Goal: Information Seeking & Learning: Find specific page/section

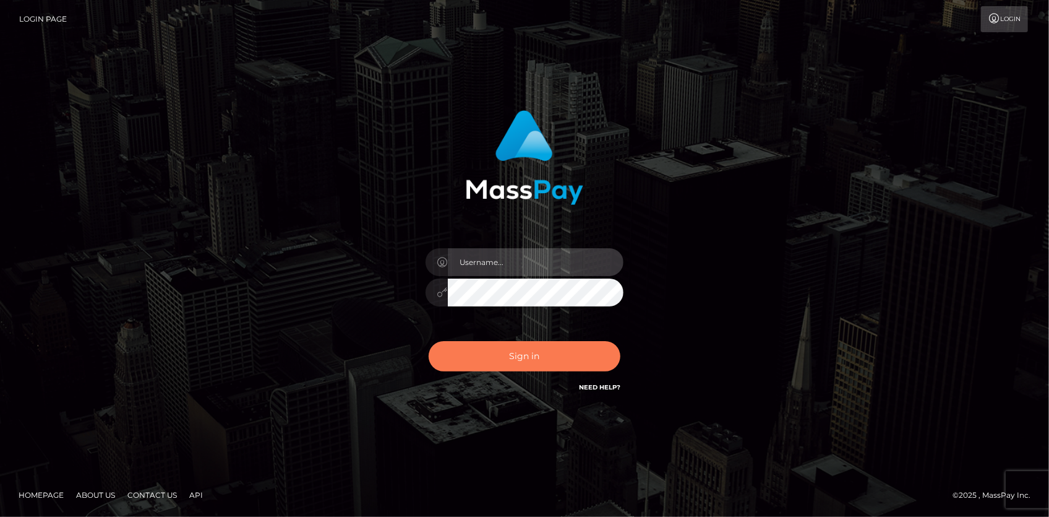
type input "Eduard Gavrilescu"
click at [513, 359] on button "Sign in" at bounding box center [525, 356] width 192 height 30
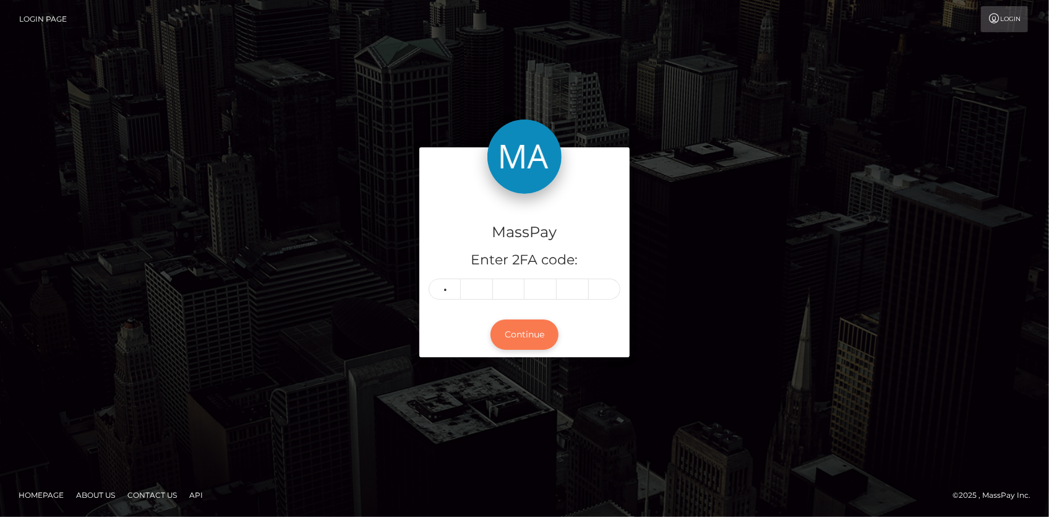
type input "6"
type input "2"
type input "1"
type input "2"
type input "0"
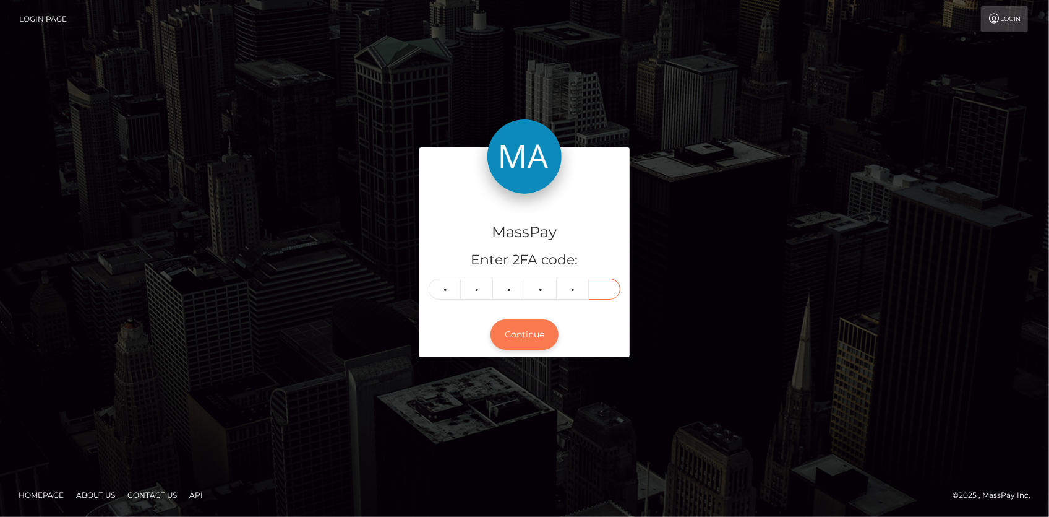
type input "7"
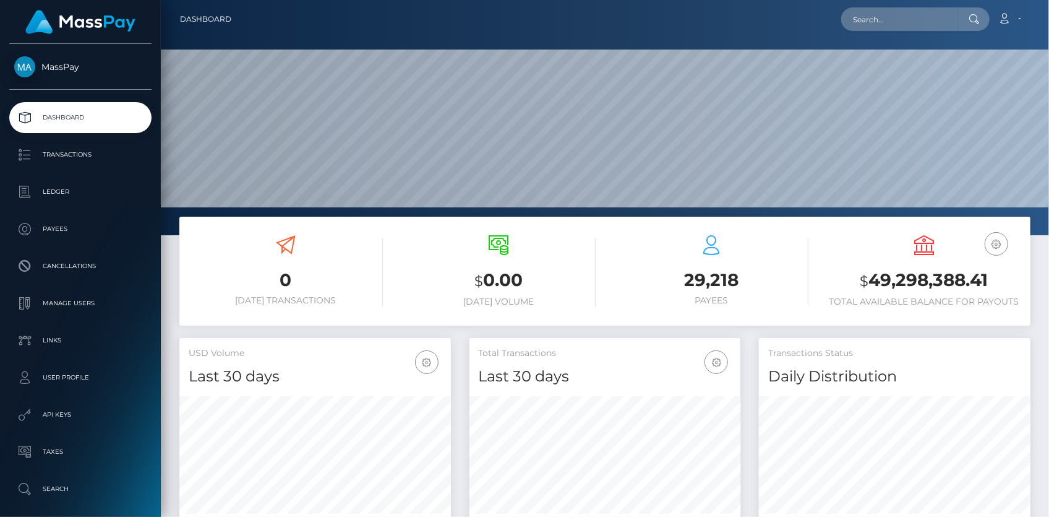
scroll to position [219, 271]
click at [859, 25] on input "text" at bounding box center [899, 19] width 116 height 24
paste input "701382503390261254"
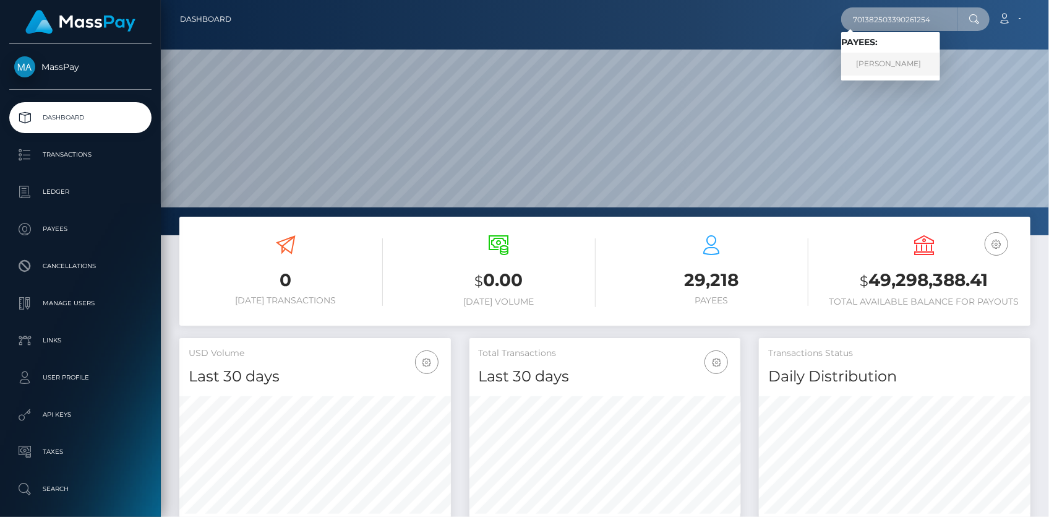
type input "701382503390261254"
click at [888, 63] on link "AIDAI TEMIRALIEVA" at bounding box center [890, 64] width 99 height 23
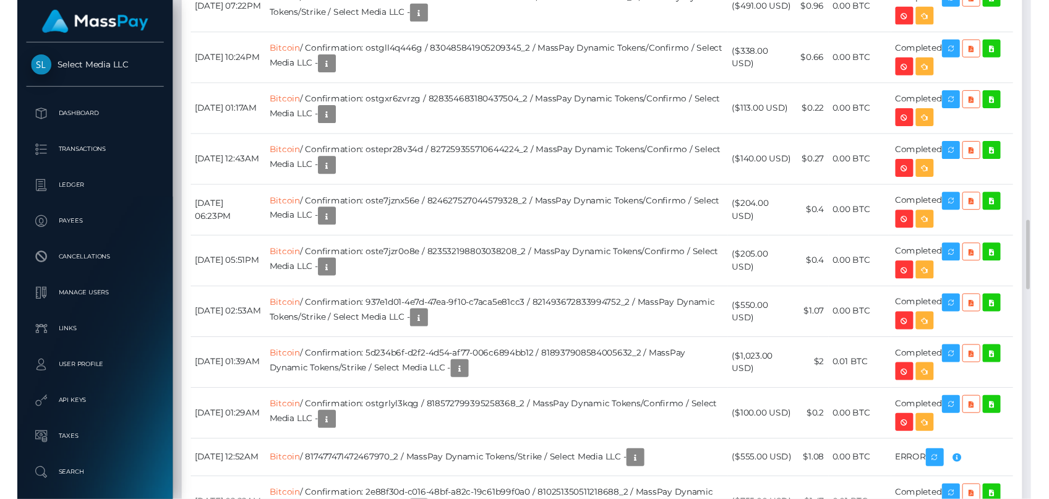
scroll to position [1518, 0]
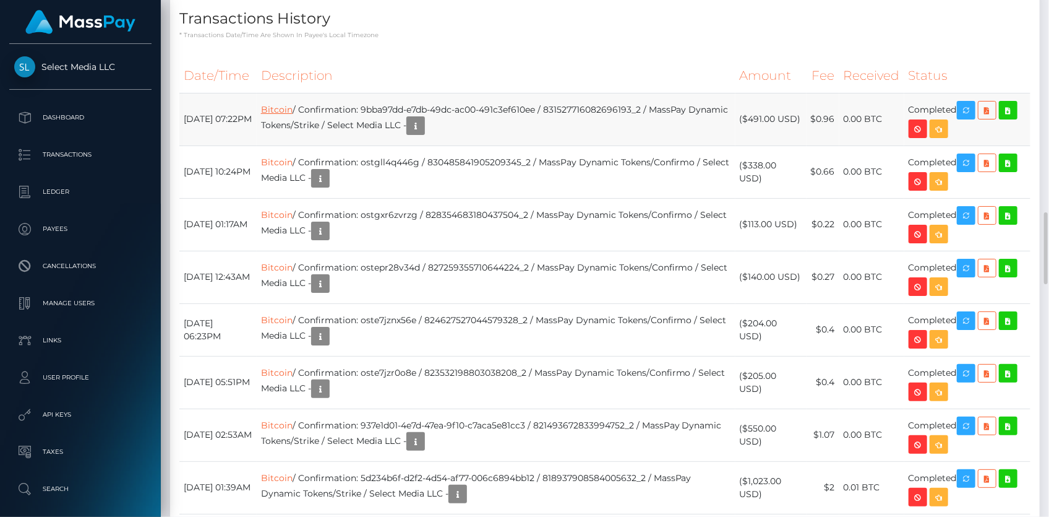
click at [293, 115] on link "Bitcoin" at bounding box center [277, 109] width 32 height 11
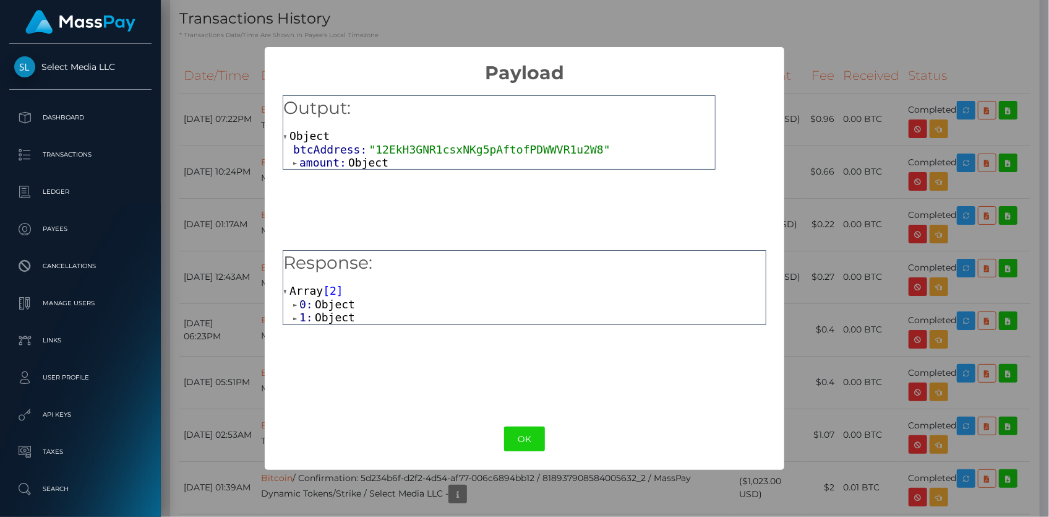
click at [223, 103] on div "× Payload Output: Object btcAddress: "12EkH3GNR1csxNKg5pAftofPDWWVR1u2W8" amoun…" at bounding box center [524, 258] width 1049 height 517
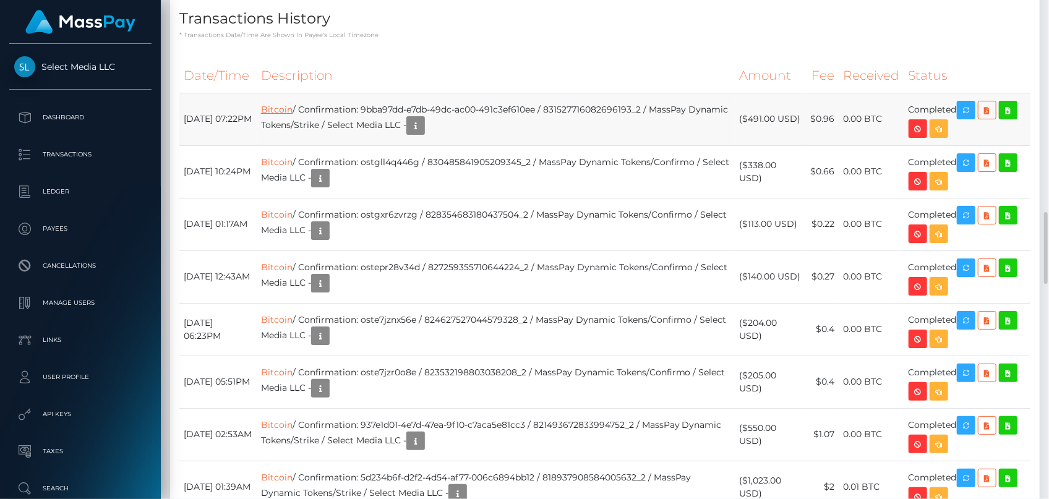
click at [293, 115] on link "Bitcoin" at bounding box center [277, 109] width 32 height 11
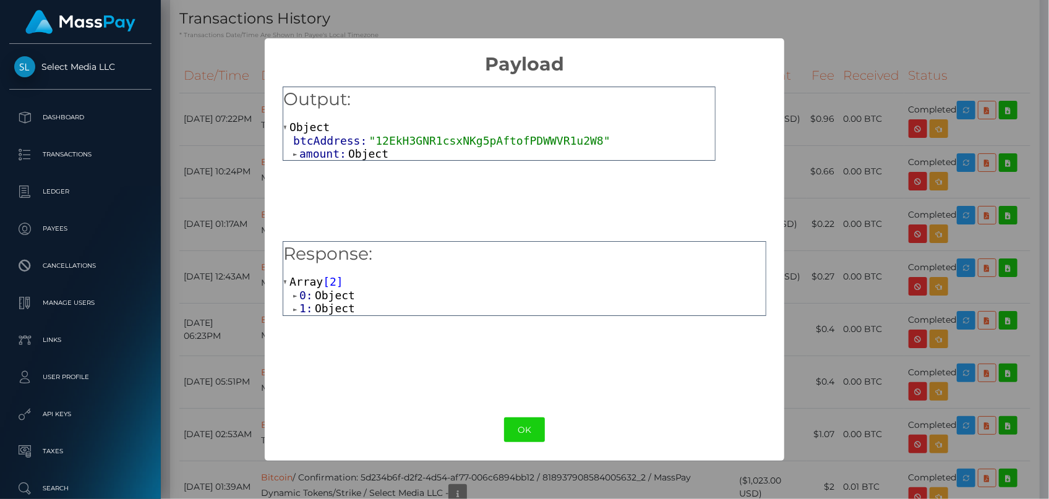
click at [348, 151] on span "Object" at bounding box center [368, 153] width 40 height 13
click at [328, 303] on span "Object" at bounding box center [335, 308] width 40 height 13
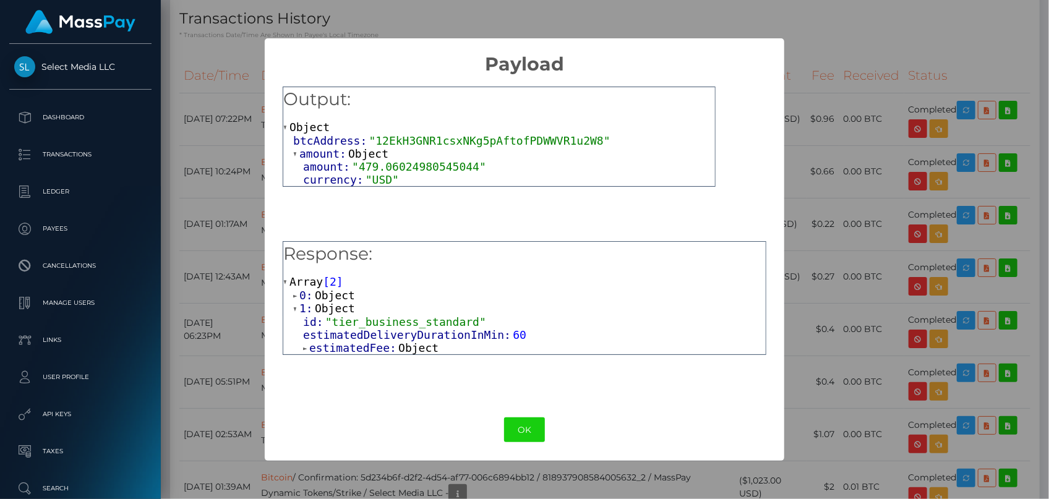
click at [337, 295] on span "Object" at bounding box center [335, 295] width 40 height 13
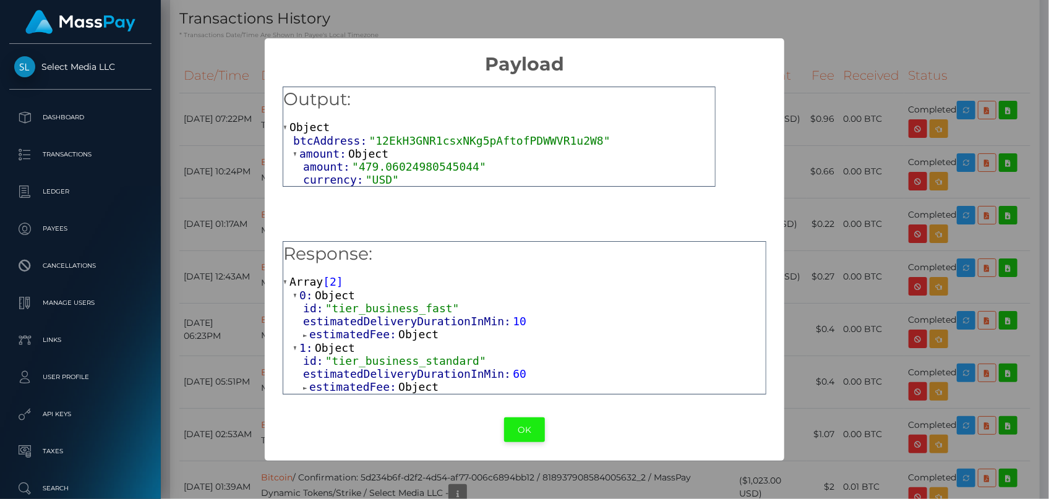
click at [533, 436] on button "OK" at bounding box center [524, 430] width 41 height 25
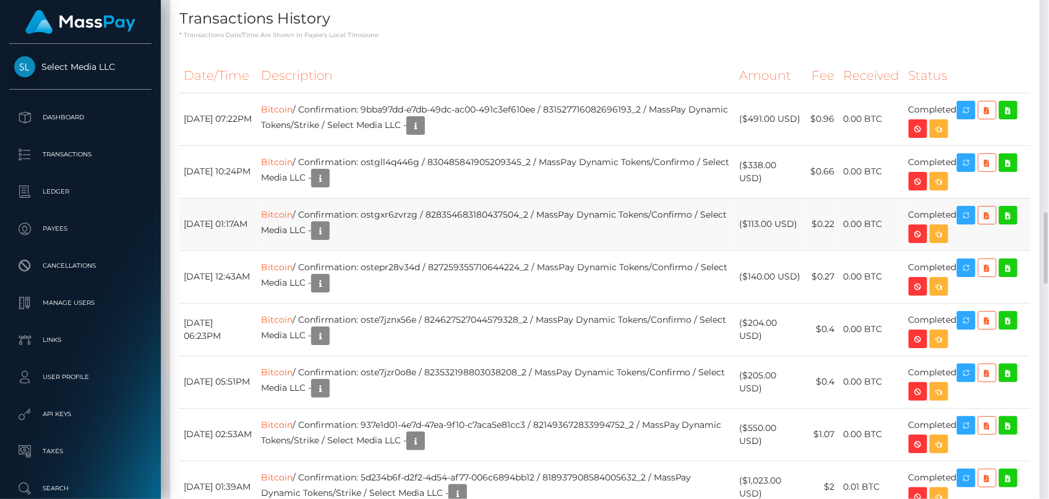
scroll to position [148, 271]
click at [427, 145] on td "Bitcoin / Confirmation: 9bba97dd-e7db-49dc-ac00-491c3ef610ee / 8315277160826961…" at bounding box center [496, 119] width 479 height 53
click at [973, 118] on icon "button" at bounding box center [966, 110] width 15 height 15
click at [403, 145] on td "Bitcoin / Confirmation: 9bba97dd-e7db-49dc-ac00-491c3ef610ee / 8315277160826961…" at bounding box center [496, 119] width 479 height 53
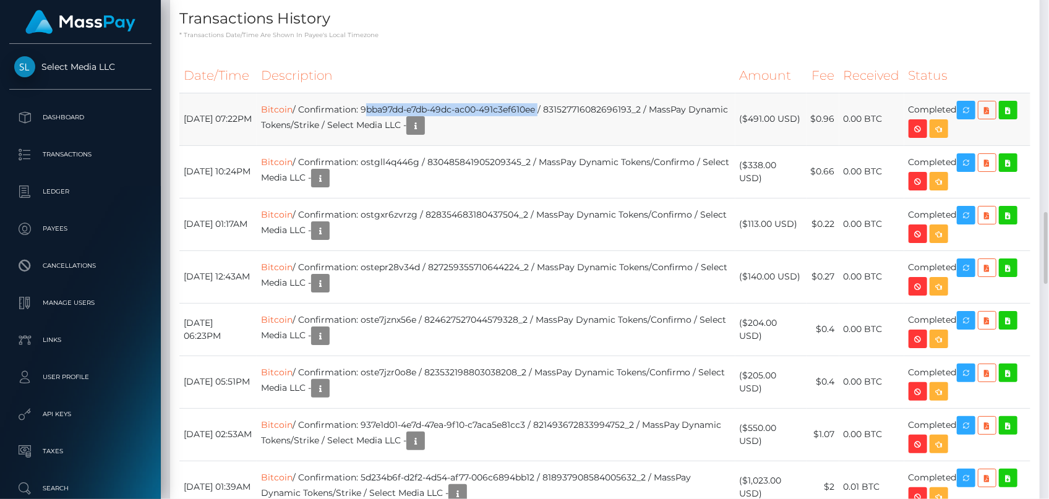
drag, startPoint x: 393, startPoint y: 168, endPoint x: 572, endPoint y: 169, distance: 178.8
click at [572, 145] on td "Bitcoin / Confirmation: 9bba97dd-e7db-49dc-ac00-491c3ef610ee / 8315277160826961…" at bounding box center [496, 119] width 479 height 53
copy td "9bba97dd-e7db-49dc-ac00-491c3ef610ee"
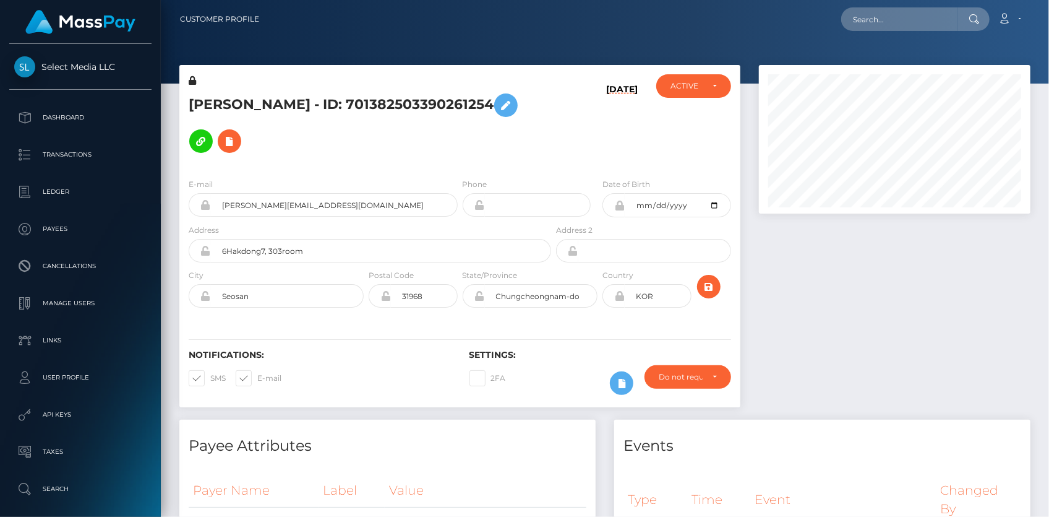
scroll to position [148, 271]
click at [903, 12] on input "text" at bounding box center [899, 19] width 116 height 24
paste input "[EMAIL_ADDRESS][DOMAIN_NAME]"
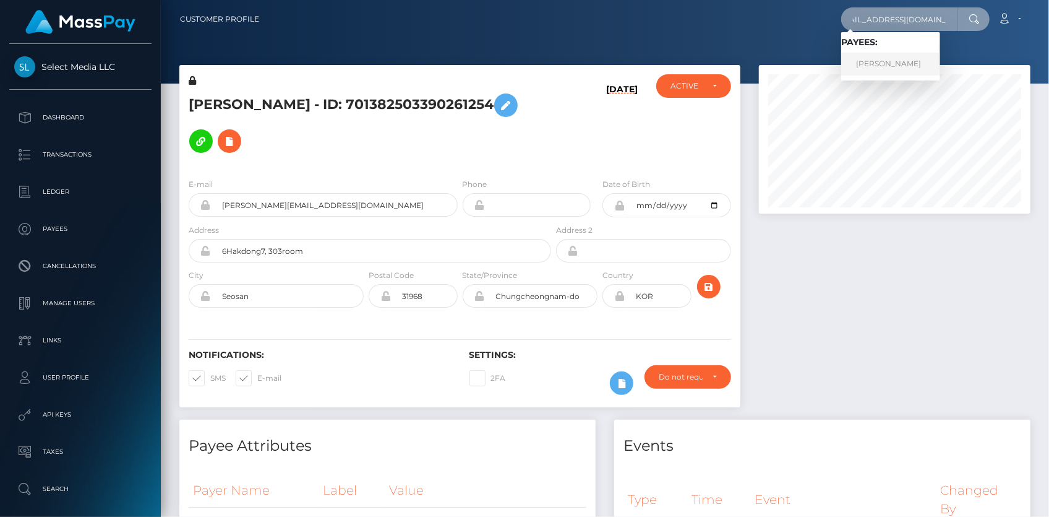
type input "[EMAIL_ADDRESS][DOMAIN_NAME]"
click at [877, 59] on link "ANDREW PETERSON" at bounding box center [890, 64] width 99 height 23
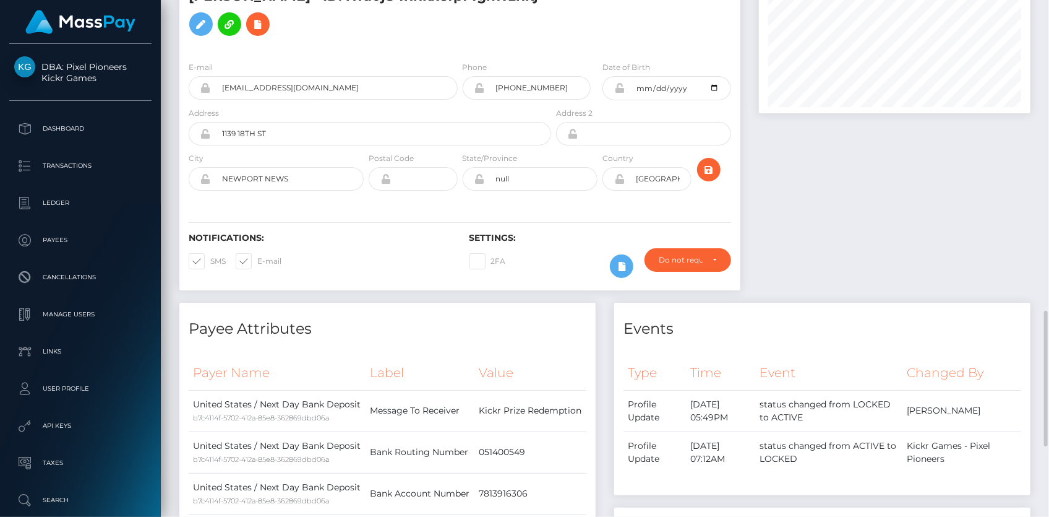
scroll to position [44, 0]
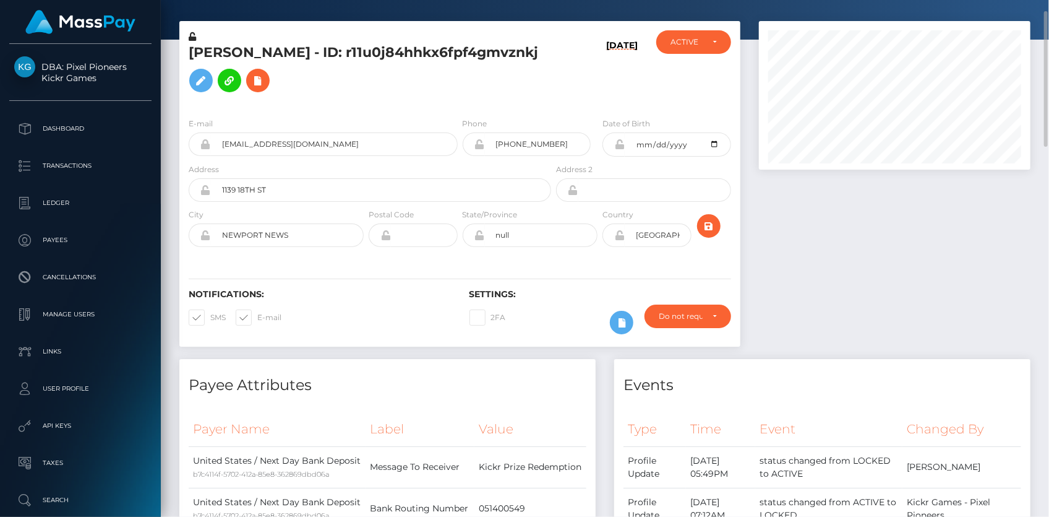
click at [299, 56] on h5 "[PERSON_NAME] - ID: r11u0j84hhkx6fpf4gmvznkj" at bounding box center [367, 70] width 356 height 55
copy h5 "[PERSON_NAME] - ID: r11u0j84hhkx6fpf4gmvznkj"
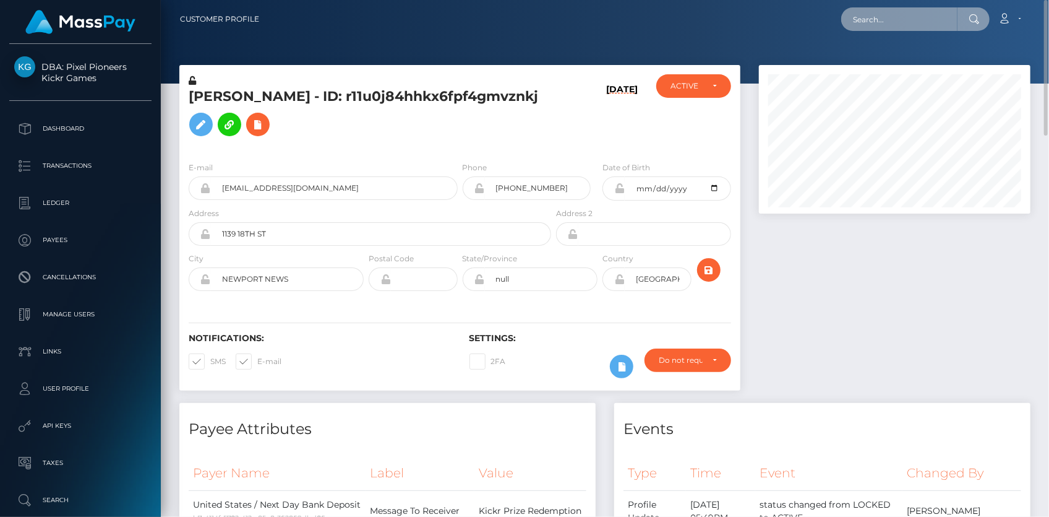
click at [860, 17] on input "text" at bounding box center [899, 19] width 116 height 24
paste input "794687830189158406"
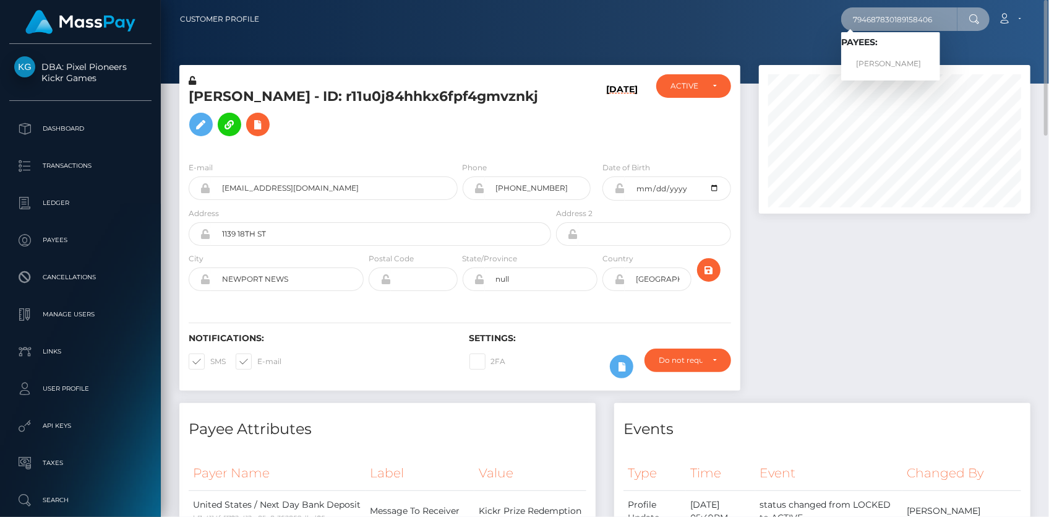
type input "794687830189158406"
click at [882, 55] on link "PAMELA CLARIBEL BASTIAS" at bounding box center [890, 64] width 99 height 23
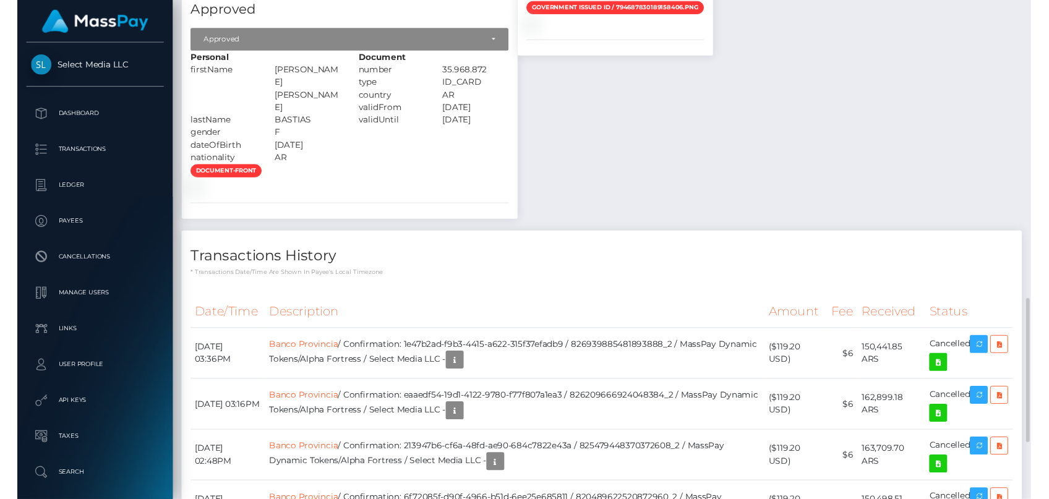
scroll to position [1272, 0]
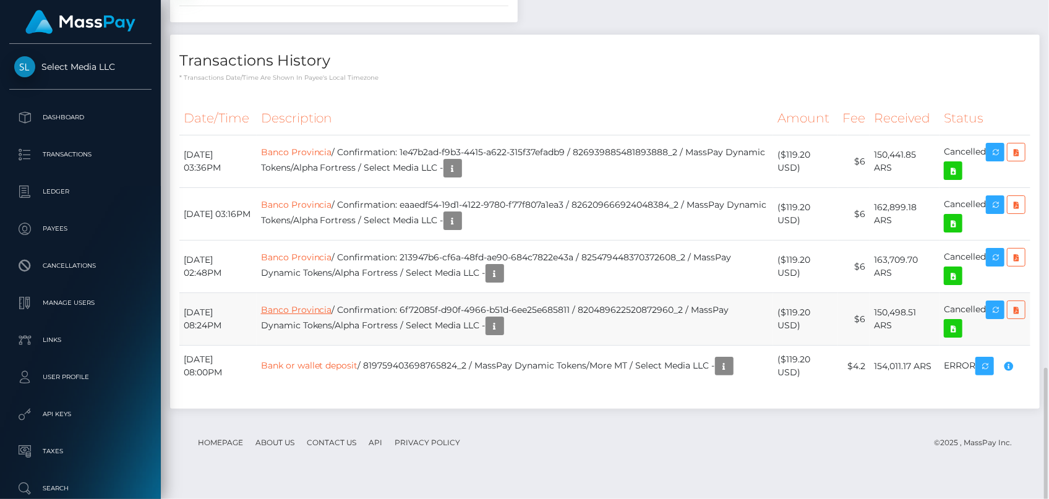
click at [312, 315] on link "Banco Provincia" at bounding box center [296, 309] width 71 height 11
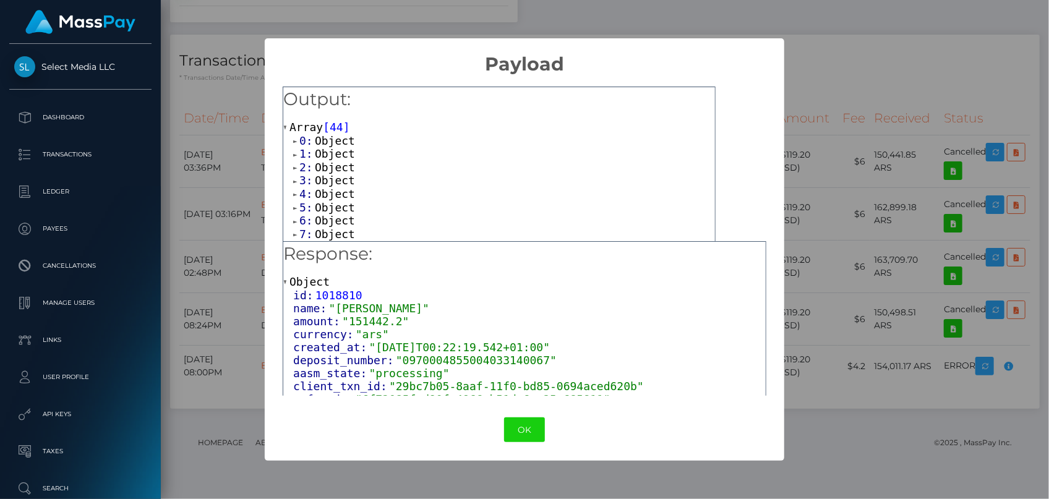
click at [321, 142] on span "Object" at bounding box center [335, 140] width 40 height 13
click at [332, 170] on span "value:" at bounding box center [324, 166] width 42 height 13
click at [333, 176] on span "Object" at bounding box center [335, 179] width 40 height 13
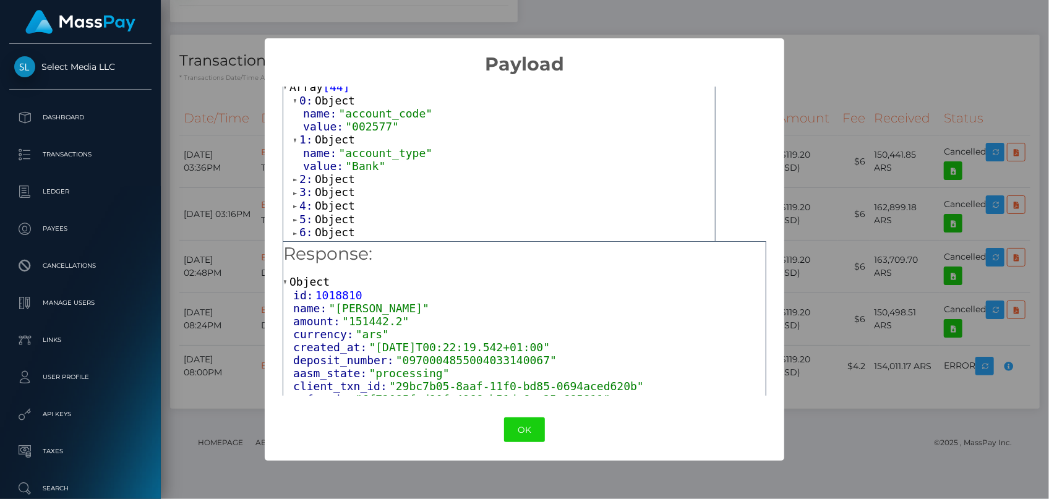
scroll to position [56, 0]
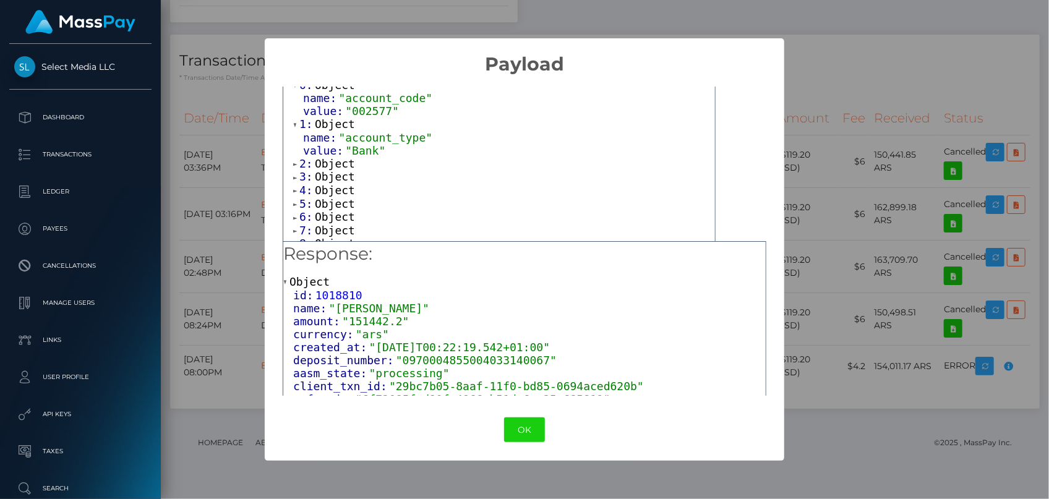
click at [343, 167] on span "Object" at bounding box center [335, 163] width 40 height 13
click at [340, 192] on span "value:" at bounding box center [324, 189] width 42 height 13
click at [335, 205] on span "Object" at bounding box center [335, 202] width 40 height 13
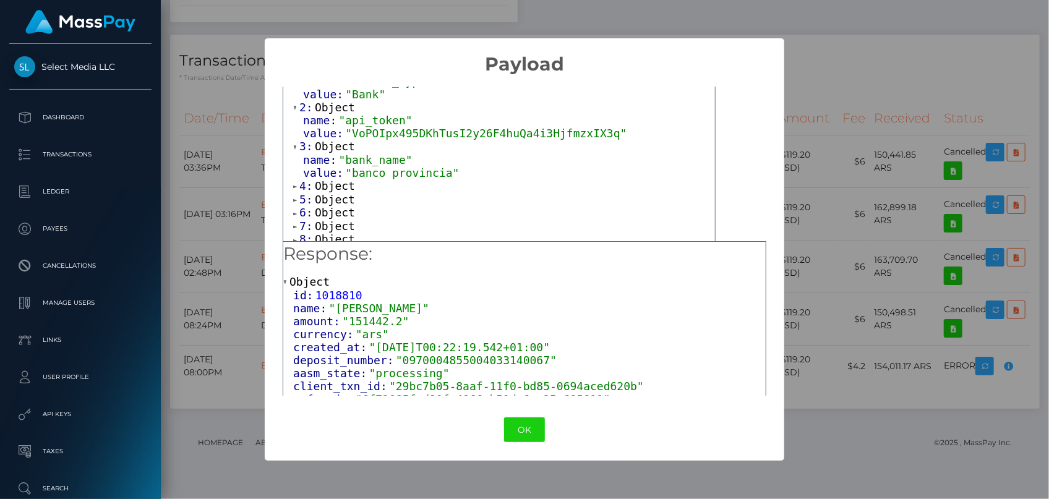
click at [340, 184] on span "Object" at bounding box center [335, 185] width 40 height 13
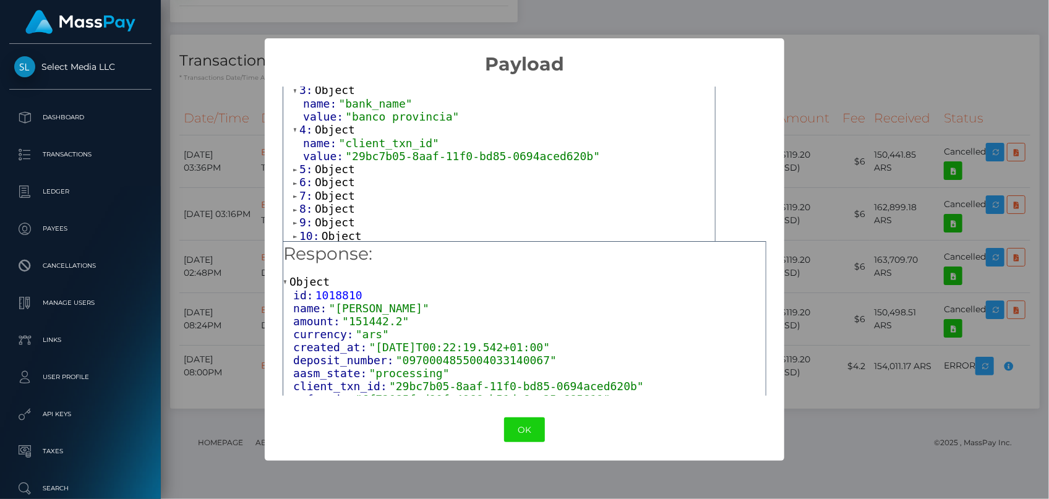
click at [340, 164] on span "Object" at bounding box center [335, 169] width 40 height 13
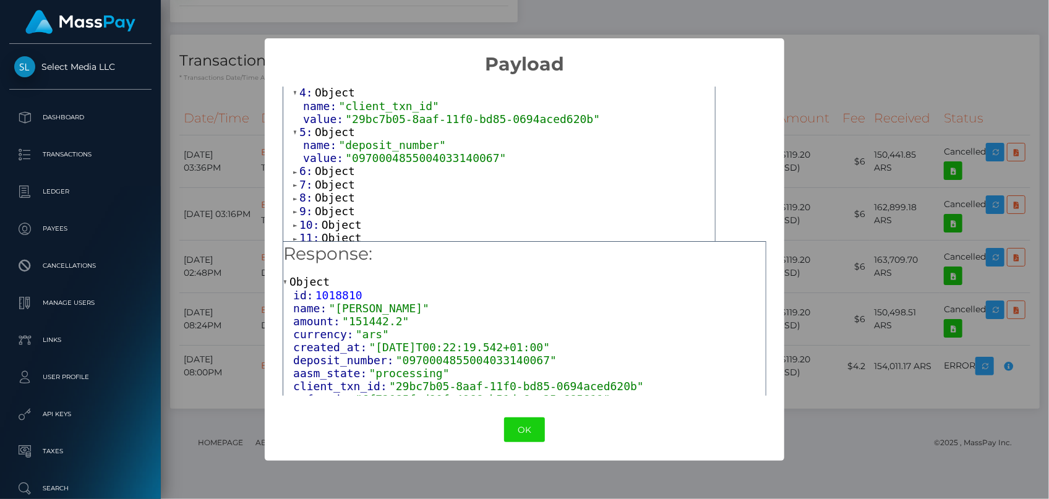
scroll to position [225, 0]
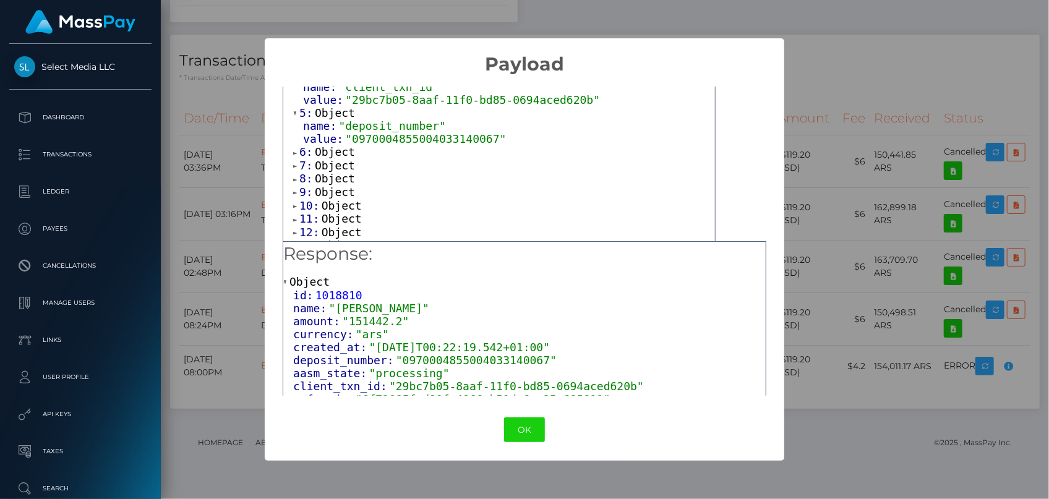
click at [340, 148] on span "Object" at bounding box center [335, 151] width 40 height 13
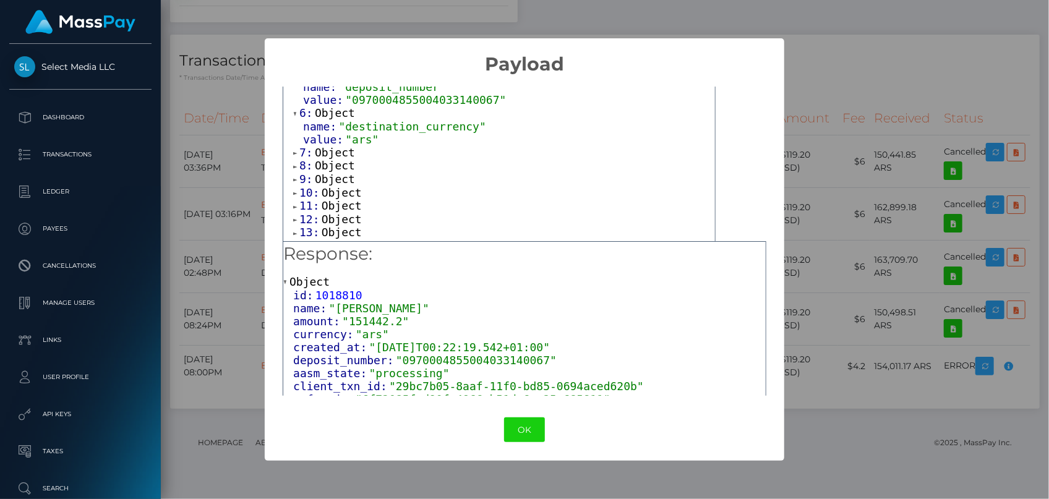
scroll to position [281, 0]
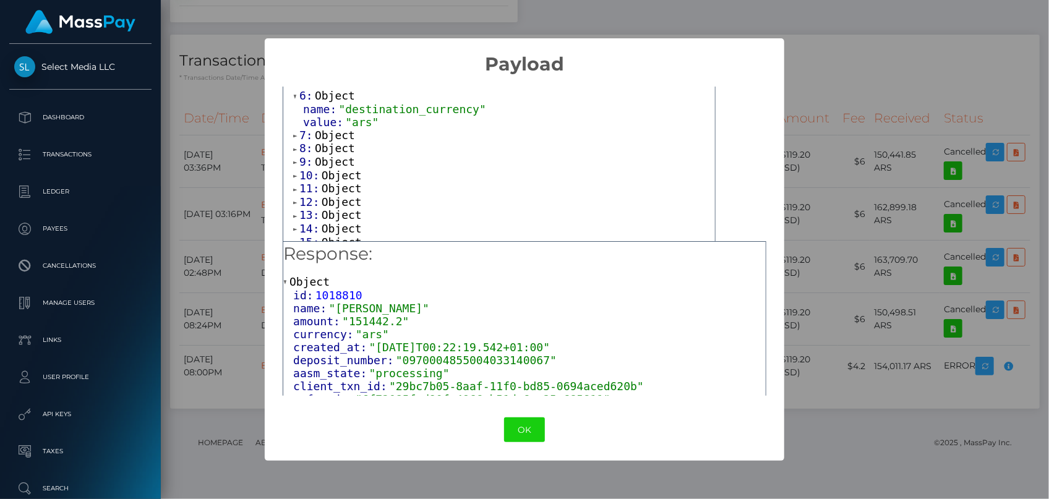
click at [337, 135] on span "Object" at bounding box center [335, 135] width 40 height 13
click at [334, 118] on span "Object" at bounding box center [335, 117] width 40 height 13
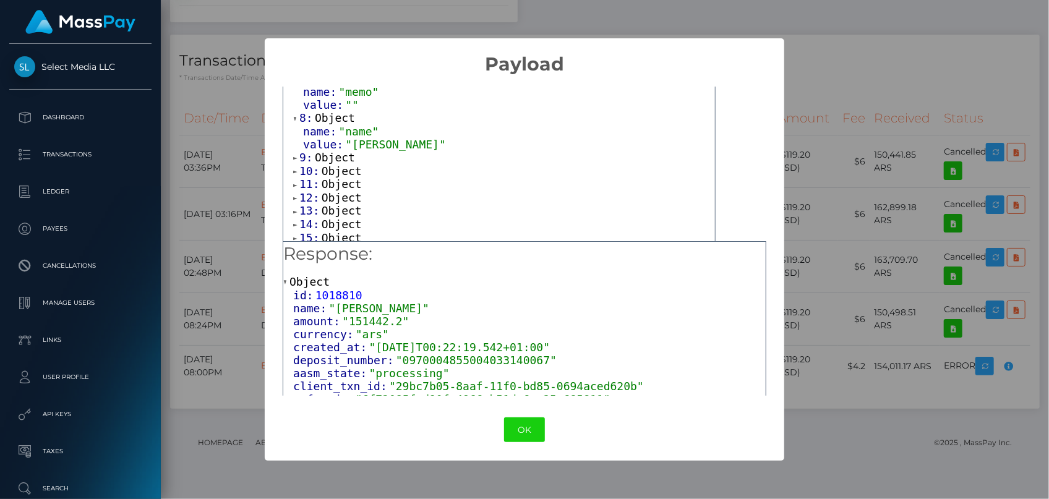
click at [335, 161] on span "Object" at bounding box center [335, 157] width 40 height 13
click at [338, 191] on span "Object" at bounding box center [342, 197] width 40 height 13
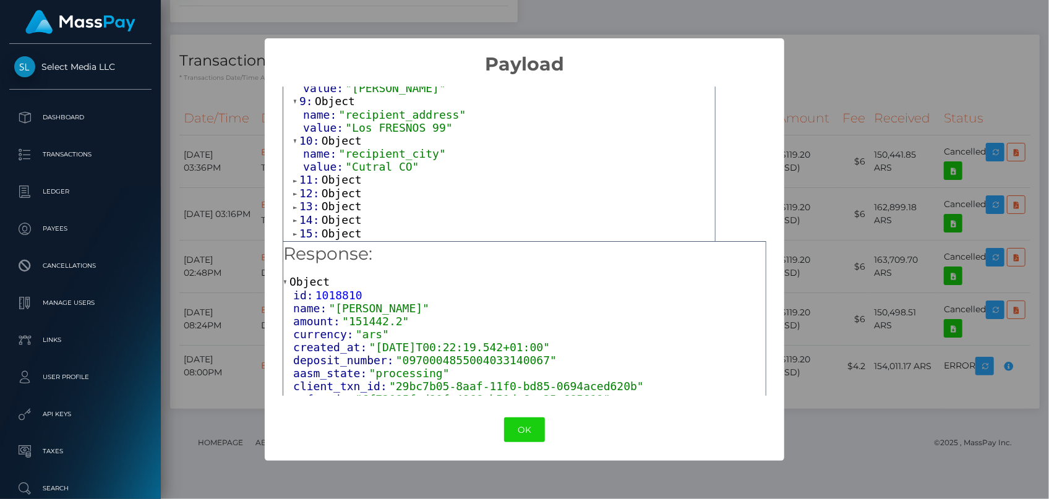
click at [341, 173] on span "Object" at bounding box center [342, 179] width 40 height 13
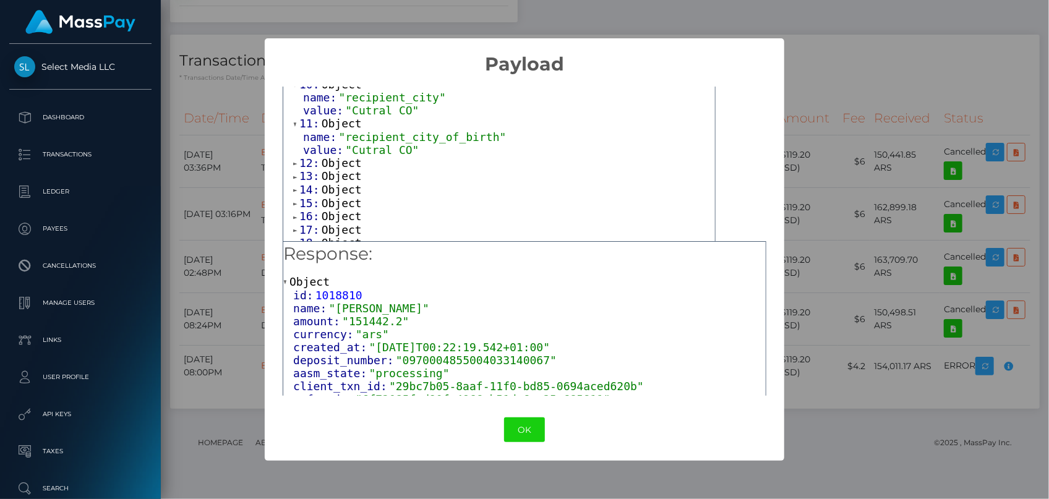
click at [343, 166] on span "Object" at bounding box center [342, 163] width 40 height 13
click at [345, 192] on span ""AR"" at bounding box center [358, 188] width 27 height 13
click at [345, 198] on span "Object" at bounding box center [342, 201] width 40 height 13
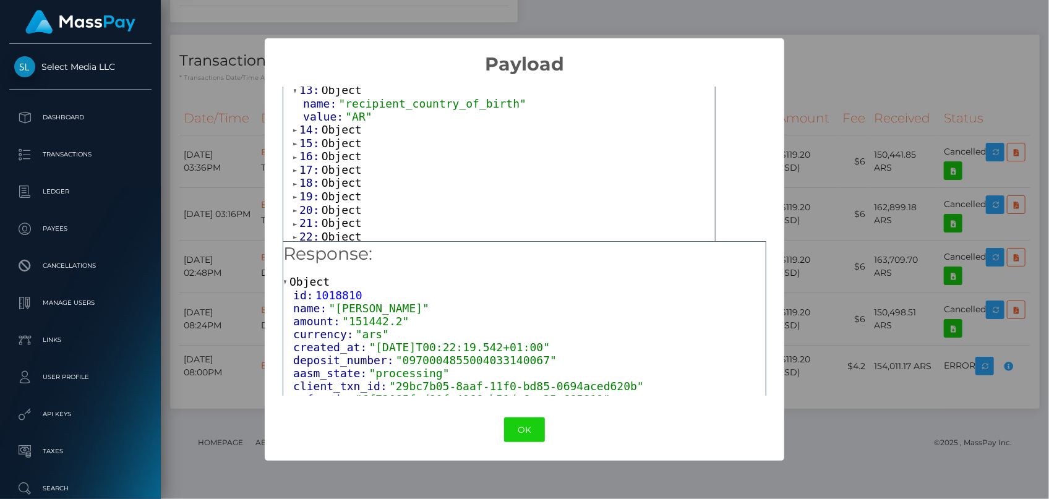
scroll to position [562, 0]
click at [341, 127] on span "Object" at bounding box center [342, 128] width 40 height 13
click at [345, 162] on span "Object" at bounding box center [342, 168] width 40 height 13
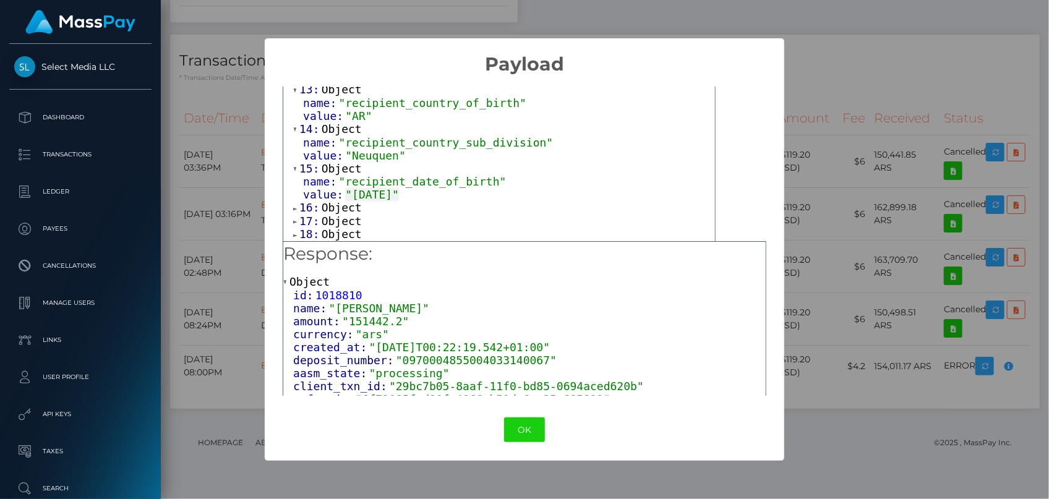
click at [349, 210] on span "Object" at bounding box center [342, 207] width 40 height 13
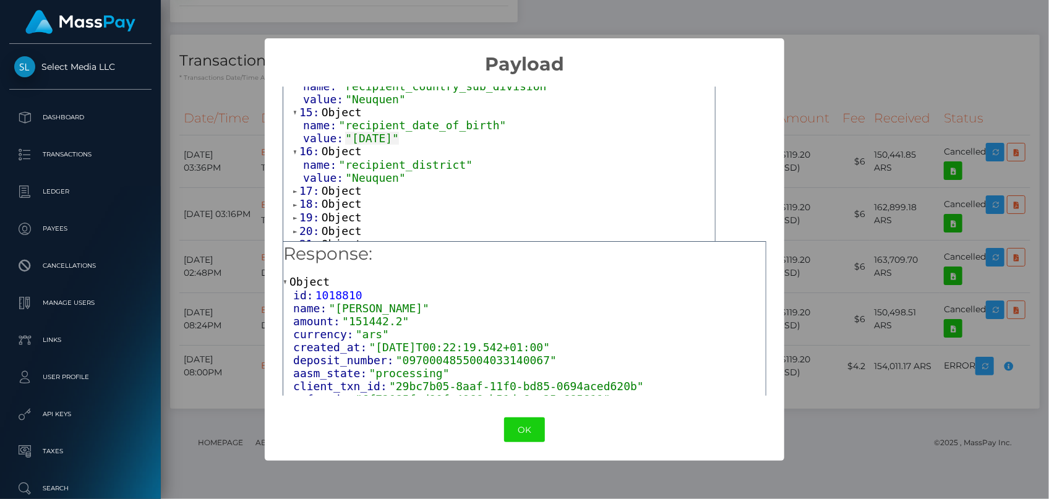
click at [345, 186] on span "Object" at bounding box center [342, 190] width 40 height 13
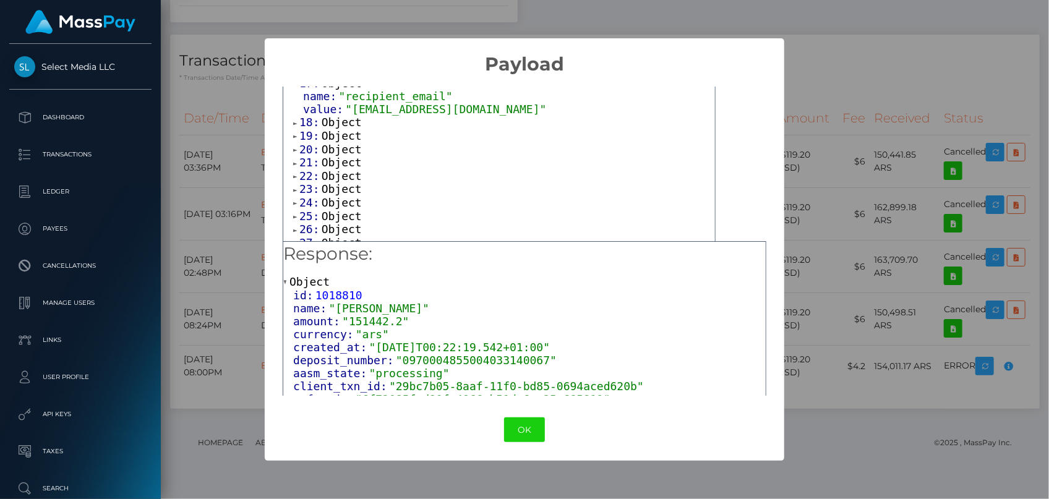
scroll to position [731, 0]
click at [341, 111] on span "Object" at bounding box center [342, 117] width 40 height 13
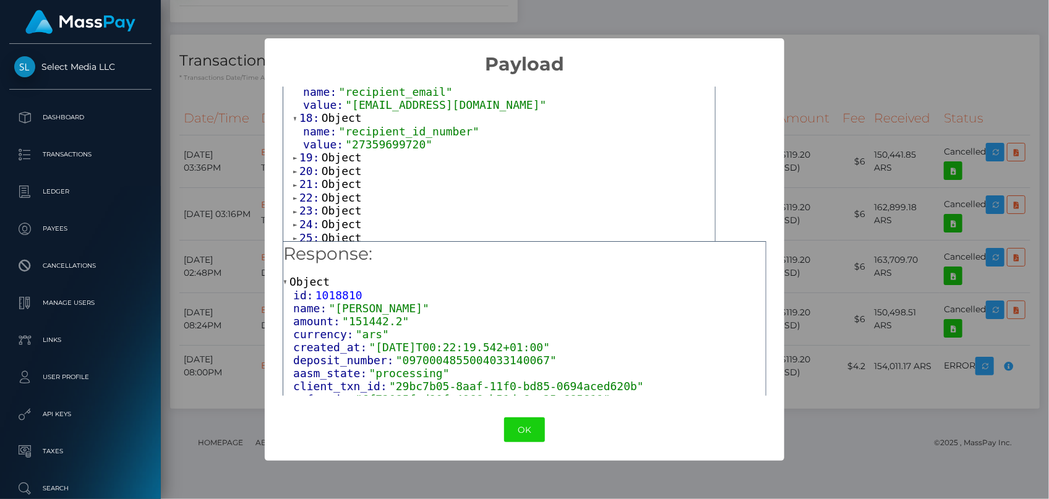
click at [354, 142] on span ""27359699720"" at bounding box center [388, 144] width 87 height 13
click at [521, 428] on button "OK" at bounding box center [524, 430] width 41 height 25
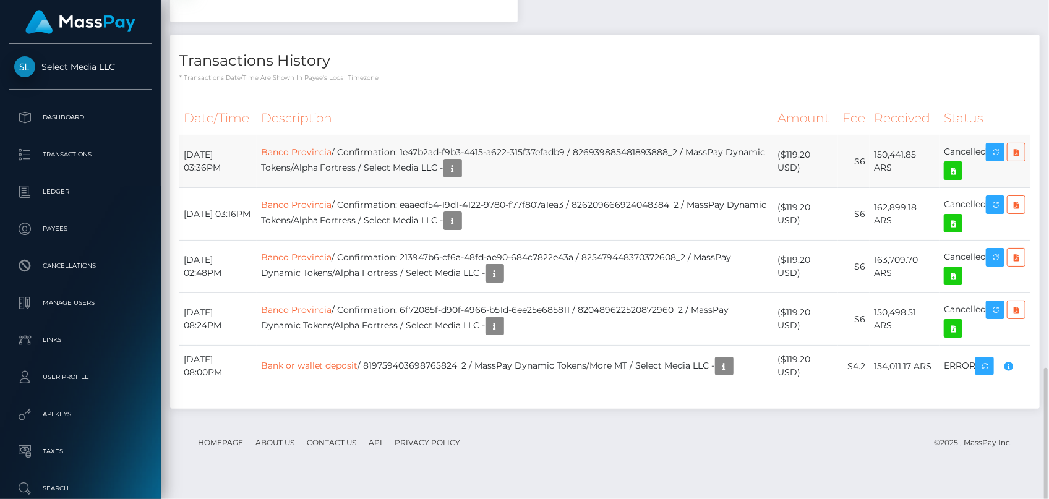
click at [350, 188] on td "Banco Provincia / Confirmation: 1e47b2ad-f9b3-4415-a622-315f37efadb9 / 82693988…" at bounding box center [515, 161] width 517 height 53
click at [332, 158] on link "Banco Provincia" at bounding box center [296, 152] width 71 height 11
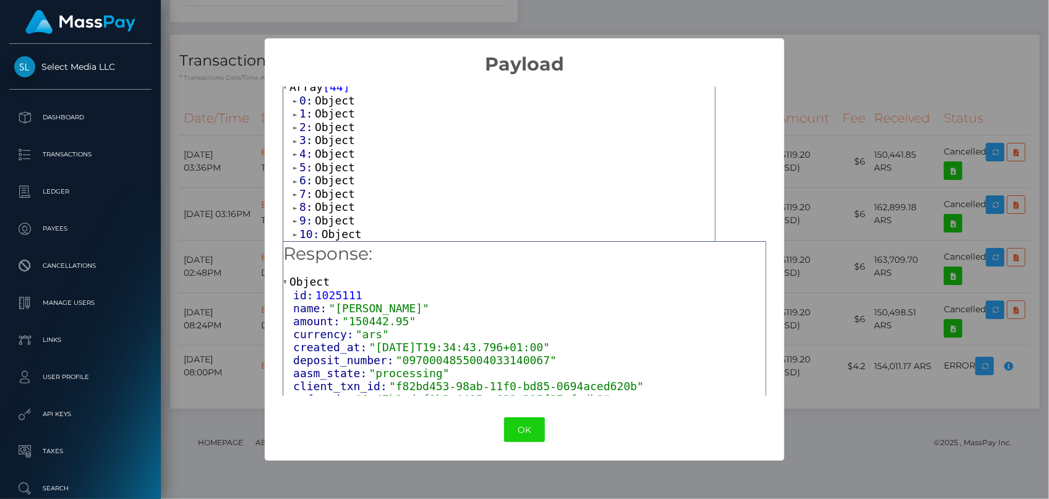
scroll to position [56, 0]
click at [322, 165] on span "Object" at bounding box center [335, 164] width 40 height 13
click at [333, 150] on span "Object" at bounding box center [335, 148] width 40 height 13
click at [334, 129] on span "Object" at bounding box center [335, 130] width 40 height 13
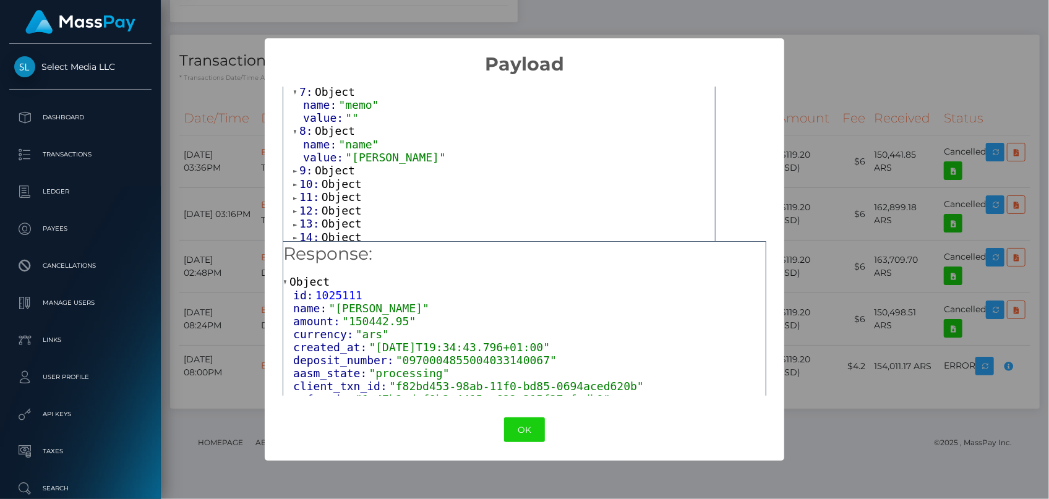
click at [345, 165] on span "Object" at bounding box center [335, 170] width 40 height 13
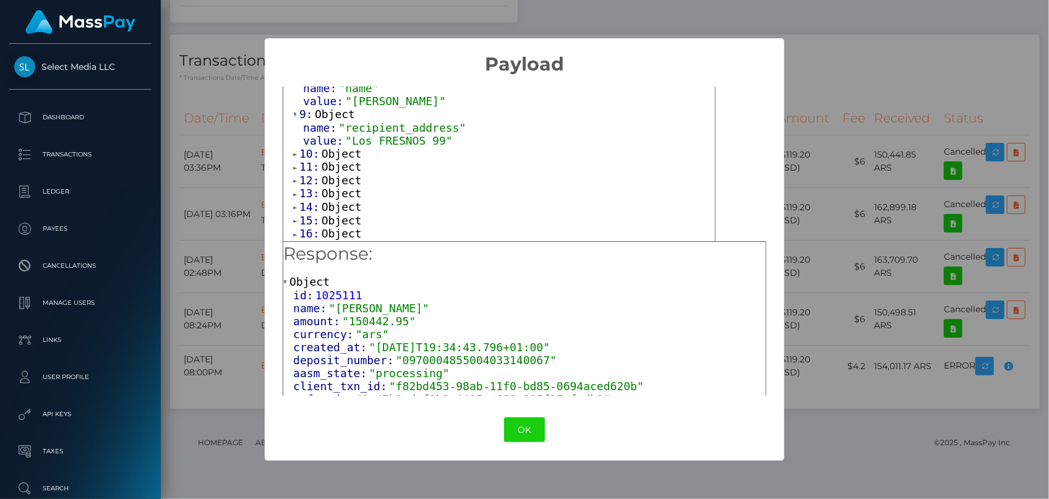
click at [346, 151] on span "Object" at bounding box center [342, 153] width 40 height 13
click at [349, 191] on span "Object" at bounding box center [342, 192] width 40 height 13
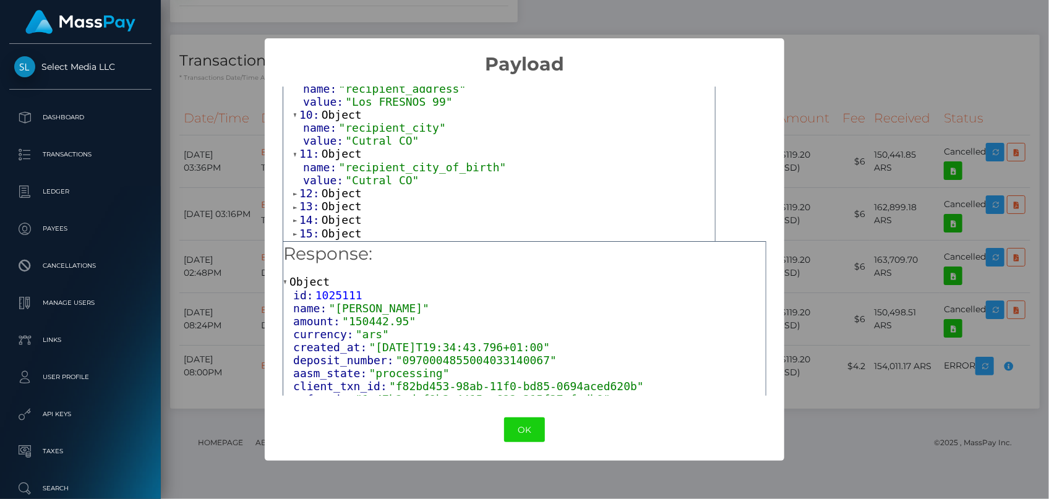
scroll to position [337, 0]
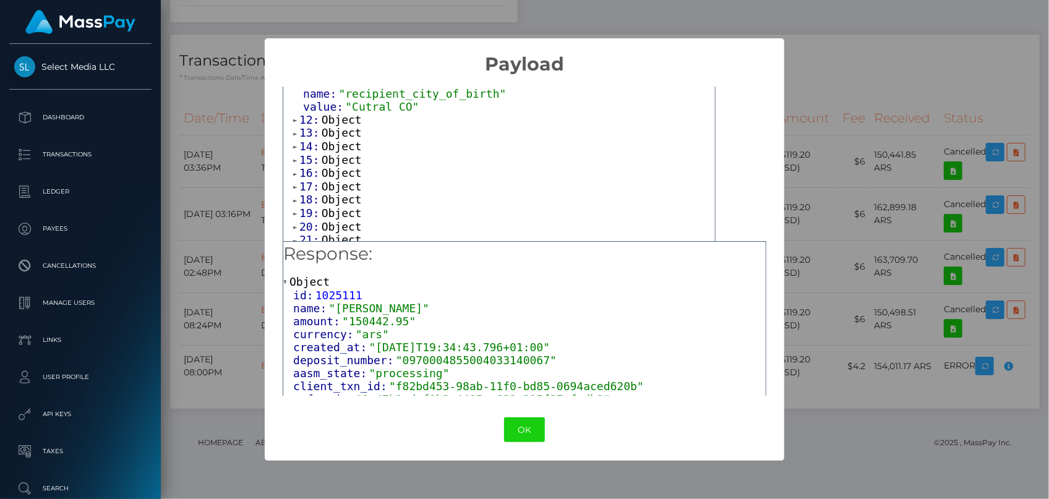
click at [343, 115] on span "Object" at bounding box center [342, 119] width 40 height 13
click at [348, 143] on span ""AR"" at bounding box center [358, 145] width 27 height 13
click at [346, 160] on span "Object" at bounding box center [342, 158] width 40 height 13
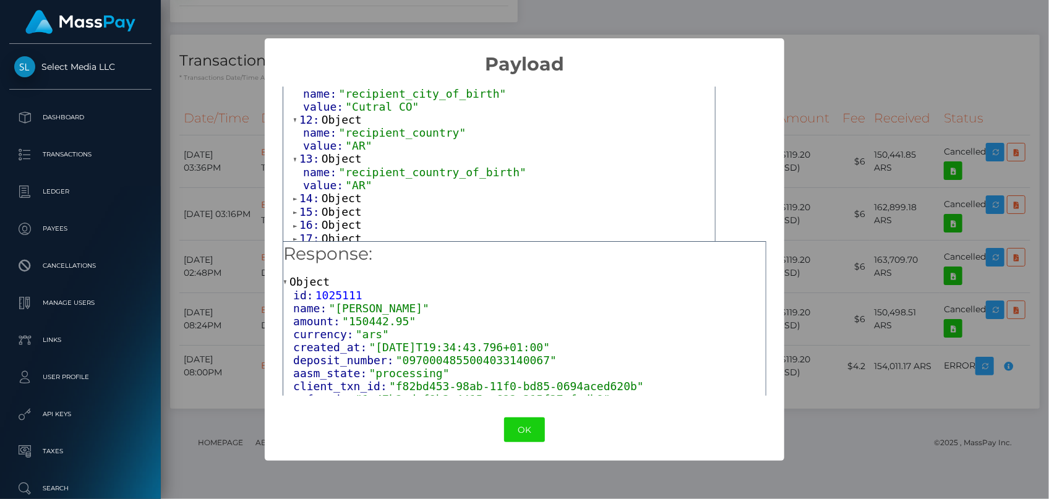
click at [337, 198] on span "Object" at bounding box center [342, 198] width 40 height 13
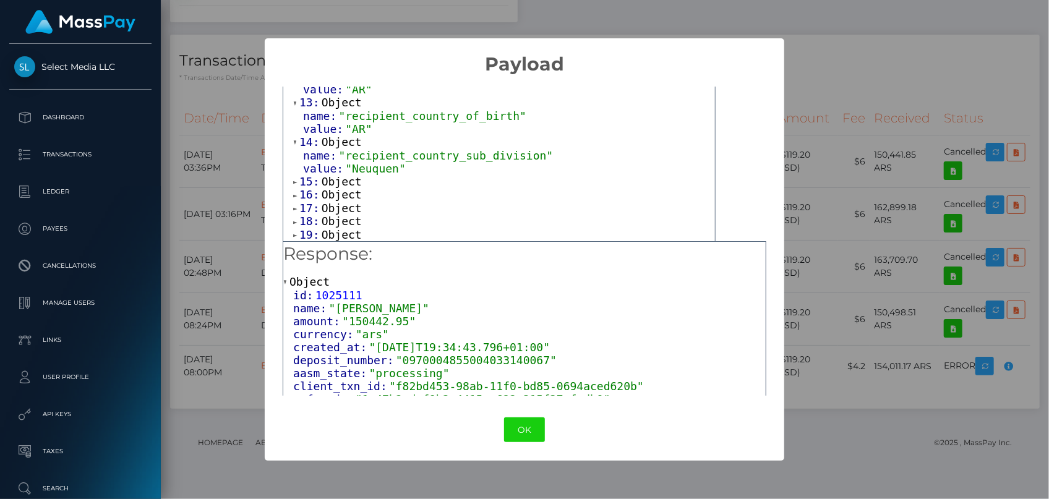
click at [338, 175] on span "Object" at bounding box center [342, 181] width 40 height 13
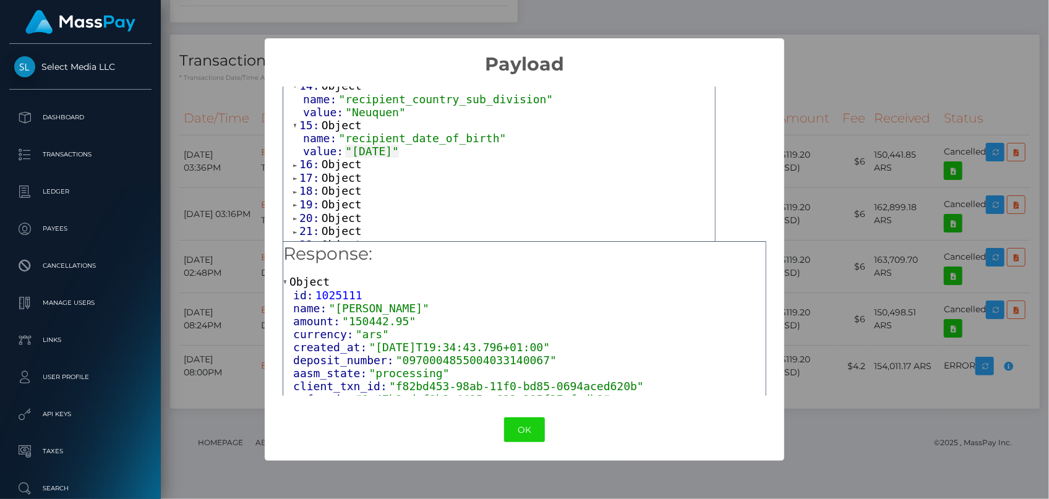
click at [338, 161] on span "Object" at bounding box center [342, 164] width 40 height 13
click at [338, 184] on span "value:" at bounding box center [324, 190] width 42 height 13
click at [338, 197] on span "Object" at bounding box center [342, 203] width 40 height 13
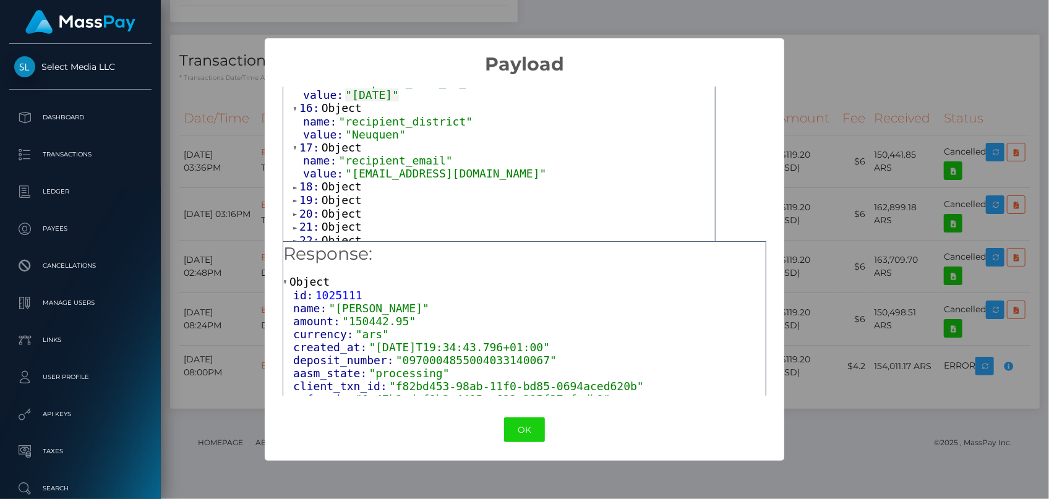
click at [341, 187] on span "Object" at bounding box center [342, 186] width 40 height 13
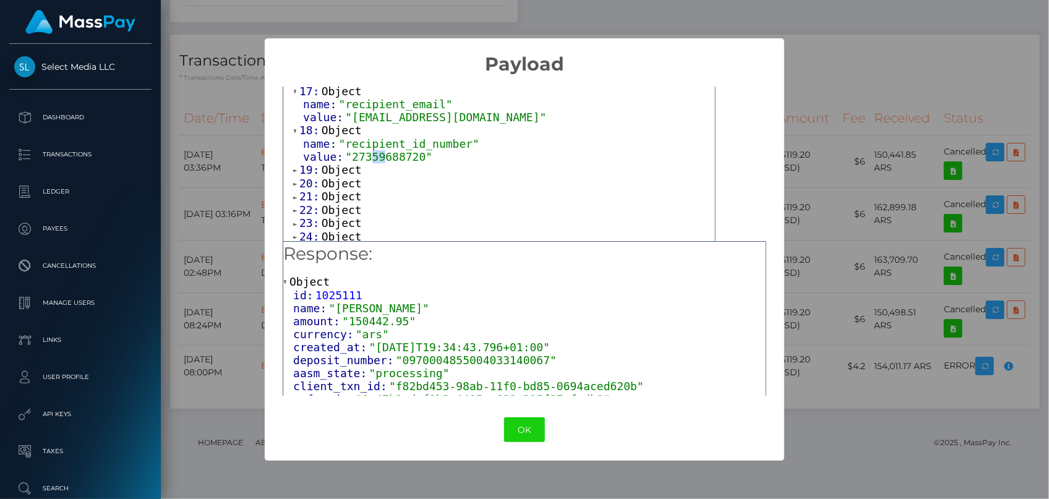
drag, startPoint x: 367, startPoint y: 153, endPoint x: 377, endPoint y: 153, distance: 10.5
click at [377, 153] on span ""27359688720"" at bounding box center [388, 156] width 87 height 13
drag, startPoint x: 361, startPoint y: 156, endPoint x: 392, endPoint y: 153, distance: 31.6
click at [395, 156] on span ""27359688720"" at bounding box center [388, 156] width 87 height 13
click at [521, 426] on button "OK" at bounding box center [524, 430] width 41 height 25
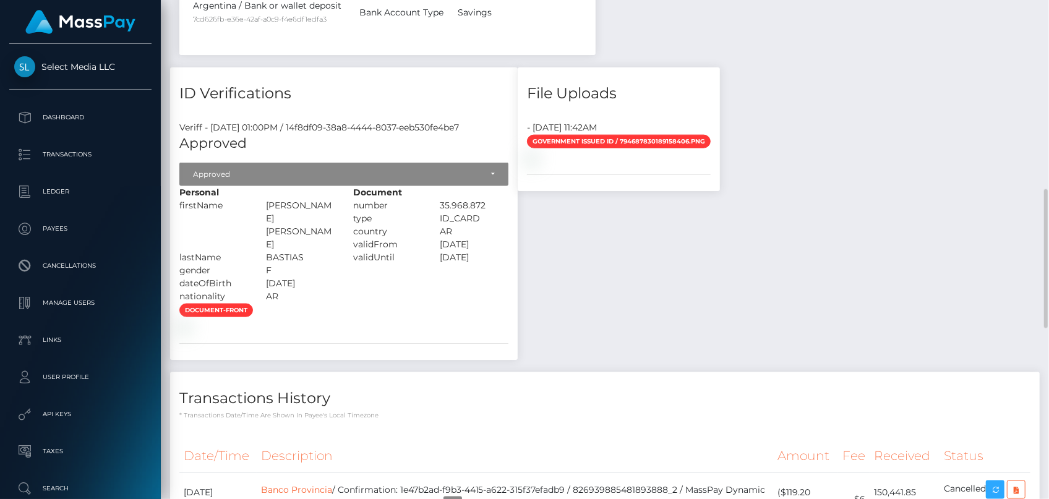
scroll to position [878, 0]
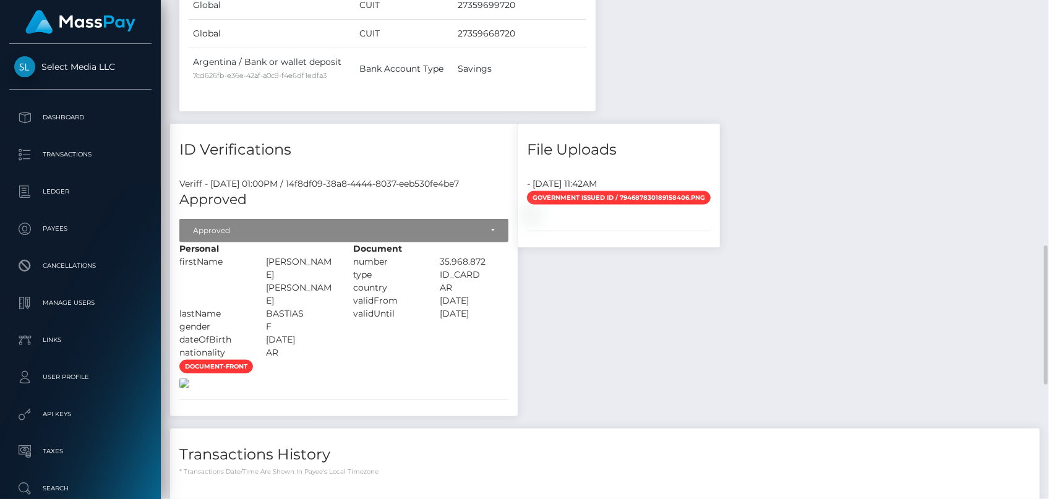
click at [189, 379] on img at bounding box center [184, 384] width 10 height 10
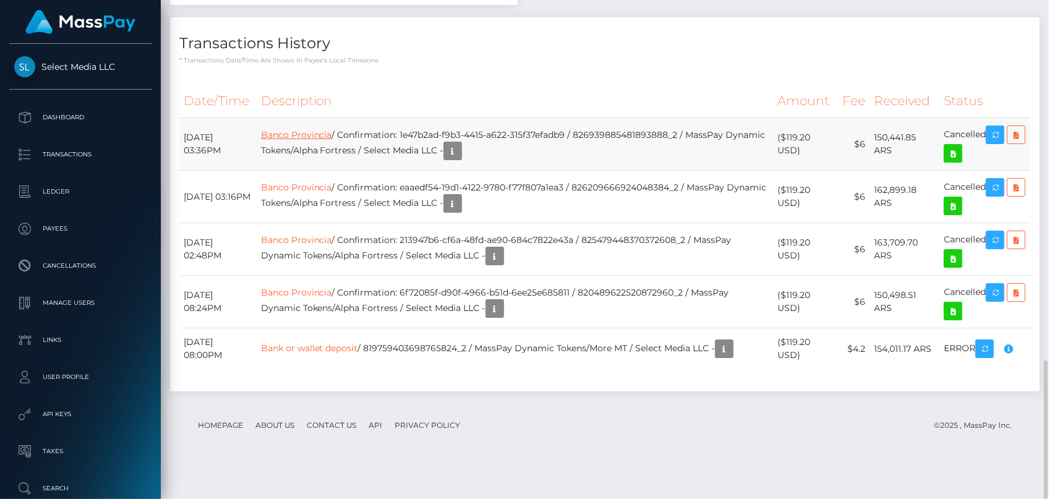
click at [332, 140] on link "Banco Provincia" at bounding box center [296, 134] width 71 height 11
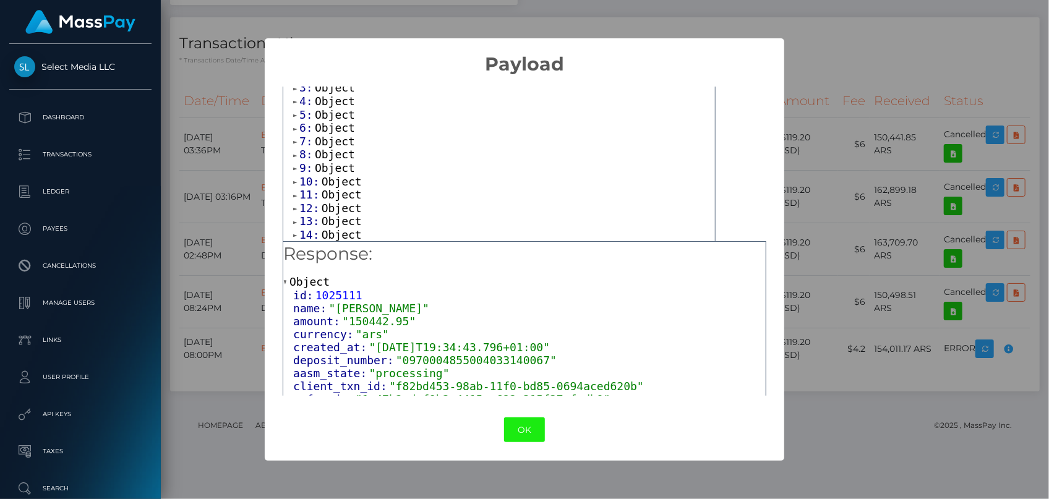
scroll to position [112, 0]
click at [330, 162] on span "Object" at bounding box center [342, 162] width 40 height 13
click at [334, 161] on span "Object" at bounding box center [342, 158] width 40 height 13
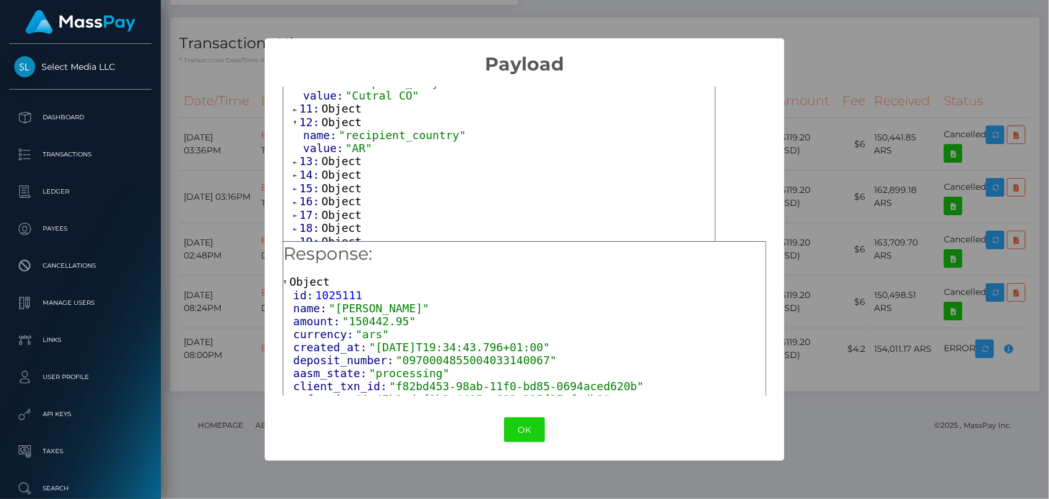
scroll to position [225, 0]
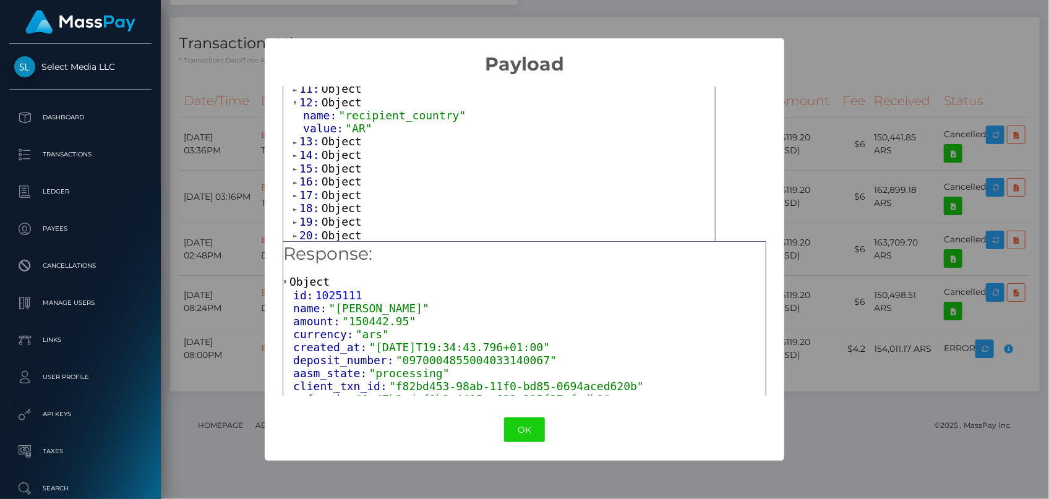
click at [335, 139] on span "Object" at bounding box center [342, 141] width 40 height 13
click at [340, 178] on span "Object" at bounding box center [342, 180] width 40 height 13
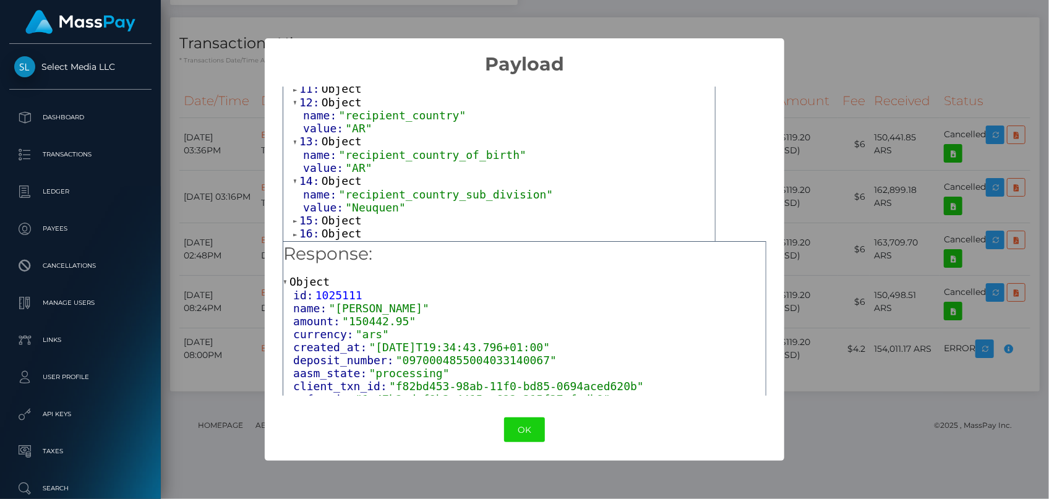
scroll to position [281, 0]
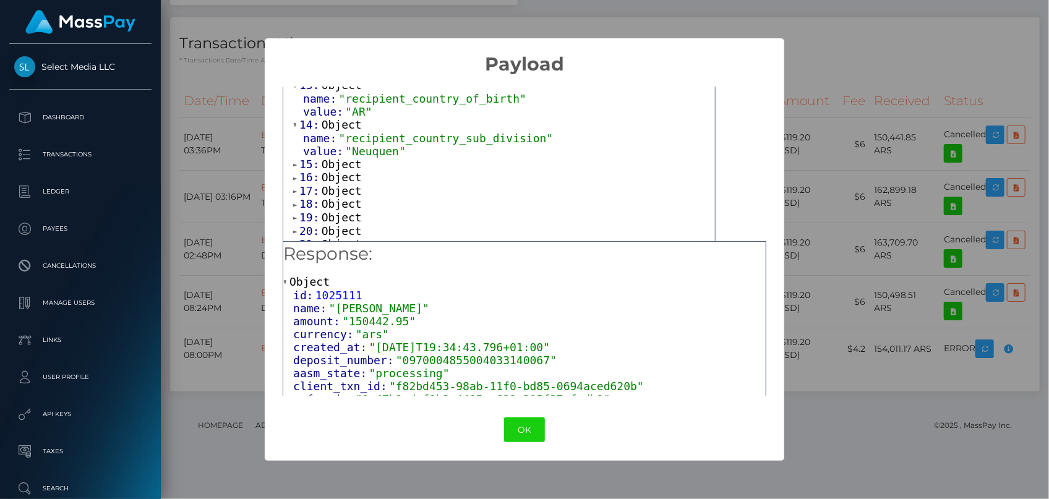
click at [341, 158] on span "Object" at bounding box center [342, 164] width 40 height 13
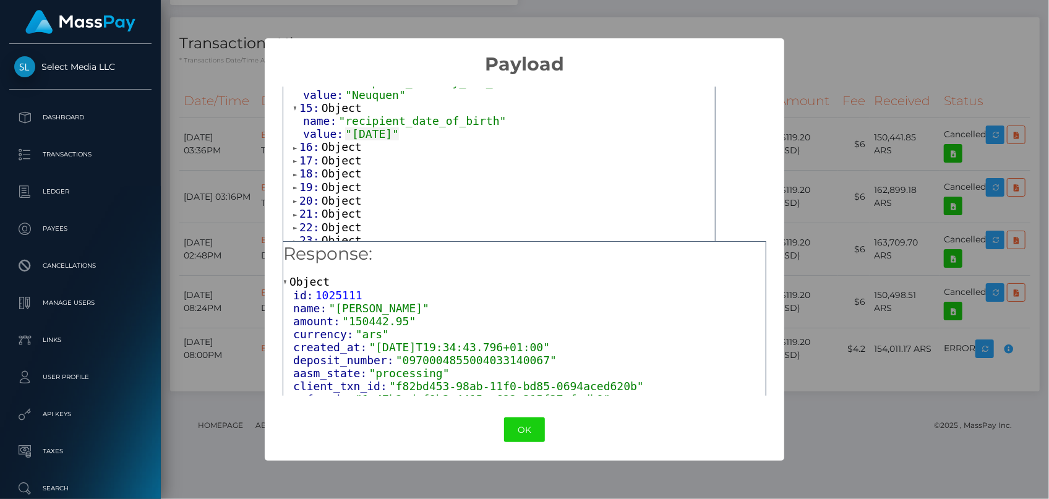
click at [337, 145] on span "Object" at bounding box center [342, 146] width 40 height 13
click at [338, 180] on span "Object" at bounding box center [342, 186] width 40 height 13
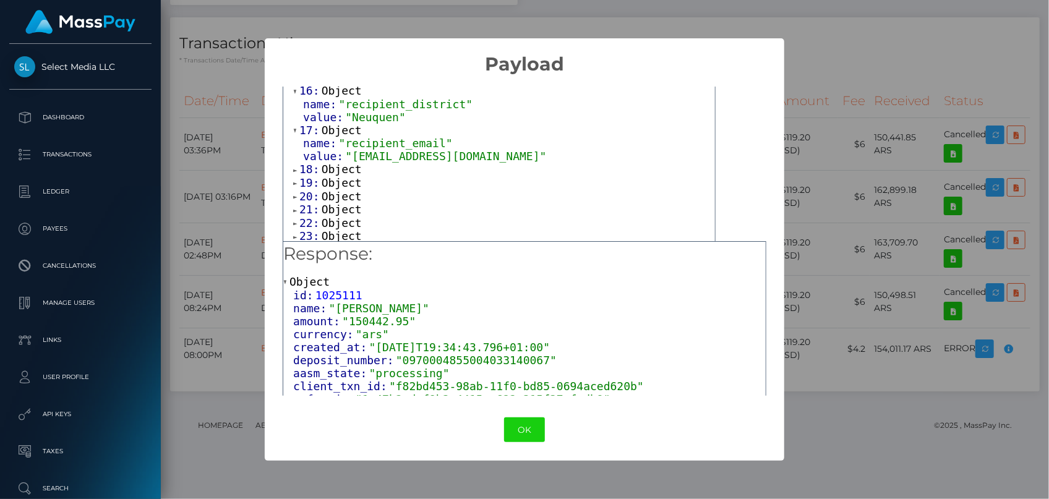
click at [338, 163] on span "Object" at bounding box center [342, 169] width 40 height 13
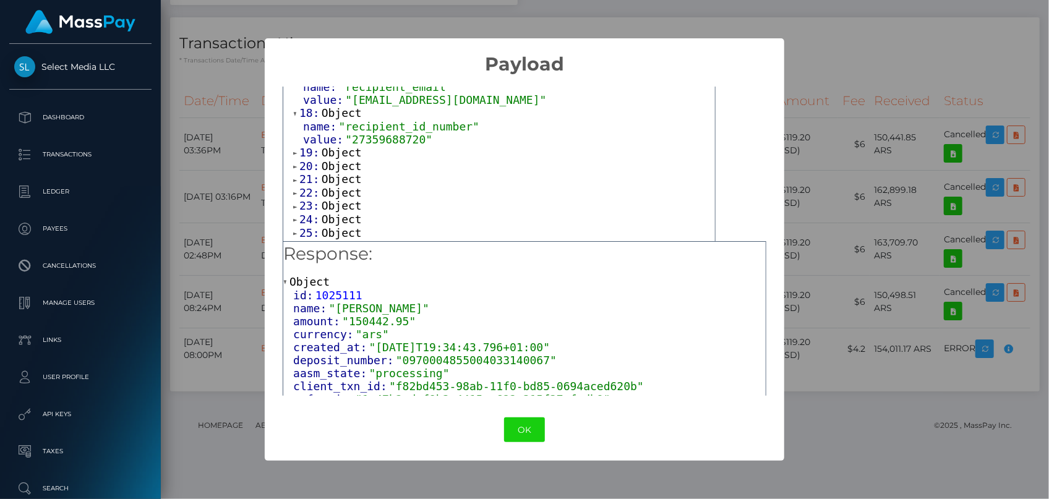
click at [358, 142] on span ""27359688720"" at bounding box center [388, 139] width 87 height 13
copy span "27359688720"
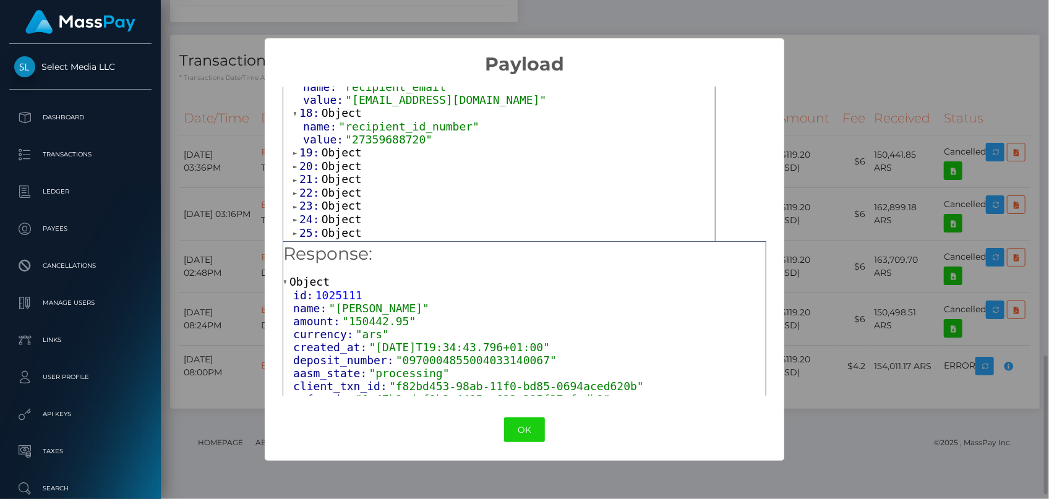
click at [906, 72] on div "× Payload Output: Array [ 44 ] 0: Object 1: Object 2: Object 3: Object 4: Objec…" at bounding box center [524, 249] width 1049 height 499
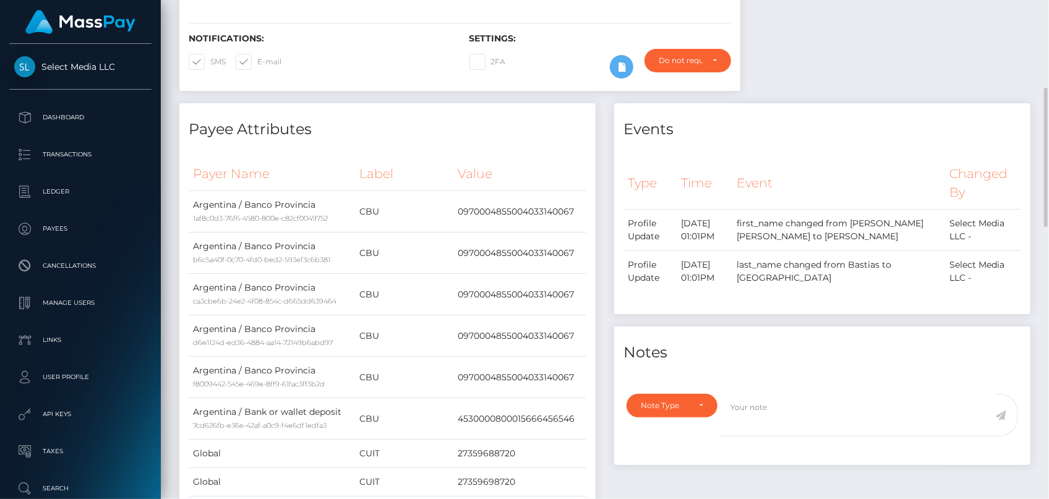
scroll to position [0, 0]
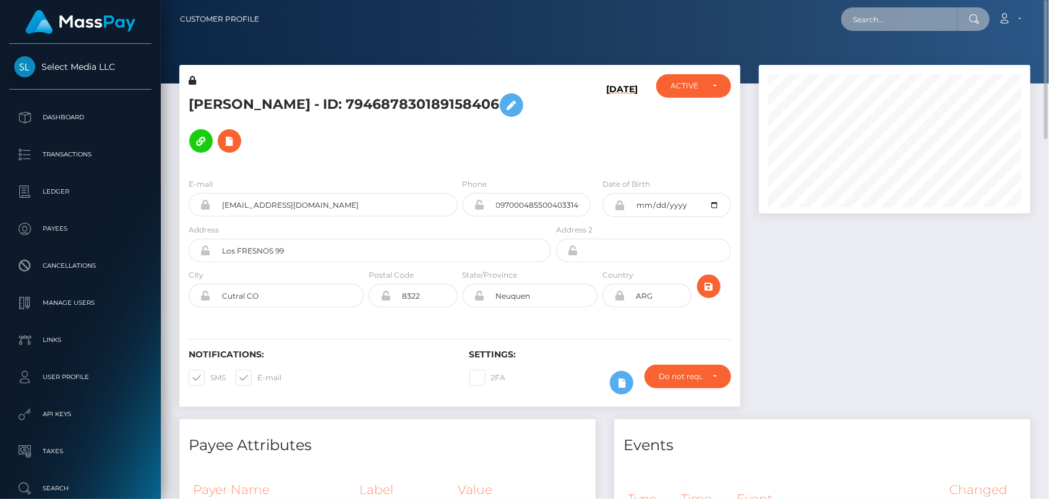
click at [895, 28] on input "text" at bounding box center [899, 19] width 116 height 24
paste input "37ee130c-9d8b-11f0-bd85-0694aced620b"
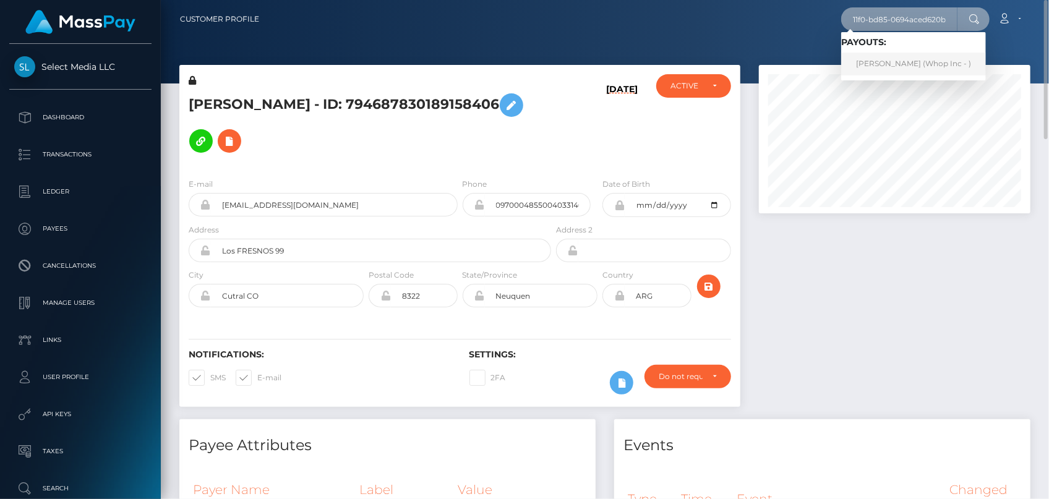
type input "37ee130c-9d8b-11f0-bd85-0694aced620b"
click at [883, 66] on link "THUTO LODIMONDE MOLOI (Whop Inc - )" at bounding box center [913, 64] width 145 height 23
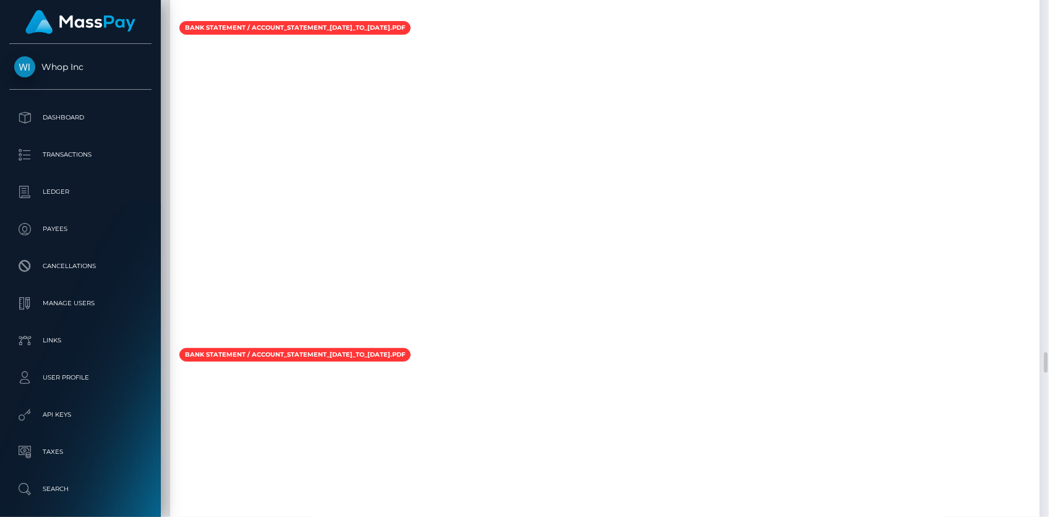
scroll to position [7704, 0]
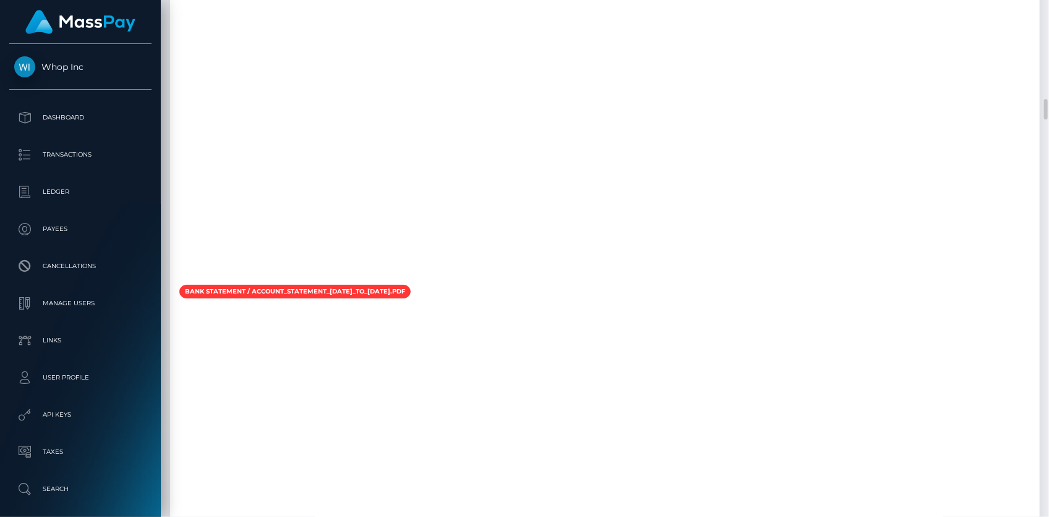
scroll to position [2306, 0]
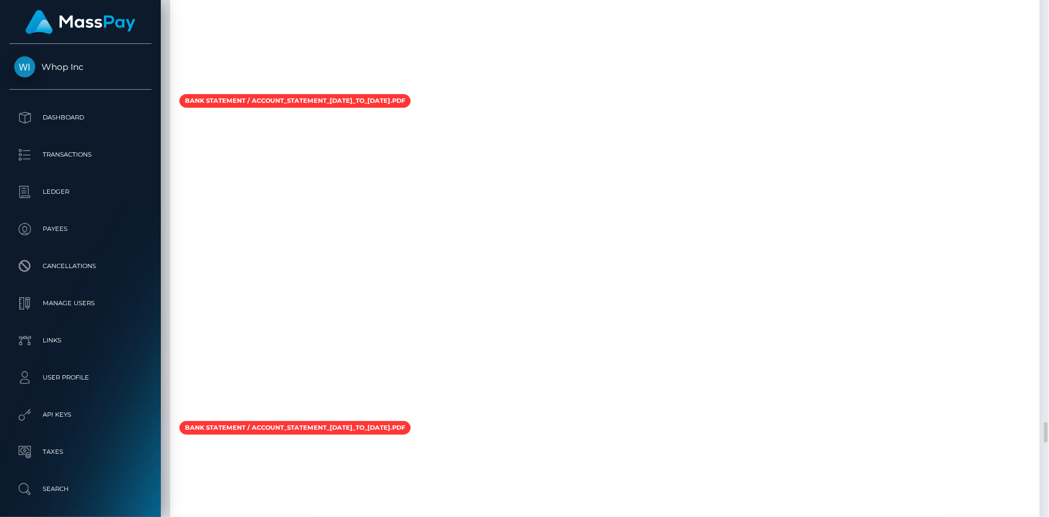
scroll to position [10110, 0]
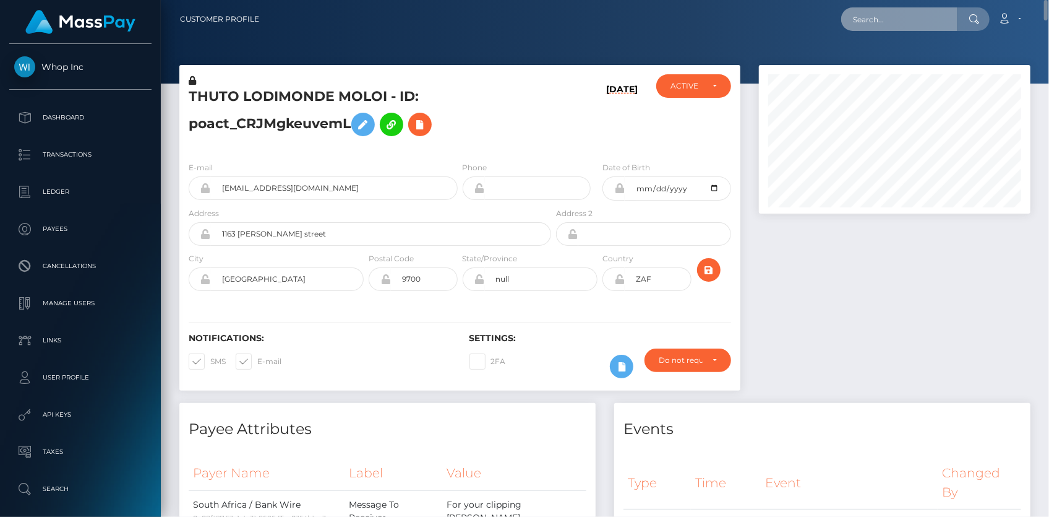
click at [885, 30] on input "text" at bounding box center [899, 19] width 116 height 24
paste input "[EMAIL_ADDRESS][DOMAIN_NAME]"
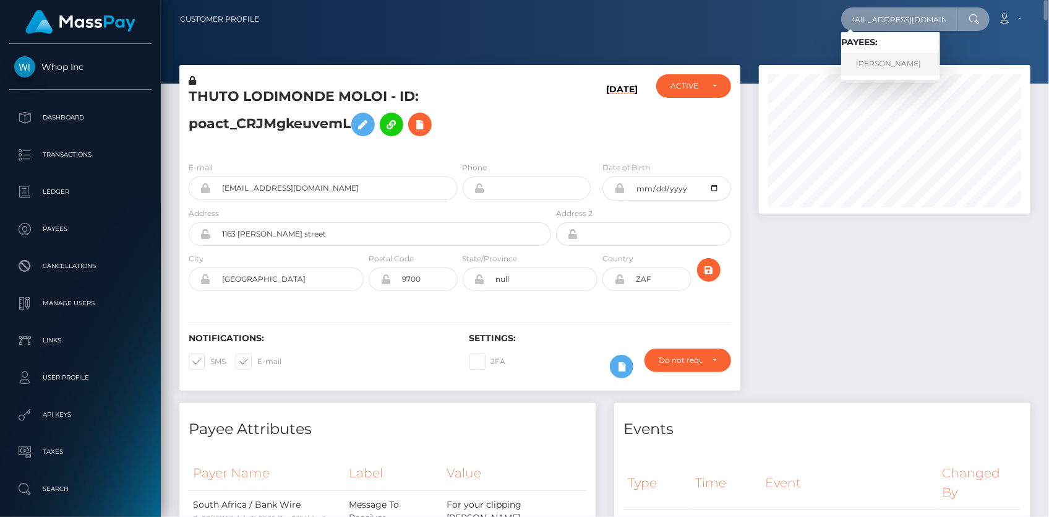
type input "[EMAIL_ADDRESS][DOMAIN_NAME]"
click at [886, 62] on link "ANTHONY M SCOTT" at bounding box center [890, 64] width 99 height 23
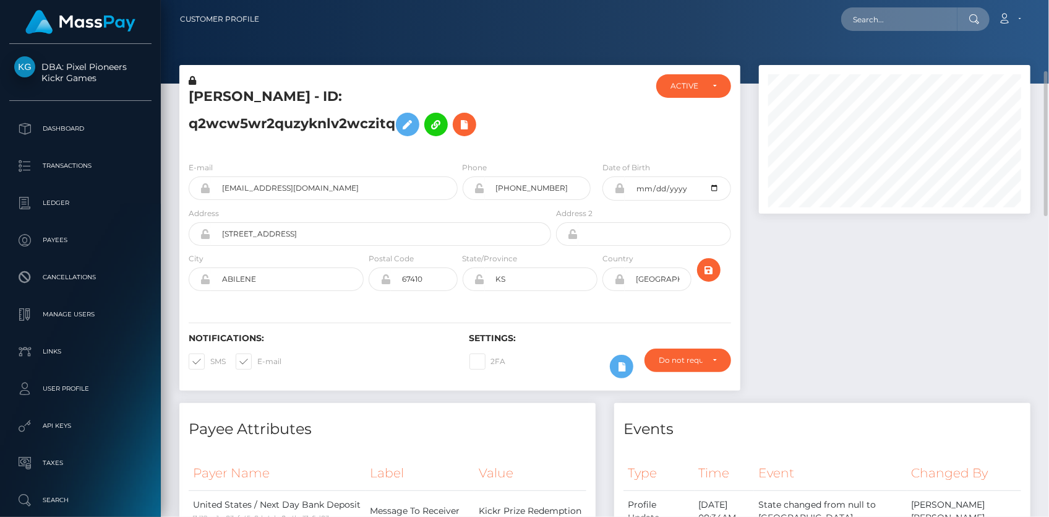
scroll to position [450, 0]
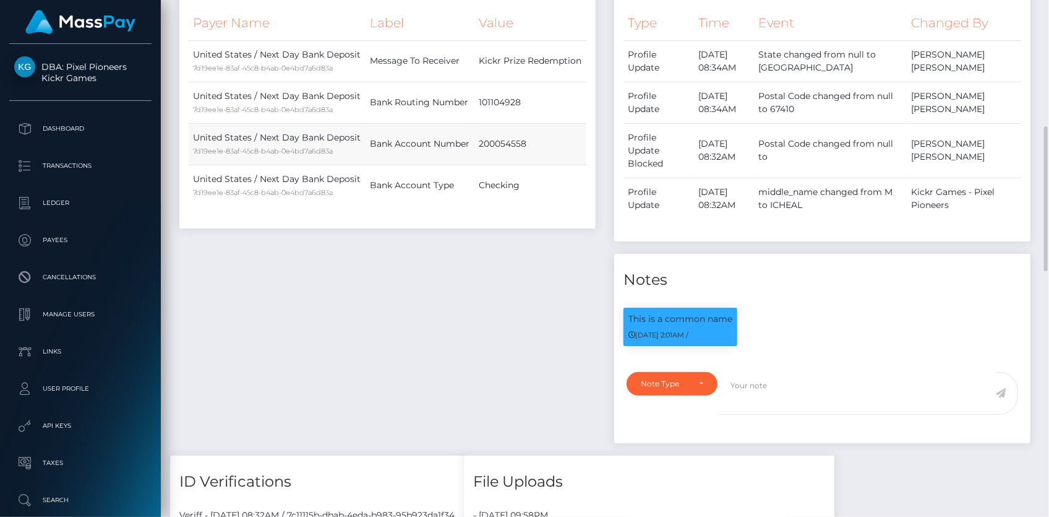
drag, startPoint x: 343, startPoint y: 180, endPoint x: 272, endPoint y: 137, distance: 83.3
click at [272, 137] on td "United States / Next Day Bank Deposit 7d19ee1e-83af-45c8-b4ab-0e4bd7a6d83a" at bounding box center [277, 143] width 177 height 41
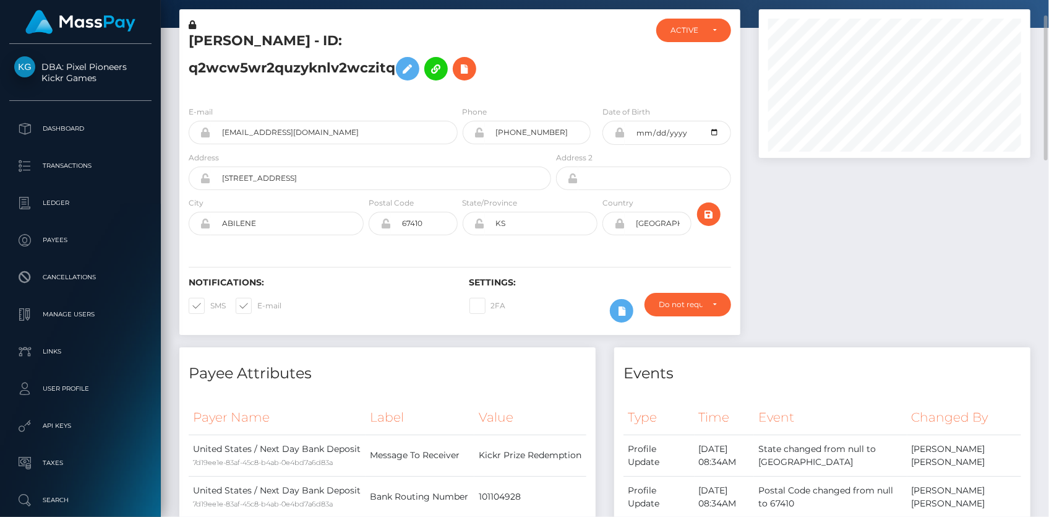
scroll to position [0, 0]
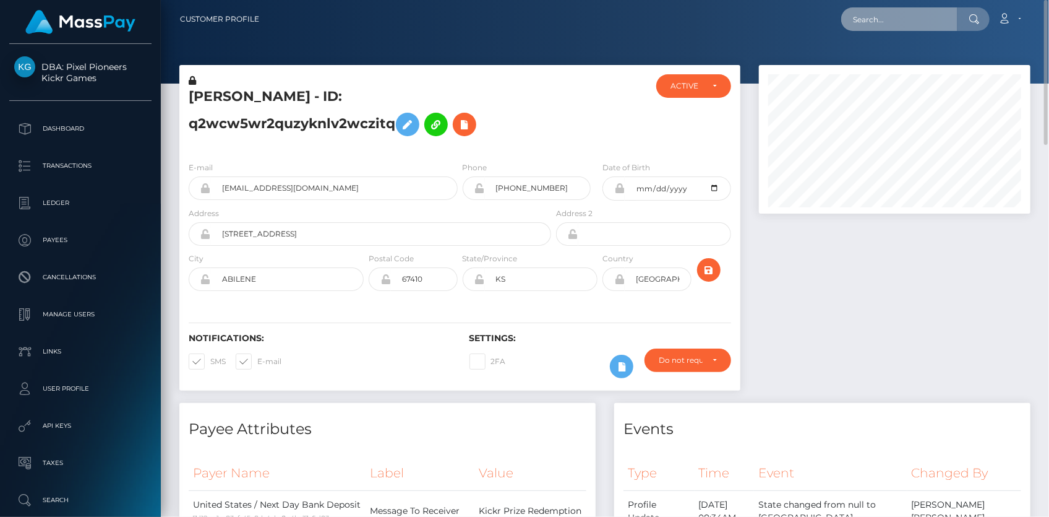
click at [890, 29] on input "text" at bounding box center [899, 19] width 116 height 24
paste input "[EMAIL_ADDRESS][DOMAIN_NAME]"
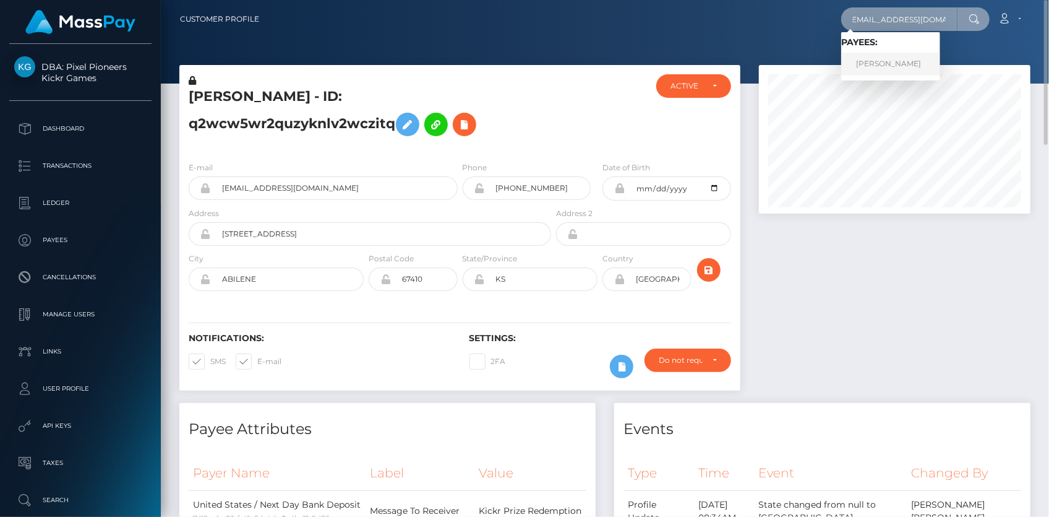
type input "[EMAIL_ADDRESS][DOMAIN_NAME]"
click at [882, 62] on link "[PERSON_NAME]" at bounding box center [890, 64] width 99 height 23
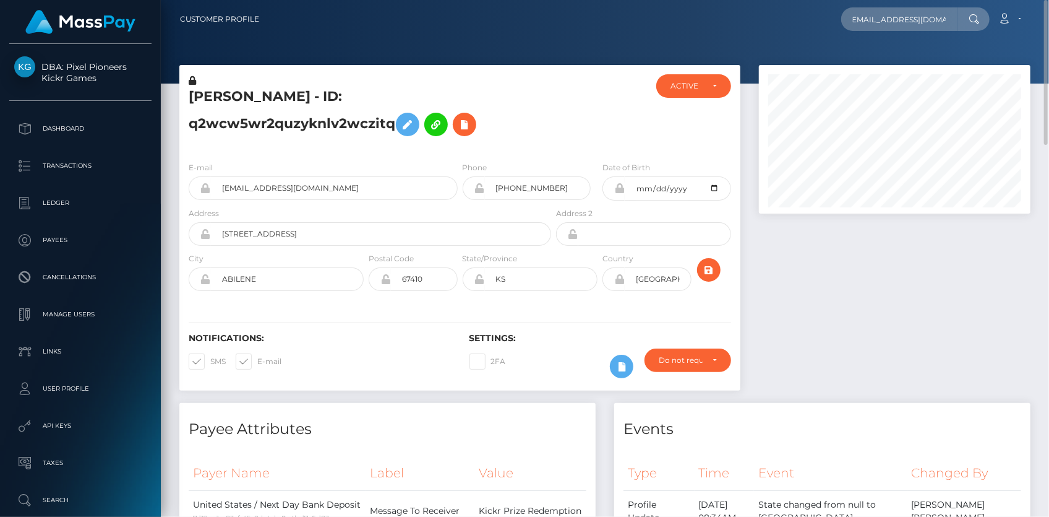
scroll to position [0, 0]
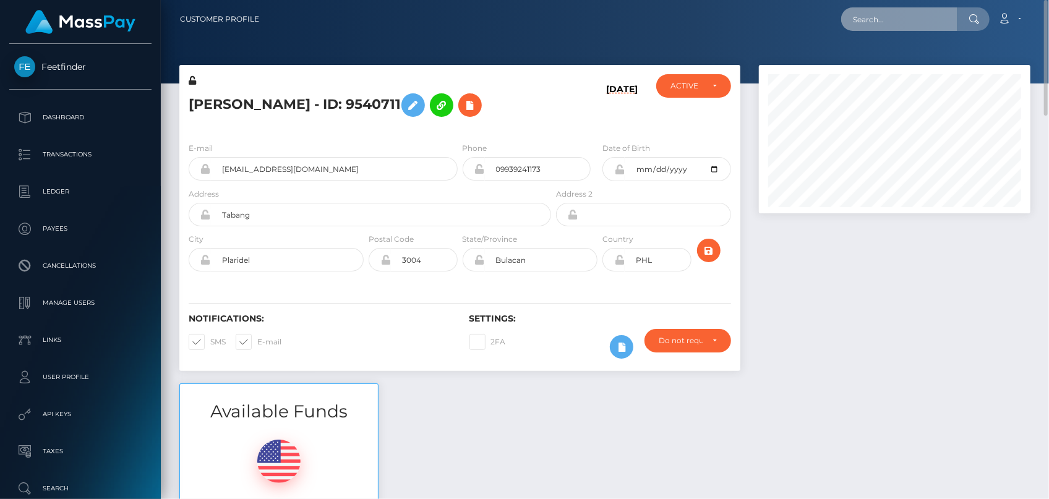
click at [919, 22] on input "text" at bounding box center [899, 19] width 116 height 24
paste input "poact_HRDLE40Avgb7"
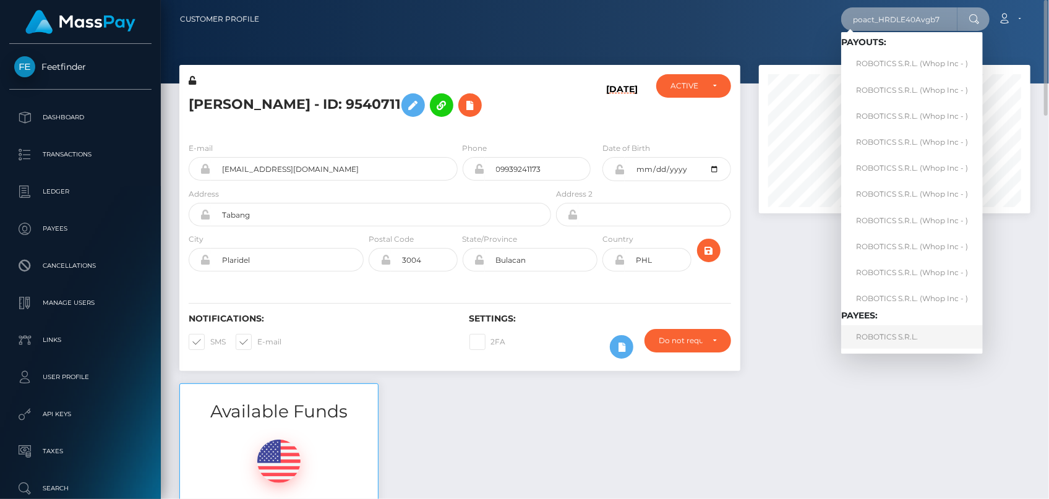
type input "poact_HRDLE40Avgb7"
click at [897, 335] on link "ROBOTICS S.R.L." at bounding box center [912, 336] width 142 height 23
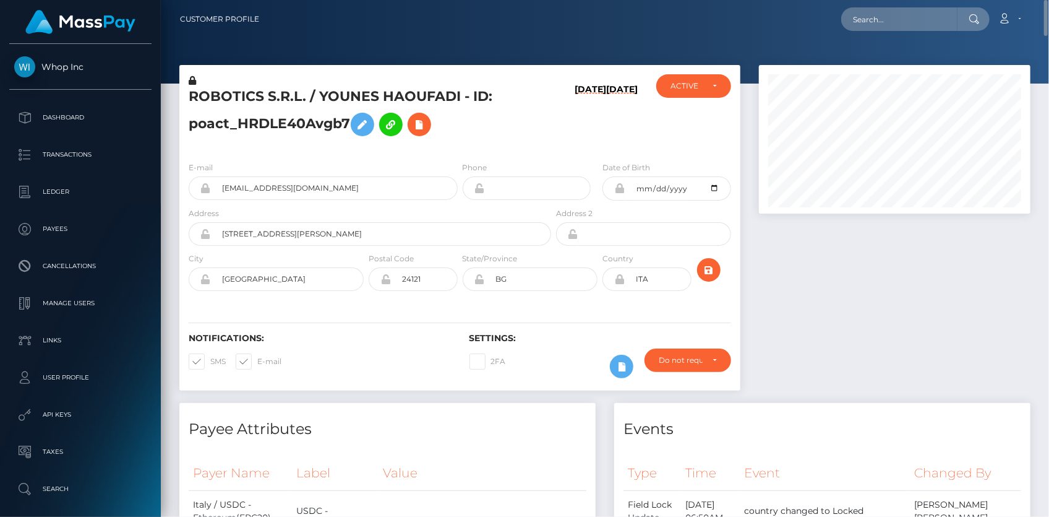
click at [240, 99] on h5 "ROBOTICS S.R.L. / YOUNES HAOUFADI - ID: poact_HRDLE40Avgb7" at bounding box center [367, 114] width 356 height 55
copy h5 "ROBOTICS S.R.L. / YOUNES HAOUFADI - ID: poact_HRDLE40Avgb7"
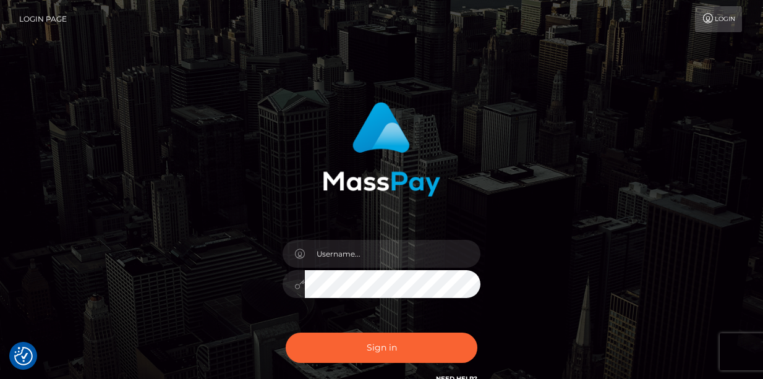
checkbox input "true"
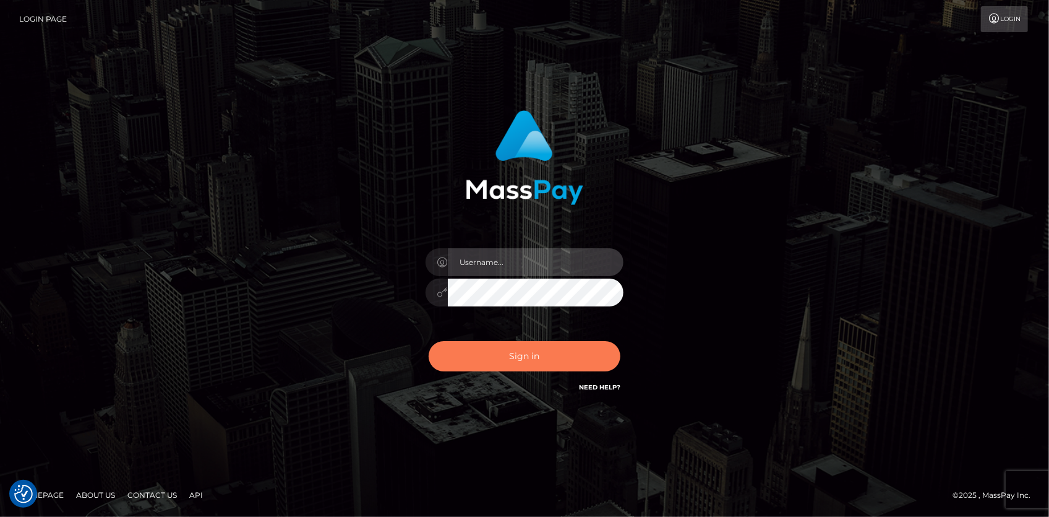
type input "Eduard Gavrilescu"
click at [514, 365] on button "Sign in" at bounding box center [525, 356] width 192 height 30
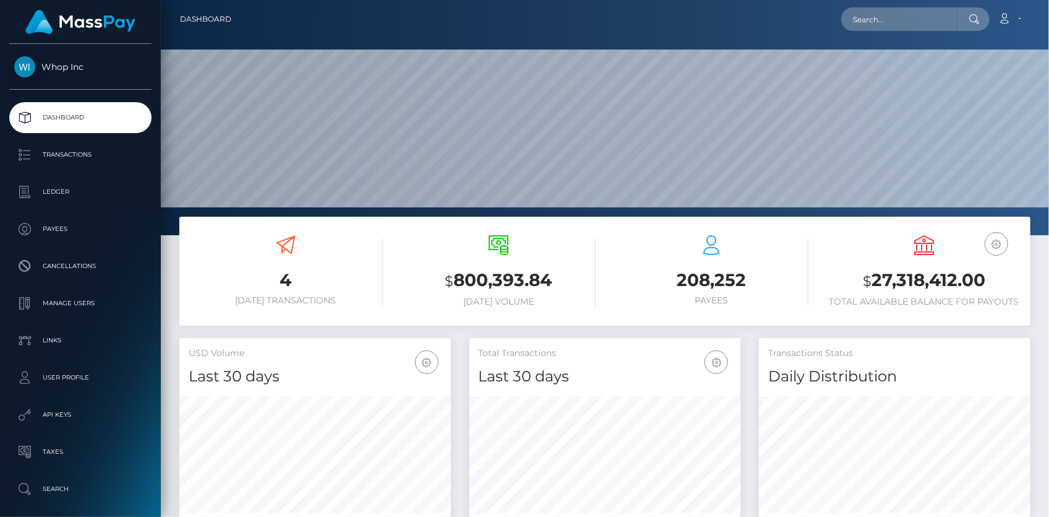
scroll to position [219, 271]
click at [879, 26] on input "text" at bounding box center [899, 19] width 116 height 24
paste input "9d12b363-9aa3-11f0-bd85-0694aced620b"
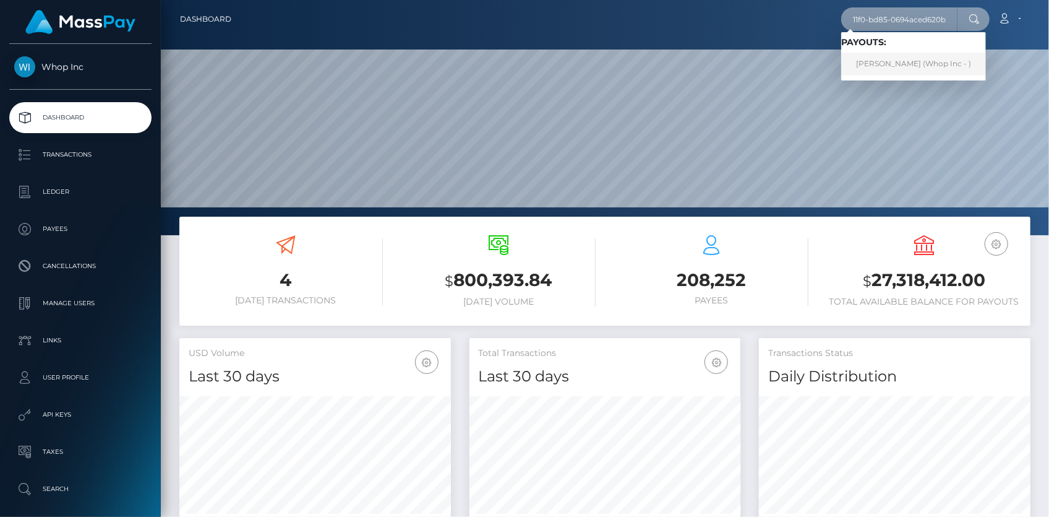
type input "9d12b363-9aa3-11f0-bd85-0694aced620b"
click at [904, 58] on link "MAREO-JOHN NEL (Whop Inc - )" at bounding box center [913, 64] width 145 height 23
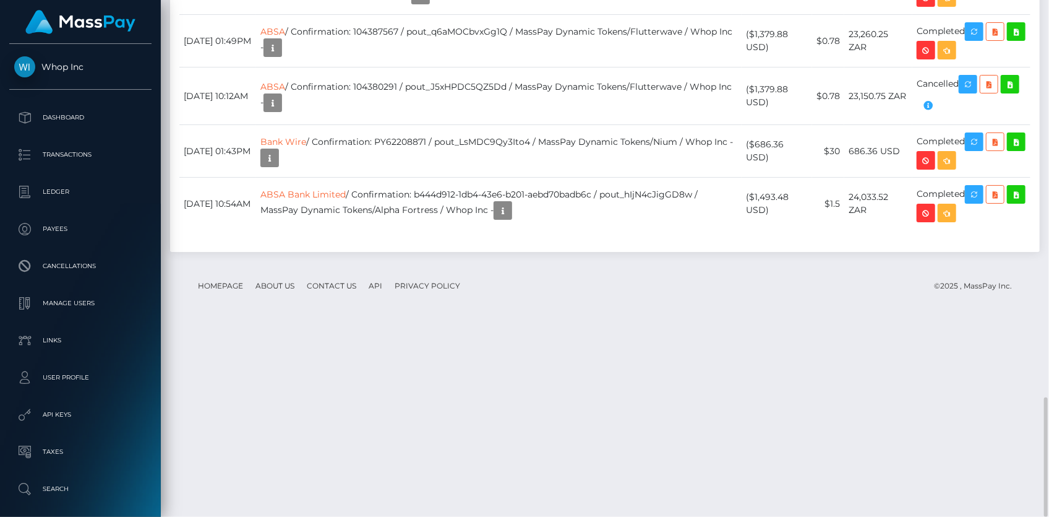
scroll to position [1433, 0]
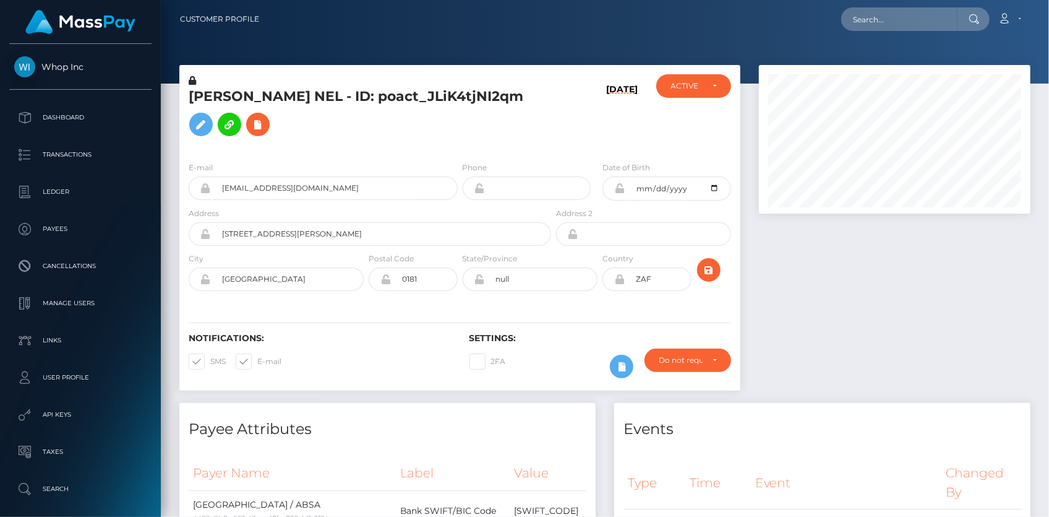
scroll to position [148, 271]
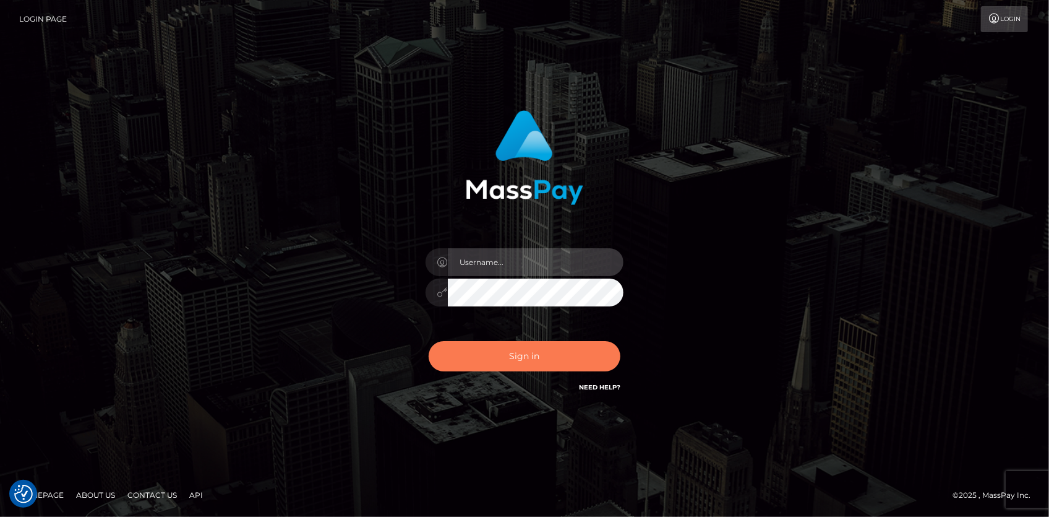
type input "Eduard Gavrilescu"
click at [470, 359] on button "Sign in" at bounding box center [525, 356] width 192 height 30
type input "[PERSON_NAME]"
click at [469, 346] on button "Sign in" at bounding box center [525, 356] width 192 height 30
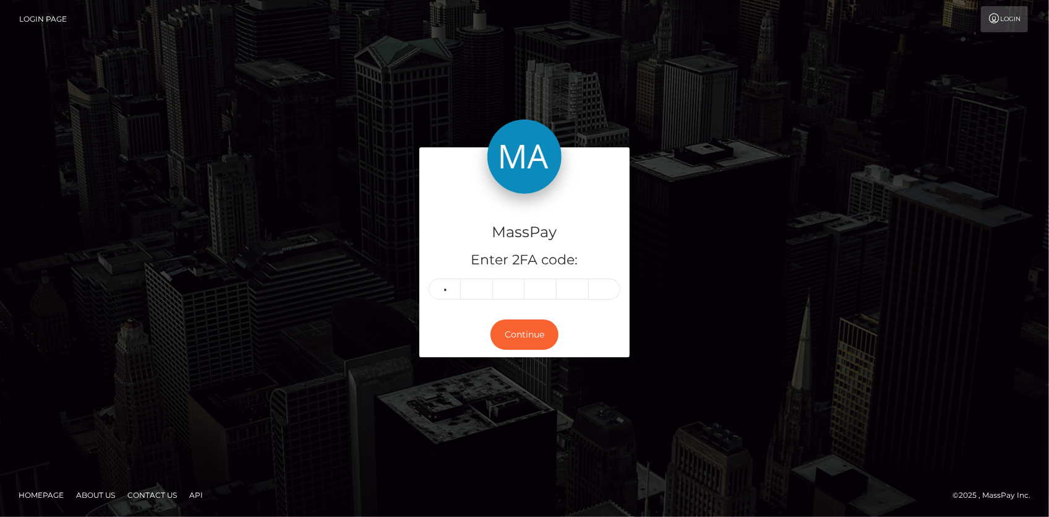
type input "7"
type input "1"
type input "3"
type input "7"
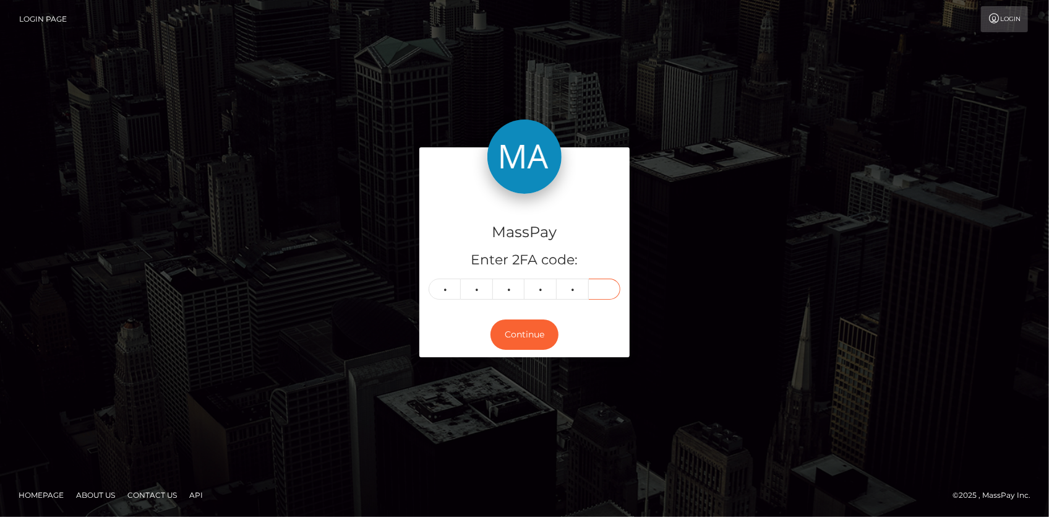
type input "0"
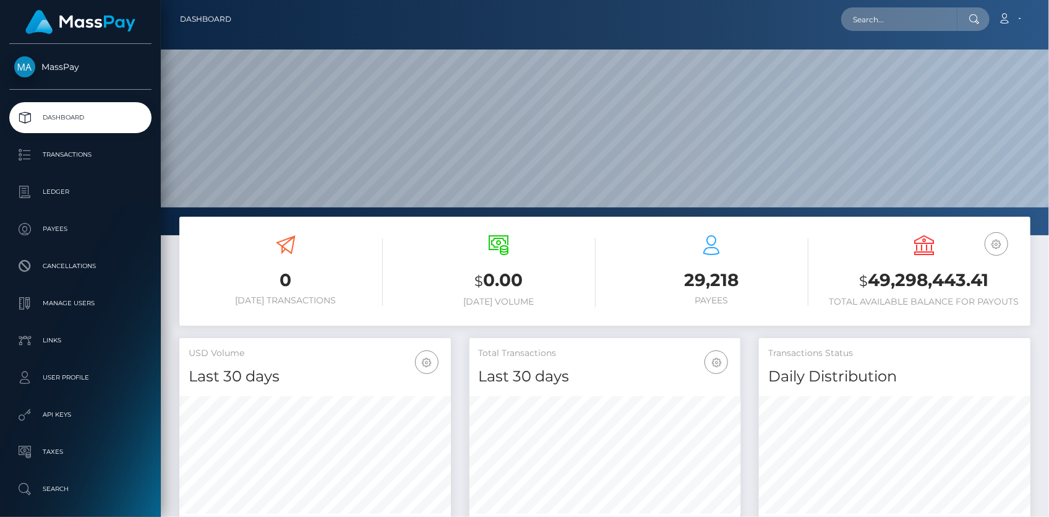
scroll to position [219, 271]
click at [889, 14] on input "text" at bounding box center [899, 19] width 116 height 24
paste input "766402336166785024"
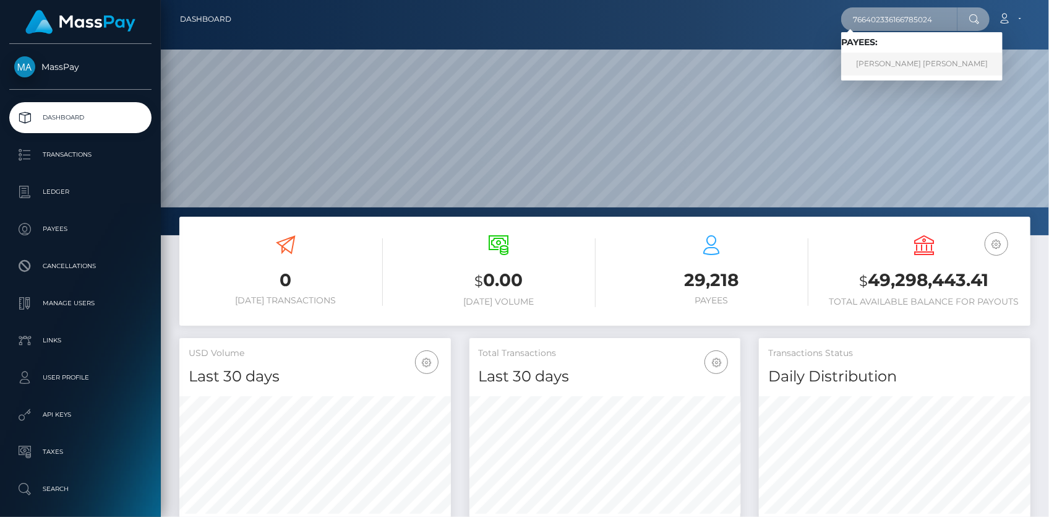
type input "766402336166785024"
click at [900, 61] on link "[PERSON_NAME] [PERSON_NAME]" at bounding box center [921, 64] width 161 height 23
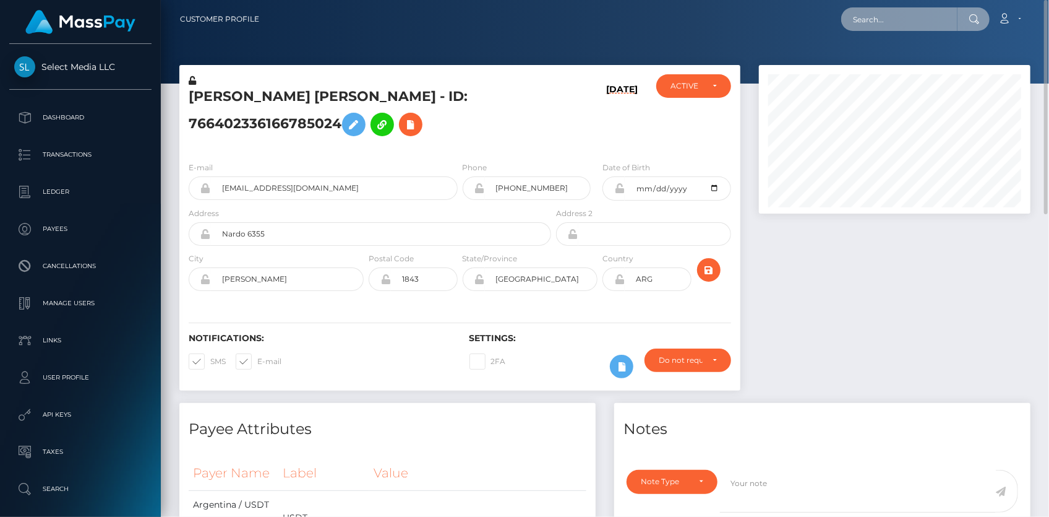
click at [857, 27] on input "text" at bounding box center [899, 19] width 116 height 24
paste input "94040cdb-9ec1-11f0-bd85-0694aced620b"
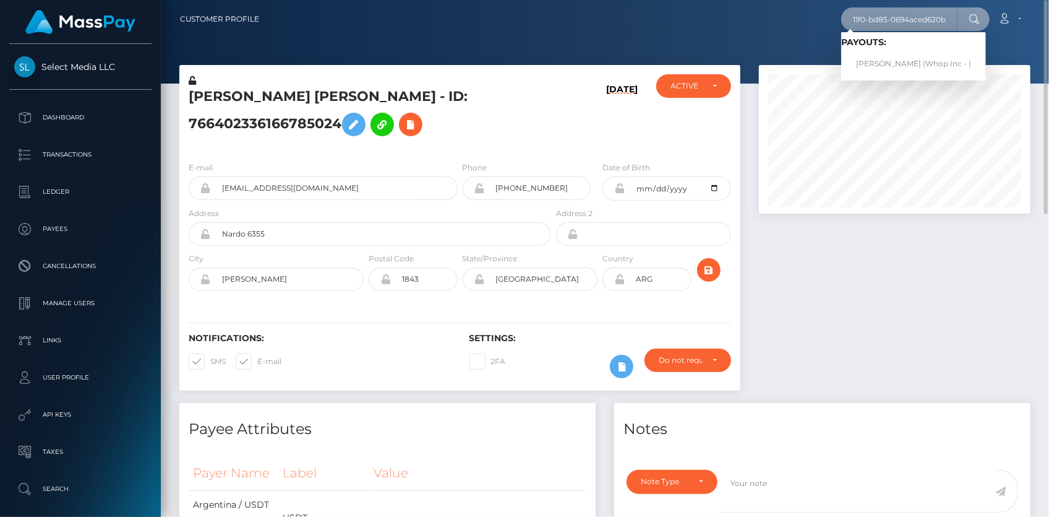
type input "94040cdb-9ec1-11f0-bd85-0694aced620b"
click at [883, 67] on link "MUHAMMAD ARSLAN KHAN (Whop Inc - )" at bounding box center [913, 64] width 145 height 23
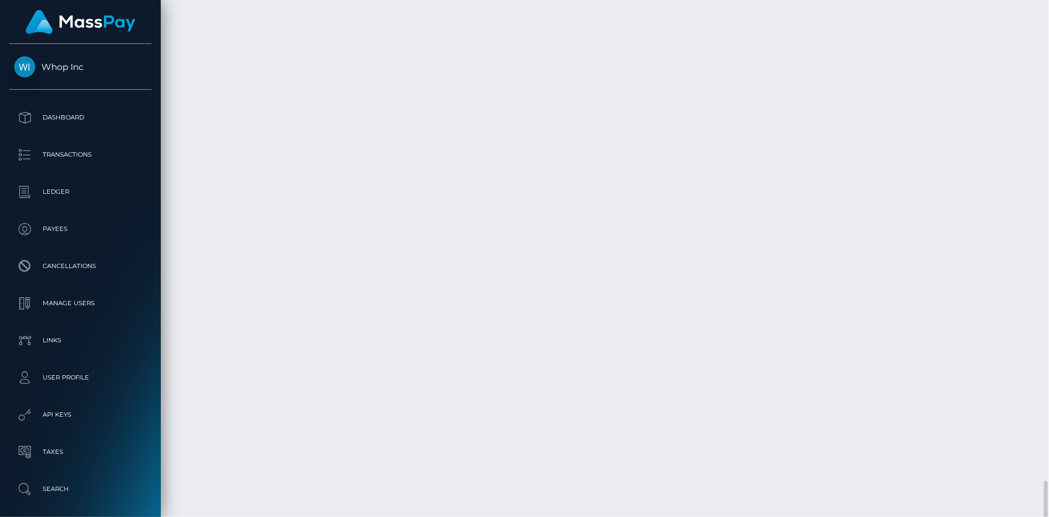
scroll to position [3430, 0]
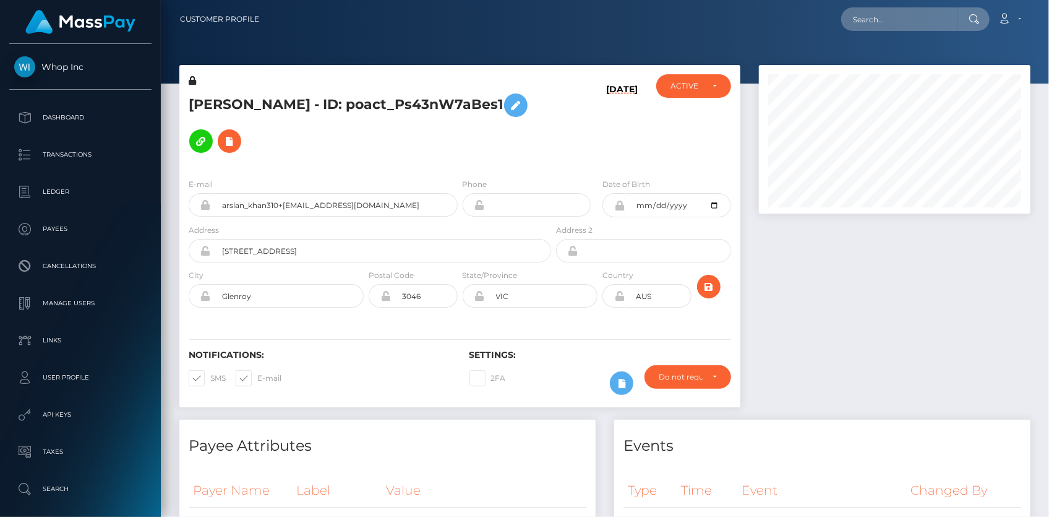
scroll to position [148, 271]
click at [867, 22] on input "text" at bounding box center [899, 19] width 116 height 24
paste input "c6adf42a-9d95-11f0-bd85-0694aced620b"
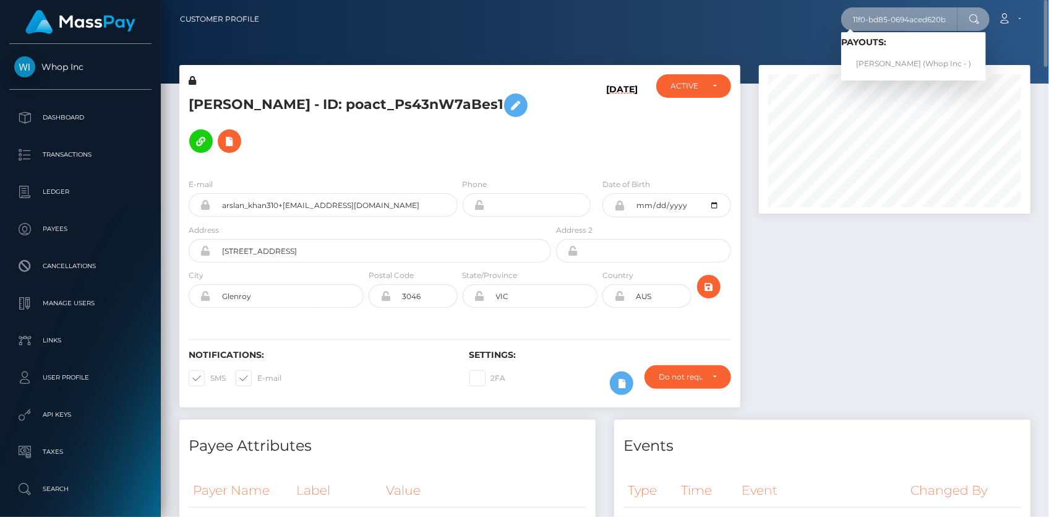
type input "c6adf42a-9d95-11f0-bd85-0694aced620b"
click at [896, 59] on link "BRIAN MUTINDA NZIOKA (Whop Inc - )" at bounding box center [913, 64] width 145 height 23
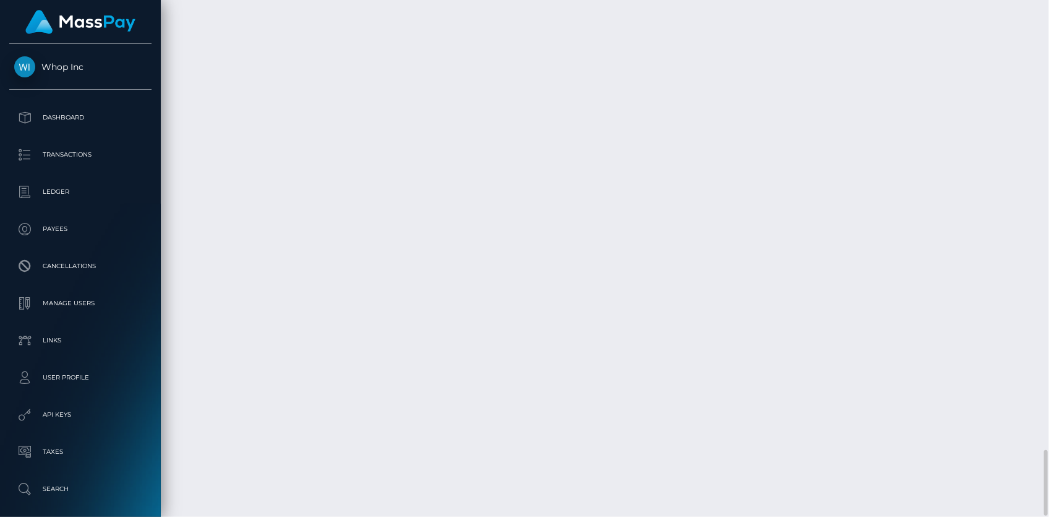
scroll to position [3556, 0]
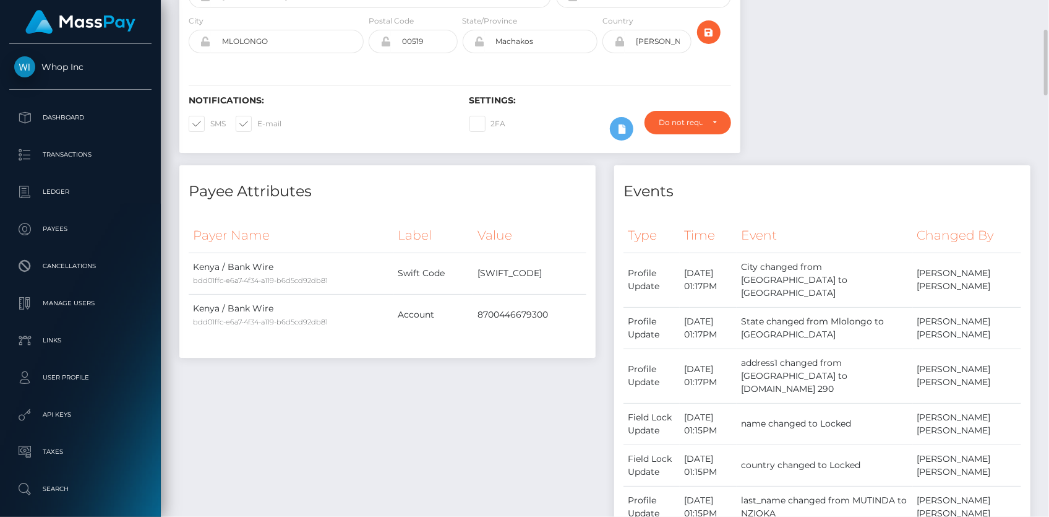
scroll to position [0, 0]
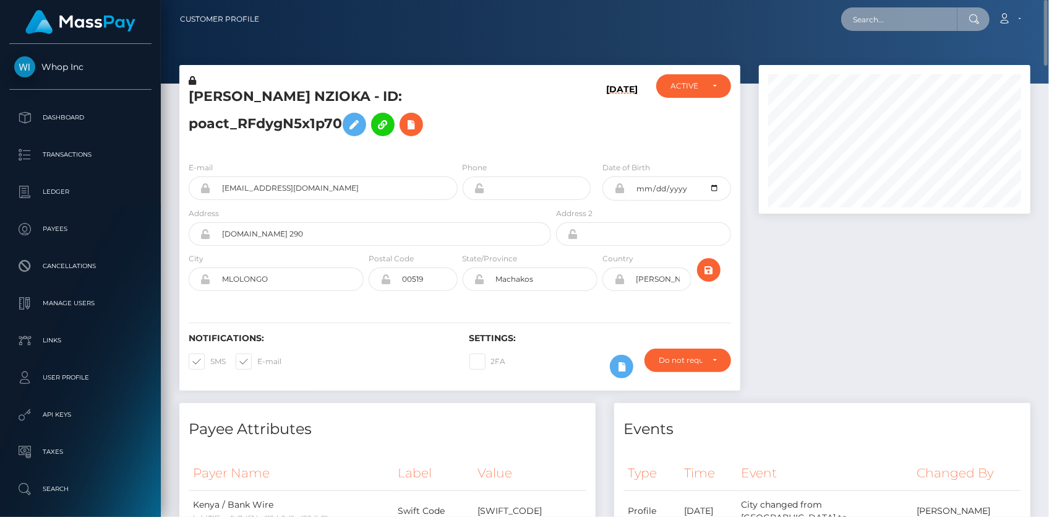
click at [881, 26] on input "text" at bounding box center [899, 19] width 116 height 24
paste input "RQexbemuI4ZHEv6368b09a"
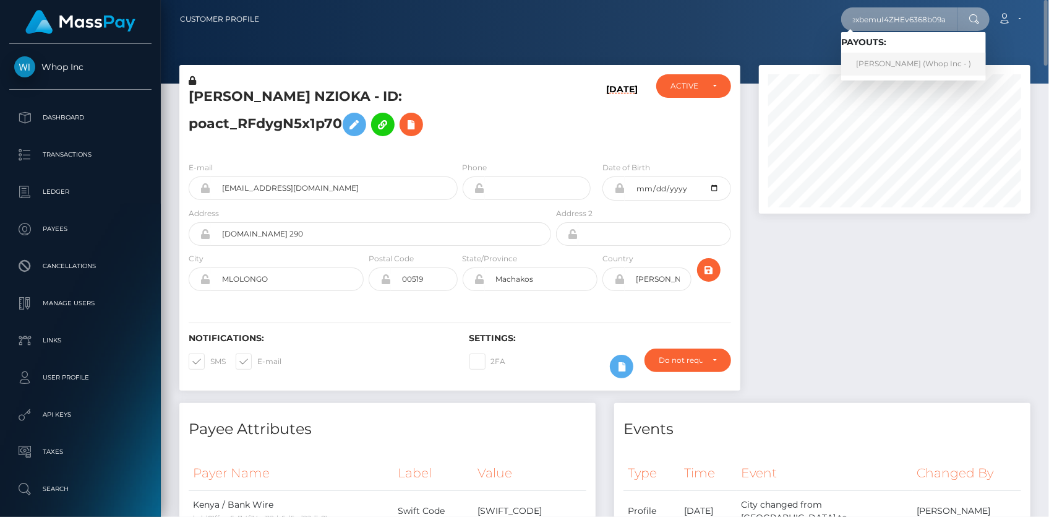
type input "RQexbemuI4ZHEv6368b09a"
click at [896, 64] on link "IBRAHIMA BANN (Whop Inc - )" at bounding box center [913, 64] width 145 height 23
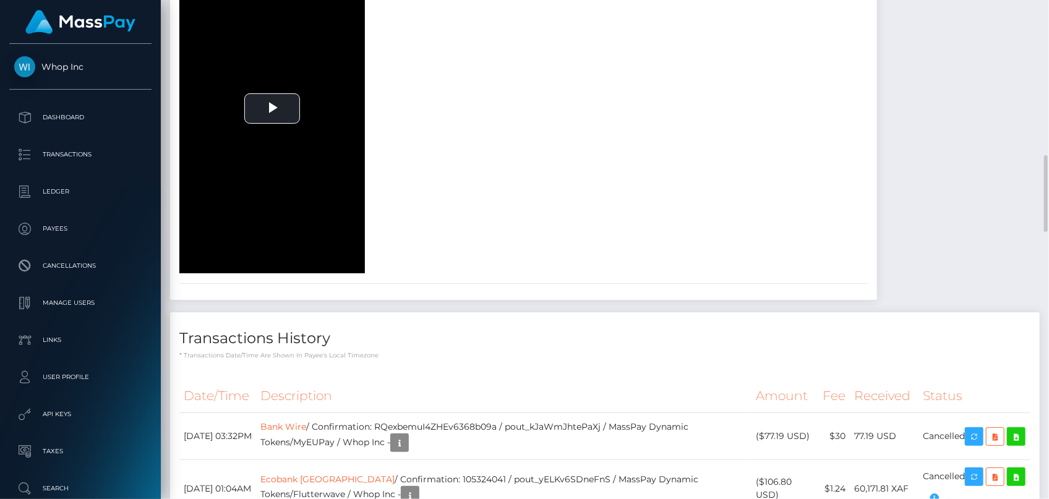
scroll to position [1204, 0]
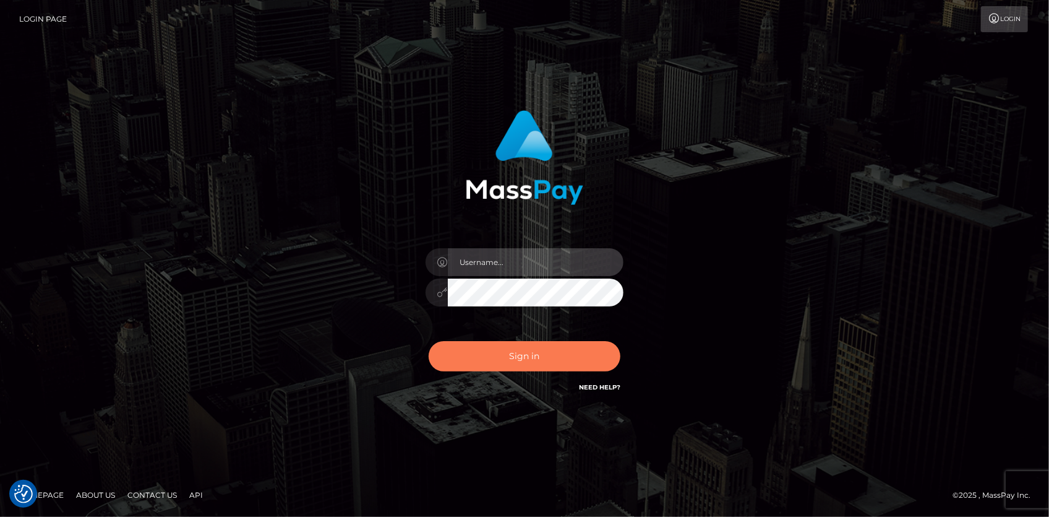
type input "[PERSON_NAME]"
click at [526, 353] on button "Sign in" at bounding box center [525, 356] width 192 height 30
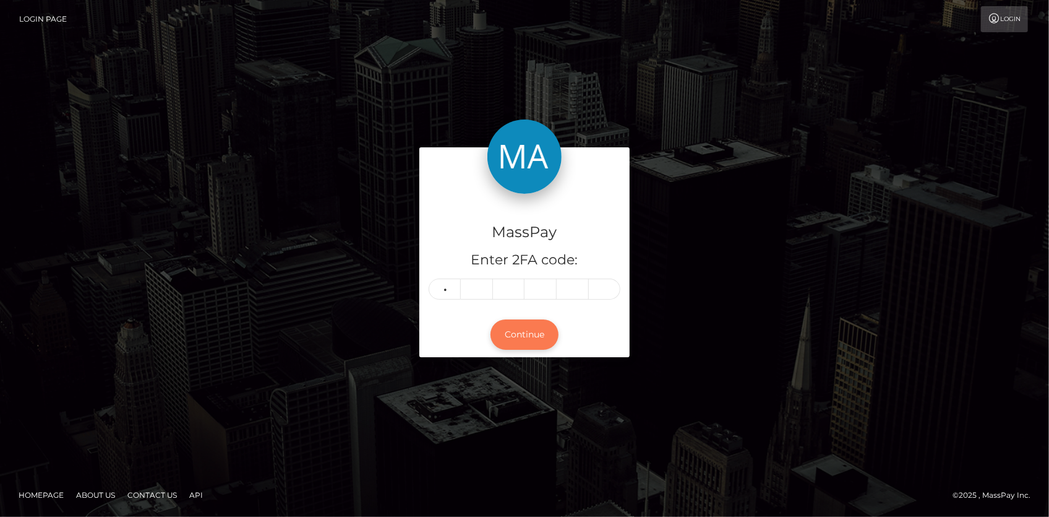
type input "7"
type input "9"
type input "0"
type input "4"
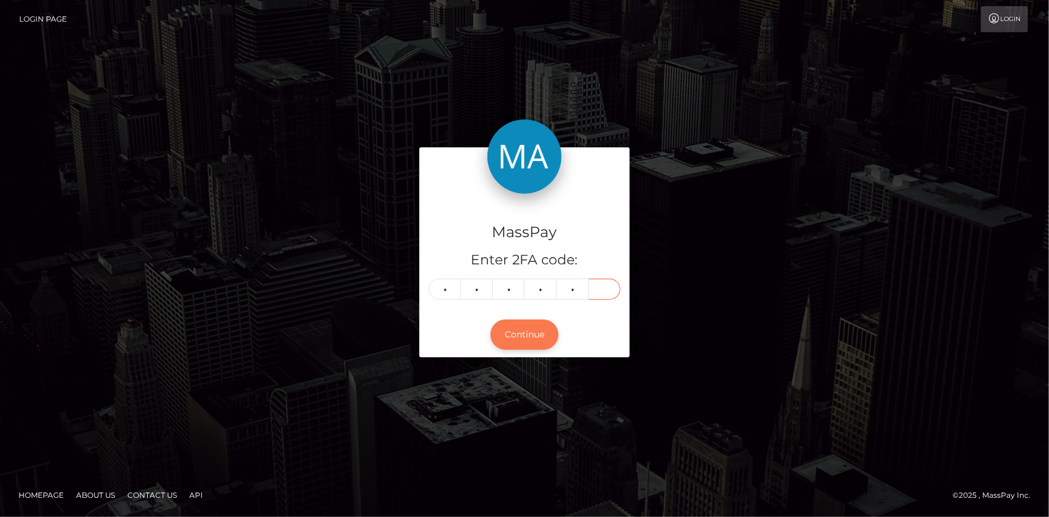
type input "1"
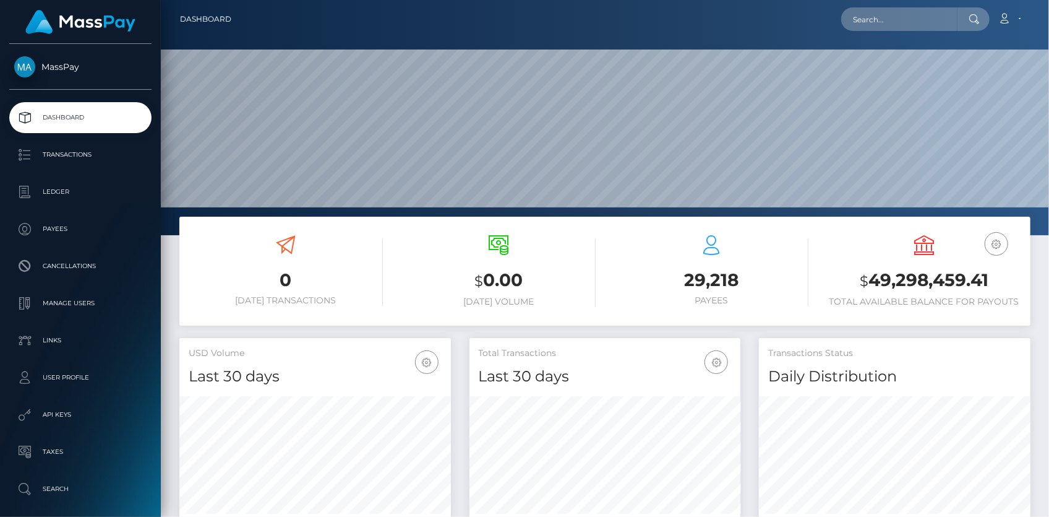
scroll to position [219, 271]
click at [866, 20] on input "text" at bounding box center [899, 19] width 116 height 24
paste input "RQLQKC4byRavjAOm5ke9b0"
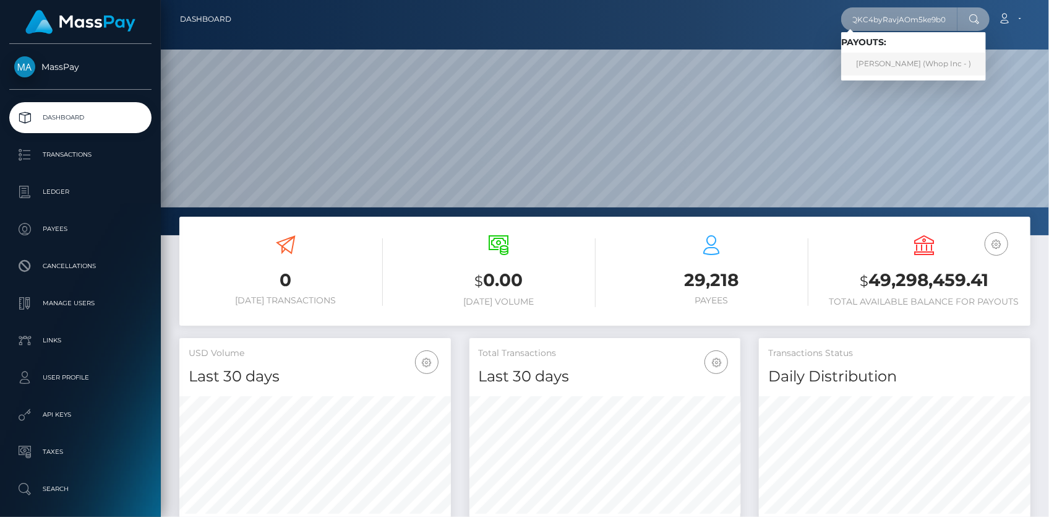
type input "RQLQKC4byRavjAOm5ke9b0"
click at [888, 64] on link "BRIAN MUTINDA NZIOKA (Whop Inc - )" at bounding box center [913, 64] width 145 height 23
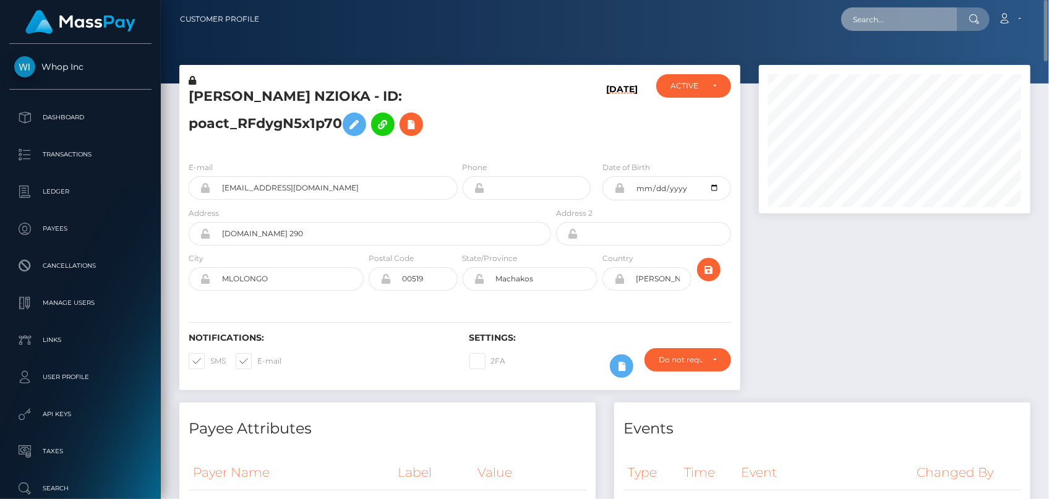
click at [920, 15] on input "text" at bounding box center [899, 19] width 116 height 24
paste input "poact_DrQ8pDAb47A6"
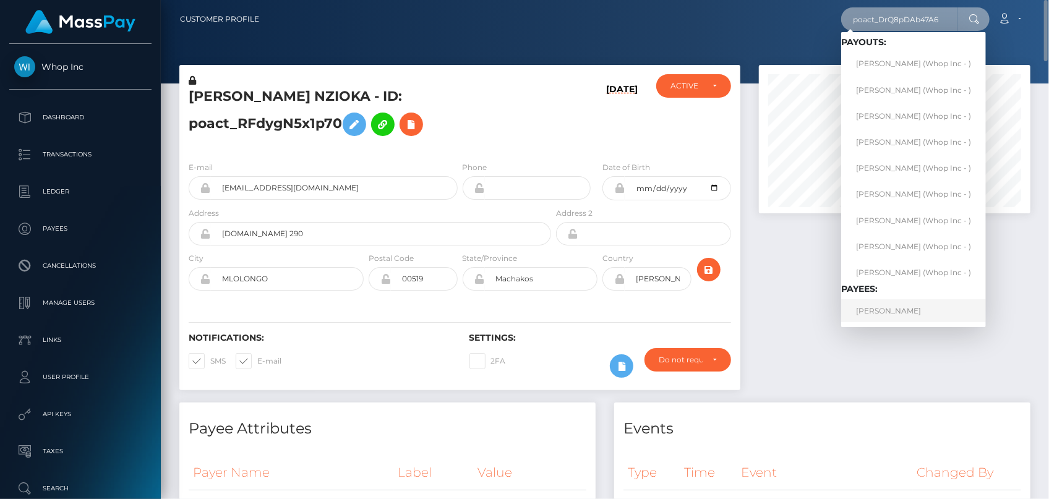
type input "poact_DrQ8pDAb47A6"
click at [886, 311] on link "KAMRON FEREIDOON NAFARIEH" at bounding box center [913, 310] width 145 height 23
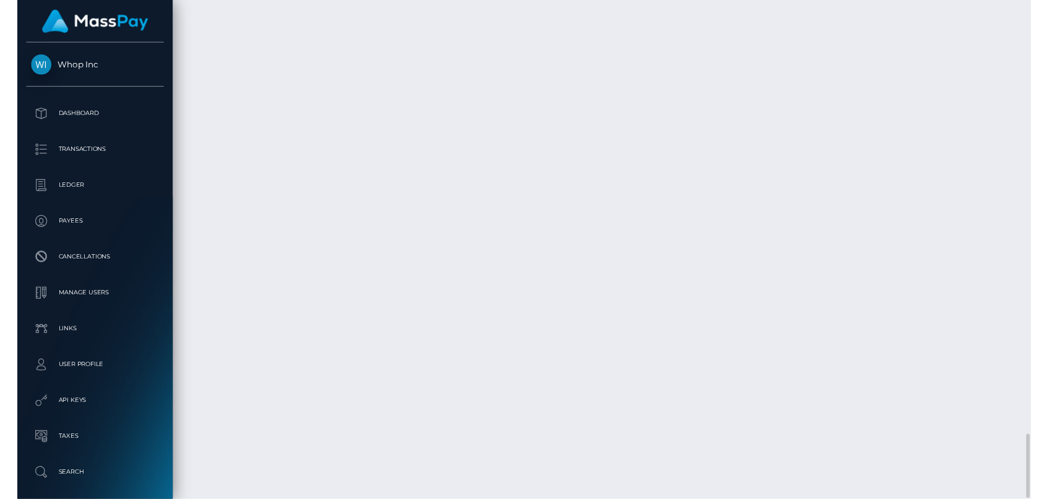
scroll to position [3374, 0]
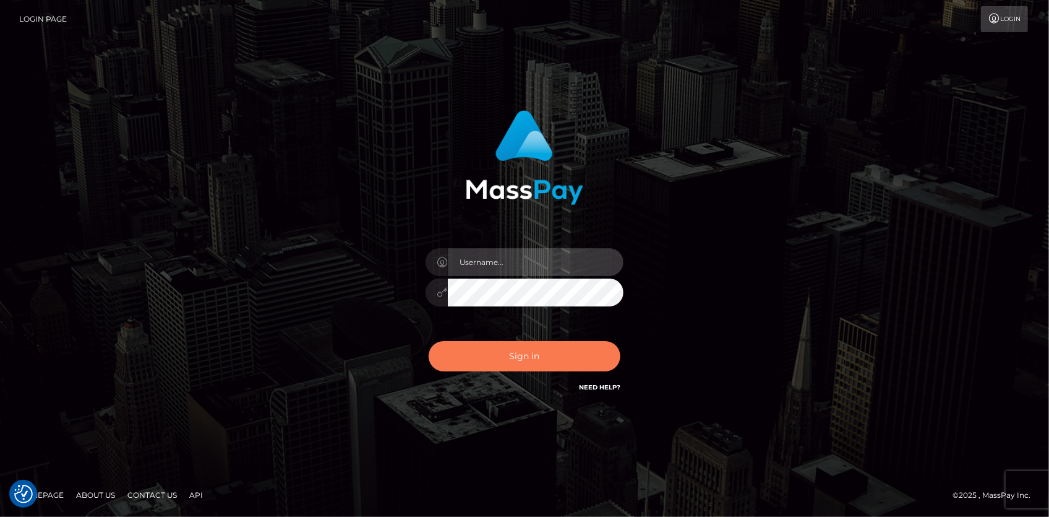
type input "Eduard Gavrilescu"
click at [543, 352] on button "Sign in" at bounding box center [525, 356] width 192 height 30
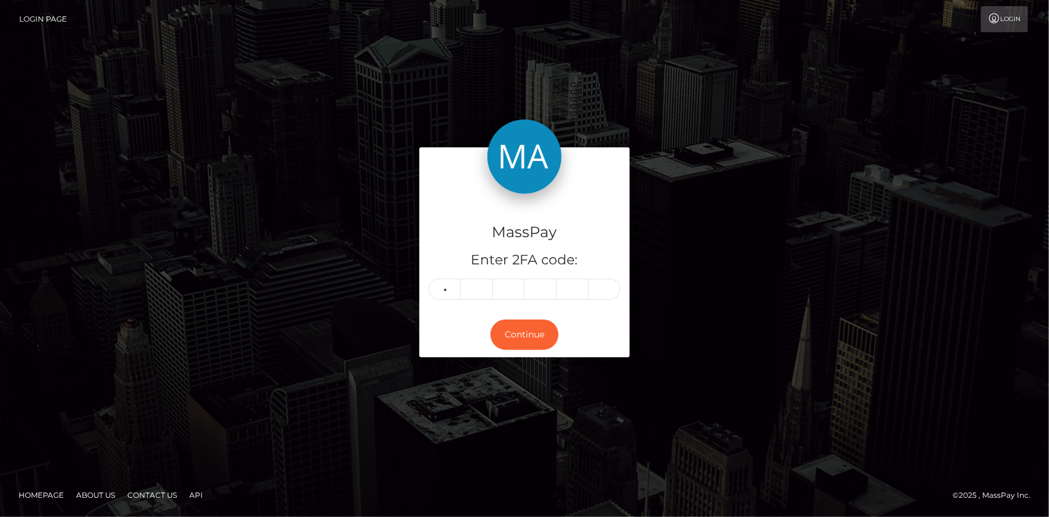
type input "1"
type input "6"
type input "7"
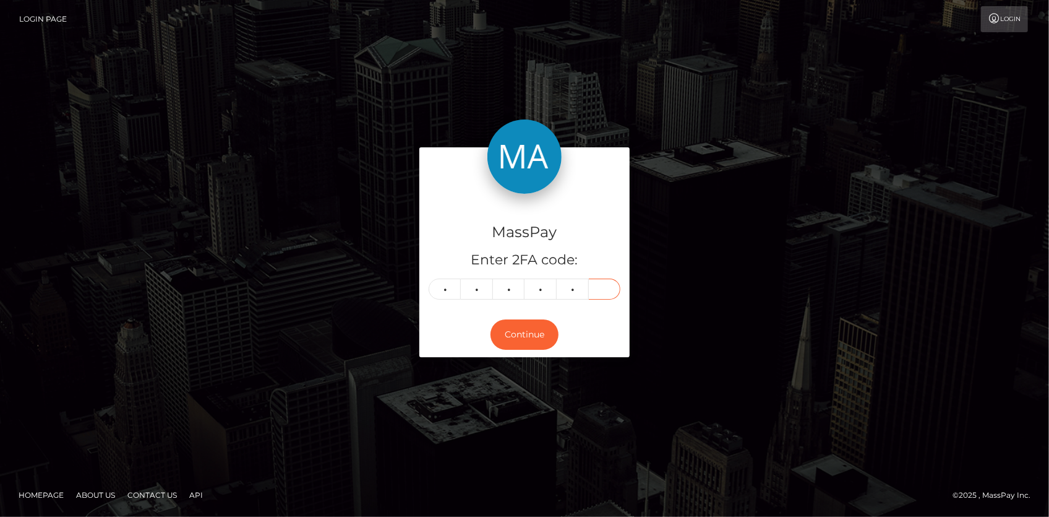
type input "4"
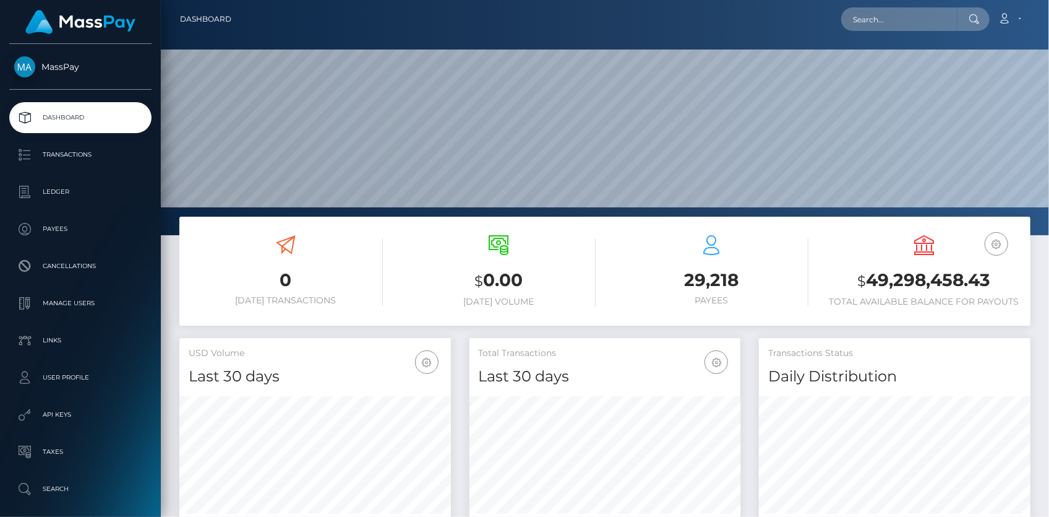
scroll to position [219, 271]
click at [869, 22] on input "text" at bounding box center [899, 19] width 116 height 24
paste input "poact_oWQ2mnhy6UXO"
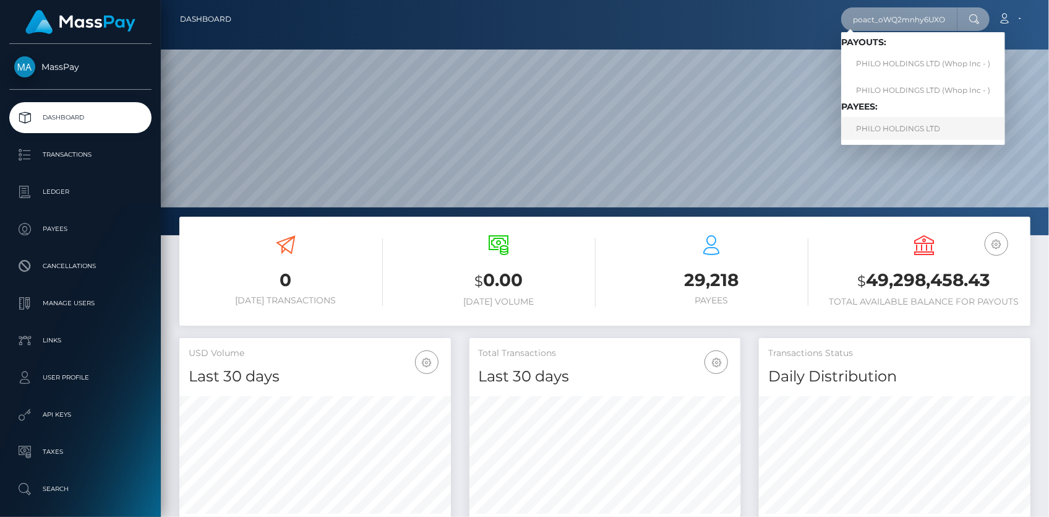
type input "poact_oWQ2mnhy6UXO"
click at [891, 129] on link "PHILO HOLDINGS LTD" at bounding box center [923, 128] width 164 height 23
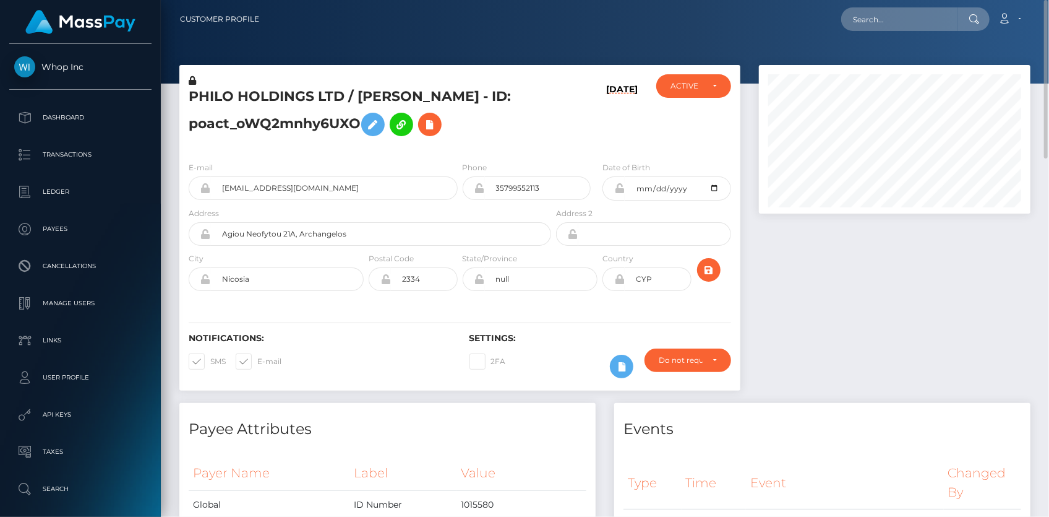
click at [277, 94] on h5 "PHILO HOLDINGS LTD / [PERSON_NAME] - ID: poact_oWQ2mnhy6UXO" at bounding box center [367, 114] width 356 height 55
copy h5 "PHILO HOLDINGS LTD / [PERSON_NAME] - ID: poact_oWQ2mnhy6UXO"
click at [909, 18] on input "text" at bounding box center [899, 19] width 116 height 24
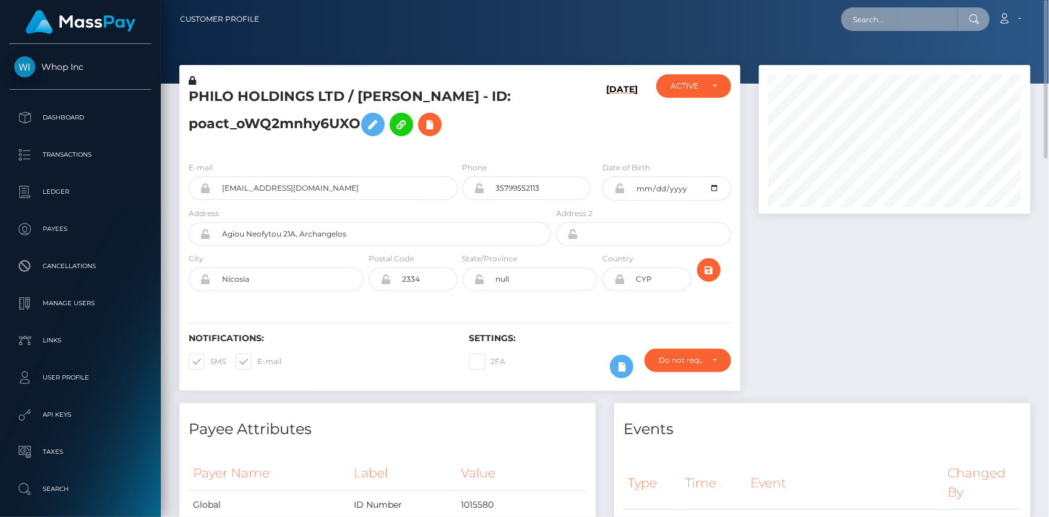
paste input "pout_yZFHtWvZfiKJn"
paste input "[EMAIL_ADDRESS][DOMAIN_NAME]"
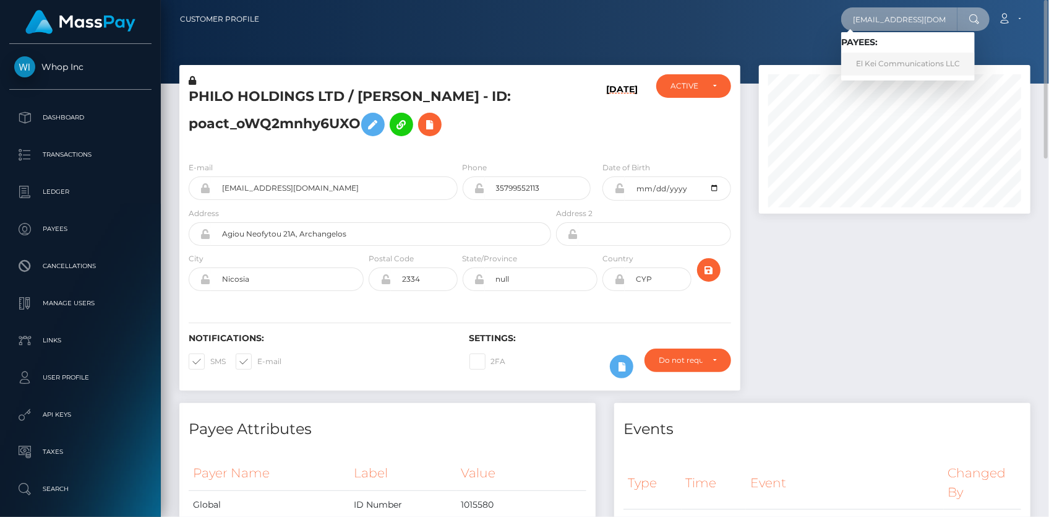
type input "[EMAIL_ADDRESS][DOMAIN_NAME]"
click at [875, 58] on link "El Kei Communications LLC" at bounding box center [908, 64] width 134 height 23
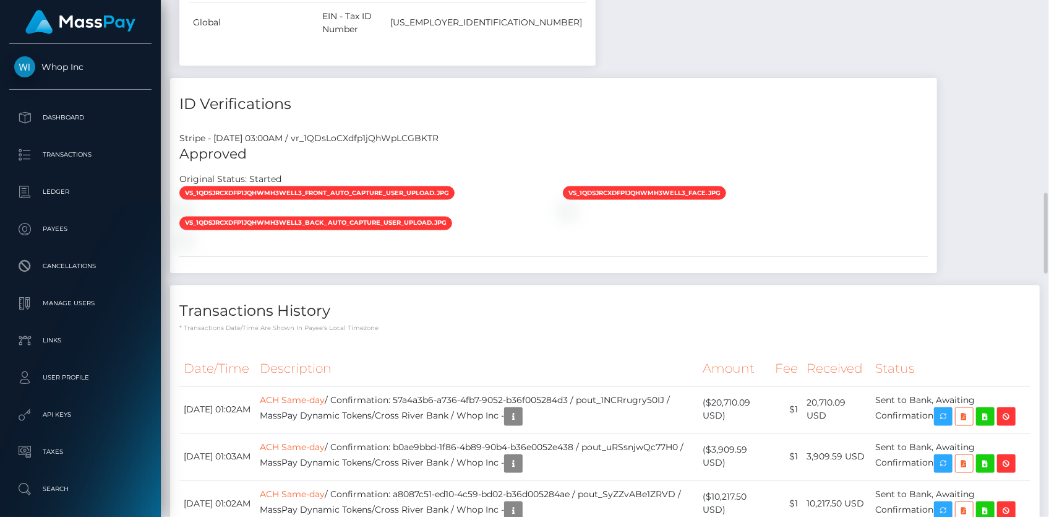
scroll to position [148, 271]
click at [474, 352] on th "Description" at bounding box center [477, 369] width 444 height 34
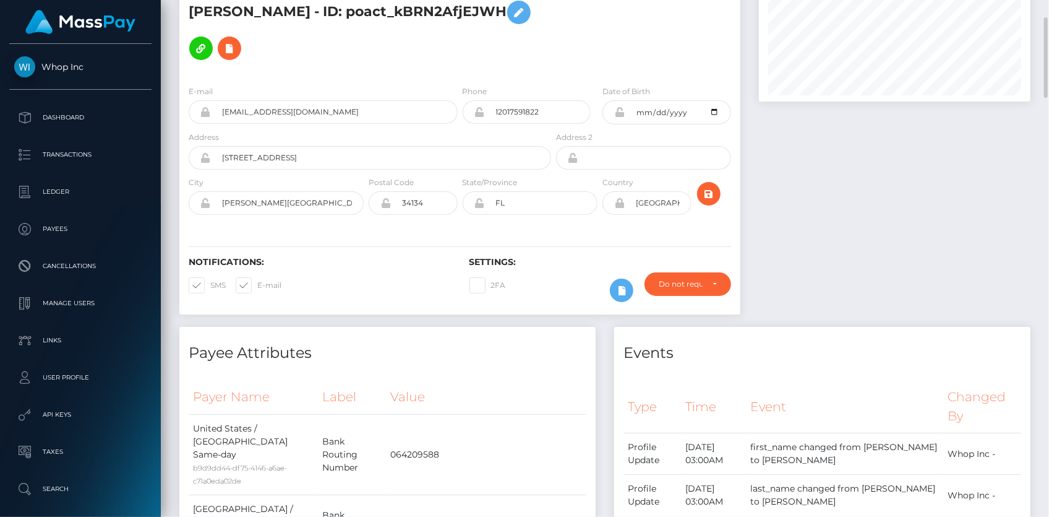
scroll to position [0, 0]
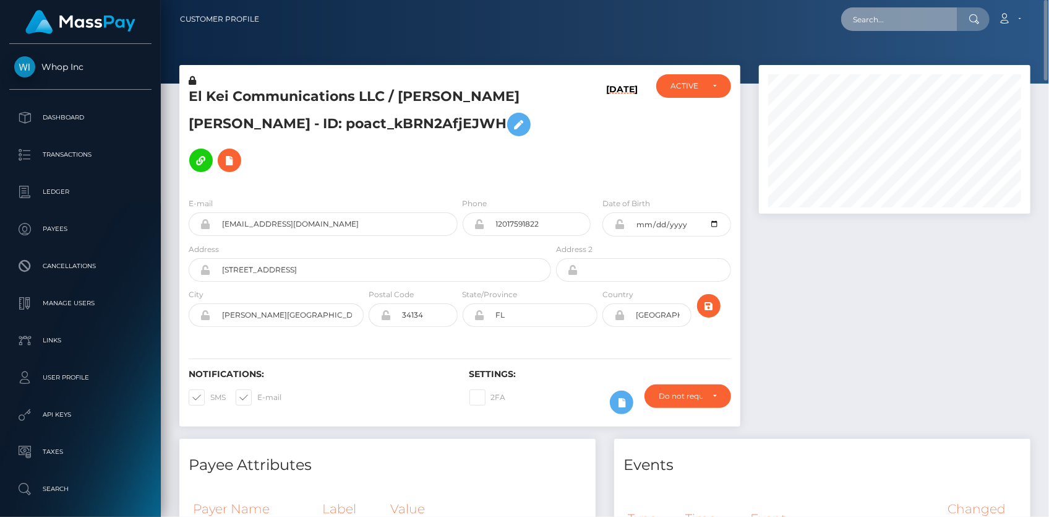
click at [925, 22] on input "text" at bounding box center [899, 19] width 116 height 24
paste input "73f46445-9e30-11f0-bd85-0694aced620b"
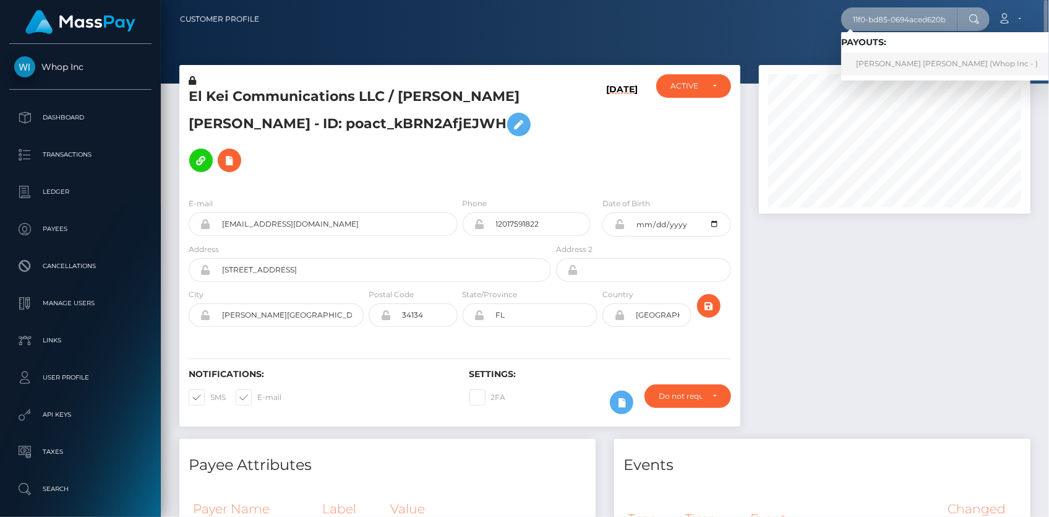
type input "73f46445-9e30-11f0-bd85-0694aced620b"
click at [896, 61] on link "ROYNE GITAU THUO (Whop Inc - )" at bounding box center [947, 64] width 212 height 23
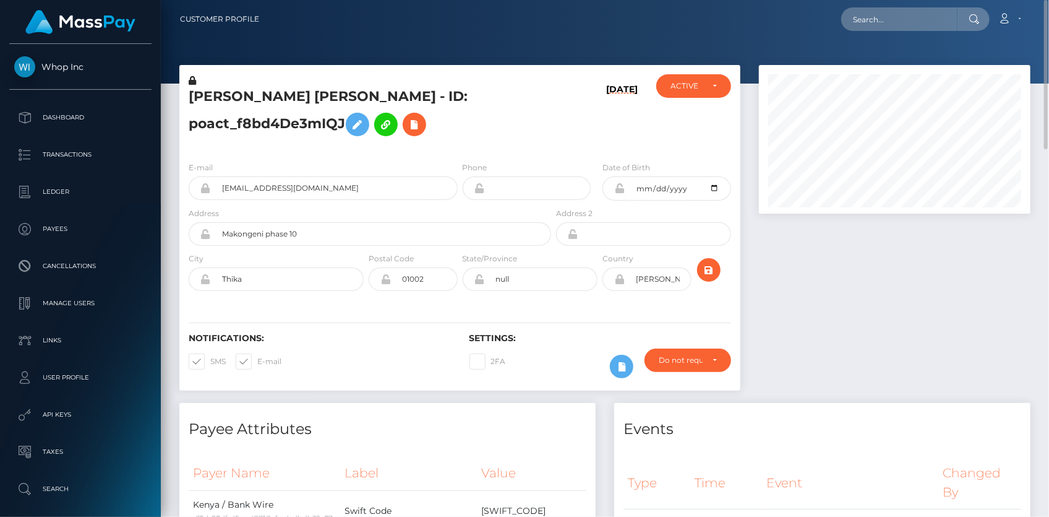
click at [861, 33] on nav "Customer Profile Loading... Loading... Account" at bounding box center [605, 19] width 888 height 38
click at [866, 25] on input "text" at bounding box center [899, 19] width 116 height 24
paste input "poact_VoiNT3BSlKQ2"
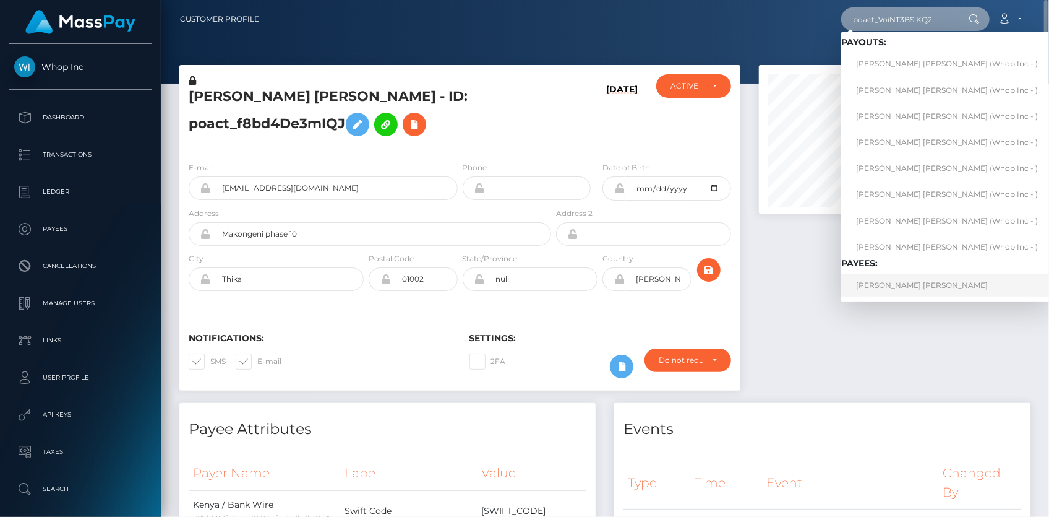
type input "poact_VoiNT3BSlKQ2"
click at [878, 281] on link "Wilson Guthrie Matthews Howden" at bounding box center [947, 284] width 212 height 23
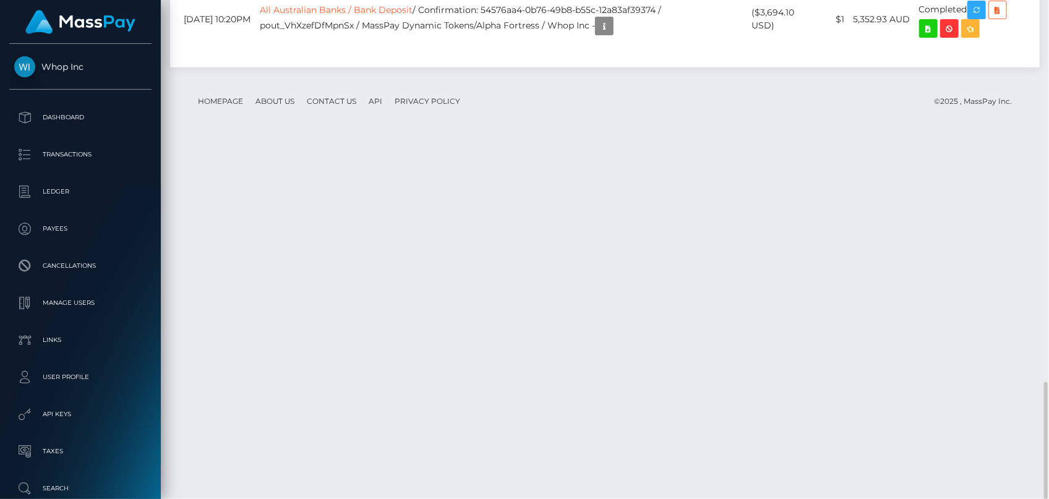
scroll to position [1600, 0]
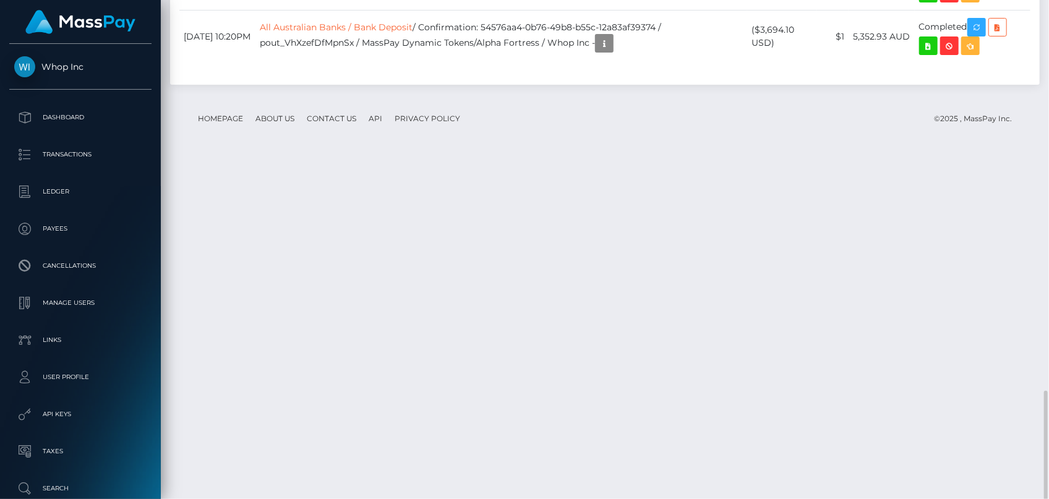
drag, startPoint x: 471, startPoint y: 278, endPoint x: 495, endPoint y: 280, distance: 23.5
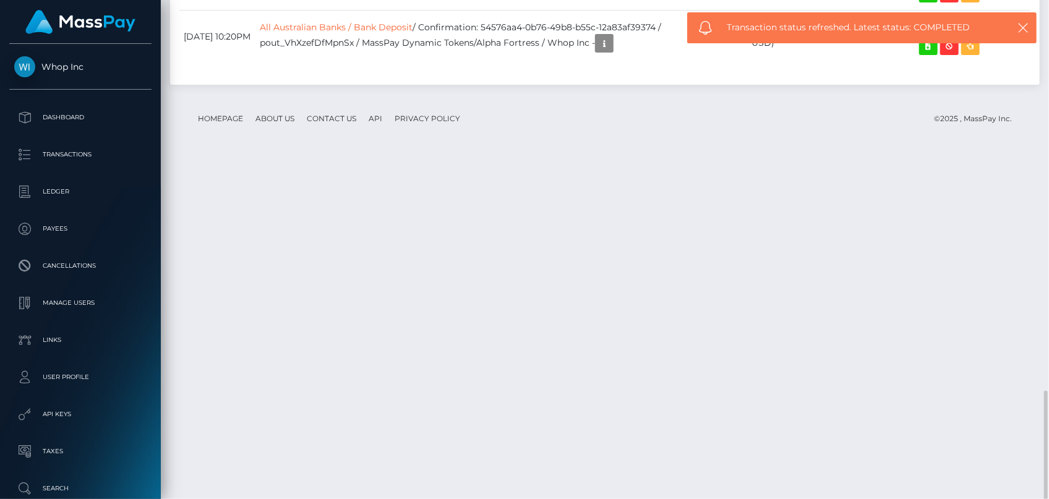
drag, startPoint x: 182, startPoint y: 281, endPoint x: 970, endPoint y: 277, distance: 788.1
copy tr "September 27, 2025 12:37AM All Australian Banks / Bank Deposit / Confirmation: …"
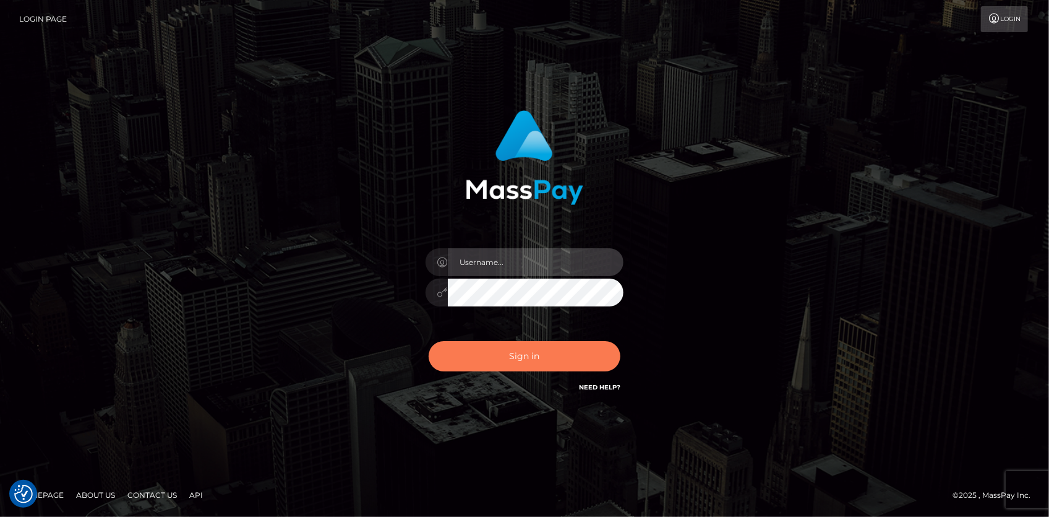
type input "[PERSON_NAME]"
click at [500, 346] on button "Sign in" at bounding box center [525, 356] width 192 height 30
type input "[PERSON_NAME]"
click at [504, 355] on button "Sign in" at bounding box center [525, 356] width 192 height 30
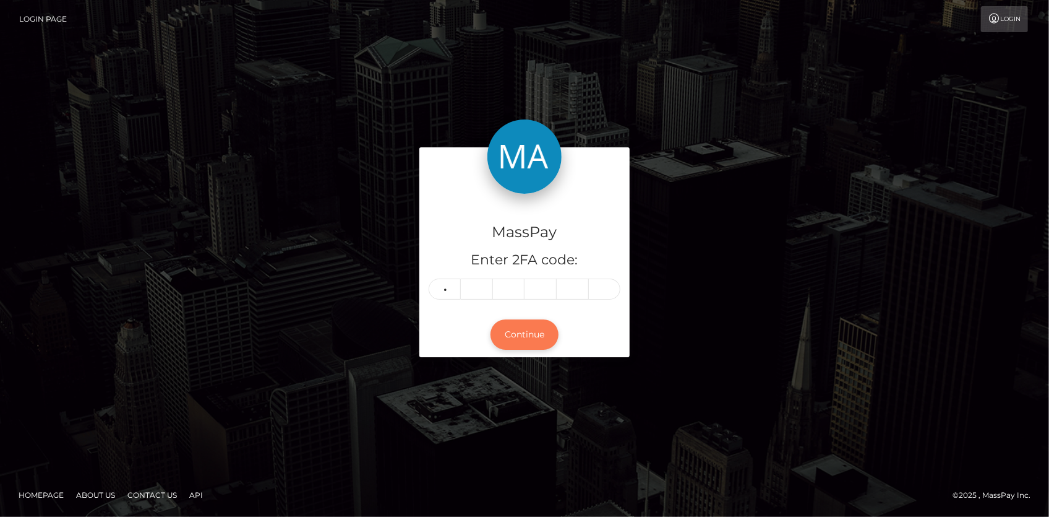
type input "3"
type input "2"
type input "9"
type input "1"
type input "9"
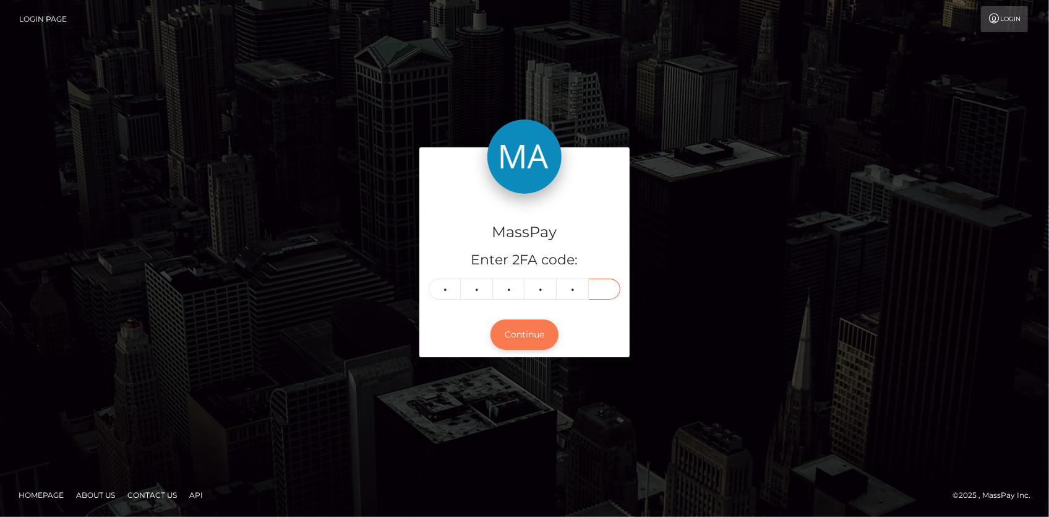
type input "9"
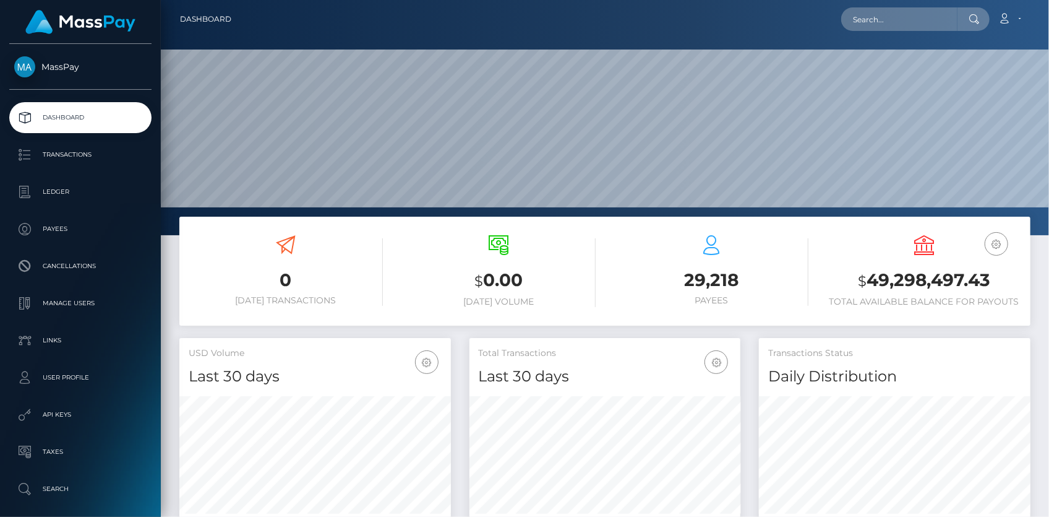
scroll to position [219, 271]
click at [860, 20] on input "text" at bounding box center [899, 19] width 116 height 24
paste input "Kkk77kk"
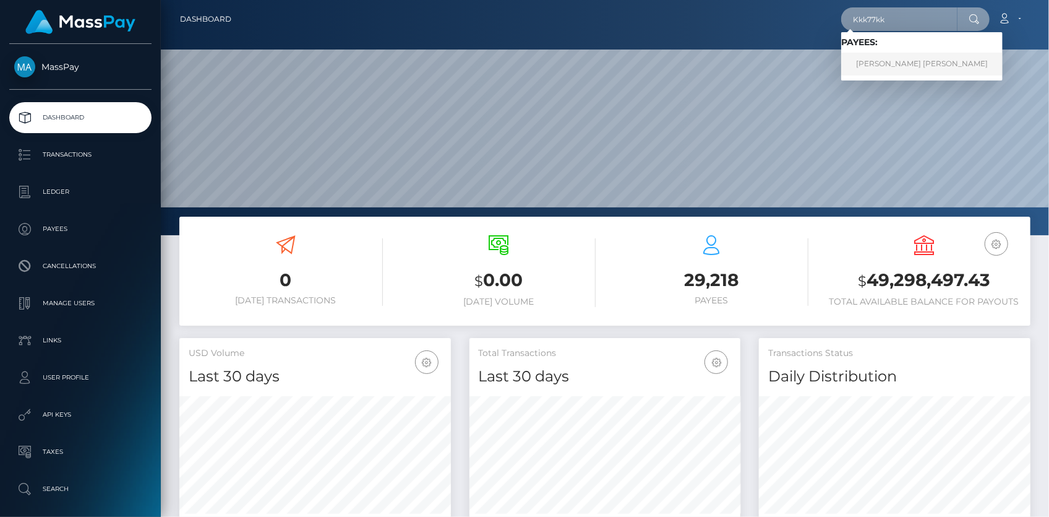
type input "Kkk77kk"
click at [878, 57] on link "ANA KAREN CARRIZALES VAZQUEZ" at bounding box center [921, 64] width 161 height 23
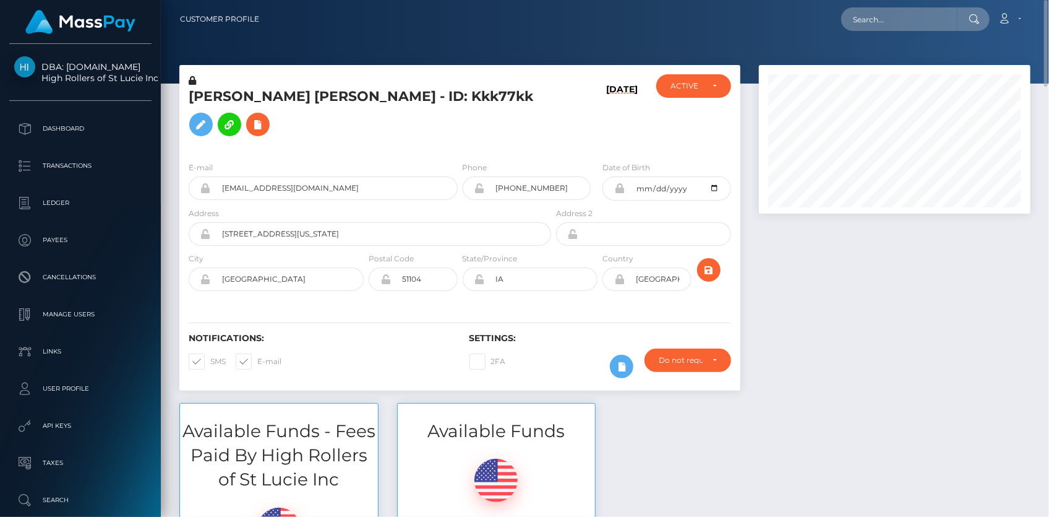
click at [371, 93] on h5 "[PERSON_NAME] [PERSON_NAME] - ID: Kkk77kk" at bounding box center [367, 114] width 356 height 55
click at [371, 93] on h5 "ANA KAREN CARRIZALES VAZQUEZ - ID: Kkk77kk" at bounding box center [367, 114] width 356 height 55
copy h5 "ANA KAREN CARRIZALES VAZQUEZ - ID: Kkk77kk"
click at [881, 16] on input "text" at bounding box center [899, 19] width 116 height 24
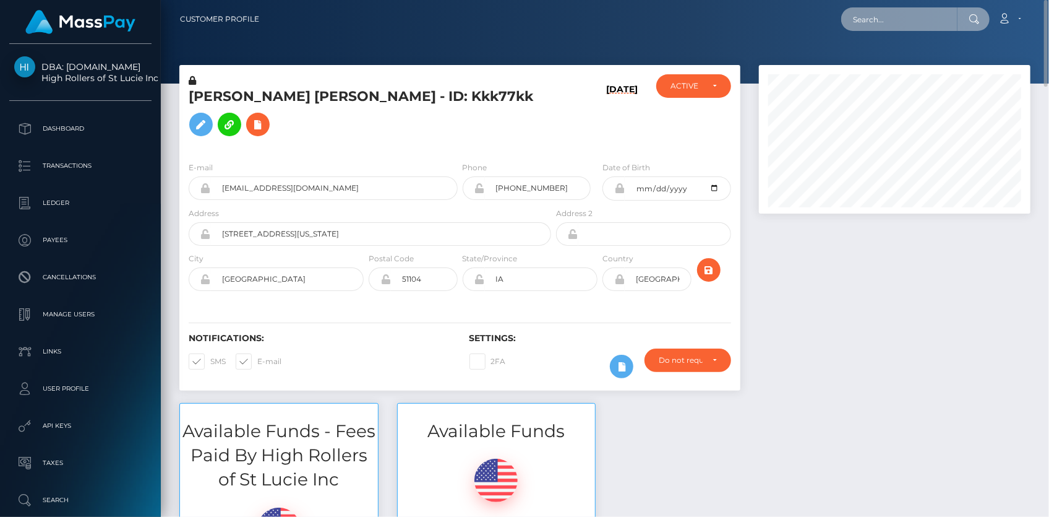
paste input "998613"
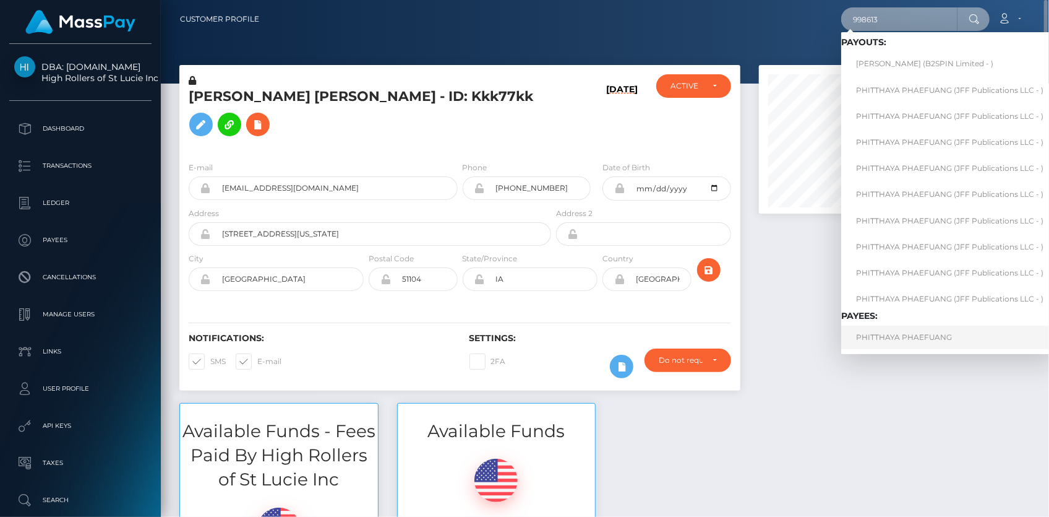
type input "998613"
click at [909, 332] on link "PHITTHAYA PHAEFUANG" at bounding box center [949, 336] width 217 height 23
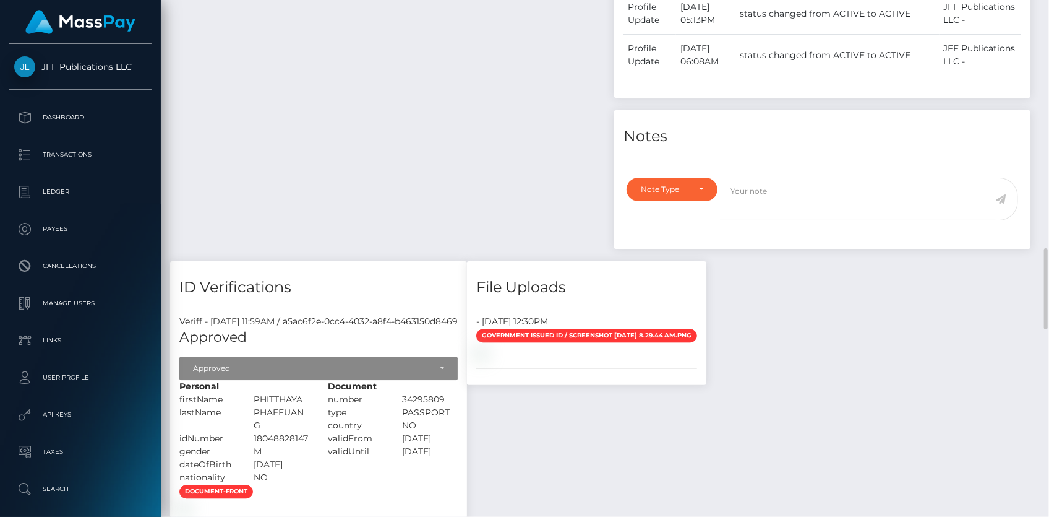
scroll to position [1687, 0]
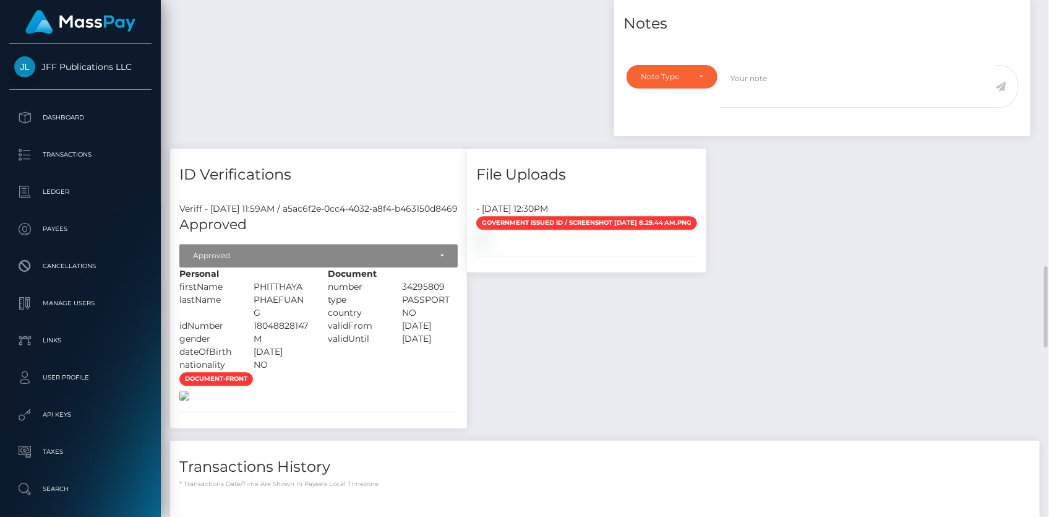
click at [189, 390] on img at bounding box center [184, 395] width 10 height 10
click at [486, 244] on img at bounding box center [481, 239] width 10 height 10
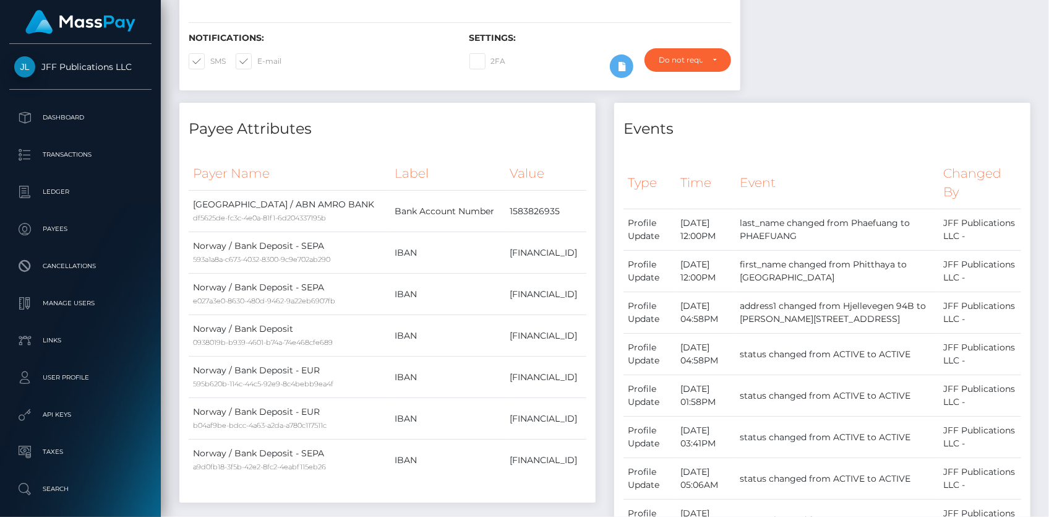
scroll to position [0, 0]
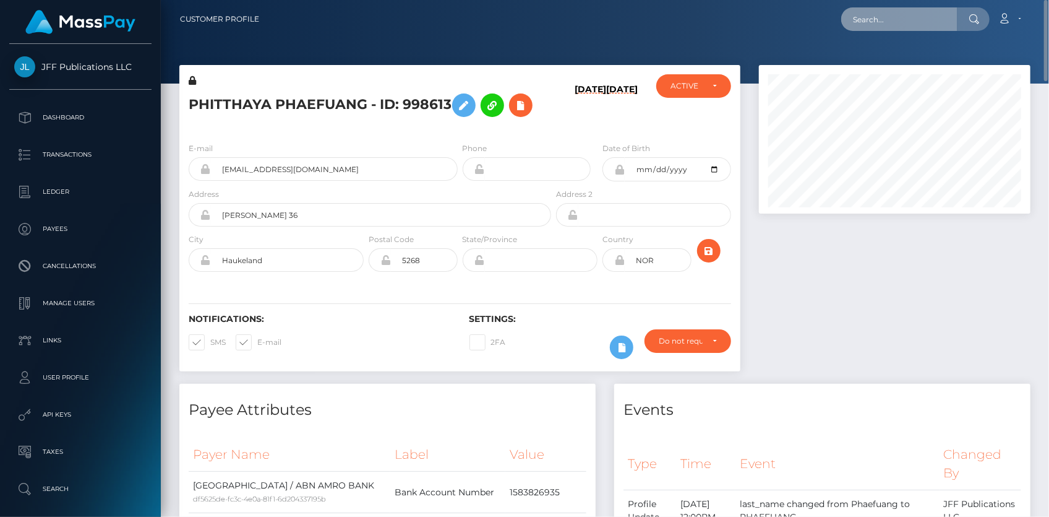
click at [915, 21] on input "text" at bounding box center [899, 19] width 116 height 24
paste input "2935307"
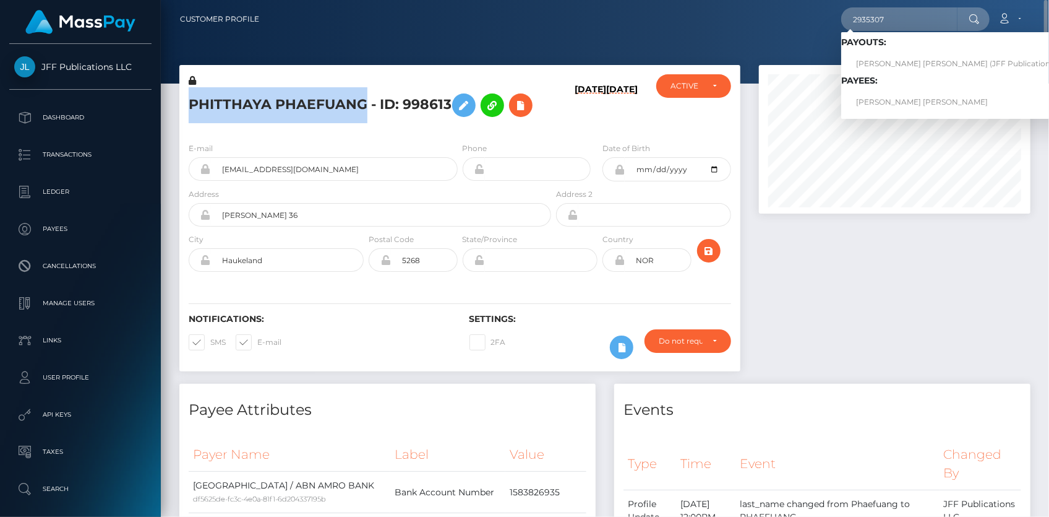
drag, startPoint x: 186, startPoint y: 107, endPoint x: 360, endPoint y: 103, distance: 174.5
click at [360, 103] on div "PHITTHAYA PHAEFUANG - ID: 998613" at bounding box center [366, 103] width 374 height 58
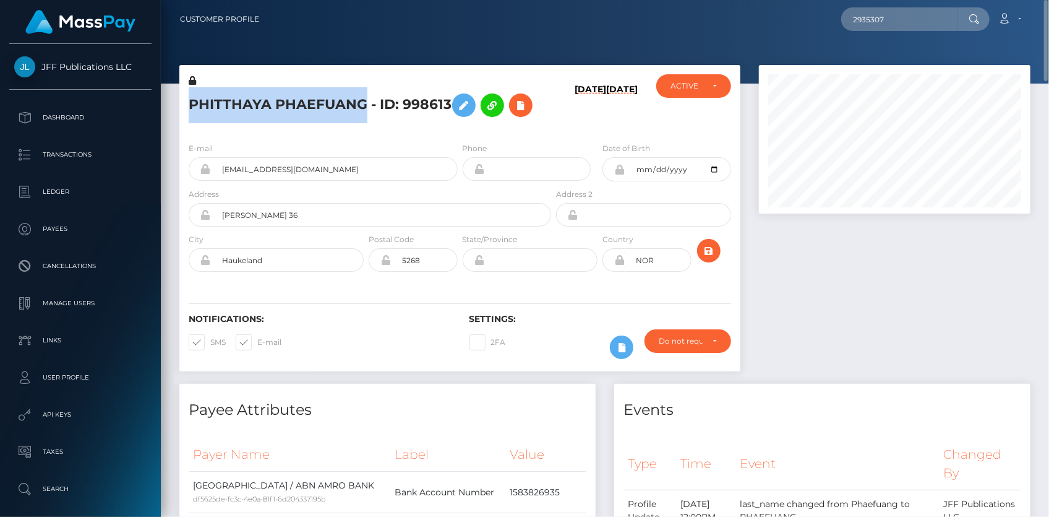
copy h5 "PHITTHAYA PHAEFUANG"
click at [857, 24] on input "2935307" at bounding box center [899, 19] width 116 height 24
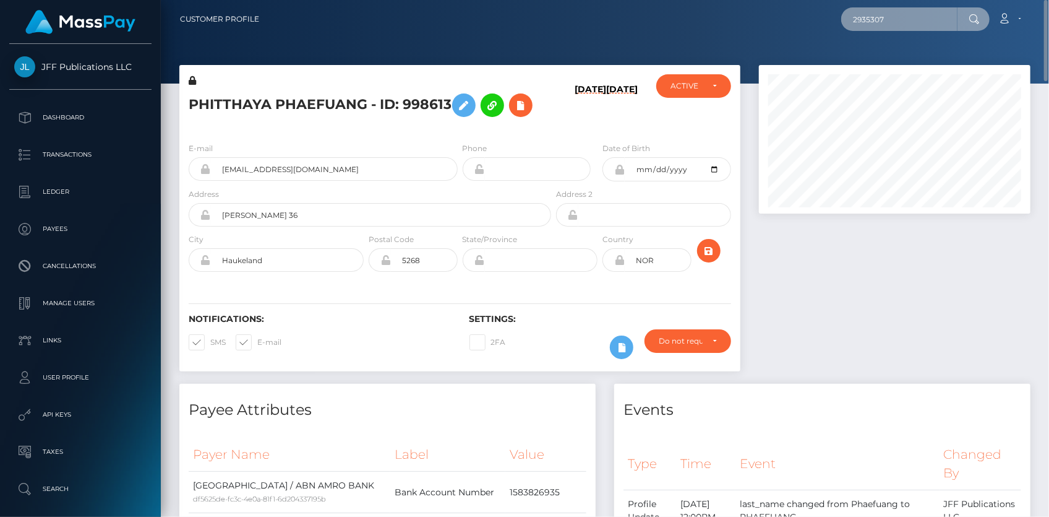
paste input "2935307"
paste input "text"
type input "2935307"
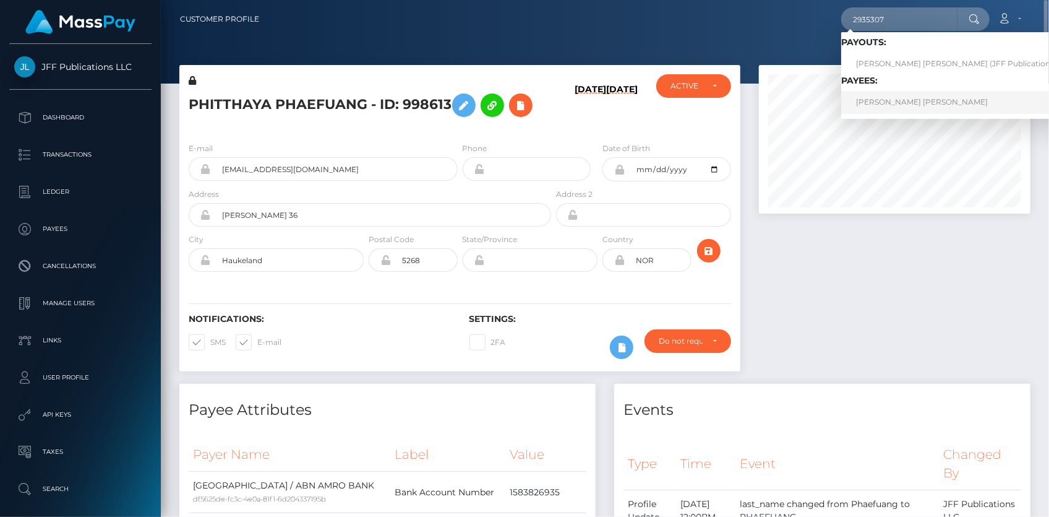
click at [879, 95] on link "DARREN ELEAZAR CAL PEREZ" at bounding box center [967, 102] width 253 height 23
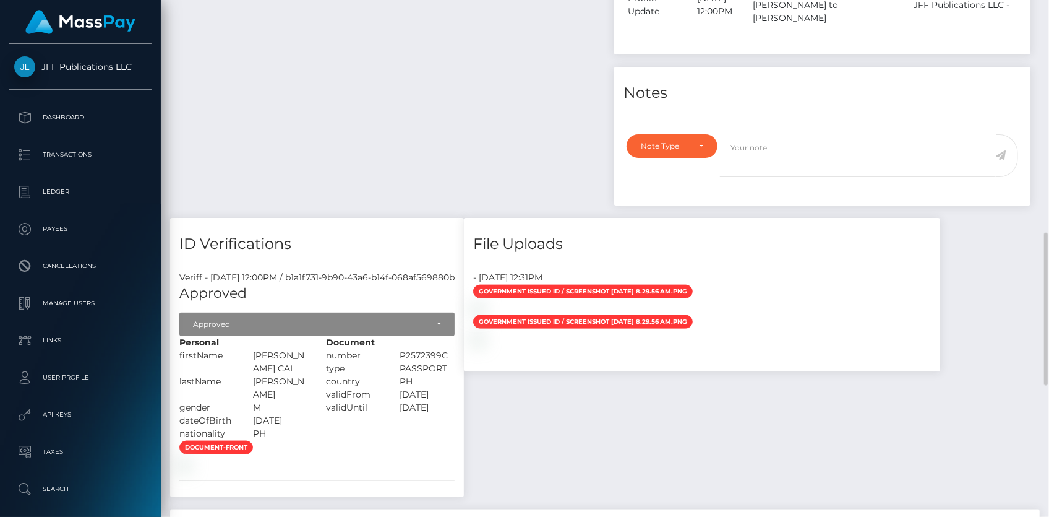
scroll to position [1012, 0]
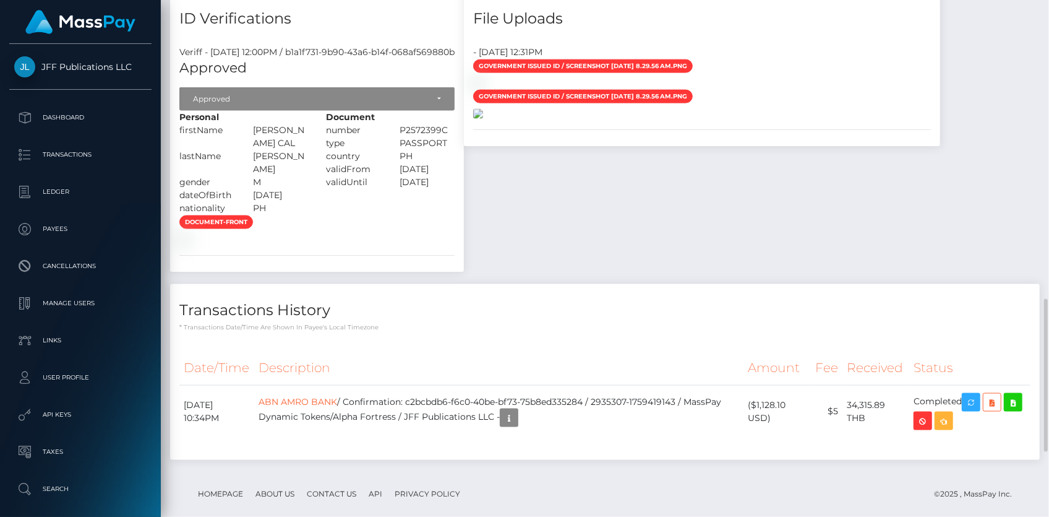
click at [483, 119] on img at bounding box center [478, 114] width 10 height 10
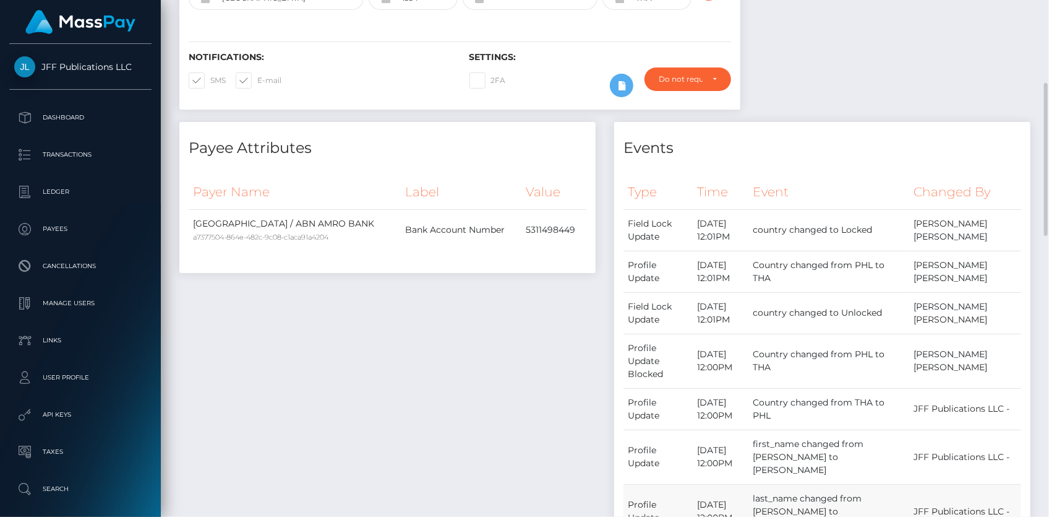
scroll to position [0, 0]
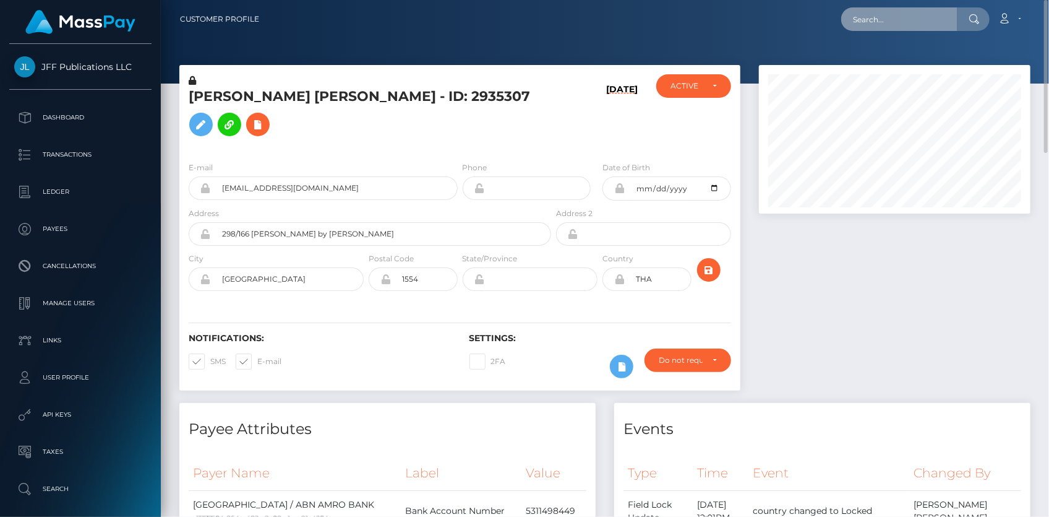
click at [901, 18] on input "text" at bounding box center [899, 19] width 116 height 24
paste input "MSP7122281a6670adc"
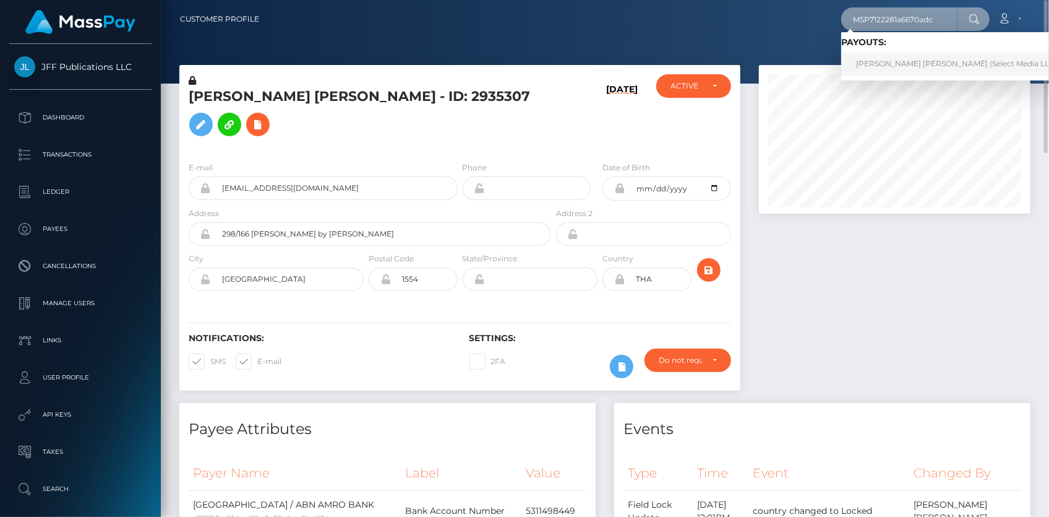
type input "MSP7122281a6670adc"
click at [873, 62] on link "MICAELA VALENTINA ROGEL NUÑEZ (Select Media LLC - )" at bounding box center [960, 64] width 238 height 23
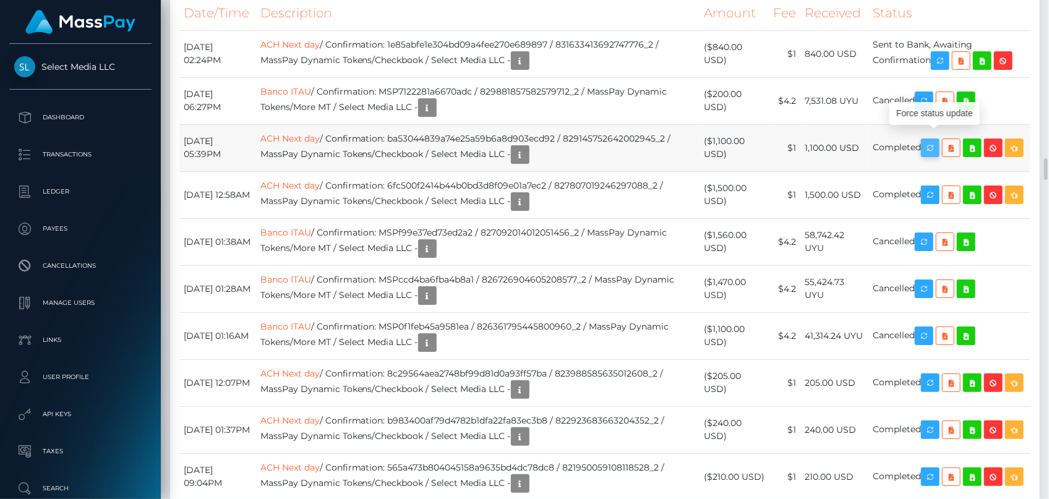
scroll to position [148, 271]
click at [938, 140] on icon "button" at bounding box center [930, 147] width 15 height 15
click at [431, 136] on td "ACH Next day / Confirmation: ba53044839a74e25a59b6a8d903ecd92 / 829145752642002…" at bounding box center [478, 147] width 444 height 47
copy td "ba53044839a74e25a59b6a8d903ecd92"
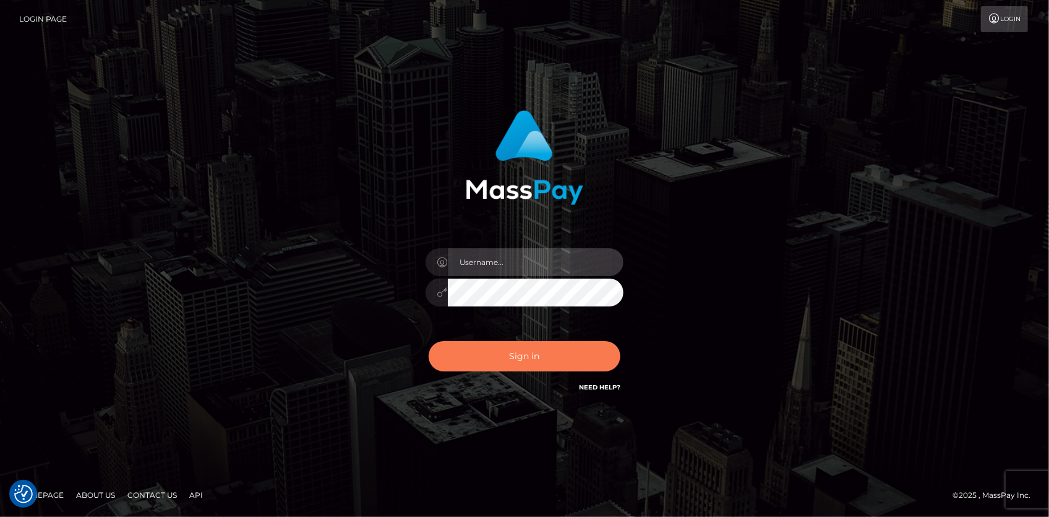
type input "[PERSON_NAME]"
click at [528, 355] on button "Sign in" at bounding box center [525, 356] width 192 height 30
type input "[PERSON_NAME]"
click at [538, 351] on button "Sign in" at bounding box center [525, 356] width 192 height 30
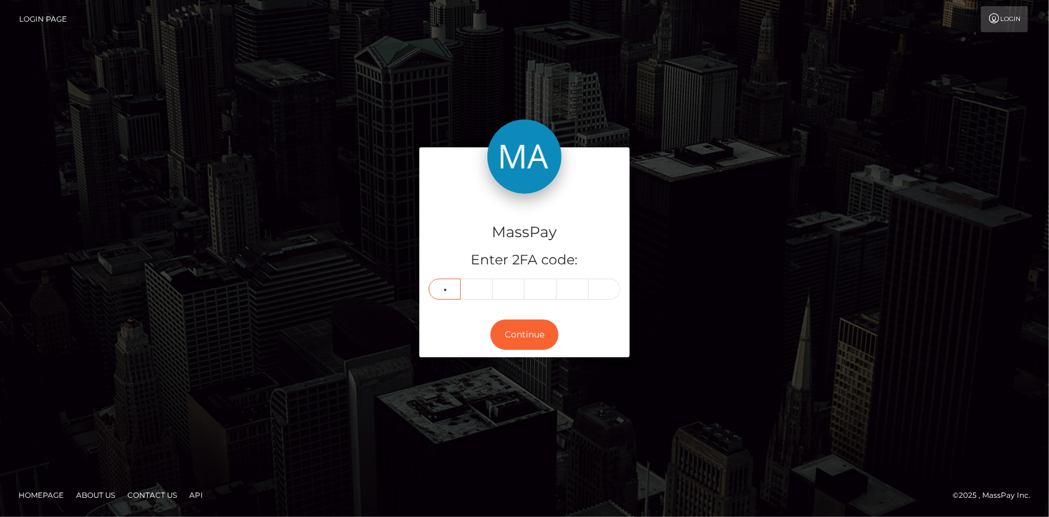
type input "1"
type input "4"
type input "6"
type input "7"
type input "2"
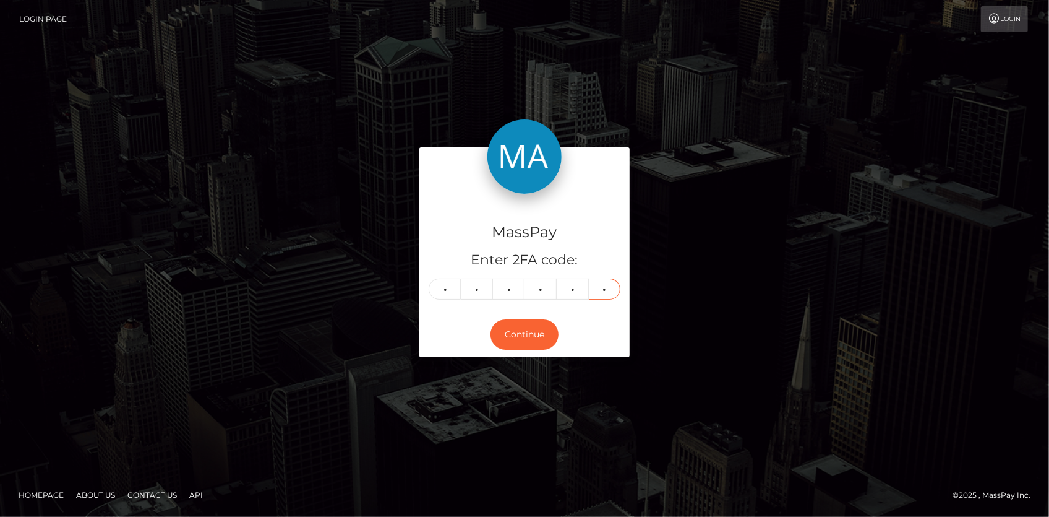
type input "3"
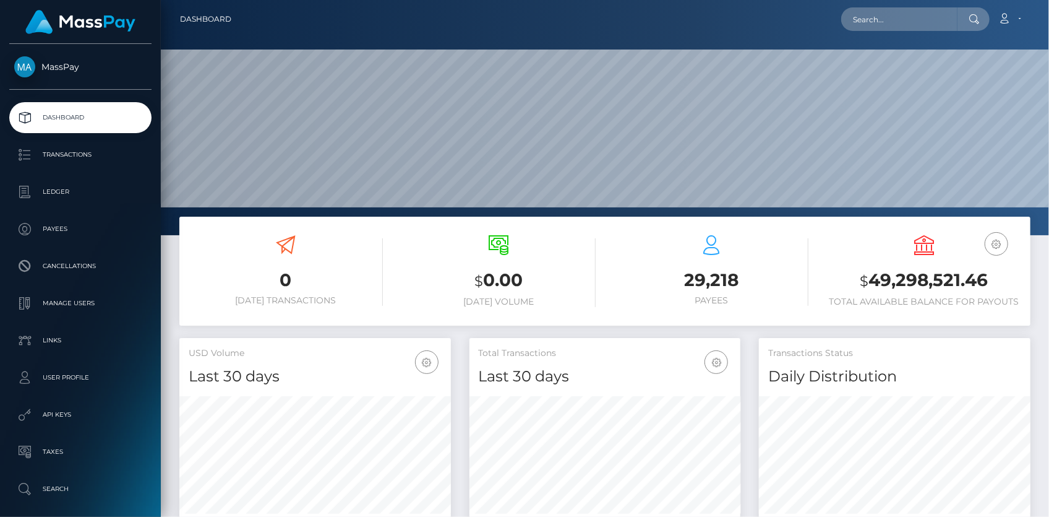
scroll to position [219, 271]
click at [920, 20] on input "text" at bounding box center [899, 19] width 116 height 24
paste input "1357384323"
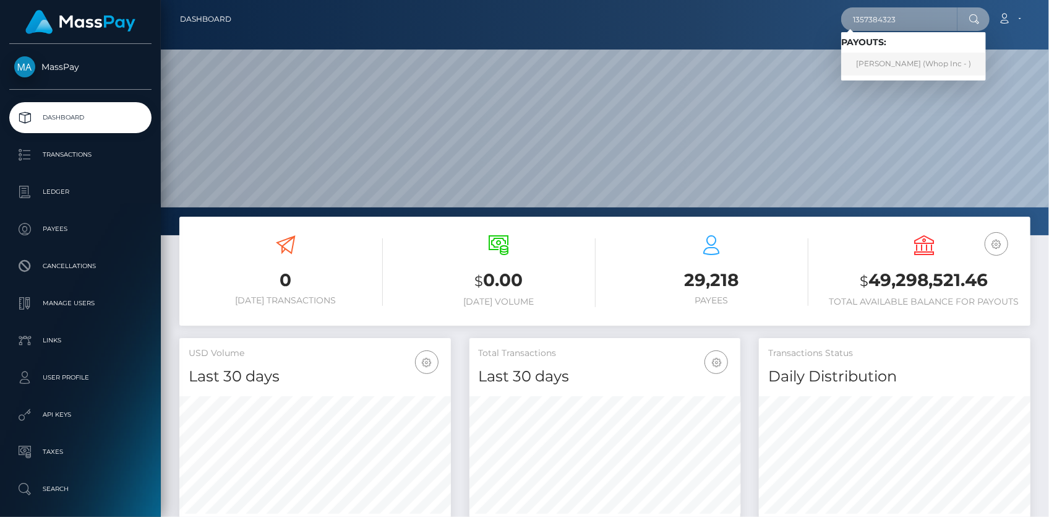
type input "1357384323"
click at [910, 68] on link "VICTOR NOURY (Whop Inc - )" at bounding box center [913, 64] width 145 height 23
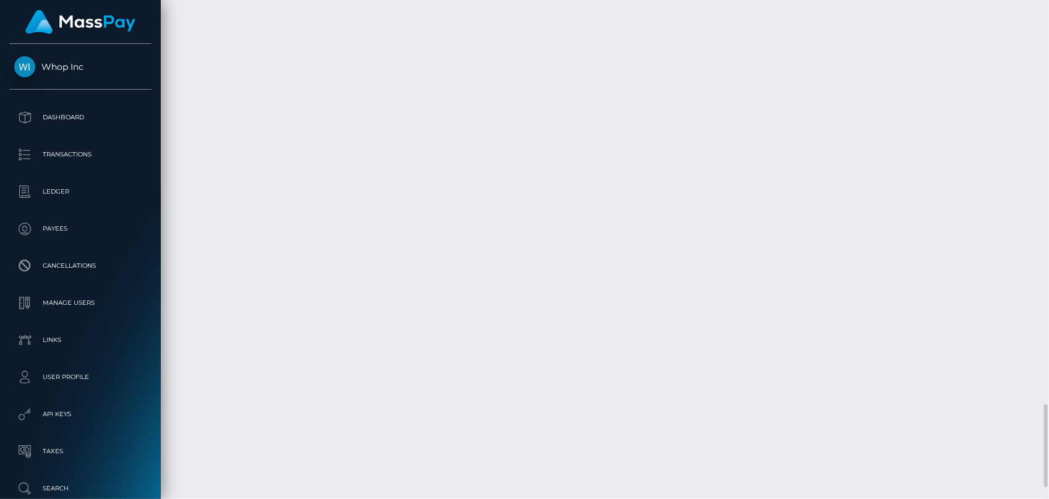
scroll to position [2493, 0]
drag, startPoint x: 504, startPoint y: 370, endPoint x: 595, endPoint y: 365, distance: 91.7
copy td "pout_LlysUUeVTvUx2"
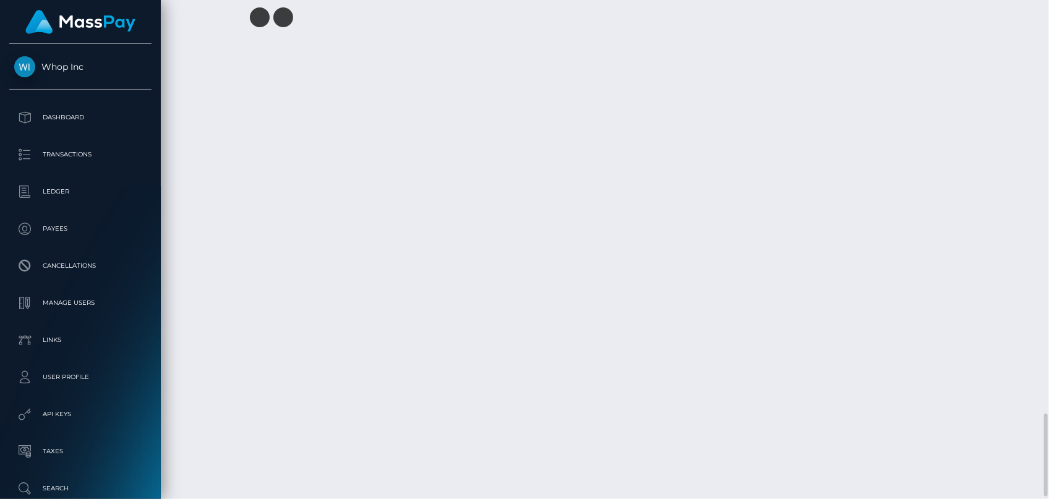
drag, startPoint x: 505, startPoint y: 325, endPoint x: 598, endPoint y: 324, distance: 92.8
copy td "pout_ioZ6TxMj0sVUP"
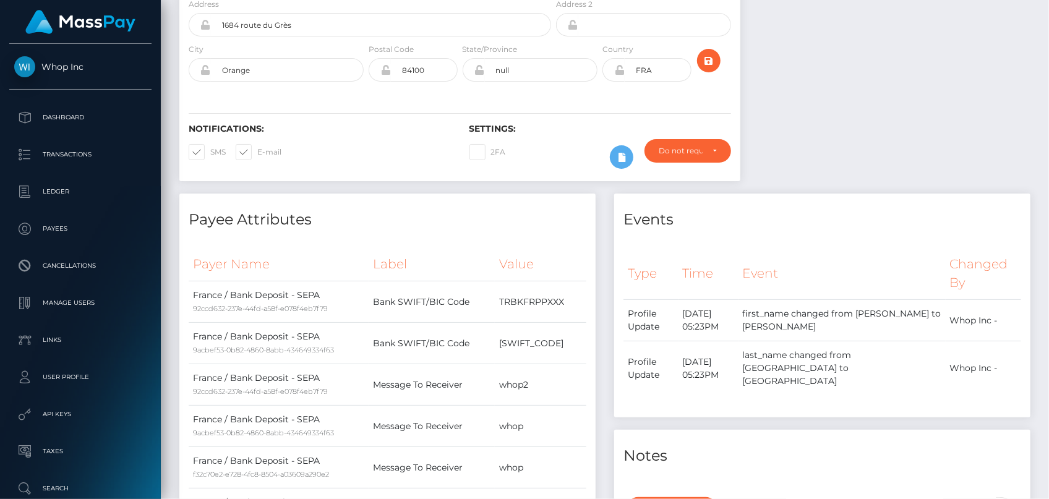
scroll to position [0, 0]
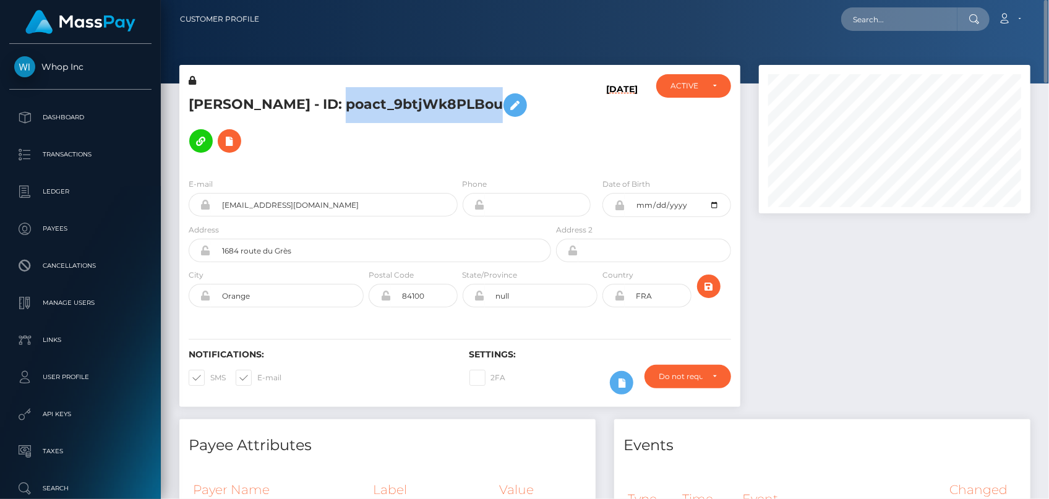
drag, startPoint x: 336, startPoint y: 99, endPoint x: 491, endPoint y: 107, distance: 154.9
click at [491, 107] on h5 "[PERSON_NAME] - ID: poact_9btjWk8PLBou" at bounding box center [367, 123] width 356 height 72
copy h5 "poact_9btjWk8PLBou"
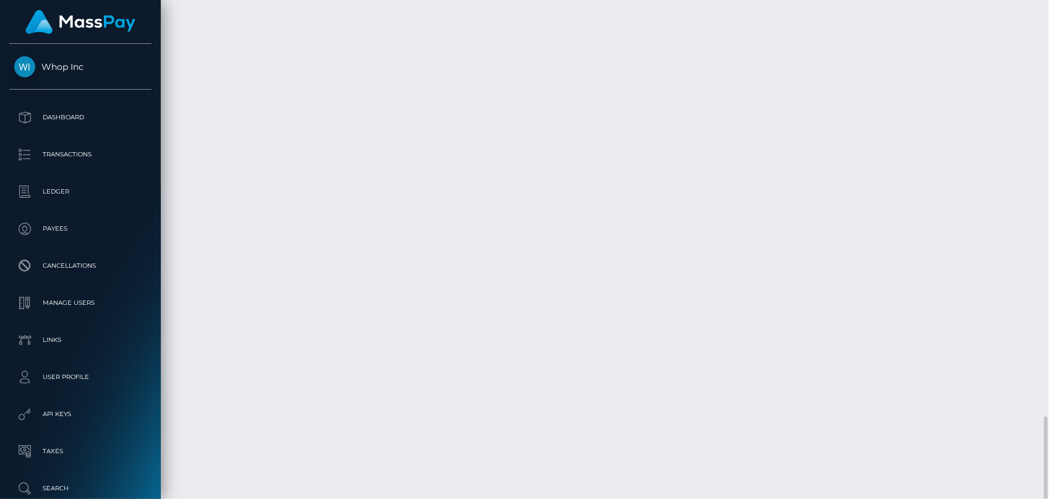
scroll to position [2476, 0]
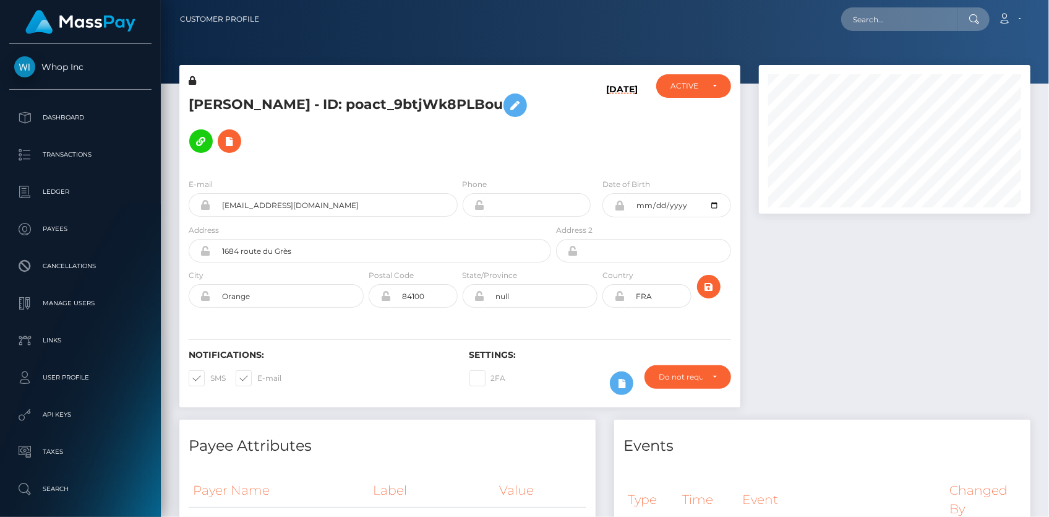
scroll to position [148, 271]
click at [885, 15] on input "text" at bounding box center [899, 19] width 116 height 24
paste input "45ce19fd-1c02-11ef-9e42-062d9cd50a19"
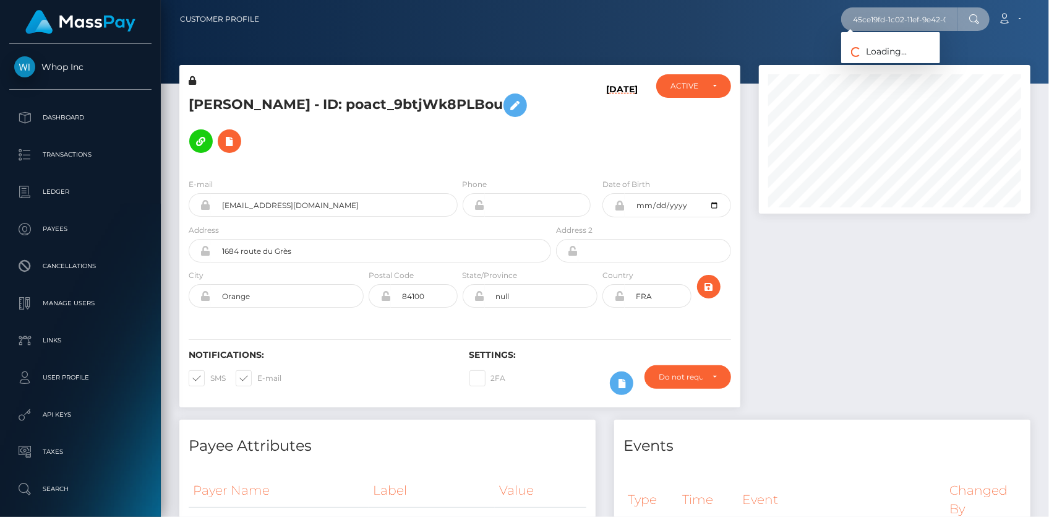
scroll to position [0, 56]
type input "45ce19fd-1c02-11ef-9e42-062d9cd50a19"
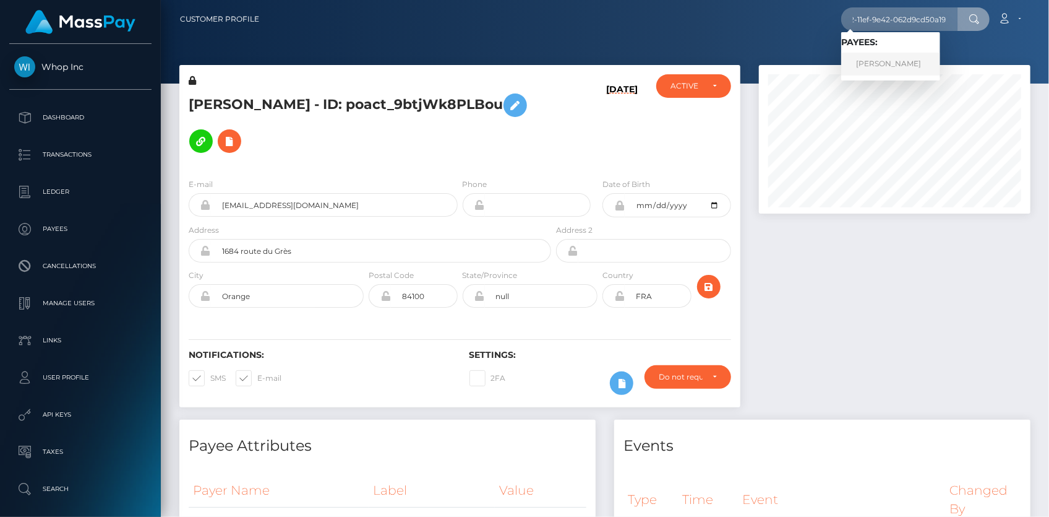
click at [892, 63] on link "YANA PANCHUK" at bounding box center [890, 64] width 99 height 23
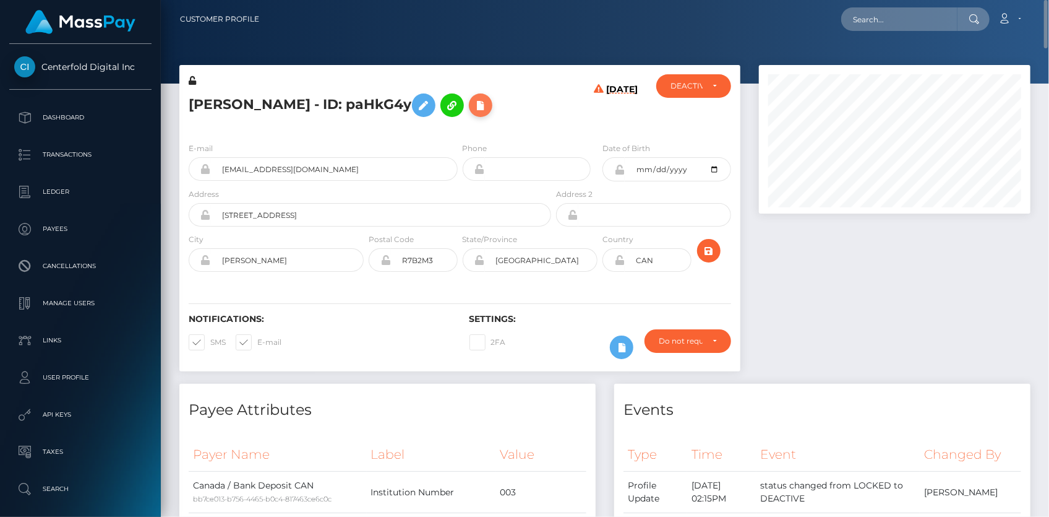
click at [484, 107] on icon at bounding box center [480, 105] width 15 height 15
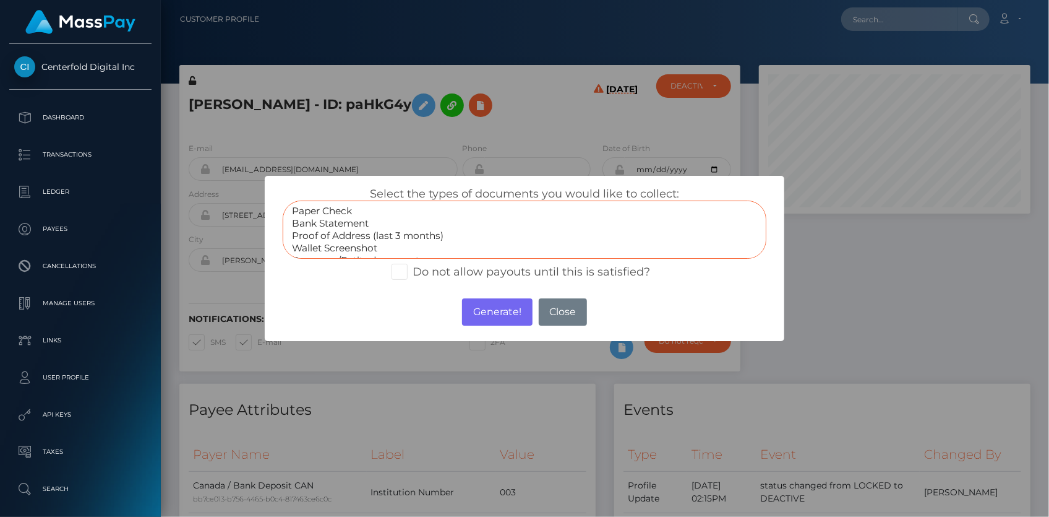
select select "Bank Statement"
click at [423, 219] on option "Bank Statement" at bounding box center [525, 223] width 468 height 12
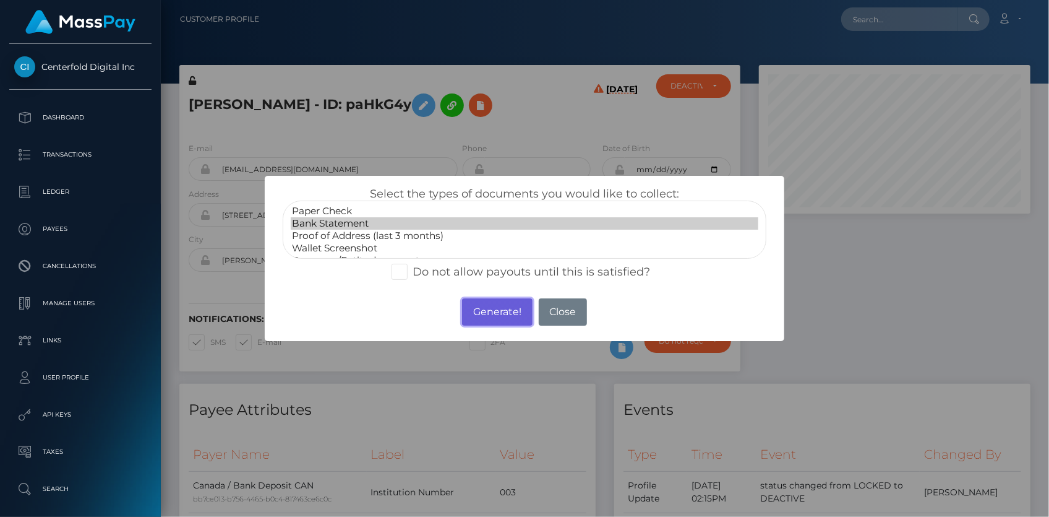
click at [490, 309] on button "Generate!" at bounding box center [497, 311] width 70 height 27
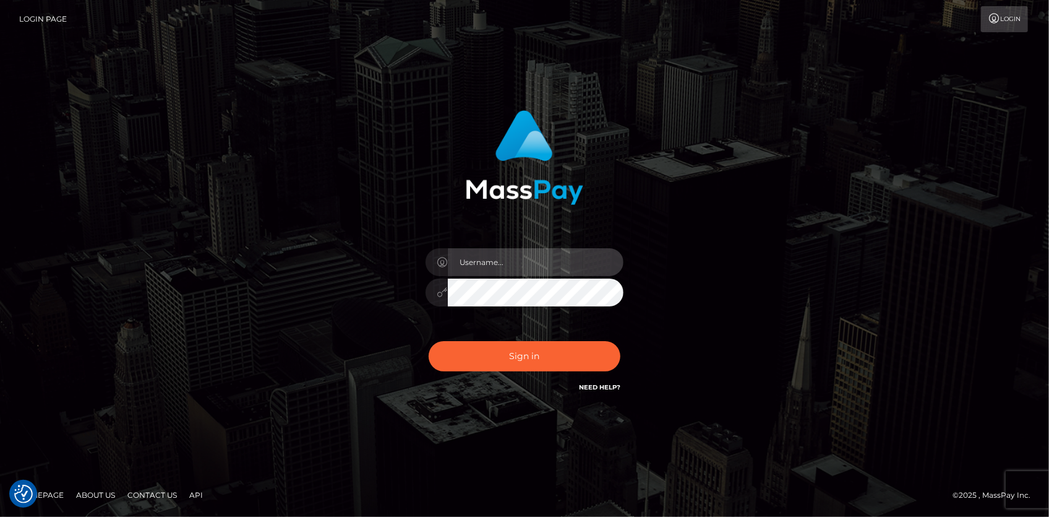
type input "[PERSON_NAME]"
click at [505, 338] on div "Sign in Need Help?" at bounding box center [524, 360] width 217 height 55
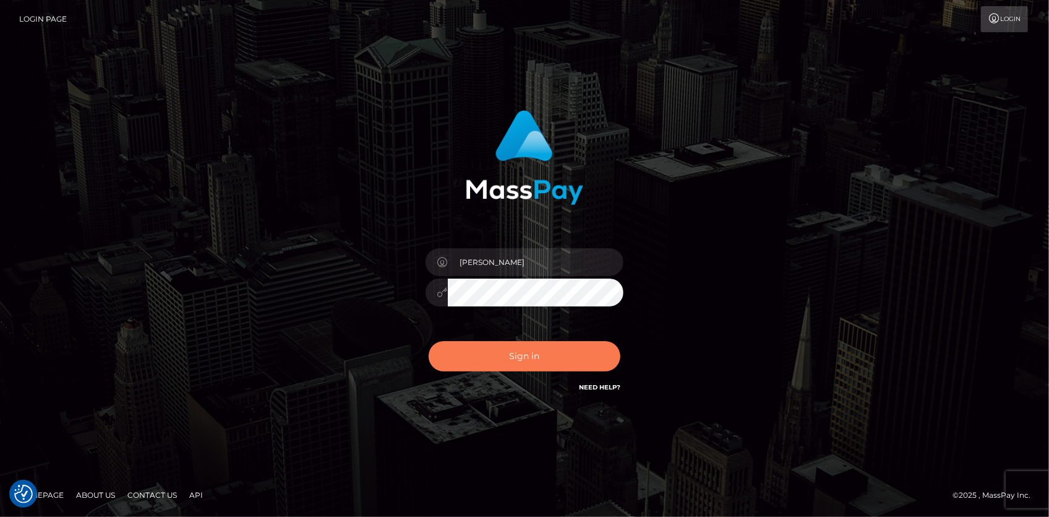
click at [505, 348] on button "Sign in" at bounding box center [525, 356] width 192 height 30
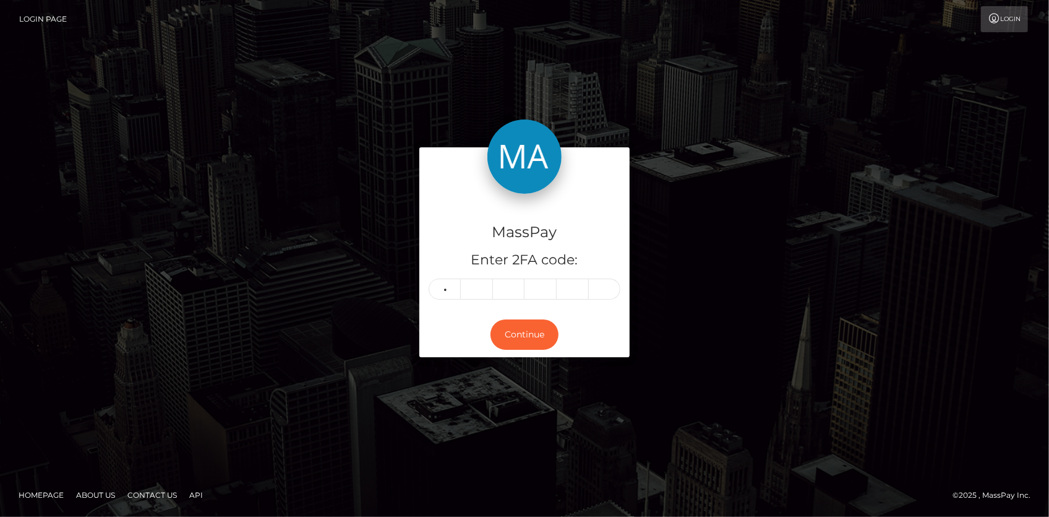
type input "0"
type input "8"
type input "1"
type input "3"
type input "1"
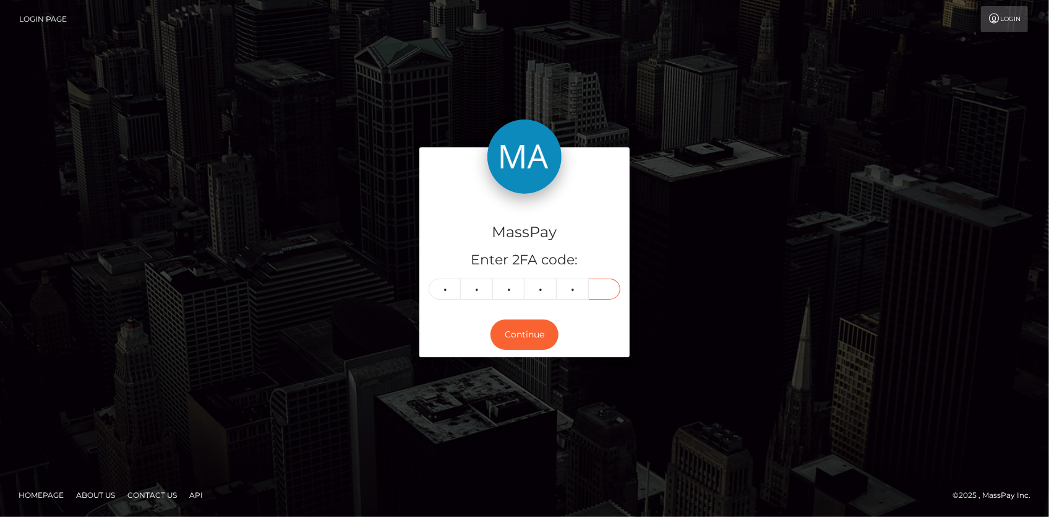
type input "6"
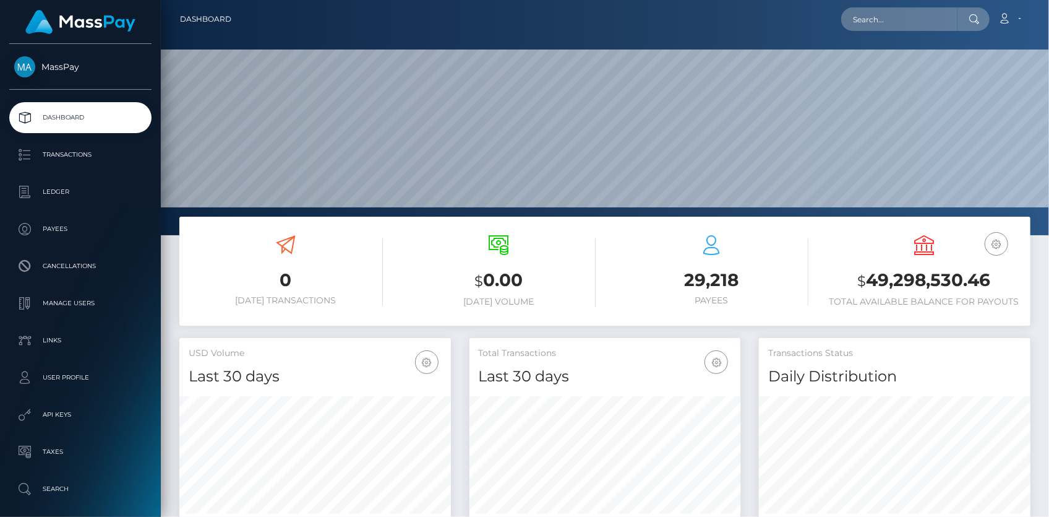
scroll to position [219, 271]
click at [903, 15] on input "text" at bounding box center [899, 19] width 116 height 24
paste input "534486272454963200"
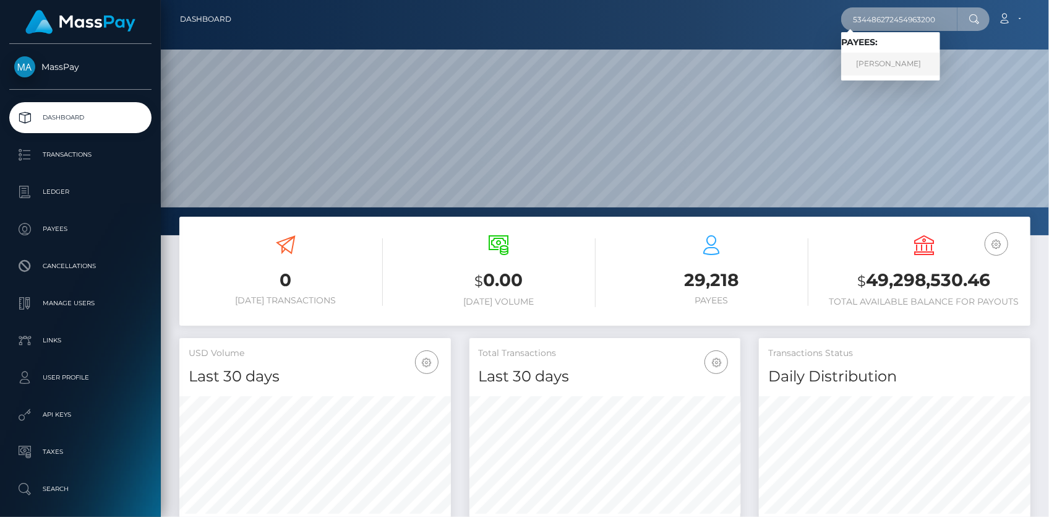
type input "534486272454963200"
click at [898, 61] on link "Hajime Fujiwara" at bounding box center [890, 64] width 99 height 23
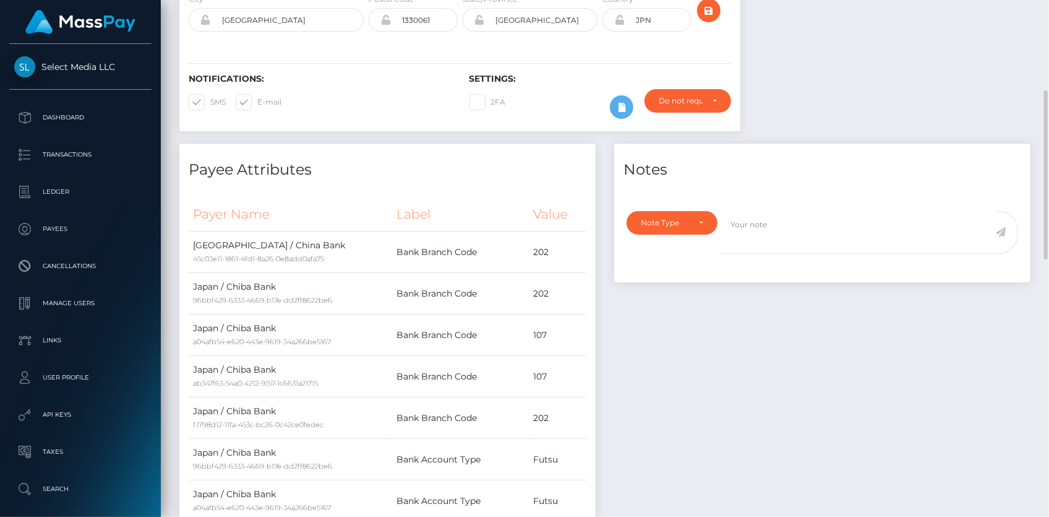
scroll to position [51, 0]
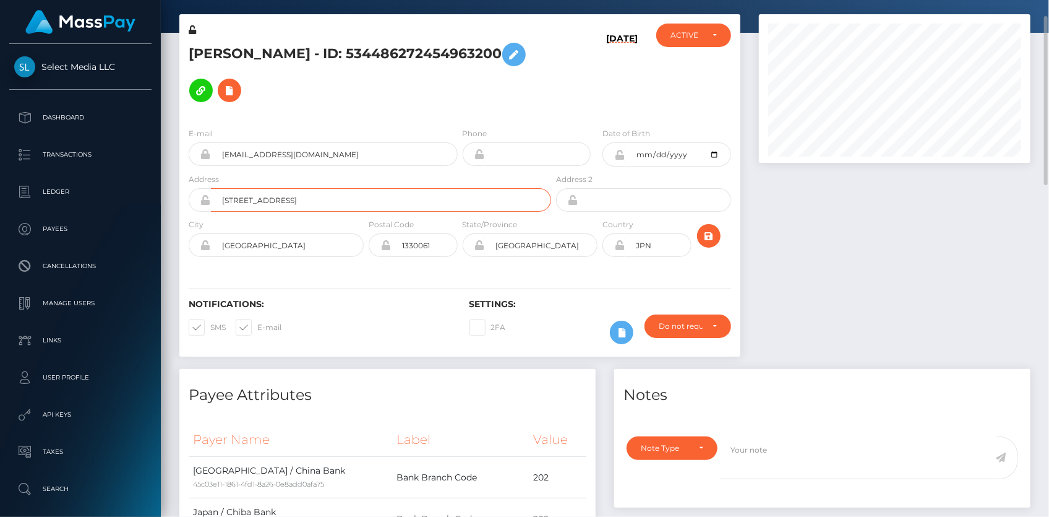
click at [284, 192] on input "[STREET_ADDRESS]" at bounding box center [381, 200] width 340 height 24
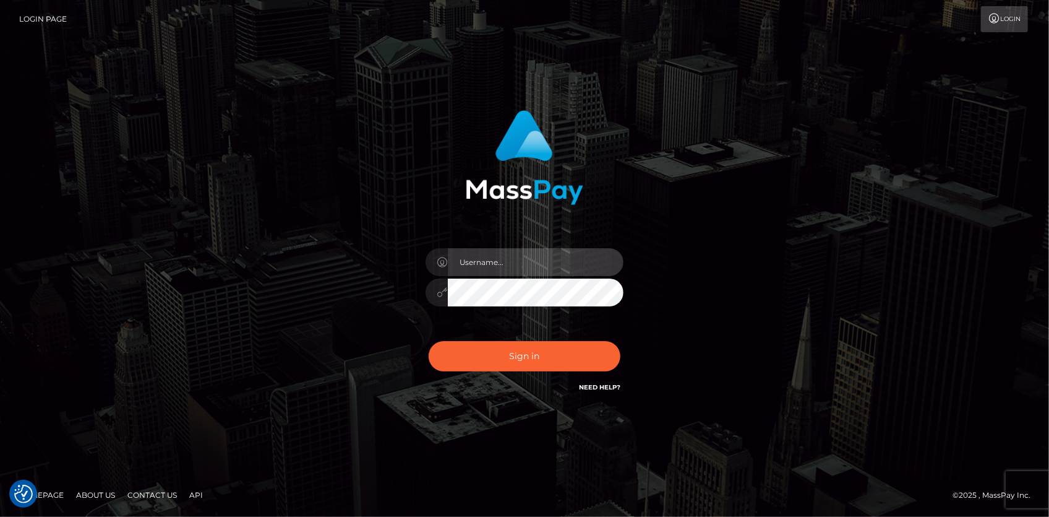
type input "[PERSON_NAME]"
click at [506, 337] on div "Sign in Need Help?" at bounding box center [524, 360] width 217 height 55
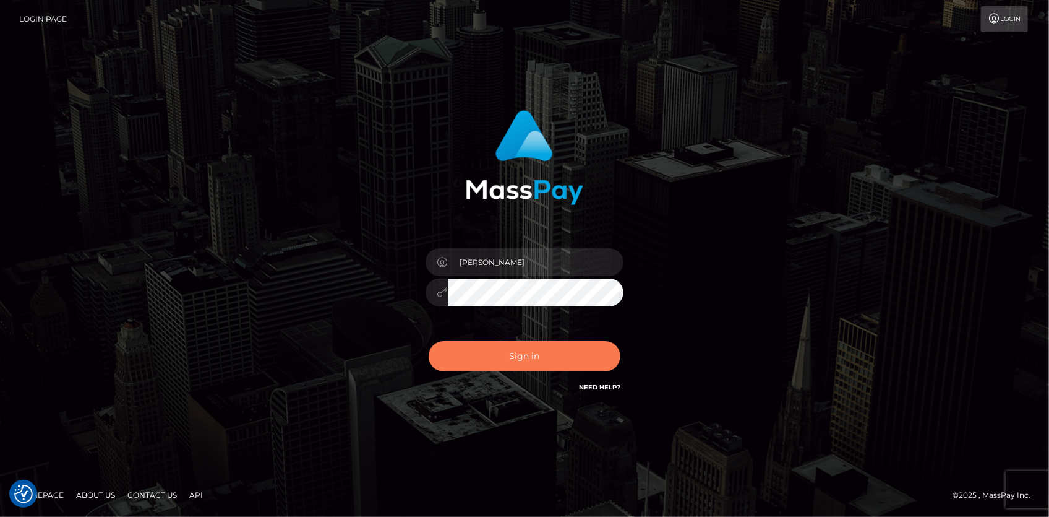
click at [507, 353] on button "Sign in" at bounding box center [525, 356] width 192 height 30
type input "[PERSON_NAME]"
click at [501, 350] on button "Sign in" at bounding box center [525, 356] width 192 height 30
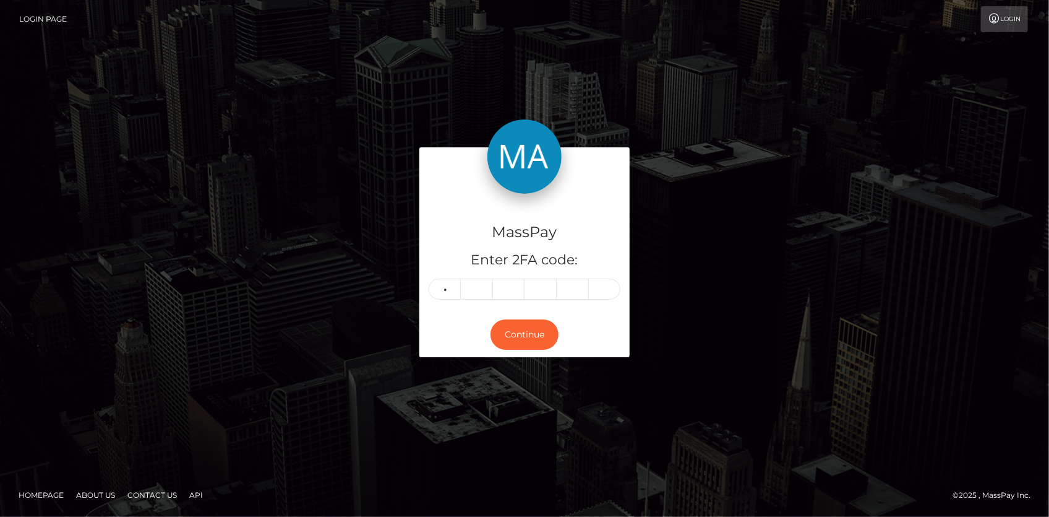
type input "6"
type input "3"
type input "8"
type input "0"
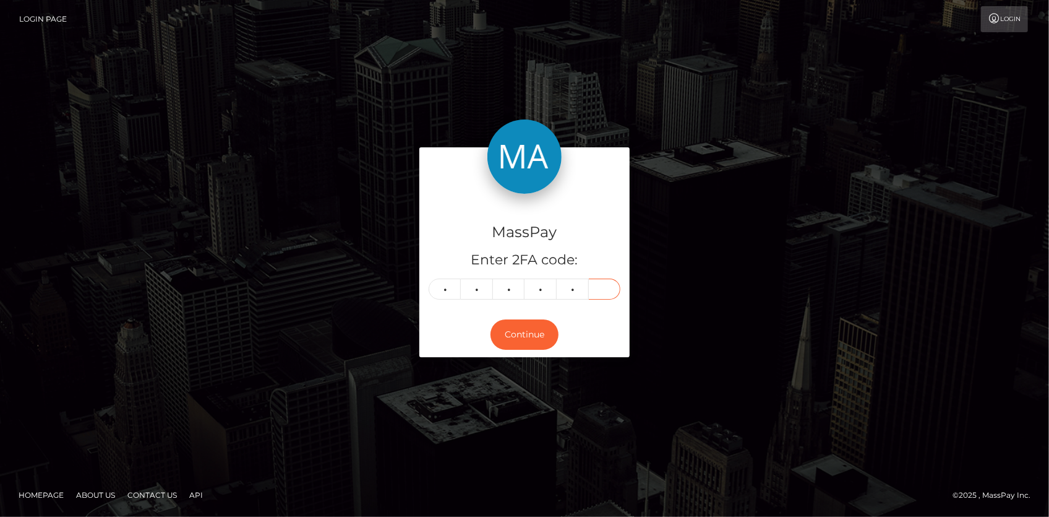
type input "6"
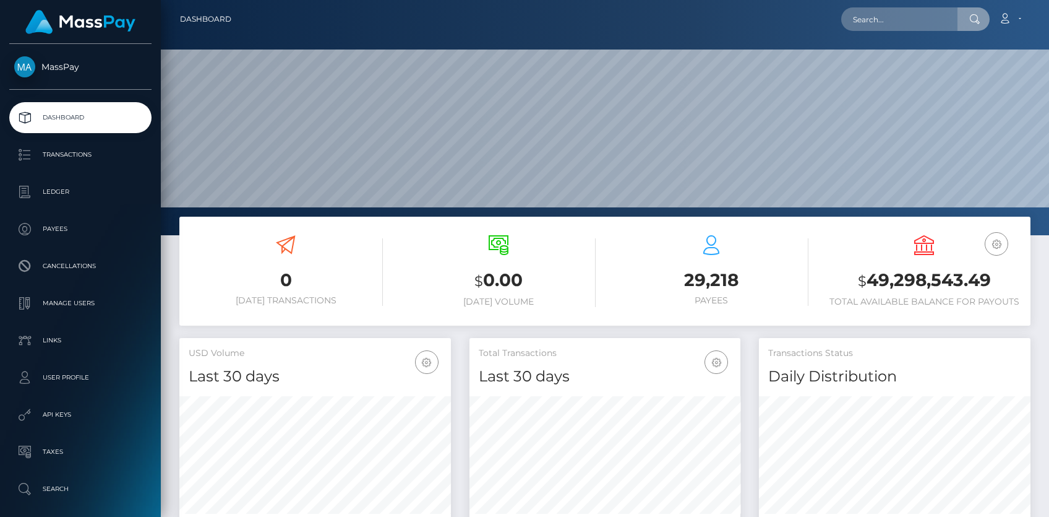
click at [891, 21] on input "text" at bounding box center [899, 19] width 116 height 24
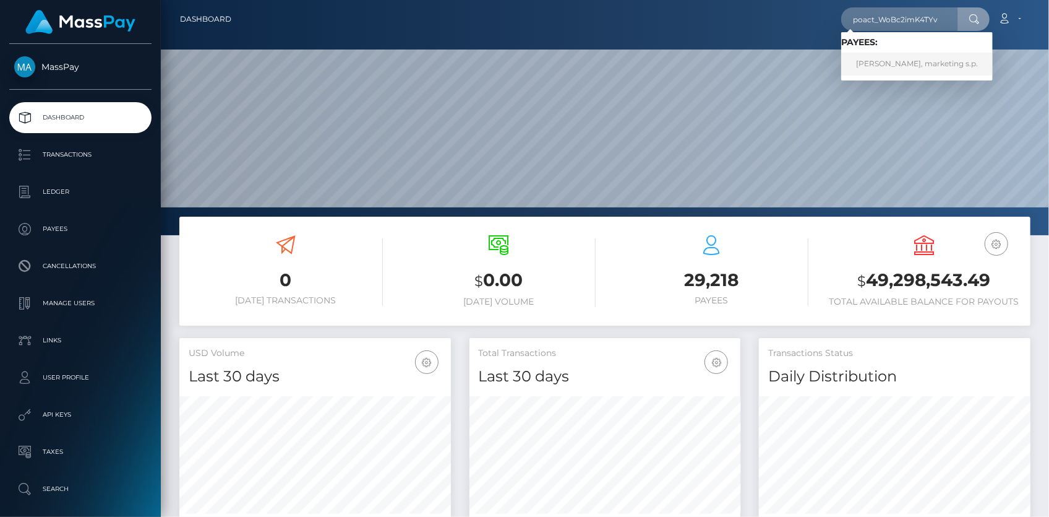
type input "poact_WoBc2imK4TYv"
click at [898, 61] on link "[PERSON_NAME], marketing s.p." at bounding box center [917, 64] width 152 height 23
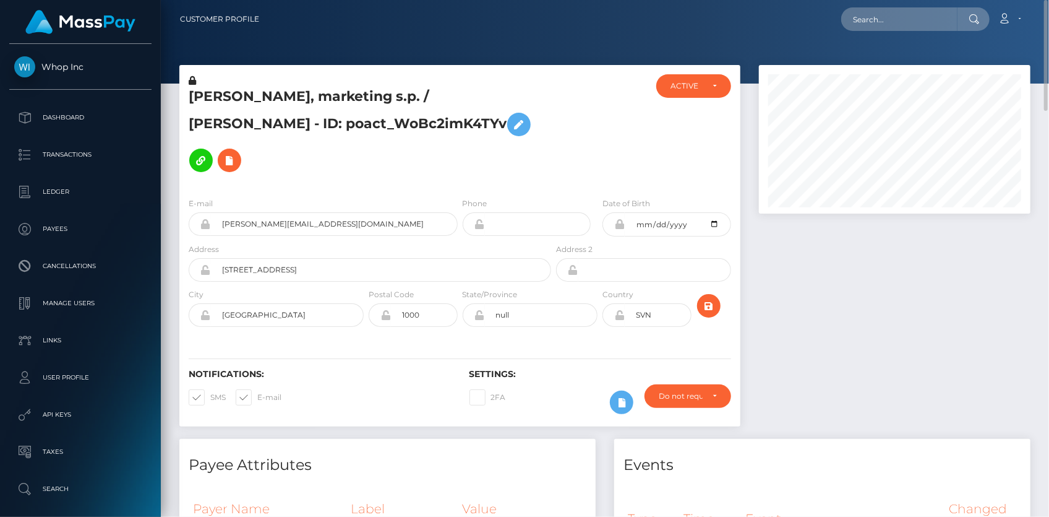
click at [320, 105] on h5 "Luka Lorencic, marketing s.p. / LUKA LORENČIČ - ID: poact_WoBc2imK4TYv" at bounding box center [367, 132] width 356 height 91
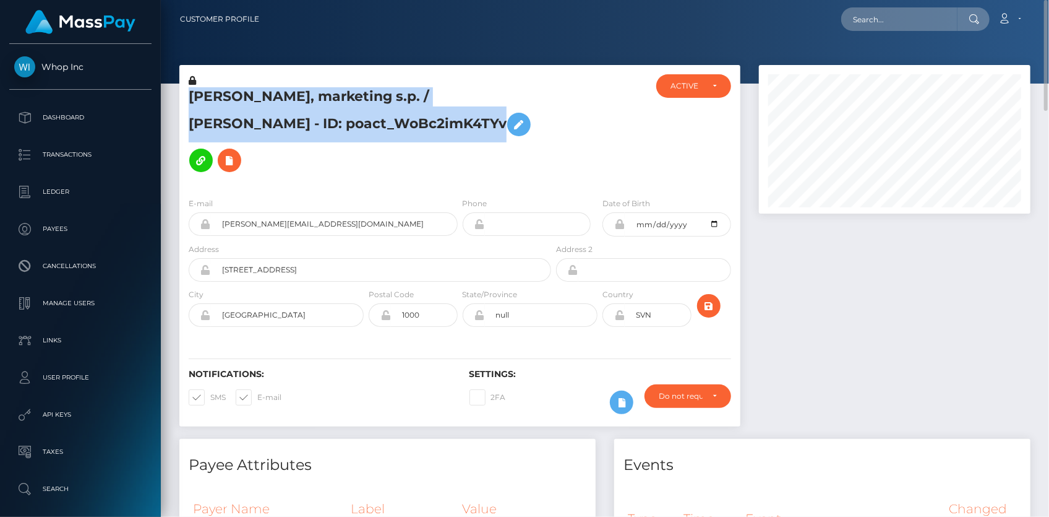
click at [320, 105] on h5 "Luka Lorencic, marketing s.p. / LUKA LORENČIČ - ID: poact_WoBc2imK4TYv" at bounding box center [367, 132] width 356 height 91
copy h5 "Luka Lorencic, marketing s.p. / LUKA LORENČIČ - ID: poact_WoBc2imK4TYv"
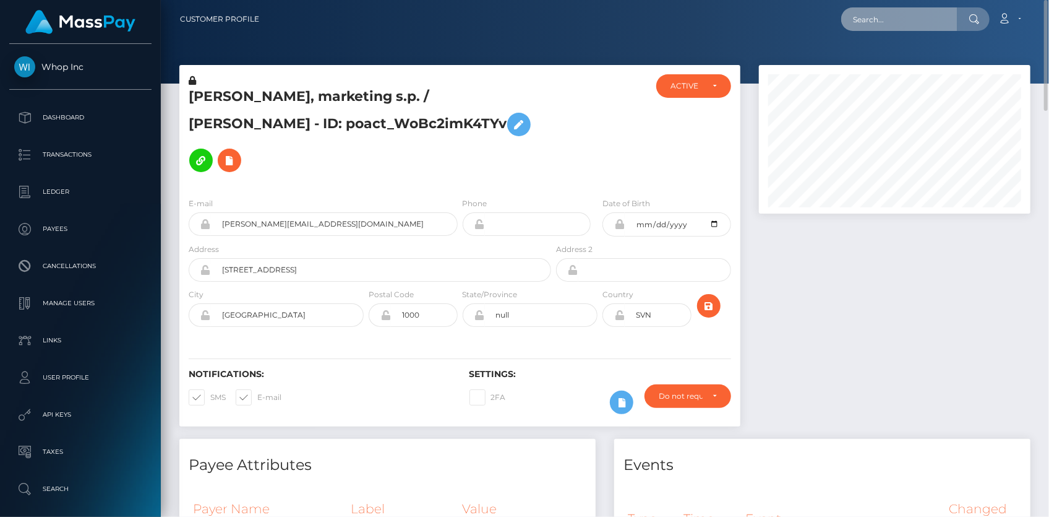
click at [897, 15] on input "text" at bounding box center [899, 19] width 116 height 24
paste input "Daisyrosedady@gmail.com"
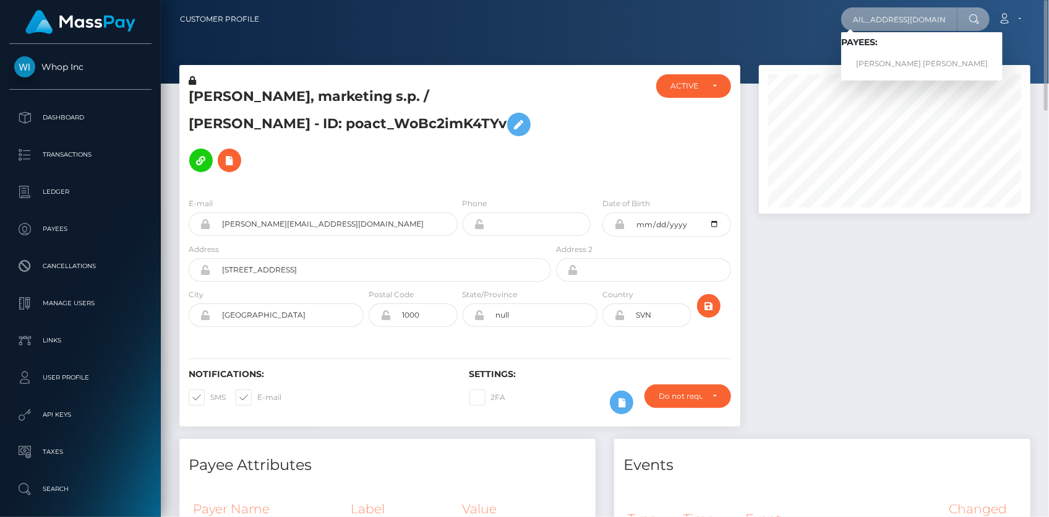
type input "Daisyrosedady@gmail.com"
click at [897, 61] on link "DAISY ROSE DADY" at bounding box center [921, 64] width 161 height 23
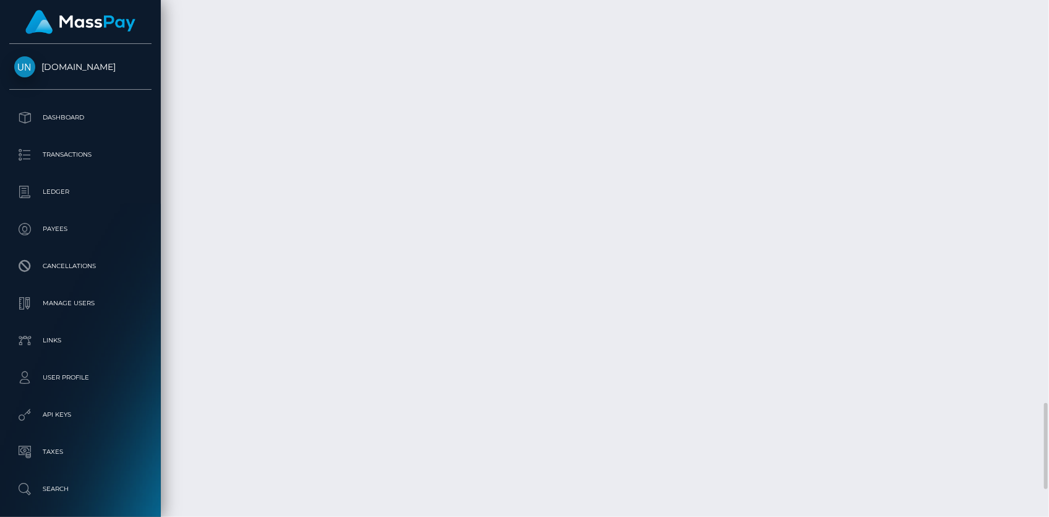
scroll to position [2585, 0]
copy td "03ab9177-1c6f-40ff-9b88-03abfa359e61"
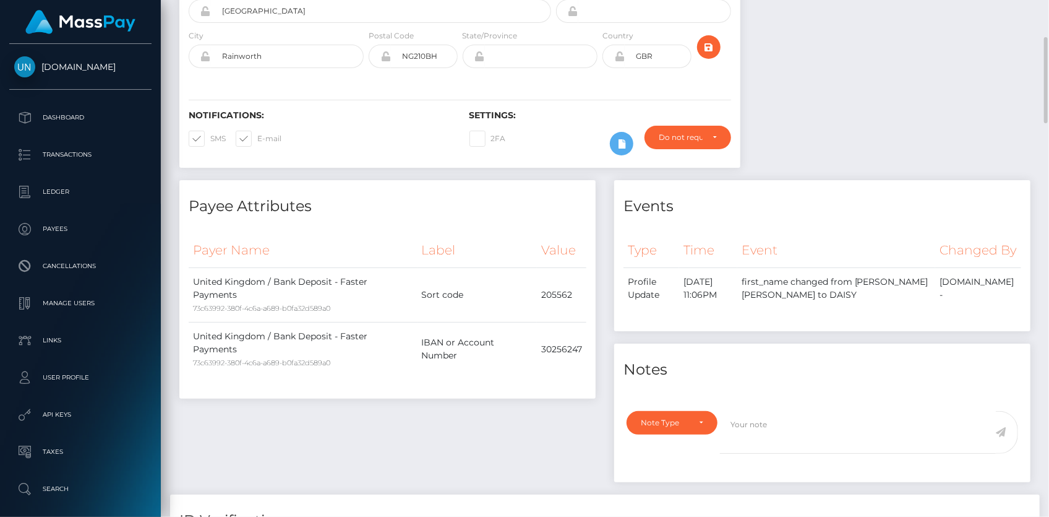
scroll to position [0, 0]
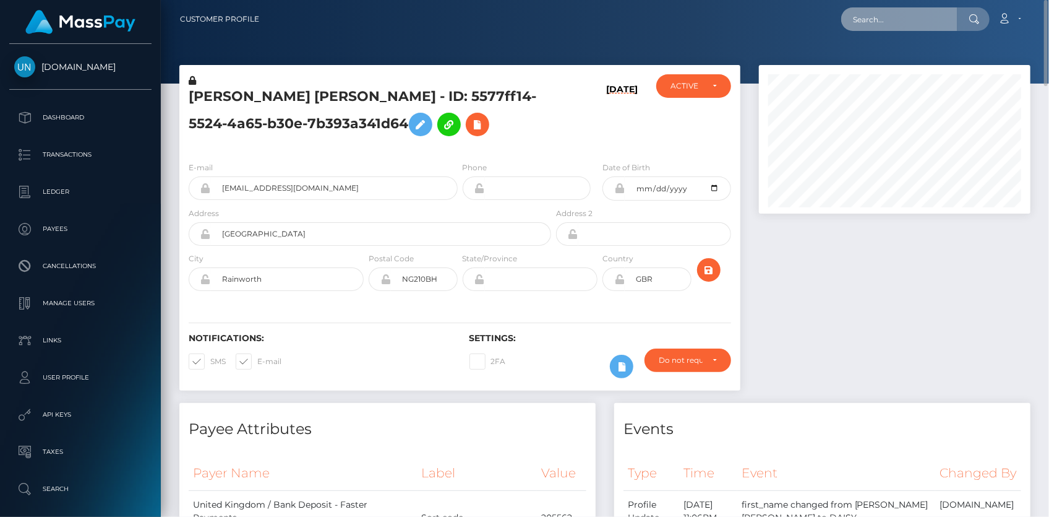
click at [903, 28] on input "text" at bounding box center [899, 19] width 116 height 24
paste input "b623d203-473f-402c-b2ef-90e69b264f00"
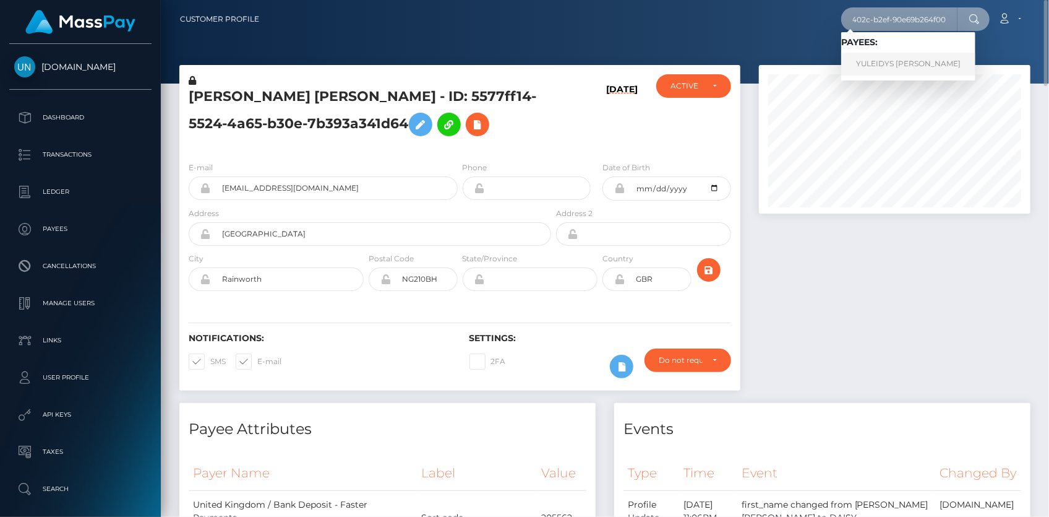
type input "b623d203-473f-402c-b2ef-90e69b264f00"
click at [884, 64] on link "YULEIDYS JOSEFINA ROJAS SANCHEZ" at bounding box center [908, 64] width 134 height 23
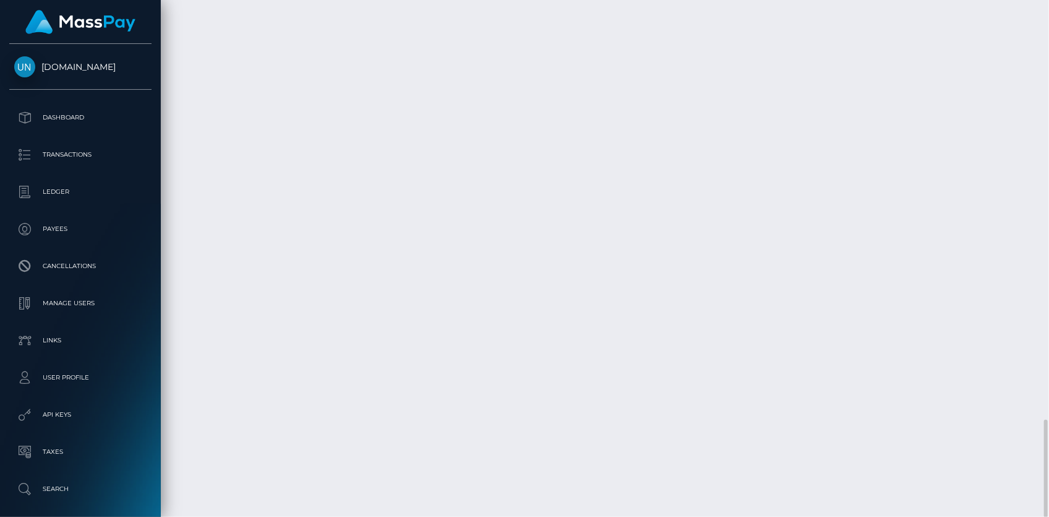
scroll to position [148, 271]
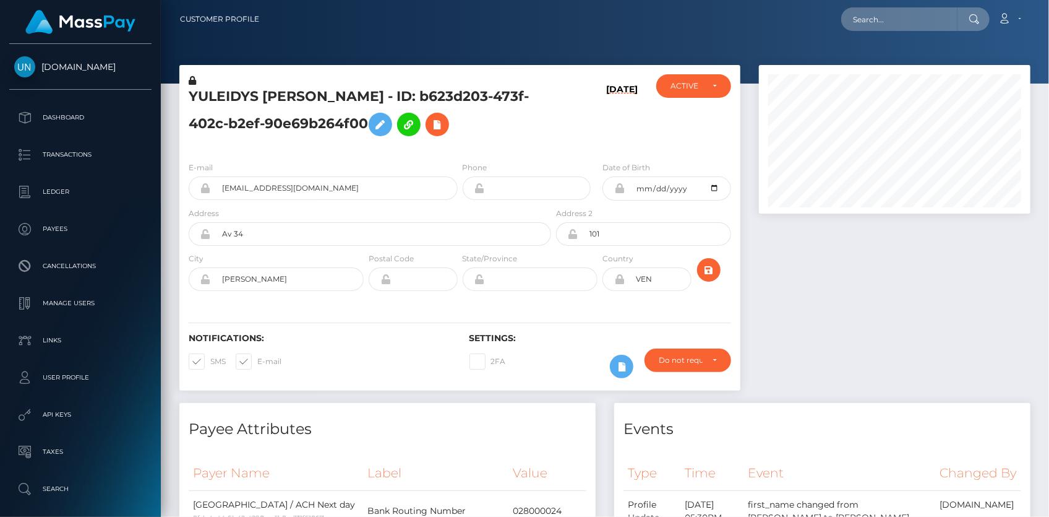
scroll to position [148, 271]
click at [890, 12] on input "text" at bounding box center [899, 19] width 116 height 24
paste input "RQGRbwuEnrX0y2FJYv727e"
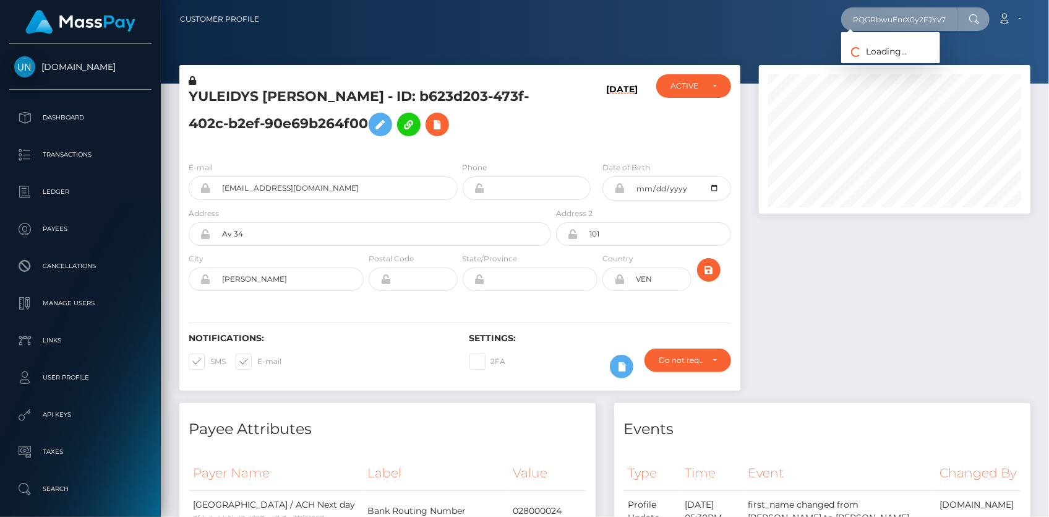
scroll to position [0, 17]
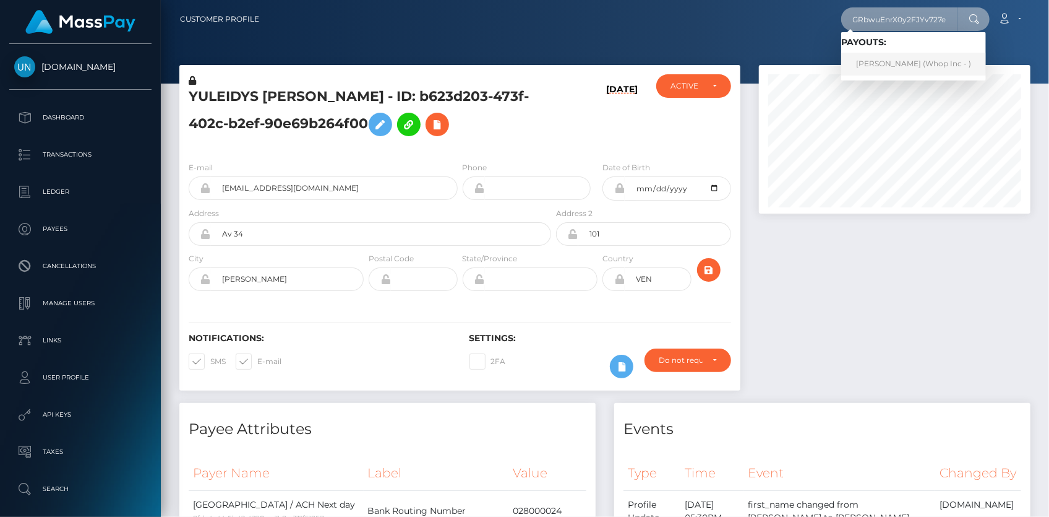
type input "RQGRbwuEnrX0y2FJYv727e"
click at [880, 67] on link "MAREO-JOHN NEL (Whop Inc - )" at bounding box center [913, 64] width 145 height 23
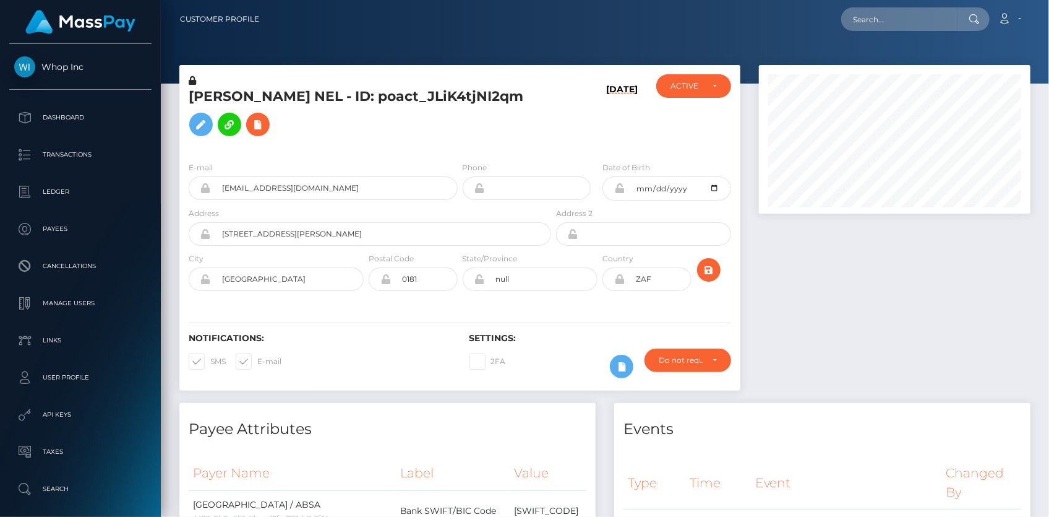
scroll to position [148, 271]
click at [363, 199] on input "management@madchartsacademy.com" at bounding box center [334, 188] width 247 height 24
click at [907, 32] on div "Loading... Loading... Account Edit Profile Logout" at bounding box center [649, 19] width 761 height 26
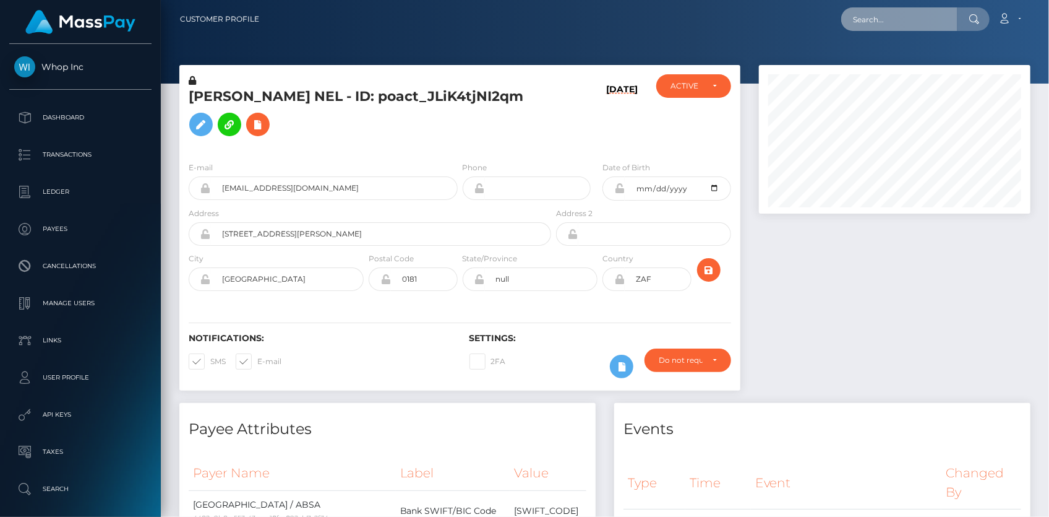
click at [905, 25] on input "text" at bounding box center [899, 19] width 116 height 24
paste input "RQQPtooPk74lXTli9n72c0"
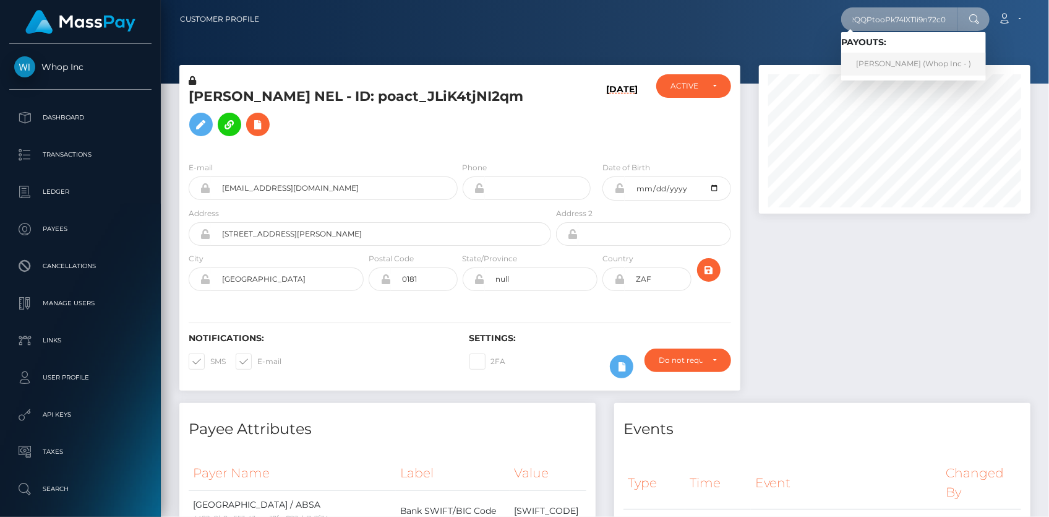
type input "RQQPtooPk74lXTli9n72c0"
click at [878, 61] on link "TOM LIBA (Whop Inc - )" at bounding box center [913, 64] width 145 height 23
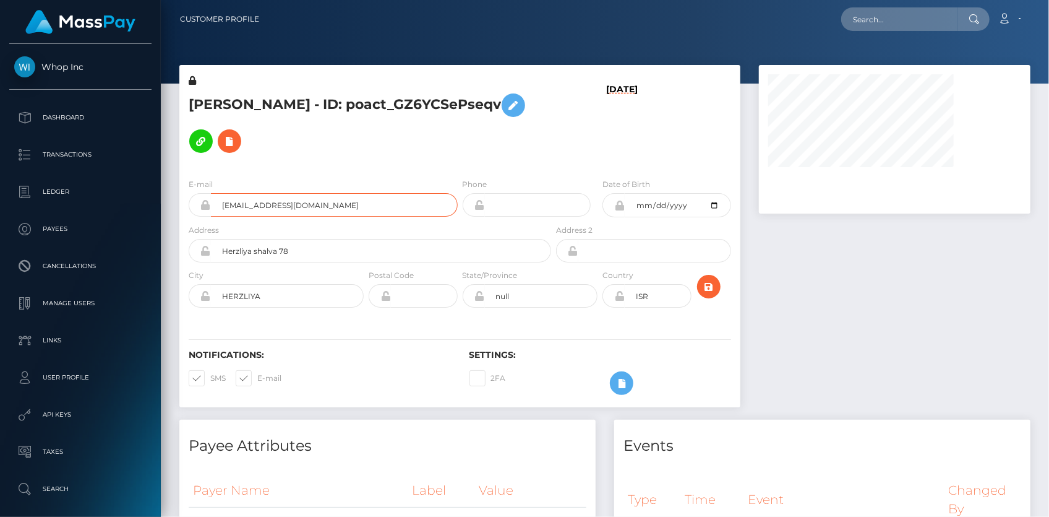
click at [283, 193] on input "cursesdoctor+03a6031b11@gmail.com" at bounding box center [334, 205] width 247 height 24
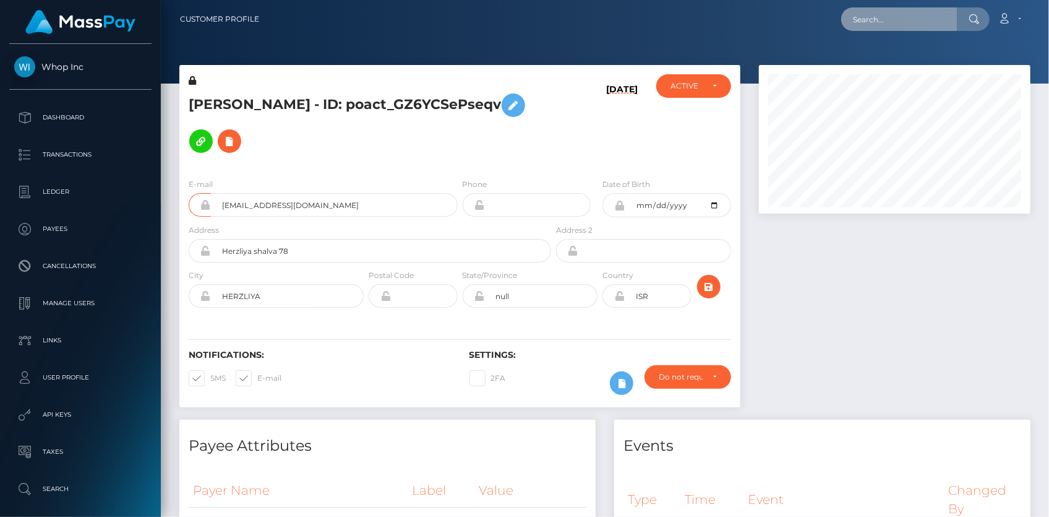
click at [890, 25] on input "text" at bounding box center [899, 19] width 116 height 24
paste input "RQFOSggiLeV0u2Bqot4950"
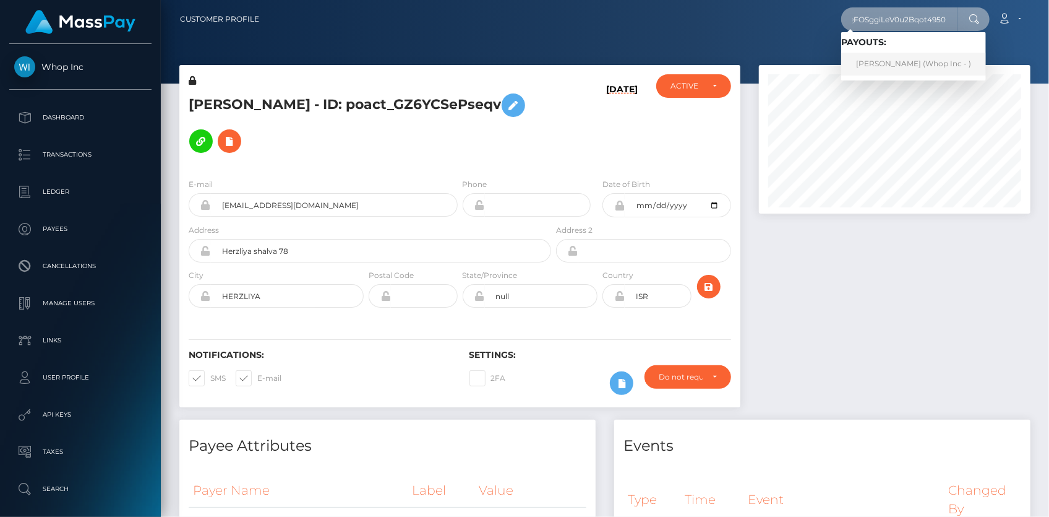
type input "RQFOSggiLeV0u2Bqot4950"
click at [890, 62] on link "THUTO LODIMONDE MOLOI (Whop Inc - )" at bounding box center [913, 64] width 145 height 23
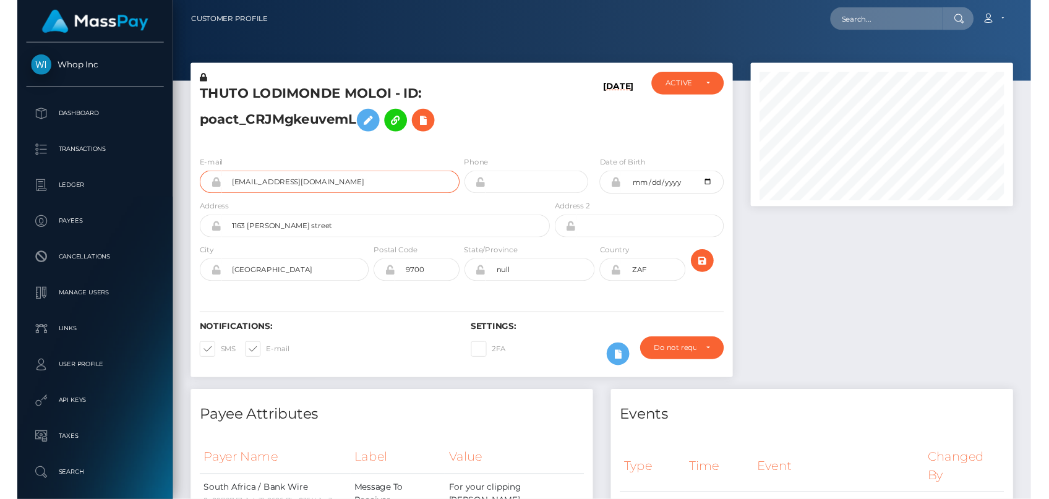
scroll to position [148, 271]
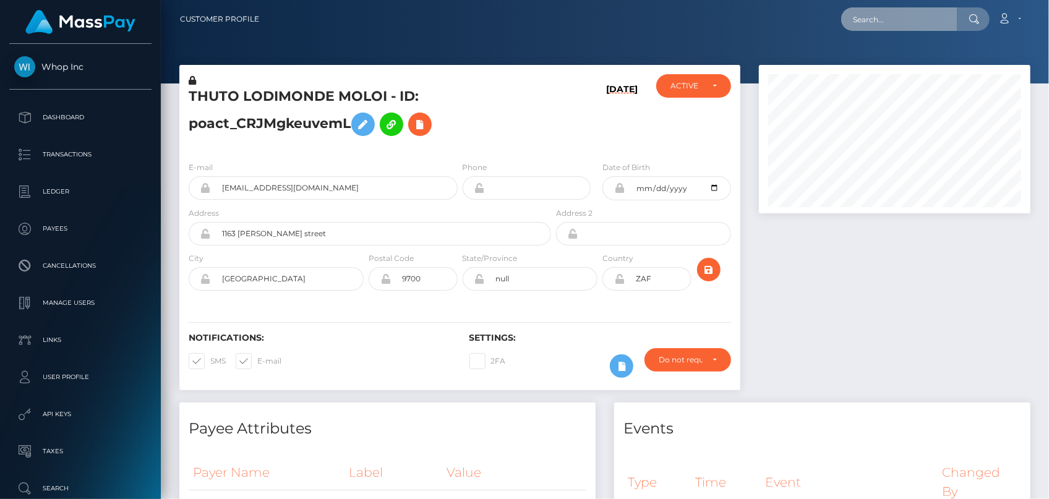
click at [934, 10] on input "text" at bounding box center [899, 19] width 116 height 24
paste input "RQwMs1NgO1SvHKE6za2c79"
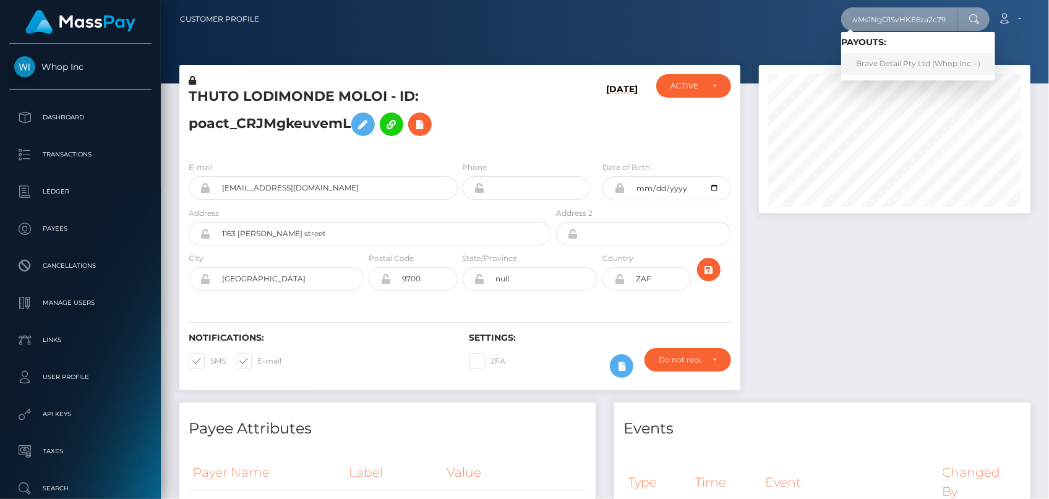
type input "RQwMs1NgO1SvHKE6za2c79"
click at [886, 61] on link "Brave Detail Pty Ltd (Whop Inc - )" at bounding box center [918, 64] width 154 height 23
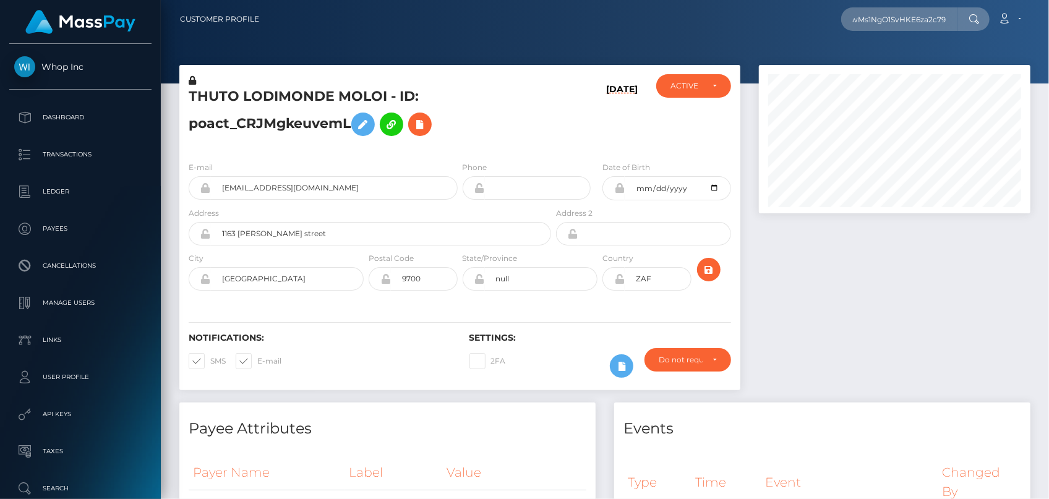
scroll to position [0, 0]
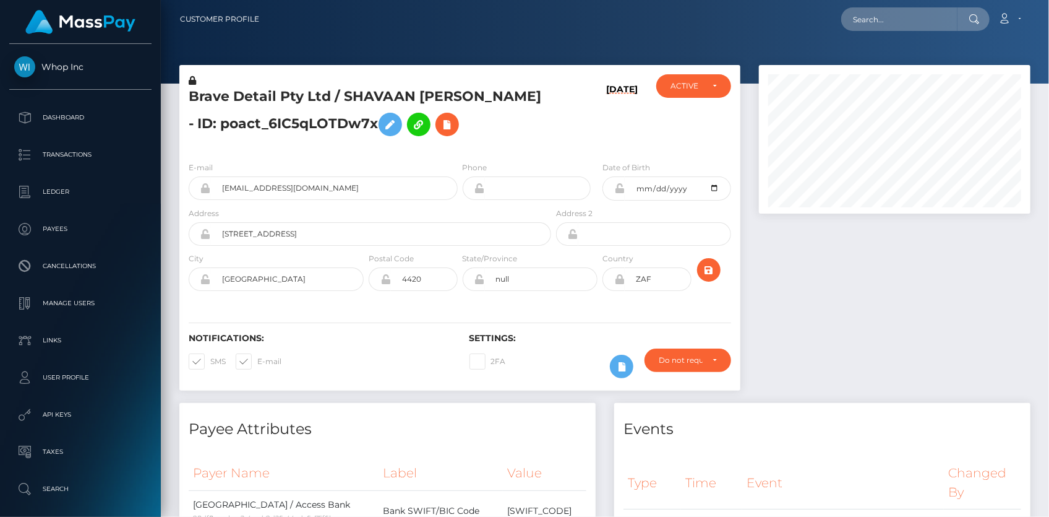
scroll to position [148, 271]
click at [251, 195] on input "shavaan@mainstreammediaco.com" at bounding box center [334, 188] width 247 height 24
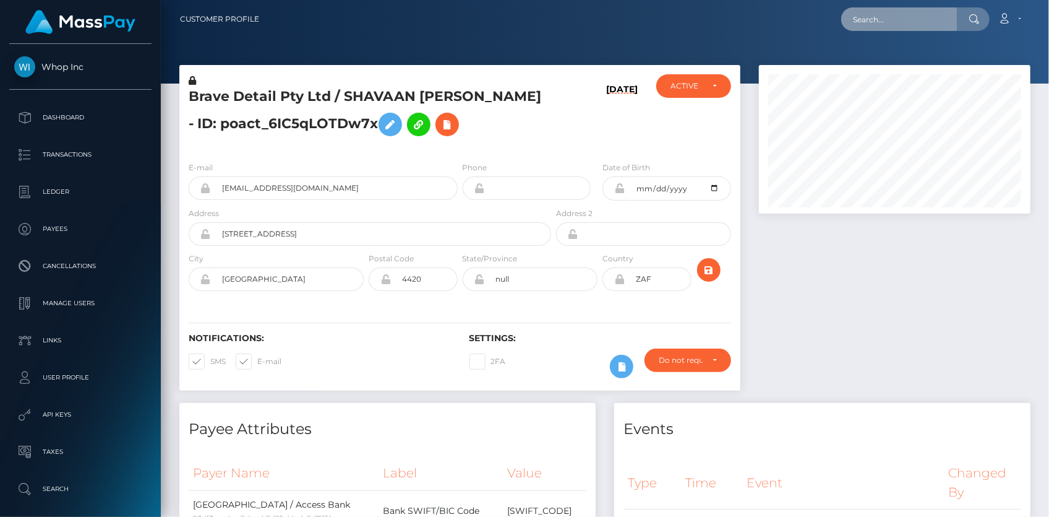
click at [865, 27] on input "text" at bounding box center [899, 19] width 116 height 24
paste input "RQFqugBOnegA8uM4MM9bb4"
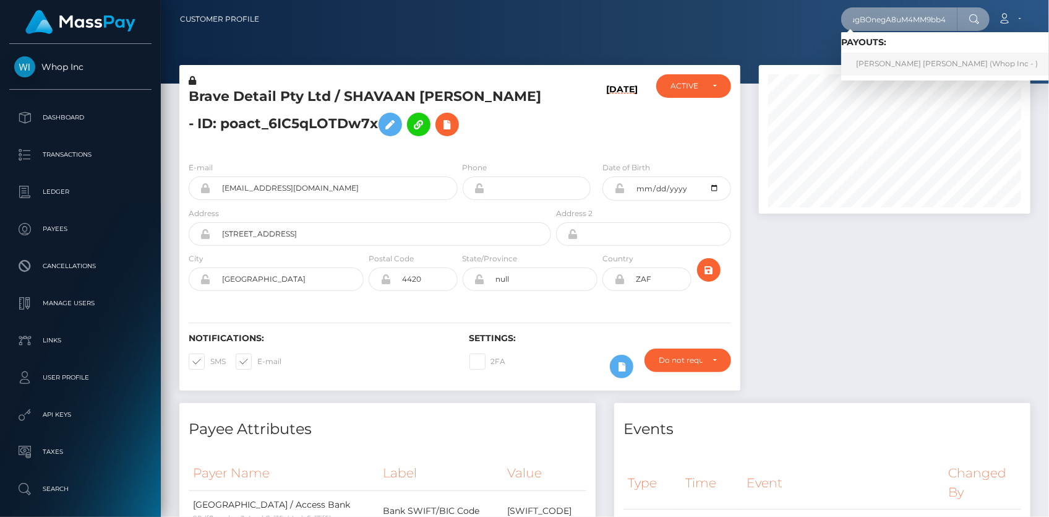
type input "RQFqugBOnegA8uM4MM9bb4"
click at [898, 56] on link "ROYNE GITAU THUO (Whop Inc - )" at bounding box center [947, 64] width 212 height 23
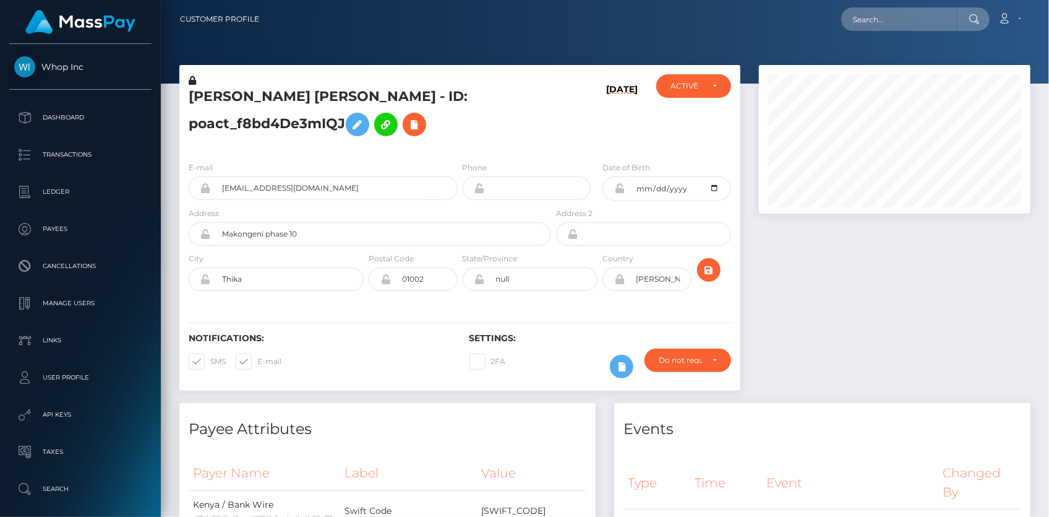
scroll to position [148, 271]
drag, startPoint x: 307, startPoint y: 187, endPoint x: 198, endPoint y: 191, distance: 108.9
click at [198, 191] on div "royneblvk@gmail.com" at bounding box center [323, 188] width 269 height 24
click at [883, 23] on input "text" at bounding box center [899, 19] width 116 height 24
paste input "c7e1ec48-9bca-11f0-bd85-0694aced620b"
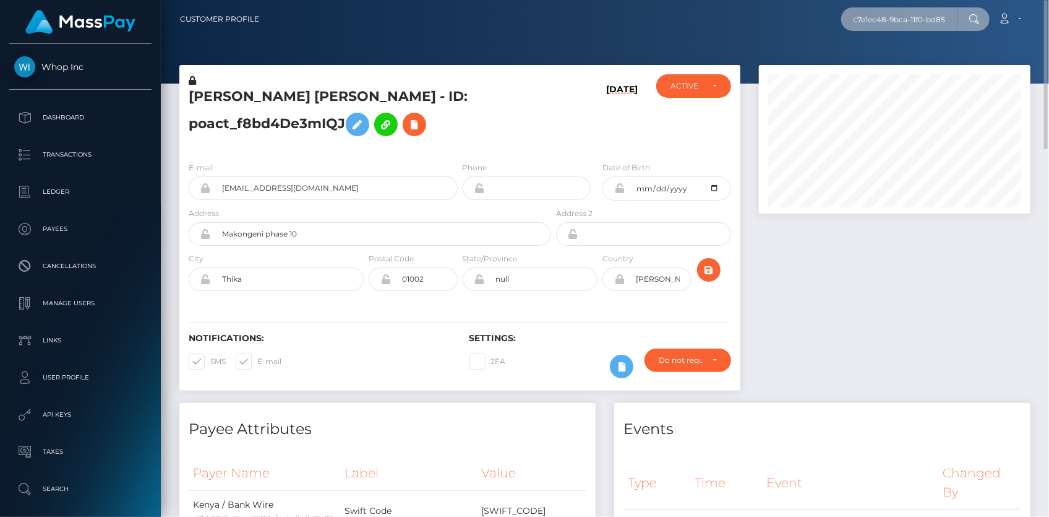
scroll to position [0, 64]
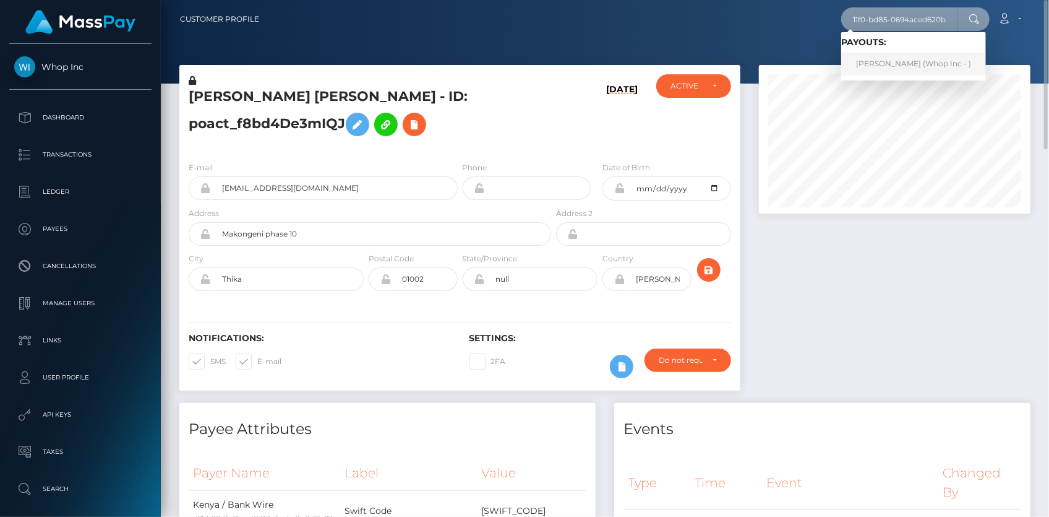
type input "c7e1ec48-9bca-11f0-bd85-0694aced620b"
click at [897, 68] on link "TOM LIBA (Whop Inc - )" at bounding box center [913, 64] width 145 height 23
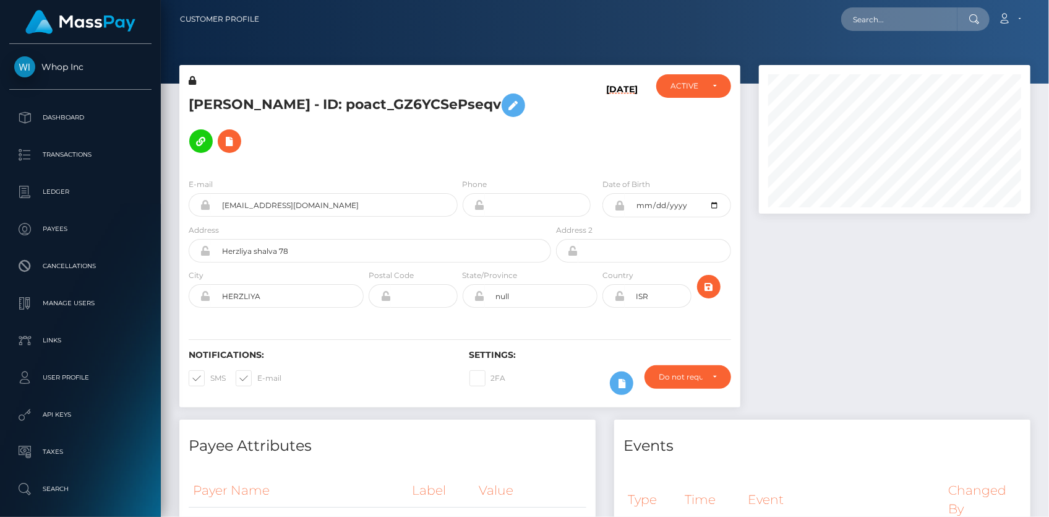
scroll to position [148, 271]
click at [857, 14] on input "text" at bounding box center [899, 19] width 116 height 24
paste input "f566aec4-a37d-11f0-bd75-060e06e9f077"
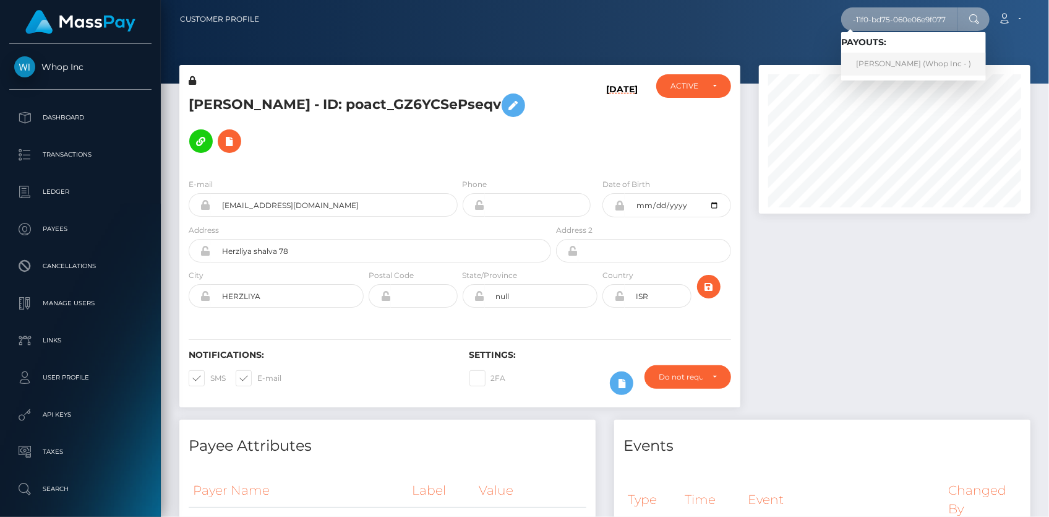
type input "f566aec4-a37d-11f0-bd75-060e06e9f077"
click at [878, 58] on link "[PERSON_NAME] (Whop Inc - )" at bounding box center [913, 64] width 145 height 23
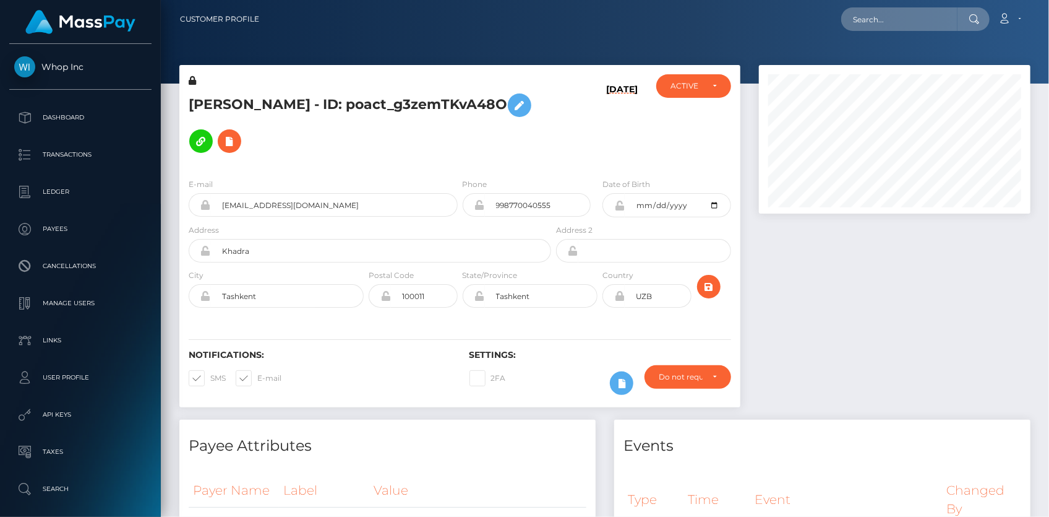
scroll to position [148, 271]
click at [278, 193] on input "[EMAIL_ADDRESS][DOMAIN_NAME]" at bounding box center [334, 205] width 247 height 24
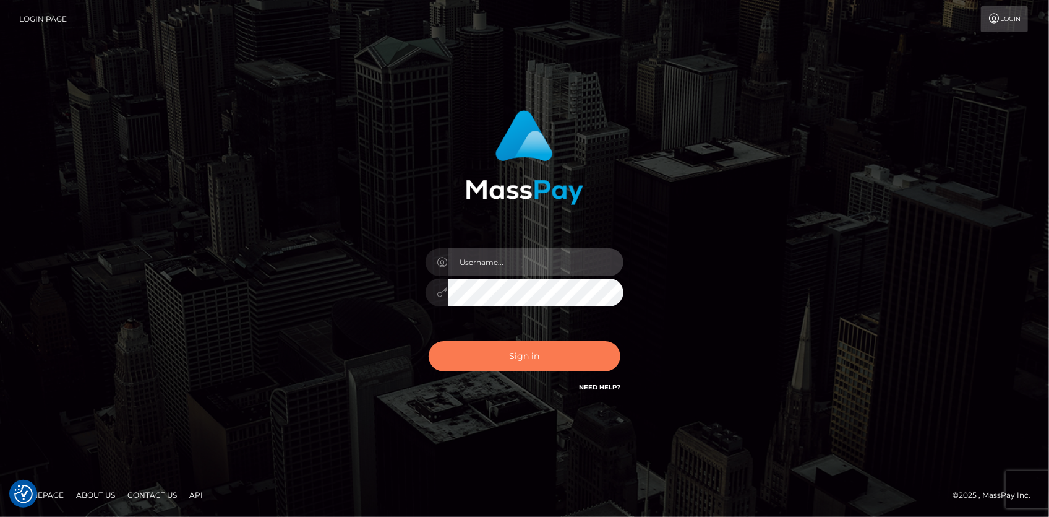
type input "[PERSON_NAME]"
click at [522, 370] on button "Sign in" at bounding box center [525, 356] width 192 height 30
type input "[PERSON_NAME]"
click at [504, 353] on button "Sign in" at bounding box center [525, 356] width 192 height 30
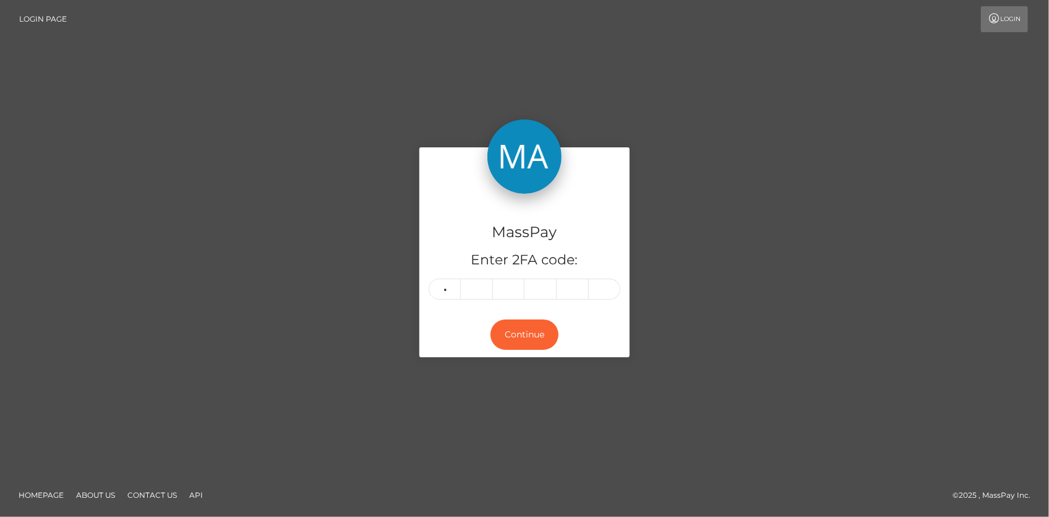
type input "2"
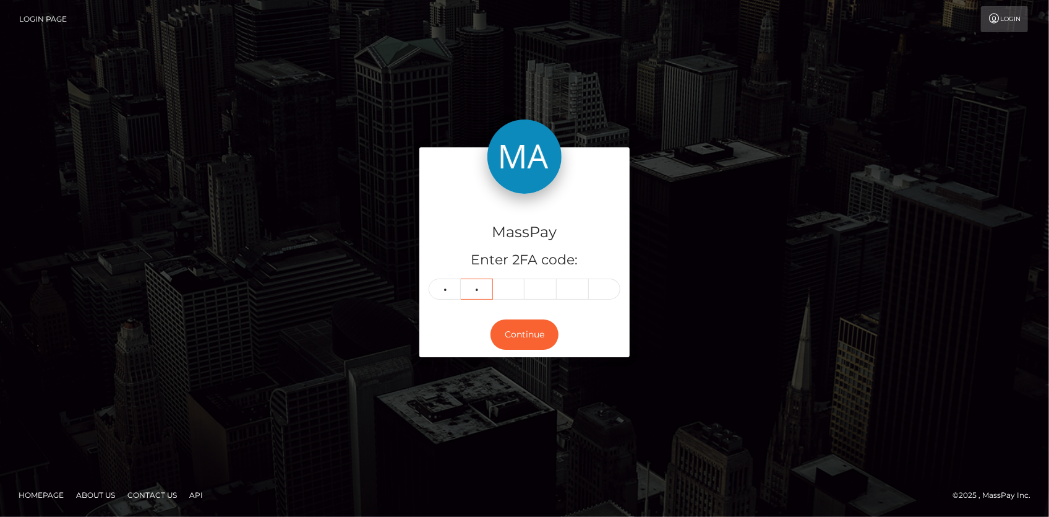
type input "0"
type input "3"
type input "4"
type input "1"
type input "9"
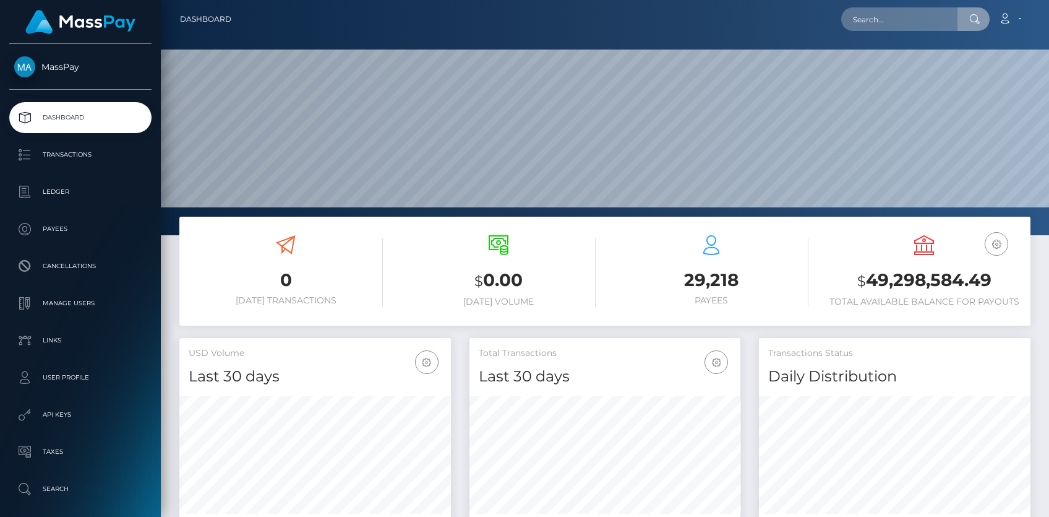
click at [910, 20] on input "text" at bounding box center [899, 19] width 116 height 24
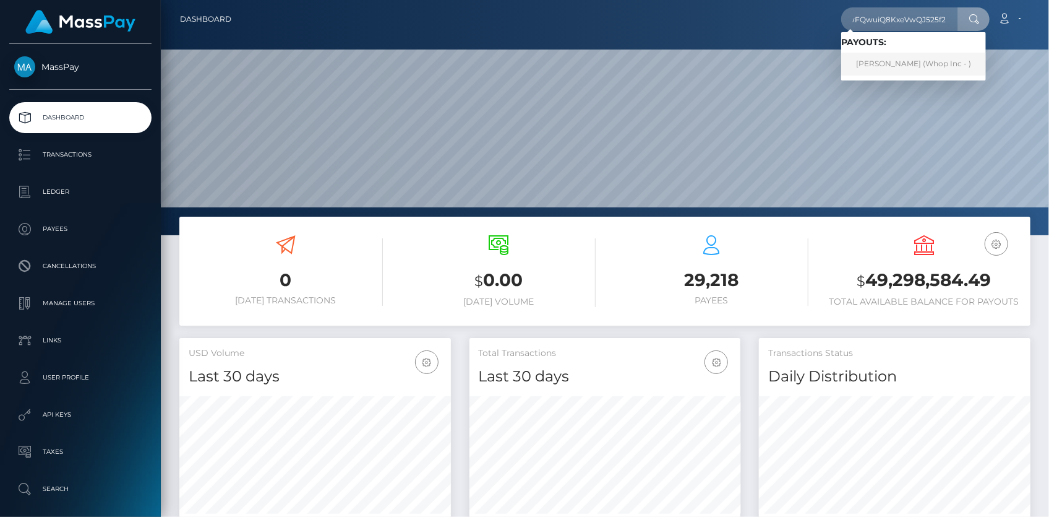
type input "RQwFQwuiQ8KxeVwQJ525f2"
click at [876, 57] on link "SEANJOSEPH RAYMOND FILLARDI (Whop Inc - )" at bounding box center [913, 64] width 145 height 23
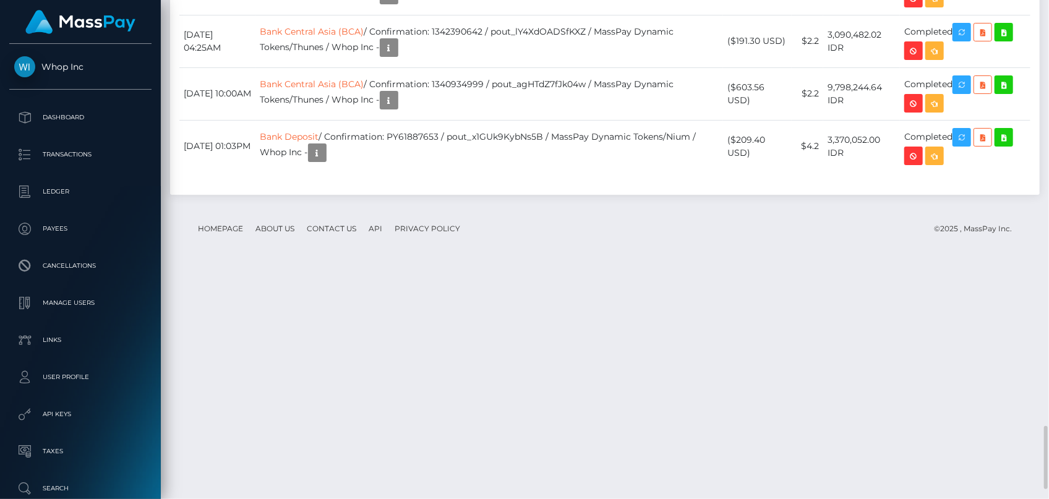
scroll to position [148, 271]
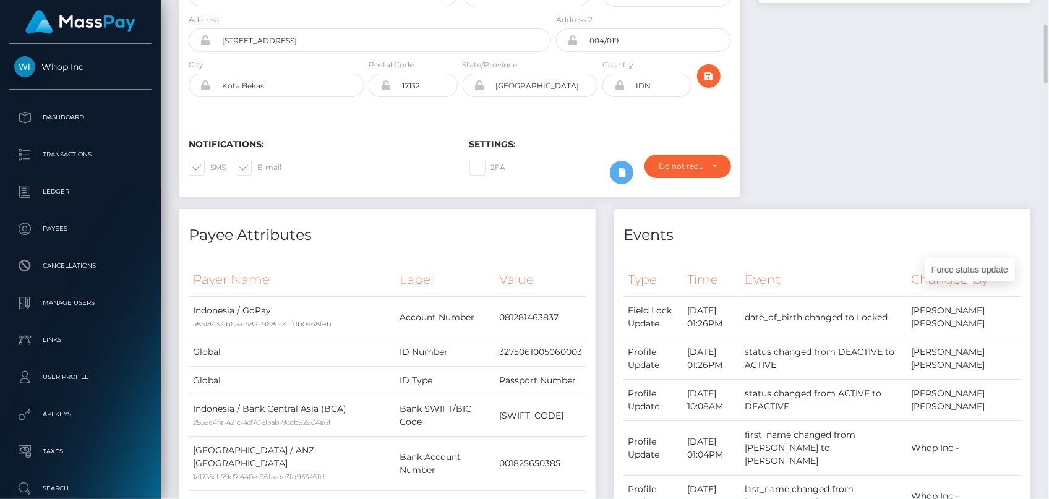
scroll to position [0, 0]
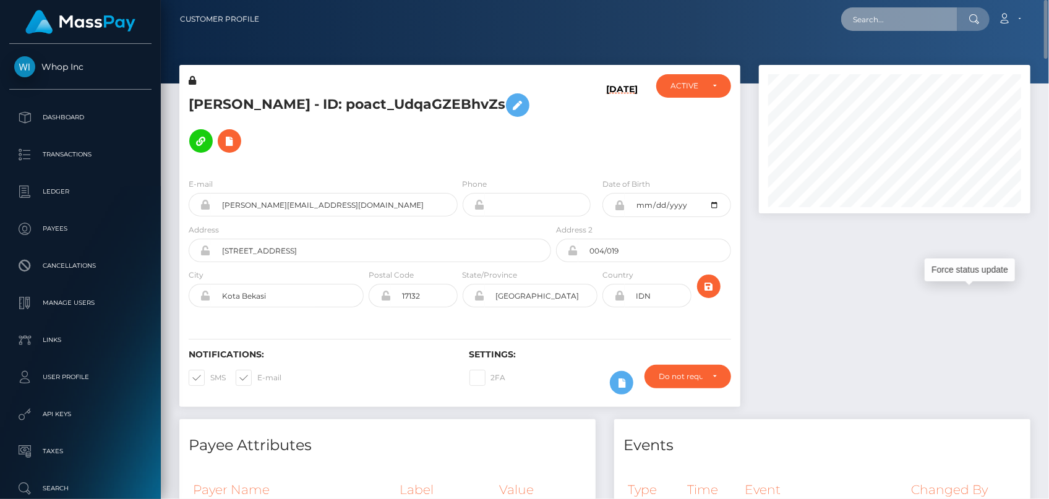
click at [878, 25] on input "text" at bounding box center [899, 19] width 116 height 24
paste input "playfame - 2132470391"
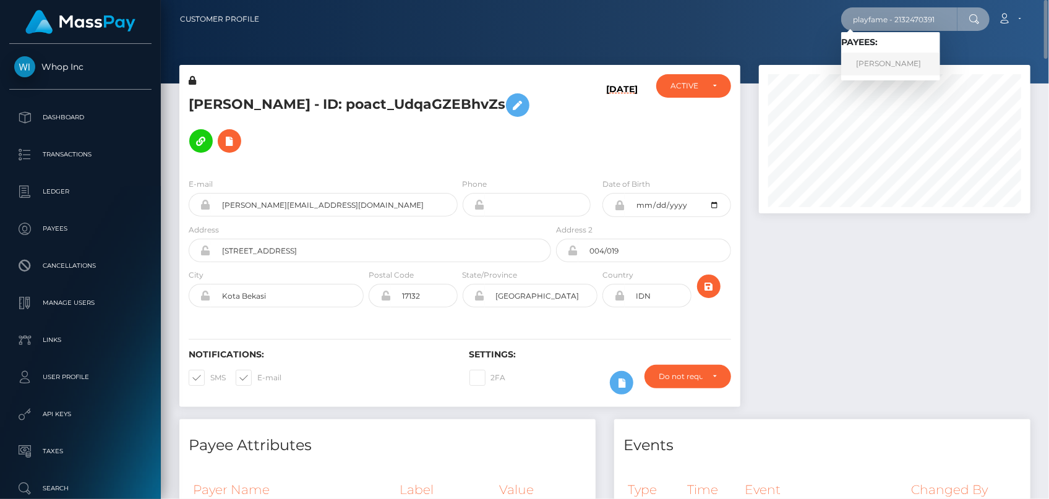
type input "playfame - 2132470391"
click at [885, 61] on link "GRACE ROSE SCOTT" at bounding box center [890, 64] width 99 height 23
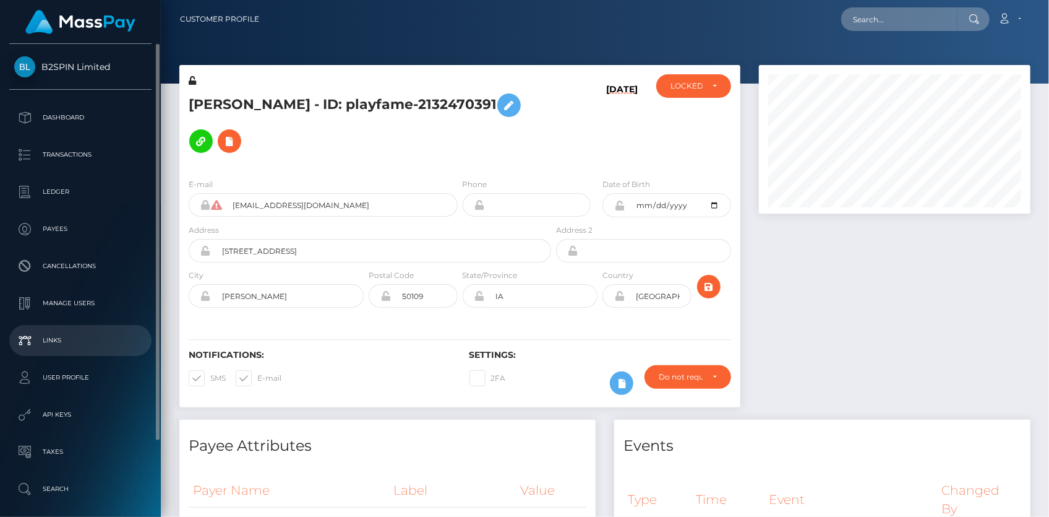
scroll to position [148, 271]
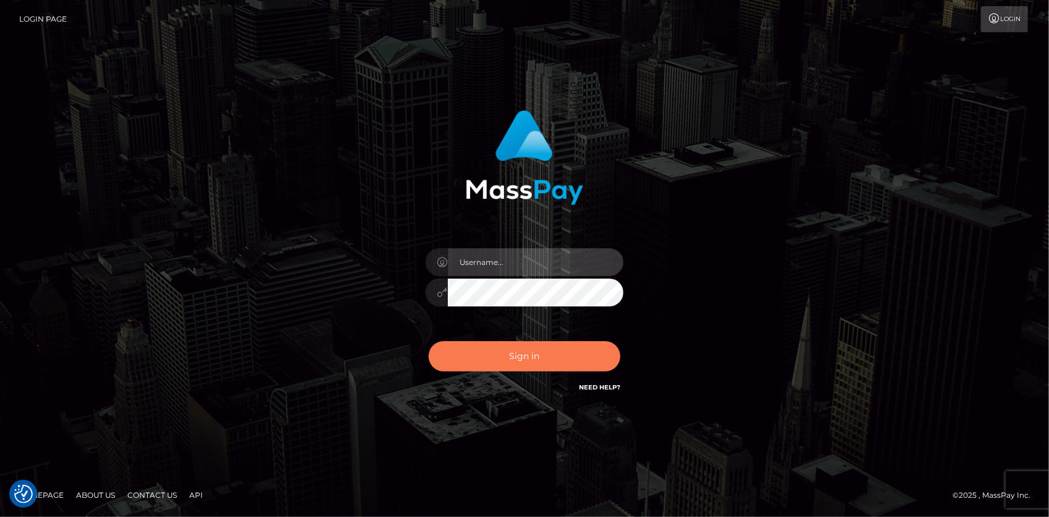
type input "[PERSON_NAME]"
click at [549, 359] on button "Sign in" at bounding box center [525, 356] width 192 height 30
type input "[PERSON_NAME]"
click at [549, 359] on button "Sign in" at bounding box center [525, 356] width 192 height 30
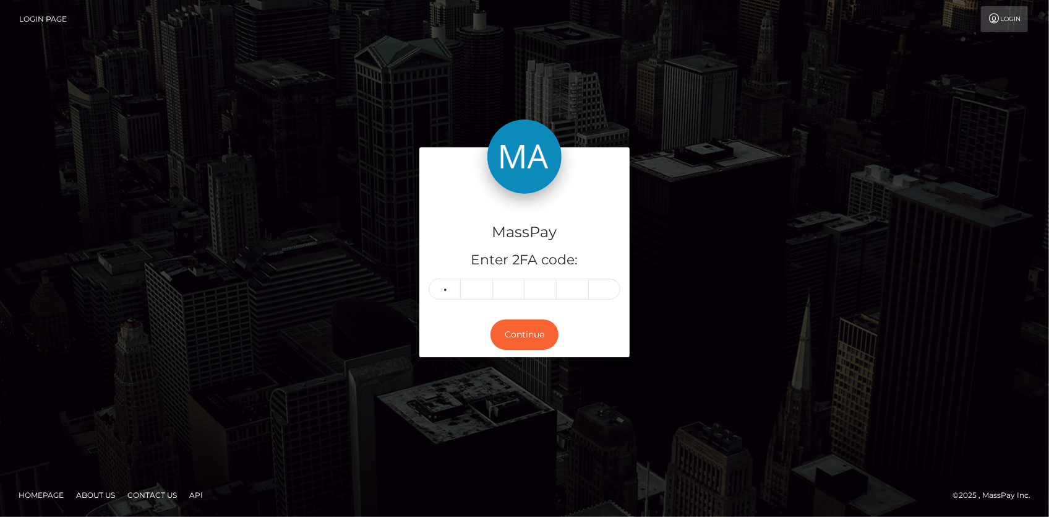
type input "4"
type input "8"
type input "4"
type input "6"
type input "7"
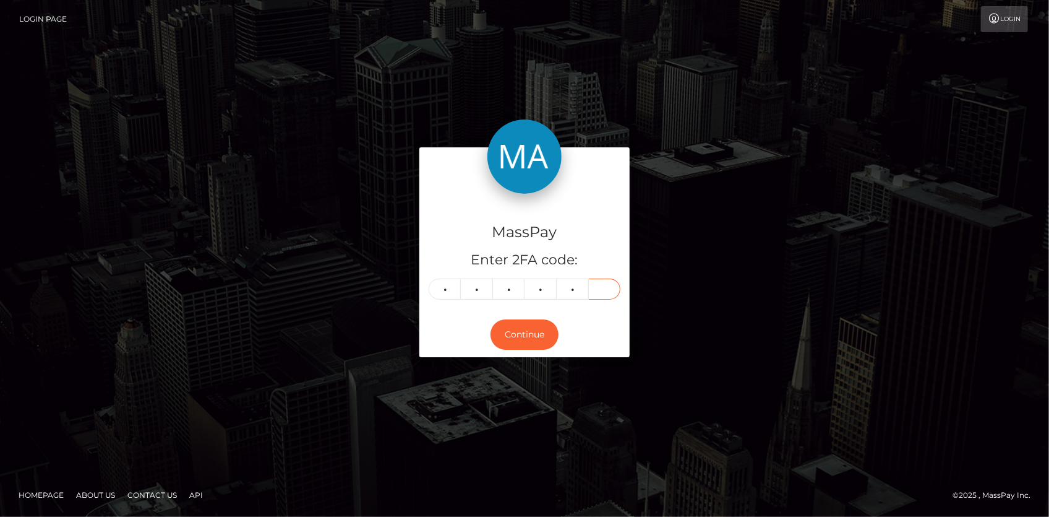
type input "7"
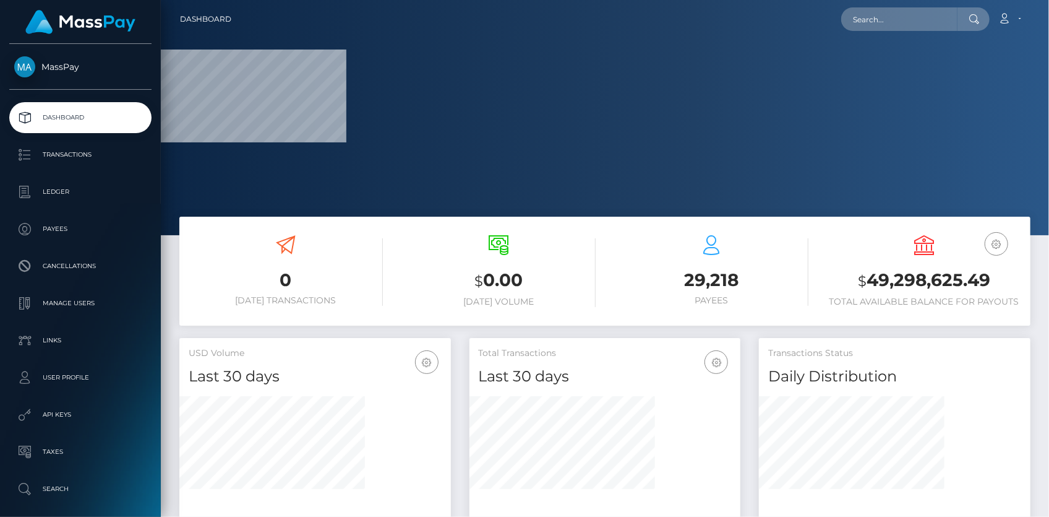
click at [821, 28] on div "Loading... Loading... Account Edit Profile Logout" at bounding box center [635, 19] width 789 height 26
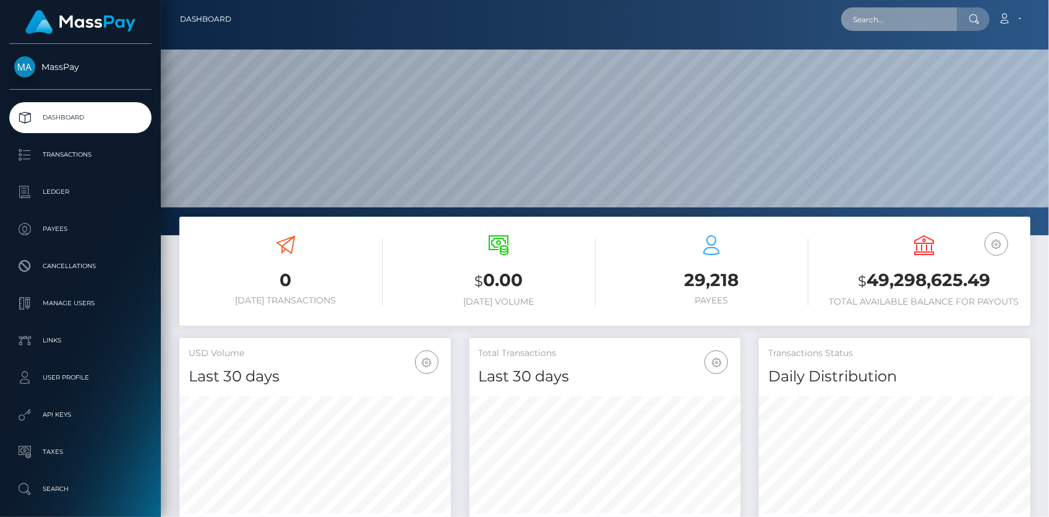
scroll to position [219, 271]
click at [864, 24] on input "text" at bounding box center [899, 19] width 116 height 24
paste input "201efee2-9ee2-11f0-b1e8-026f69db09b1"
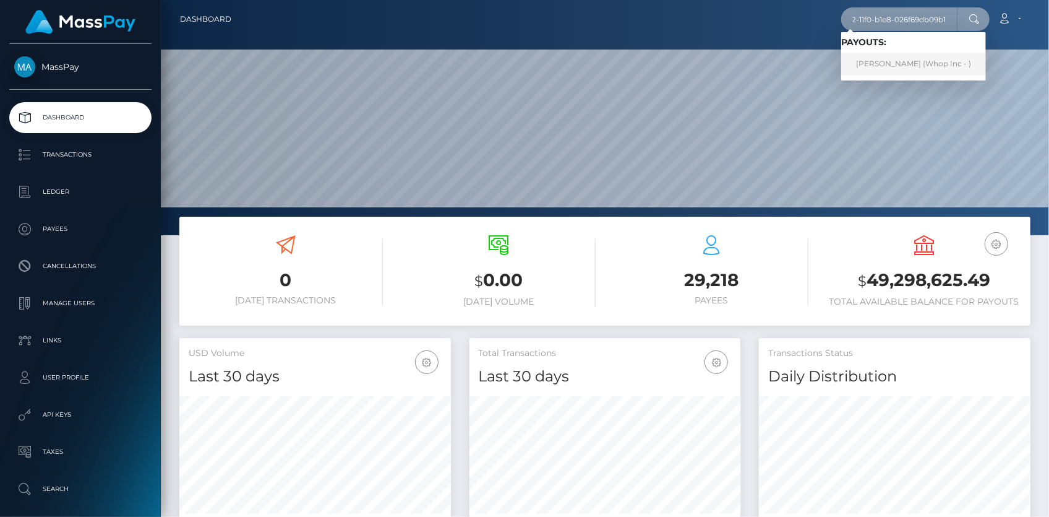
type input "201efee2-9ee2-11f0-b1e8-026f69db09b1"
click at [886, 62] on link "ARMANDO PEIRRE DA SILVA (Whop Inc - )" at bounding box center [913, 64] width 145 height 23
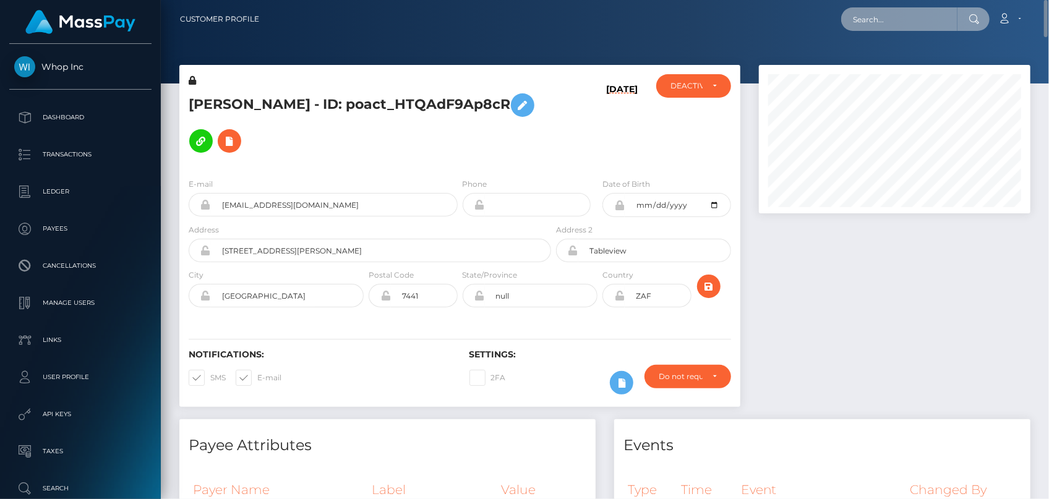
click at [851, 12] on input "text" at bounding box center [899, 19] width 116 height 24
click at [858, 19] on input "text" at bounding box center [899, 19] width 116 height 24
paste input "pout_o6z1Ct9CwVBSs"
paste input "9f318031-9e81-11f0-bd85-0694aced620b"
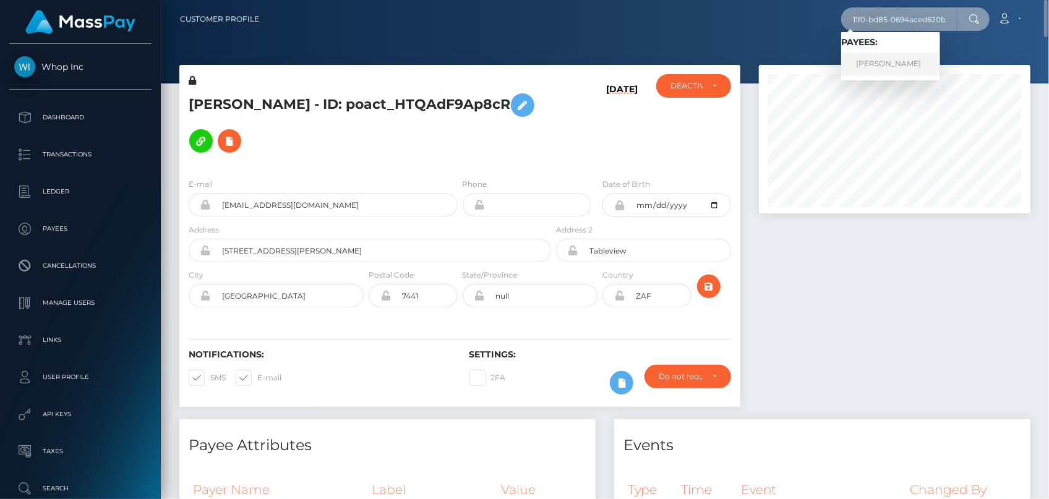
type input "9f318031-9e81-11f0-bd85-0694aced620b"
click at [893, 65] on link "CHRISTINA MARIE CHANDLER" at bounding box center [890, 64] width 99 height 23
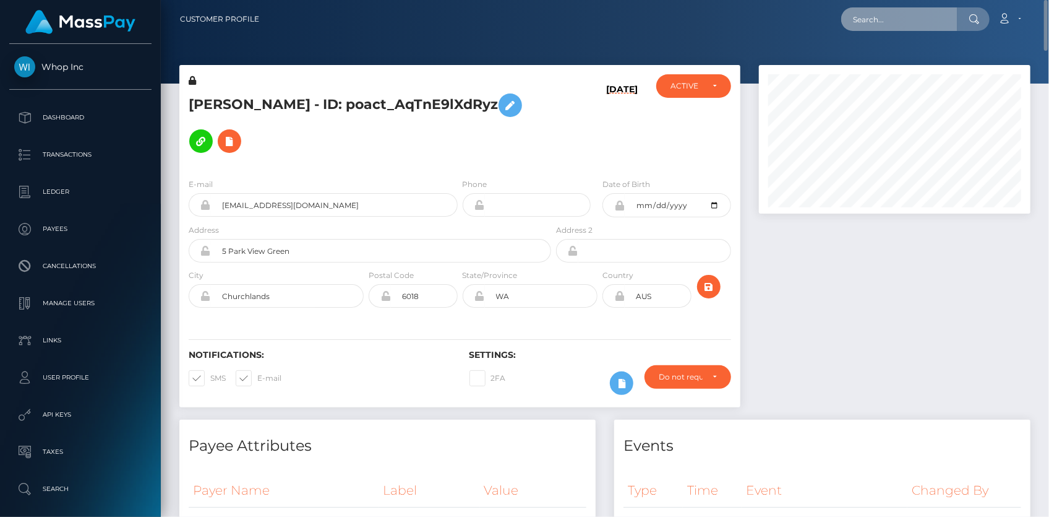
click at [920, 25] on input "text" at bounding box center [899, 19] width 116 height 24
paste input "827335420248342528_2"
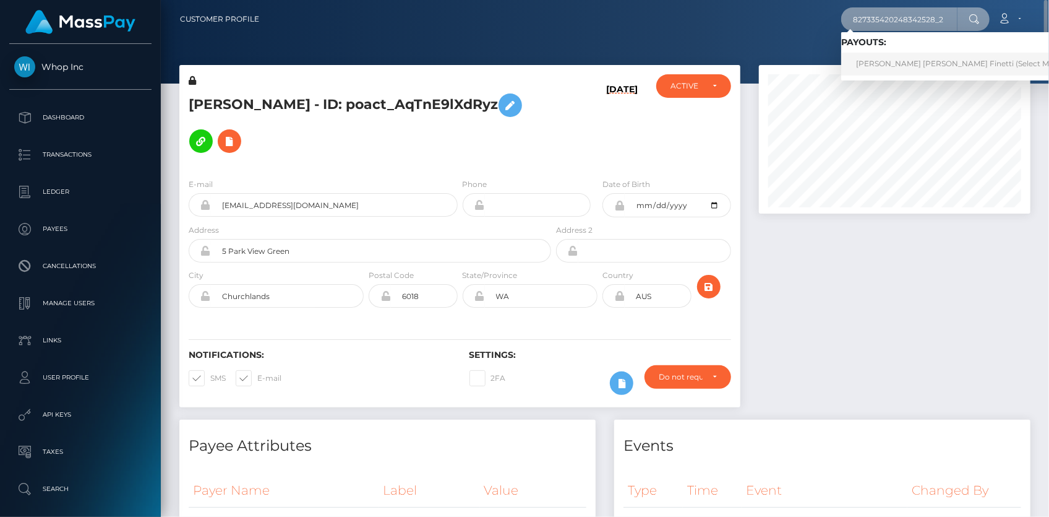
type input "827335420248342528_2"
click at [878, 67] on link "Fabrizio Israel Jimenez Finetti (Select Media LLC - )" at bounding box center [973, 64] width 264 height 23
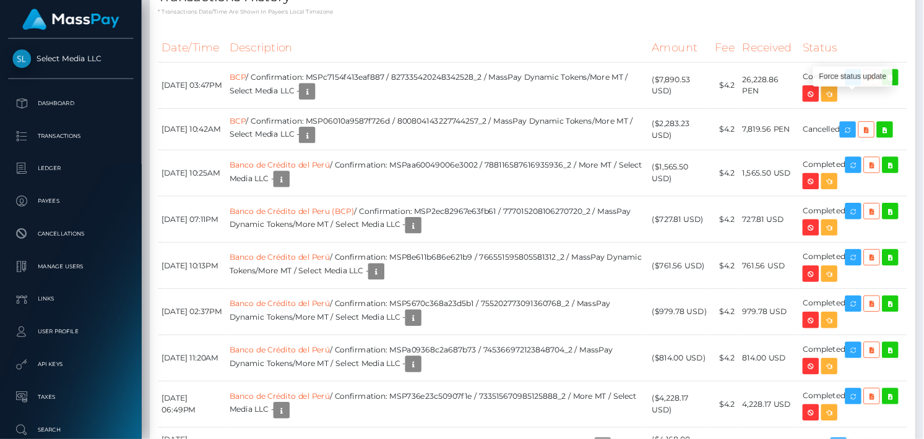
scroll to position [148, 271]
click at [975, 85] on body "Select Media LLC Dashboard Transactions Ledger Payees Cancellations" at bounding box center [524, 249] width 1049 height 499
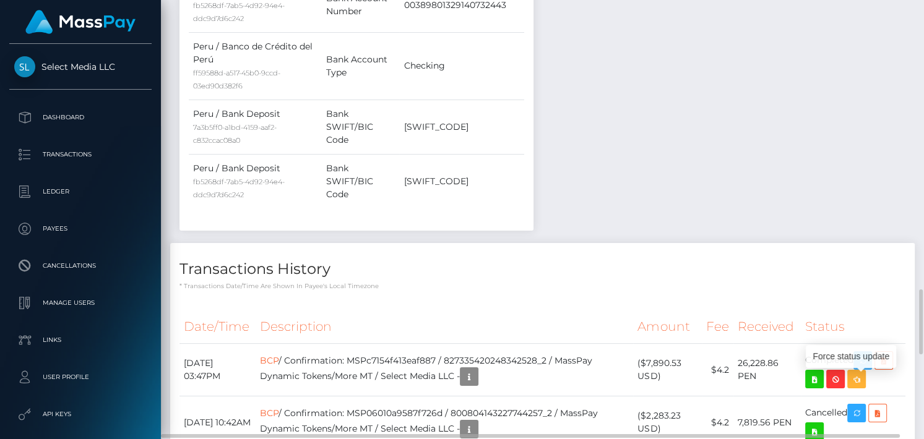
scroll to position [2000, 0]
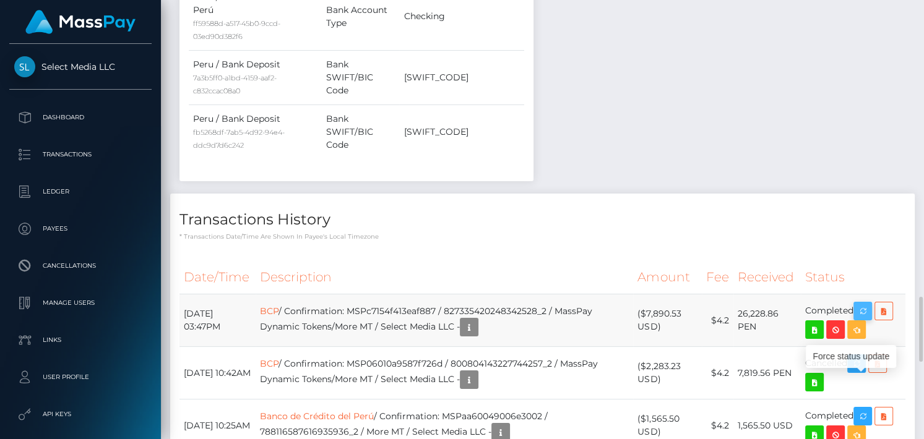
click at [866, 319] on icon "button" at bounding box center [862, 311] width 15 height 15
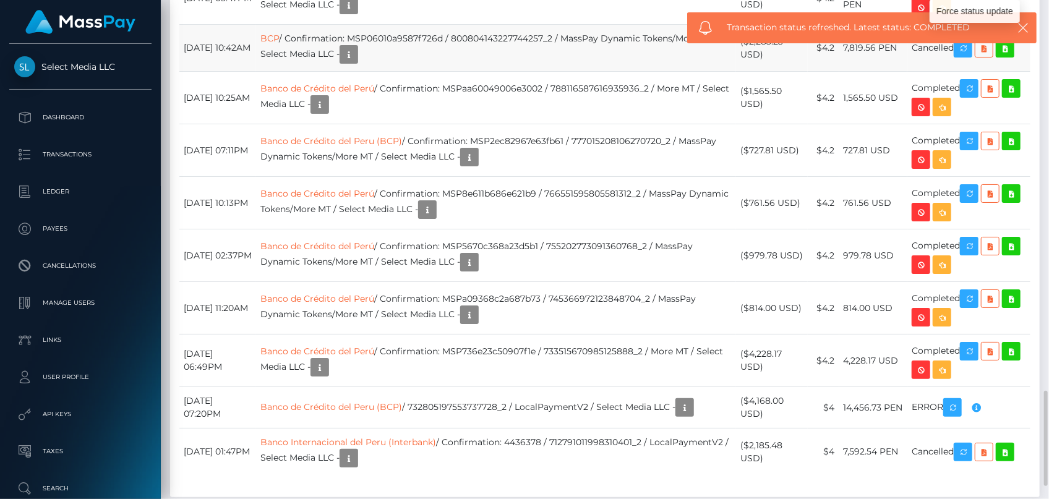
scroll to position [1937, 0]
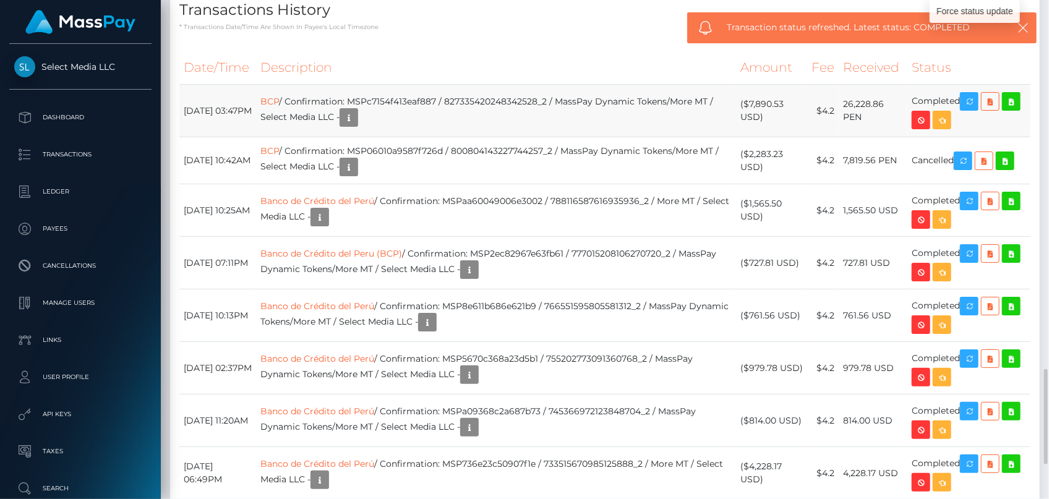
click at [450, 96] on td "BCP / Confirmation: MSPc7154f413eaf887 / 827335420248342528_2 / MassPay Dynamic…" at bounding box center [496, 111] width 480 height 53
copy td "MSPc7154f413eaf887"
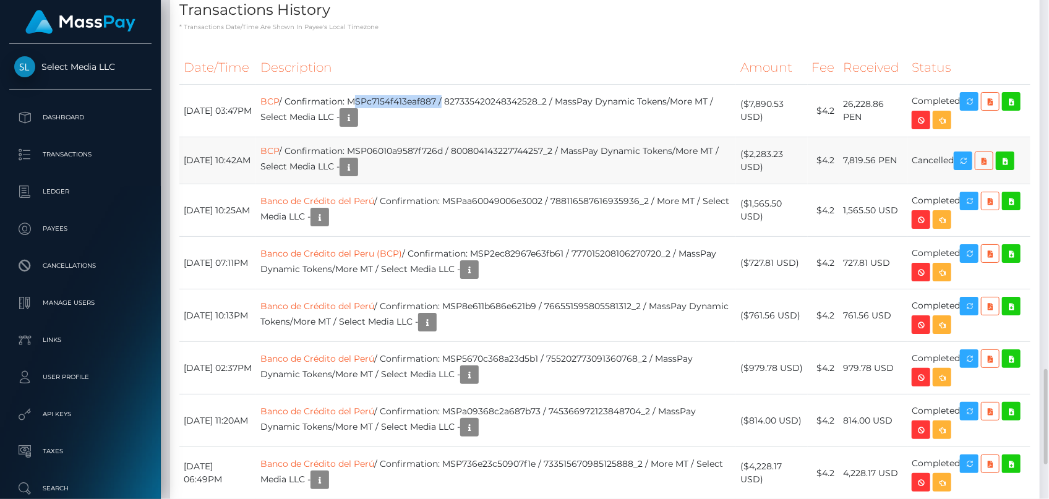
scroll to position [148, 271]
copy td "MSPc7154f413eaf887"
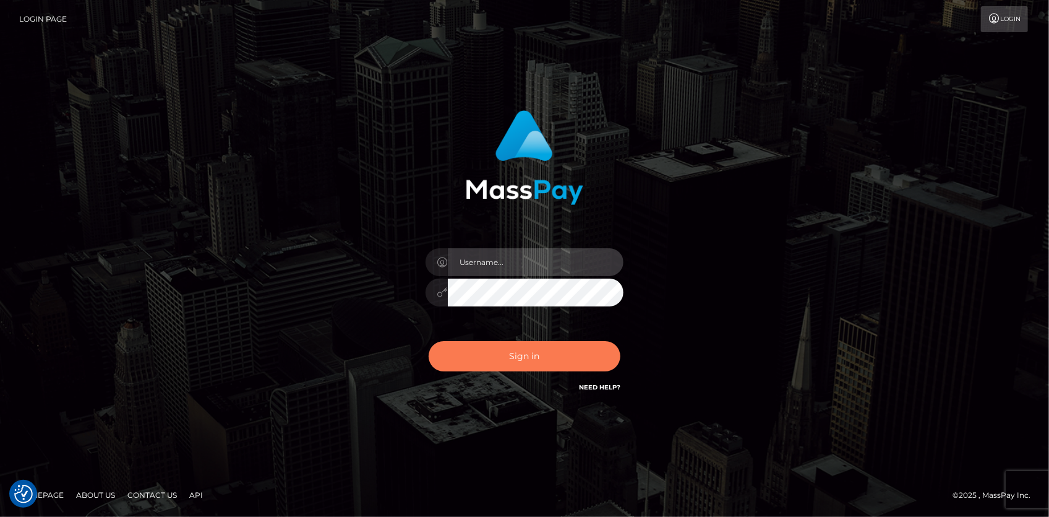
type input "Eduard Gavrilescu"
click at [508, 346] on button "Sign in" at bounding box center [525, 356] width 192 height 30
type input "[PERSON_NAME]"
click at [530, 351] on button "Sign in" at bounding box center [525, 356] width 192 height 30
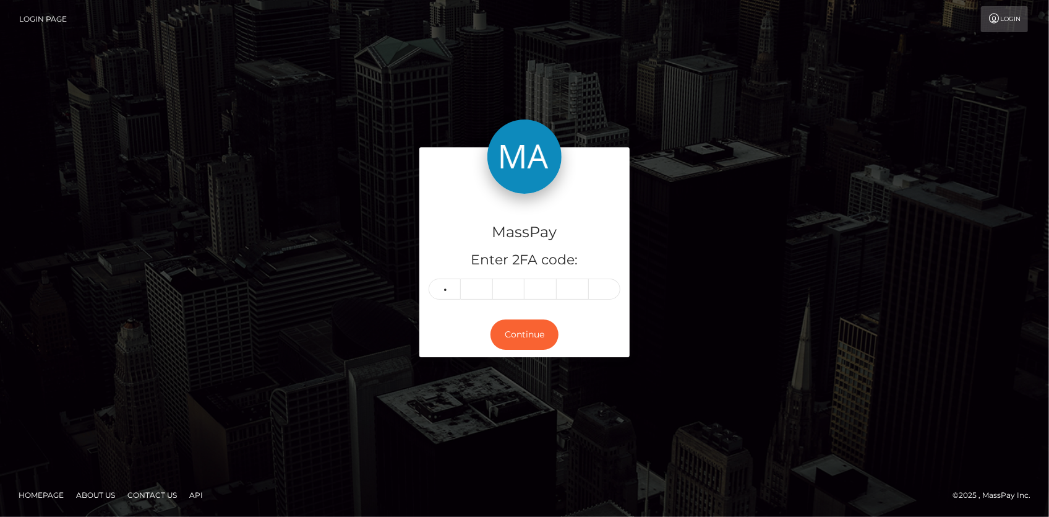
type input "8"
type input "9"
type input "8"
type input "1"
type input "0"
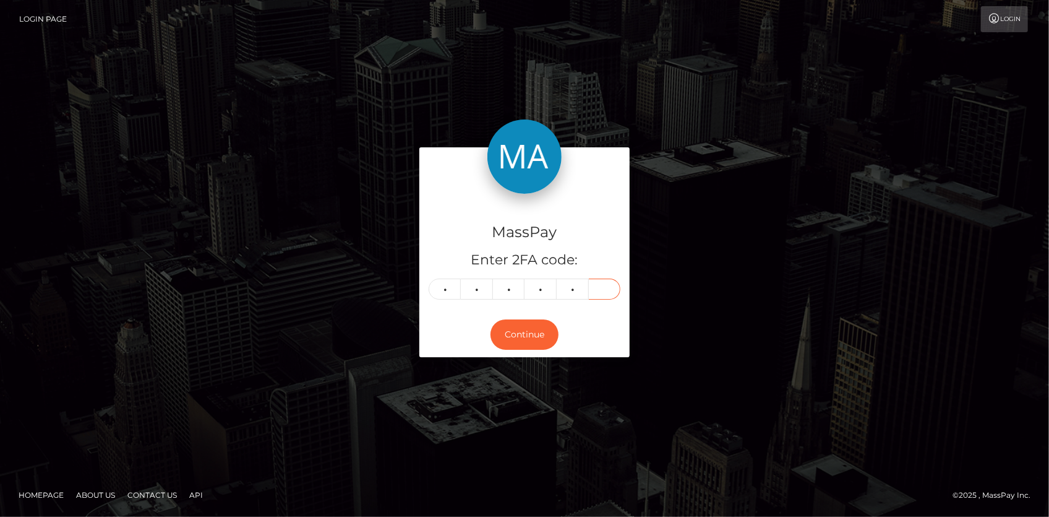
type input "8"
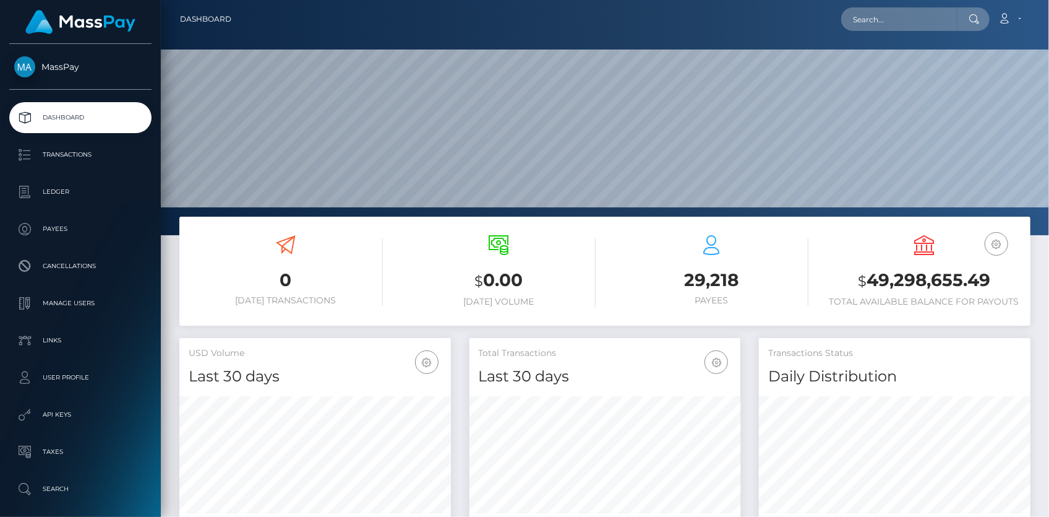
scroll to position [219, 271]
click at [886, 18] on input "text" at bounding box center [899, 19] width 116 height 24
paste input "biz_Ey6tW0mnvW3rz3"
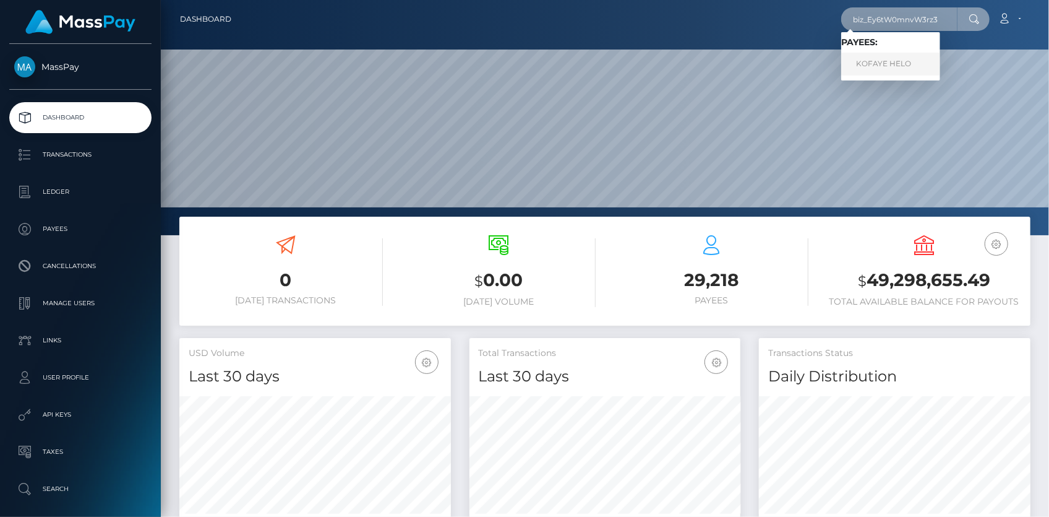
type input "biz_Ey6tW0mnvW3rz3"
click at [889, 61] on link "KOFAYE HELO" at bounding box center [890, 64] width 99 height 23
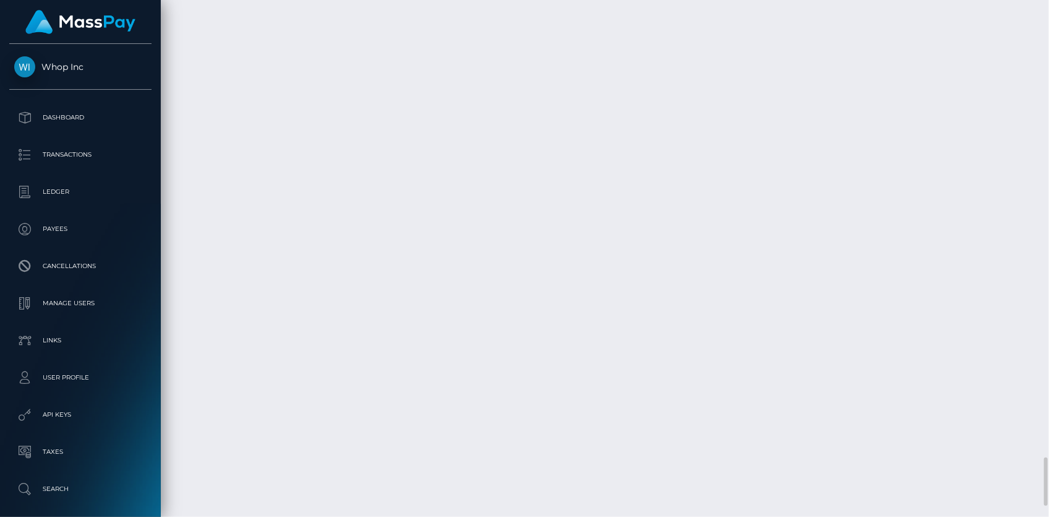
scroll to position [4961, 0]
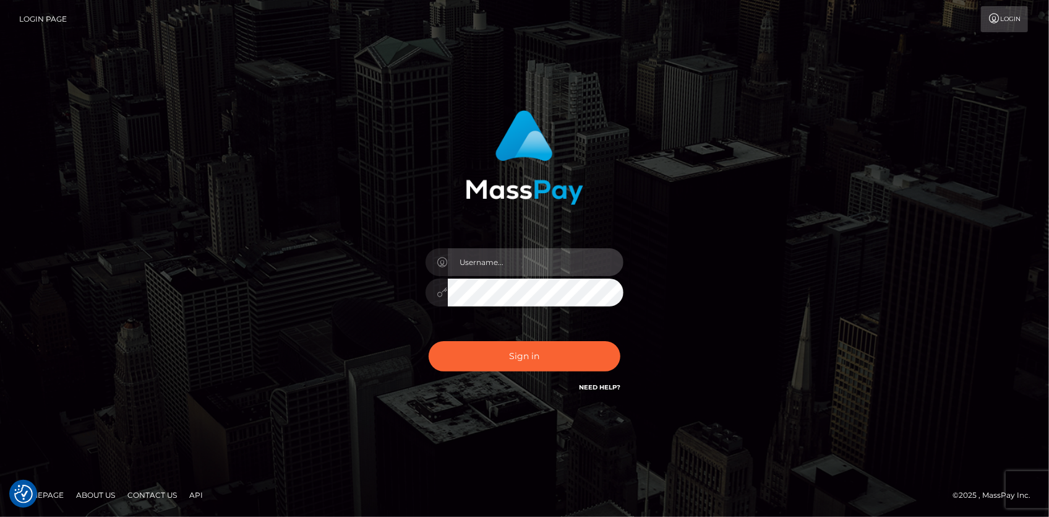
type input "[PERSON_NAME]"
click at [556, 372] on div "Sign in Need Help?" at bounding box center [524, 360] width 217 height 55
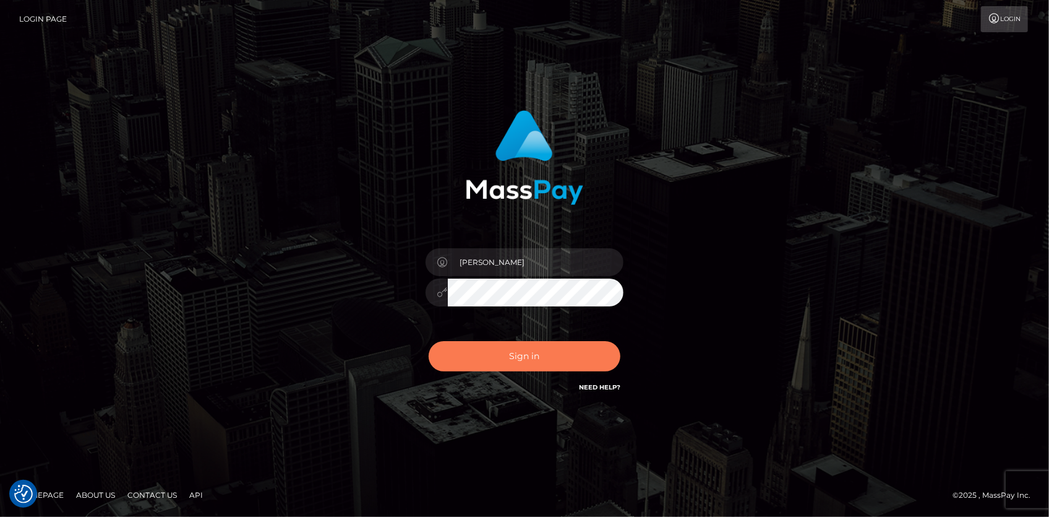
click at [551, 359] on button "Sign in" at bounding box center [525, 356] width 192 height 30
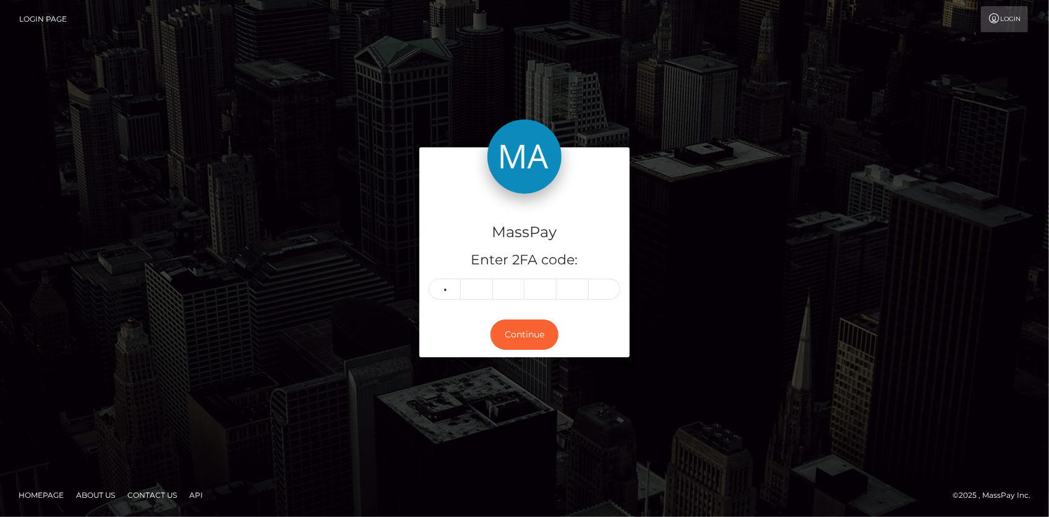
type input "9"
type input "7"
type input "5"
type input "3"
type input "4"
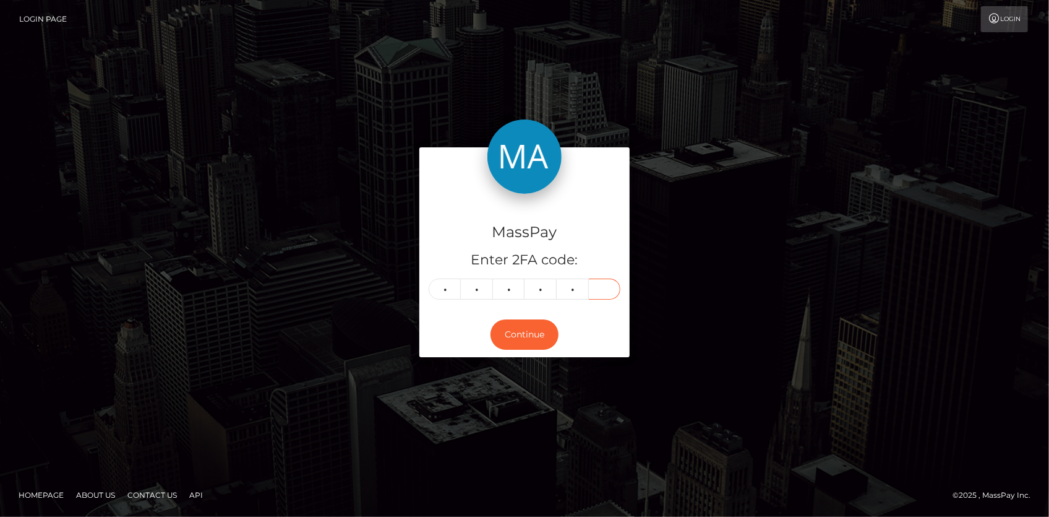
type input "4"
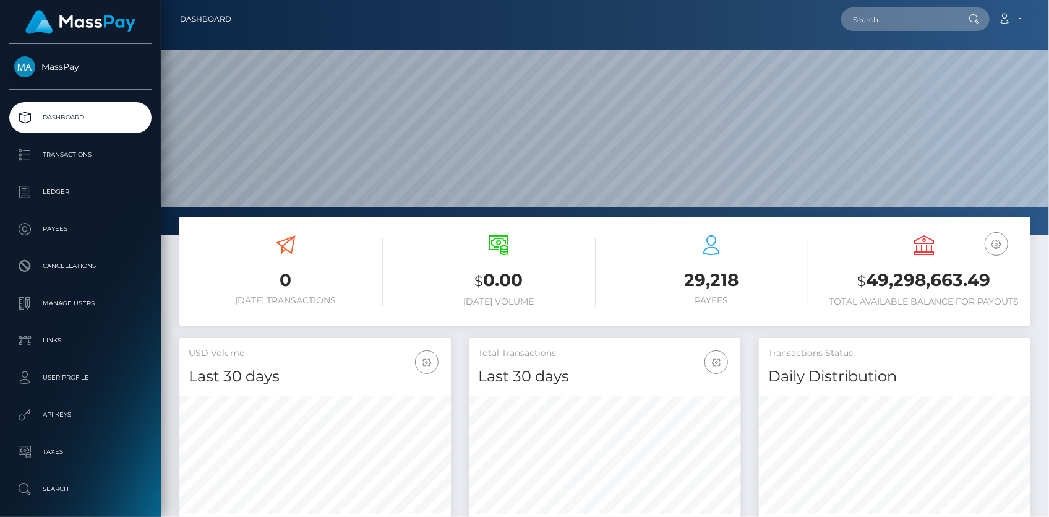
scroll to position [219, 271]
click at [859, 32] on nav "Dashboard Loading... Loading... Account Edit Profile" at bounding box center [605, 19] width 888 height 38
click at [860, 30] on input "text" at bounding box center [899, 19] width 116 height 24
paste input "7ead5520-a390-11f0-bd75-060e06e9f077"
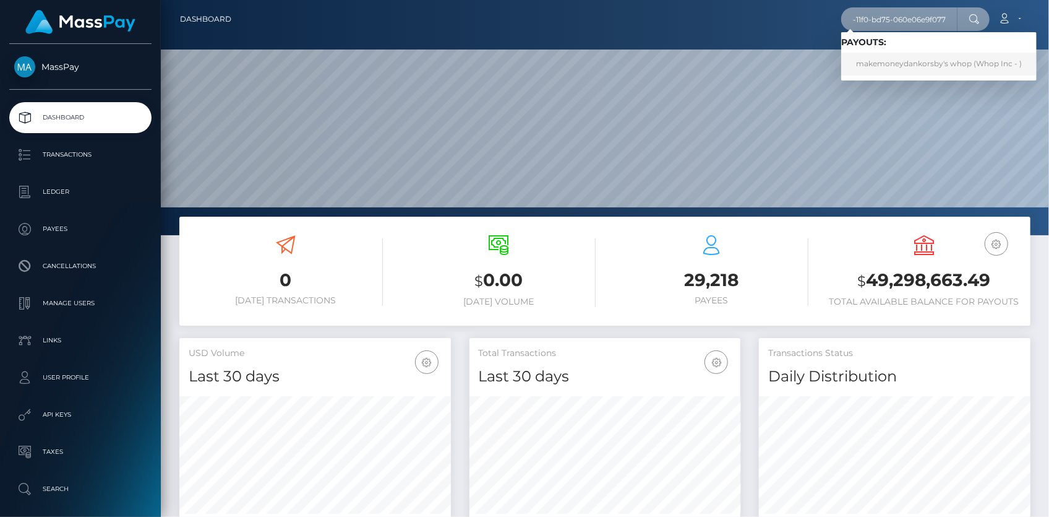
type input "7ead5520-a390-11f0-bd75-060e06e9f077"
click at [902, 56] on link "makemoneydankorsby's whop (Whop Inc - )" at bounding box center [938, 64] width 195 height 23
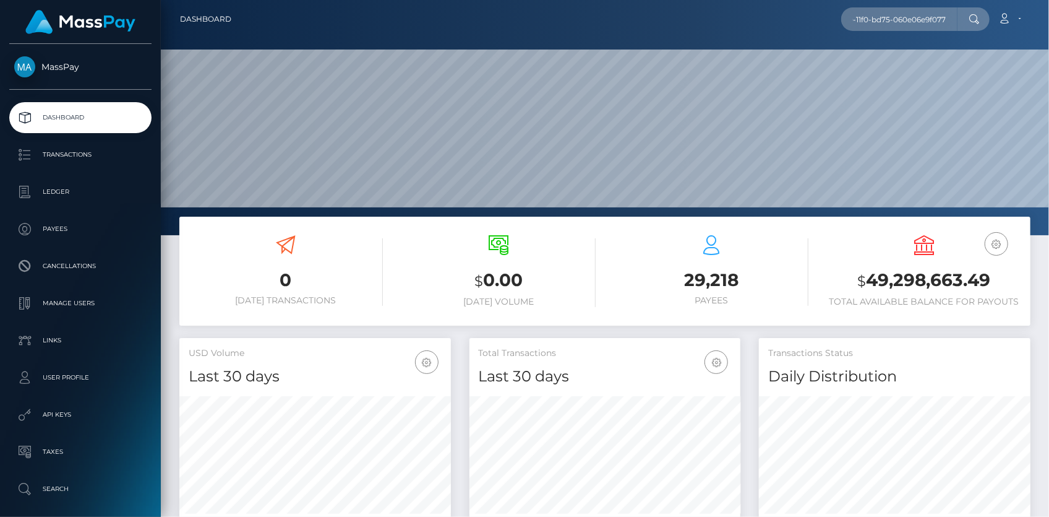
scroll to position [0, 0]
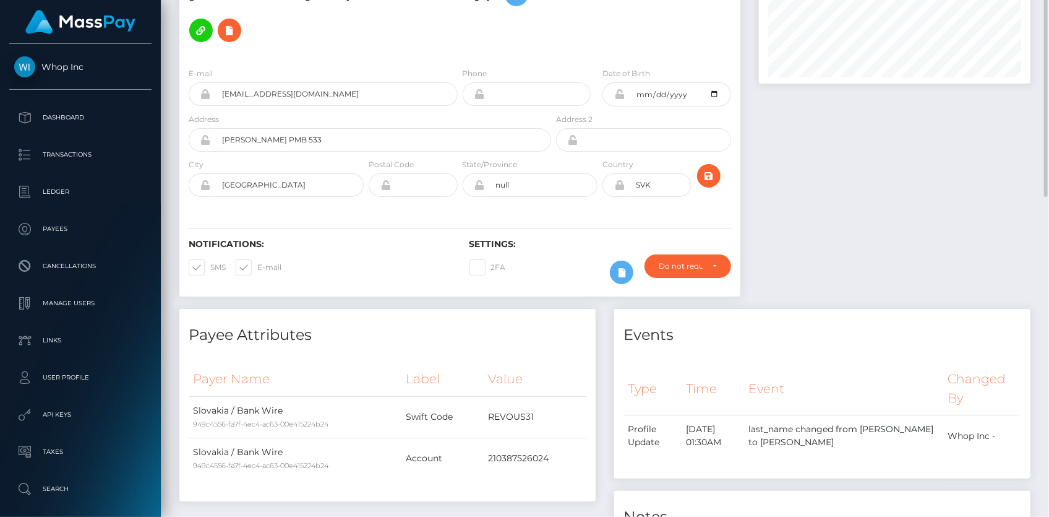
scroll to position [74, 0]
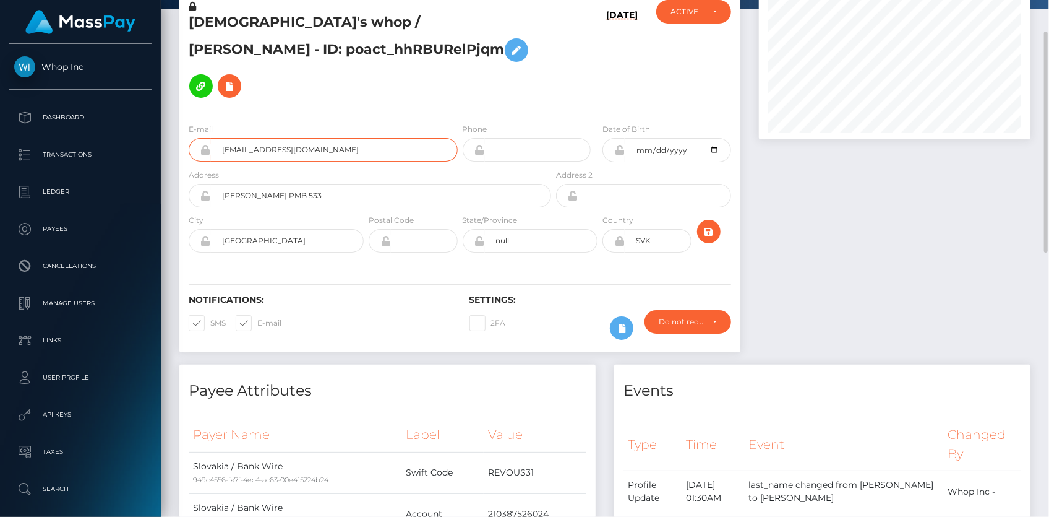
click at [251, 138] on input "[EMAIL_ADDRESS][DOMAIN_NAME]" at bounding box center [334, 150] width 247 height 24
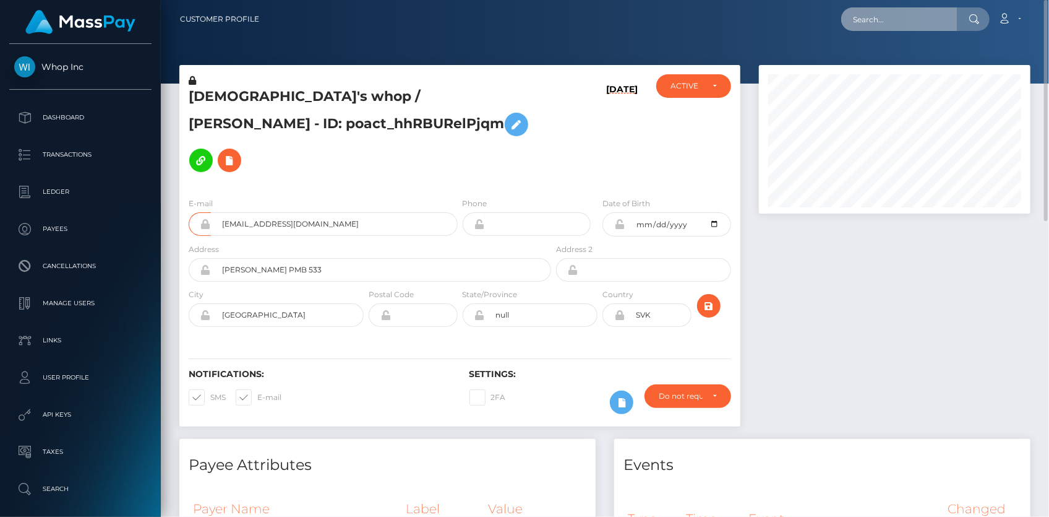
click at [907, 14] on input "text" at bounding box center [899, 19] width 116 height 24
paste input "a51602ec-a410-11f0-bd75-060e06e9f077"
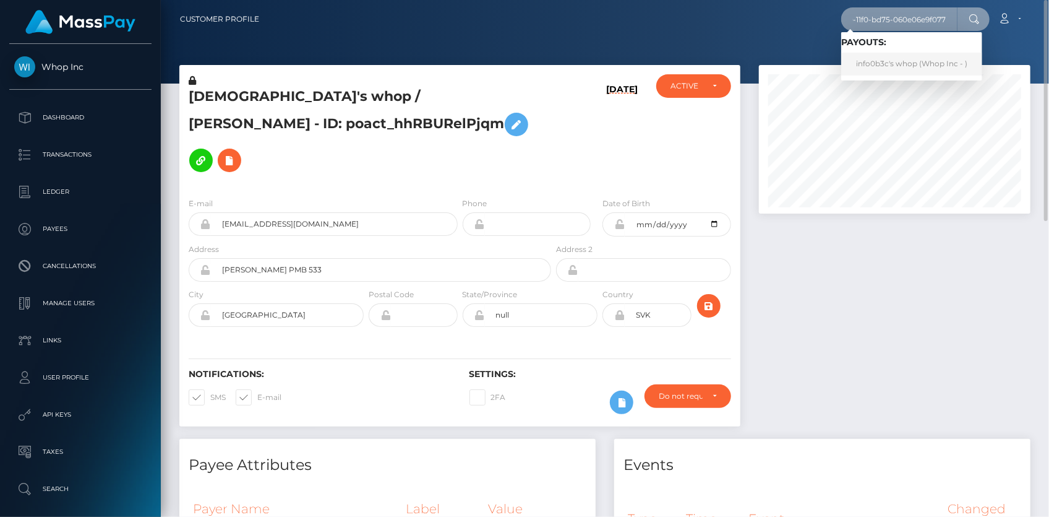
type input "a51602ec-a410-11f0-bd75-060e06e9f077"
click at [912, 58] on link "info0b3c's whop (Whop Inc - )" at bounding box center [911, 64] width 141 height 23
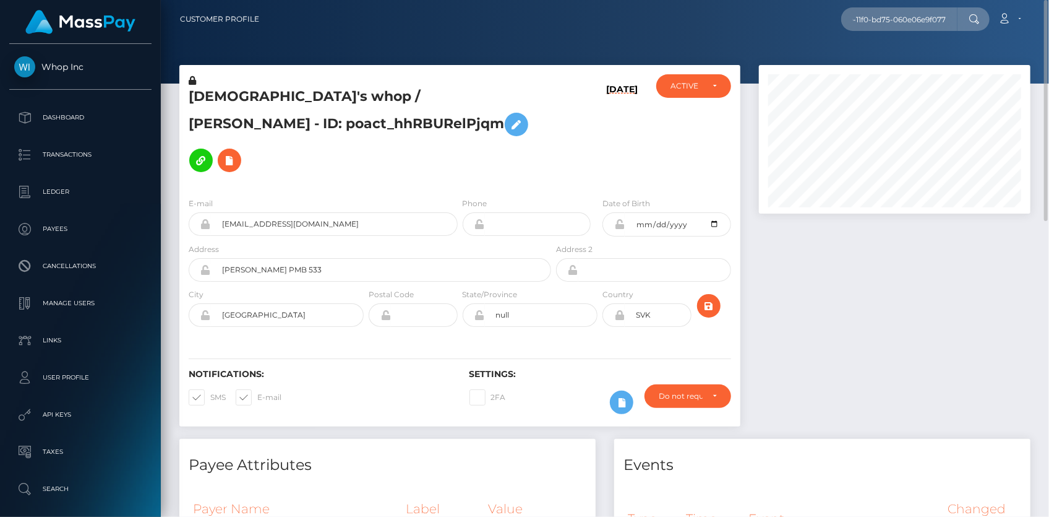
scroll to position [0, 0]
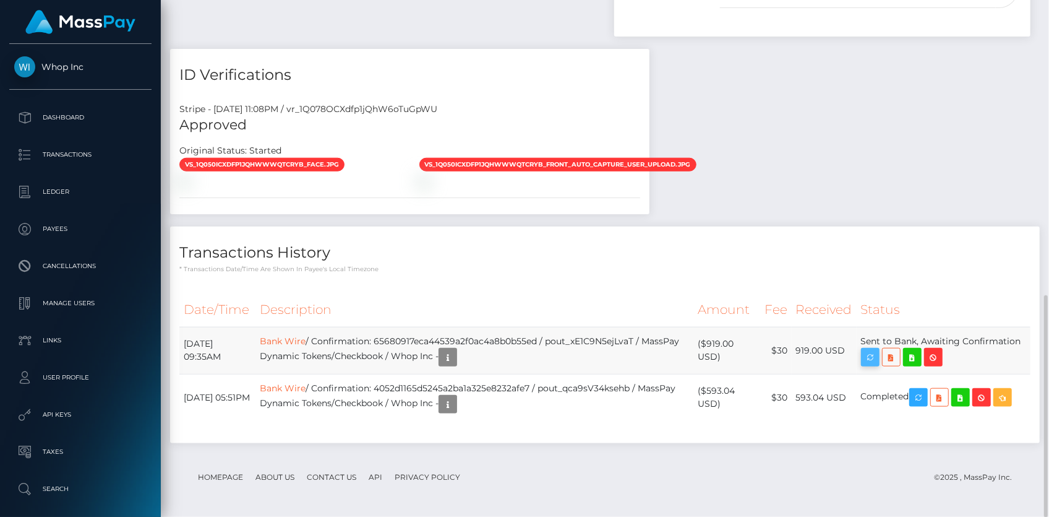
scroll to position [148, 271]
click at [878, 358] on icon "button" at bounding box center [870, 357] width 15 height 15
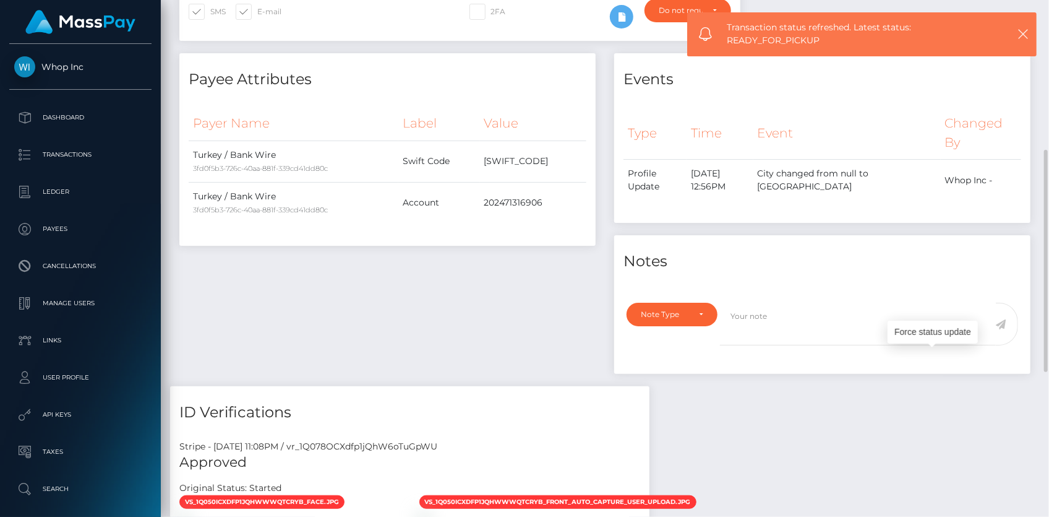
scroll to position [0, 0]
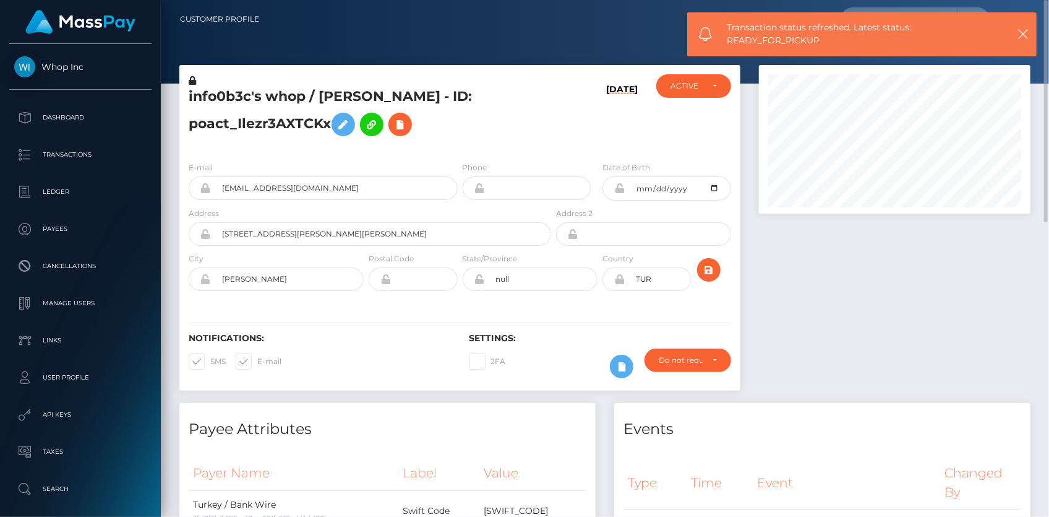
click at [223, 125] on h5 "info0b3c's whop / AIMAN ABDULLATIF - ID: poact_Ilezr3AXTCKx" at bounding box center [367, 114] width 356 height 55
click at [244, 177] on input "info@thesmartgo.com" at bounding box center [334, 188] width 247 height 24
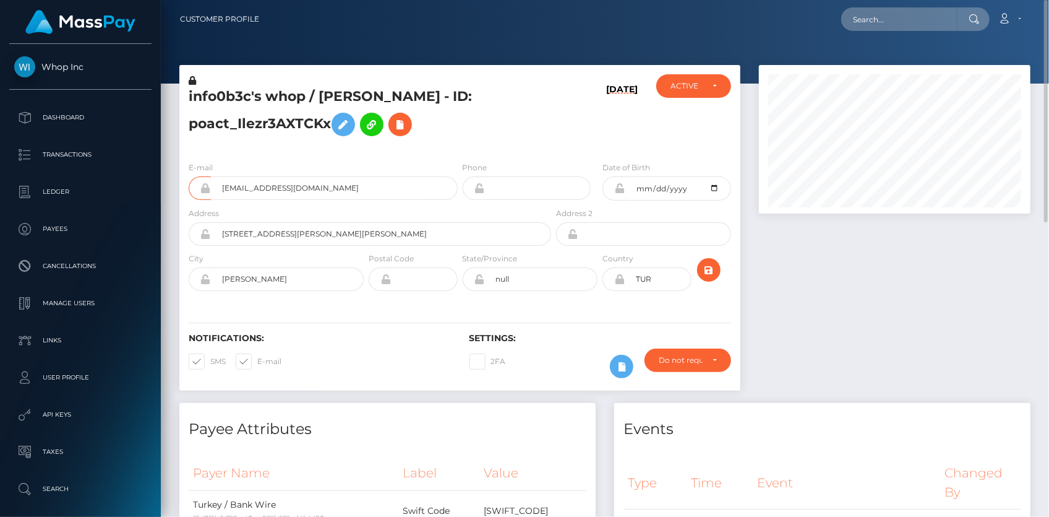
click at [257, 108] on h5 "info0b3c's whop / AIMAN ABDULLATIF - ID: poact_Ilezr3AXTCKx" at bounding box center [367, 114] width 356 height 55
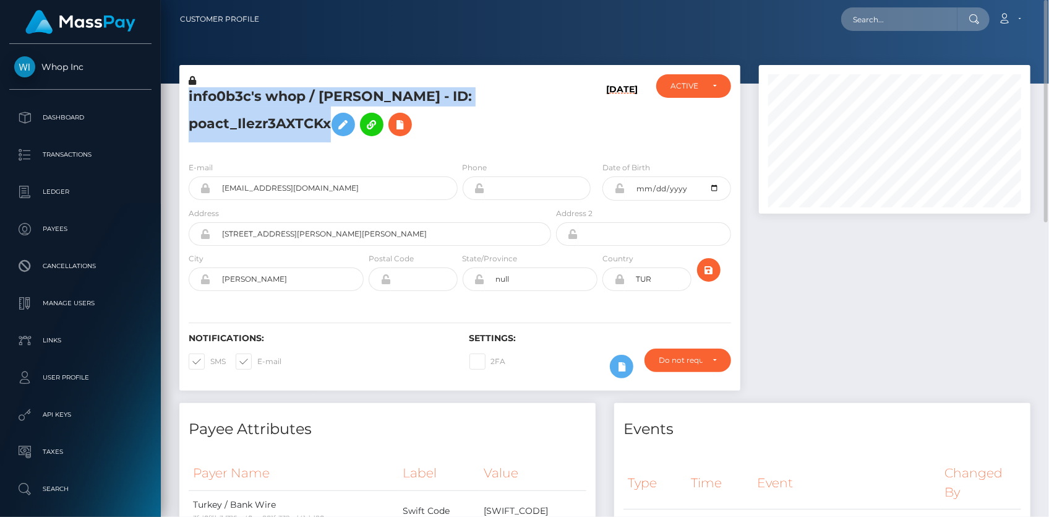
click at [257, 108] on h5 "info0b3c's whop / AIMAN ABDULLATIF - ID: poact_Ilezr3AXTCKx" at bounding box center [367, 114] width 356 height 55
copy h5 "info0b3c's whop / AIMAN ABDULLATIF - ID: poact_Ilezr3AXTCKx"
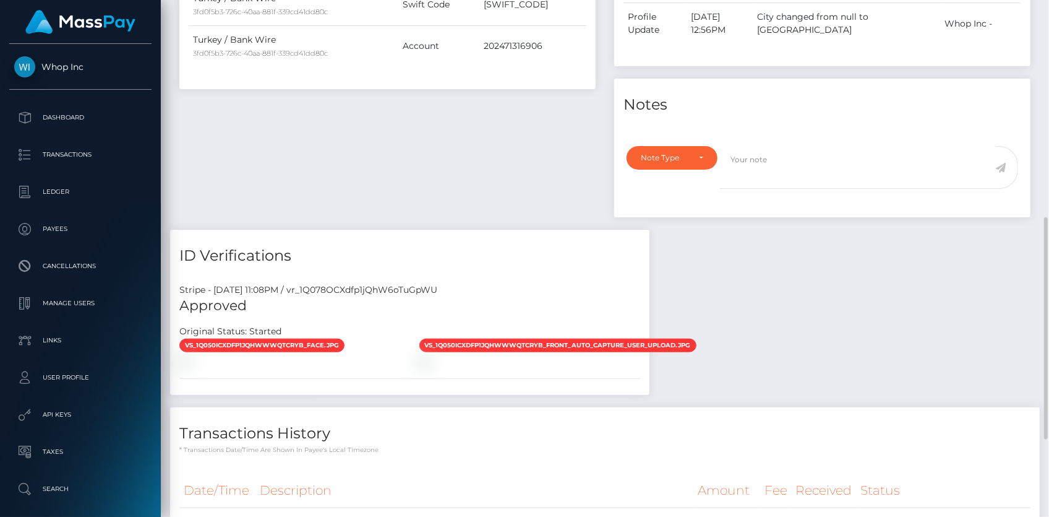
scroll to position [687, 0]
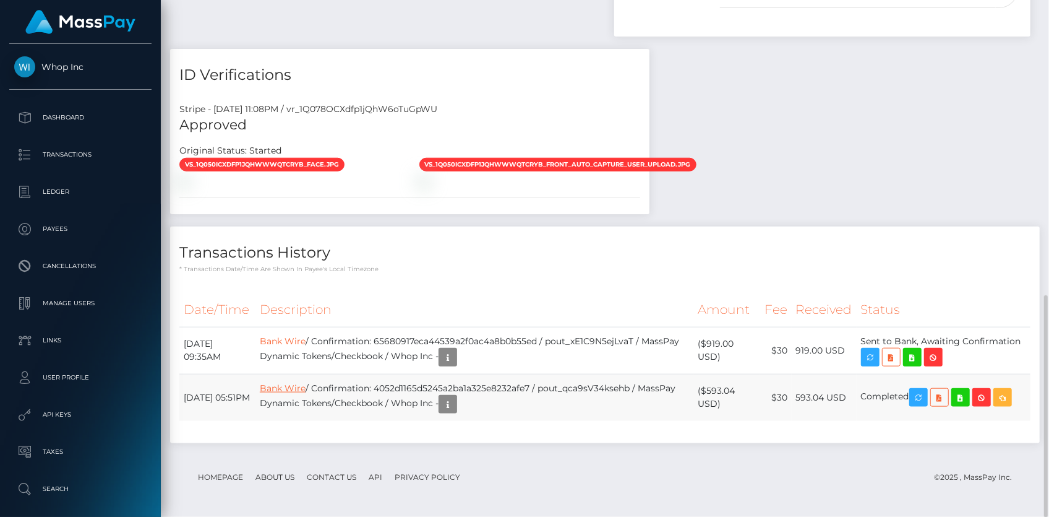
click at [306, 387] on link "Bank Wire" at bounding box center [283, 387] width 46 height 11
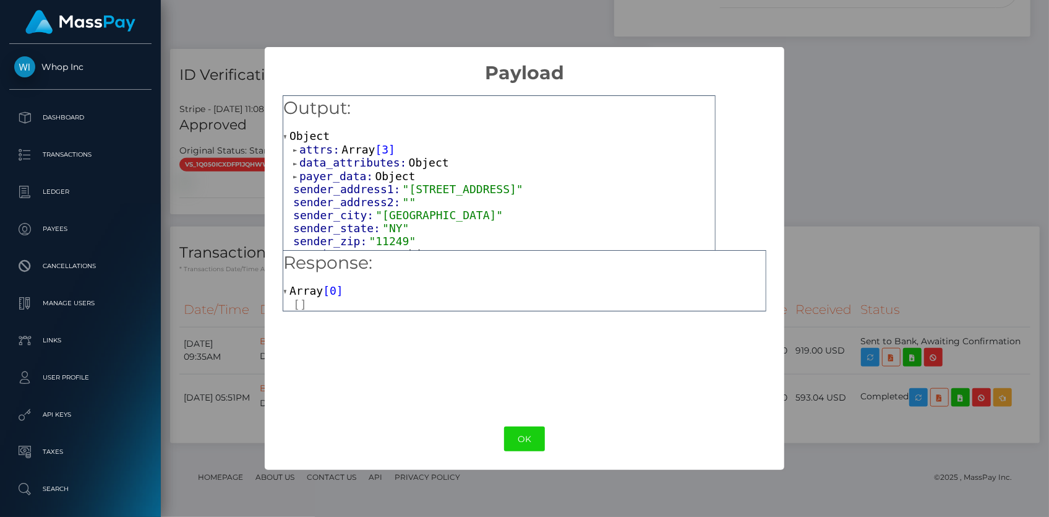
click at [348, 150] on span "Array" at bounding box center [357, 149] width 33 height 13
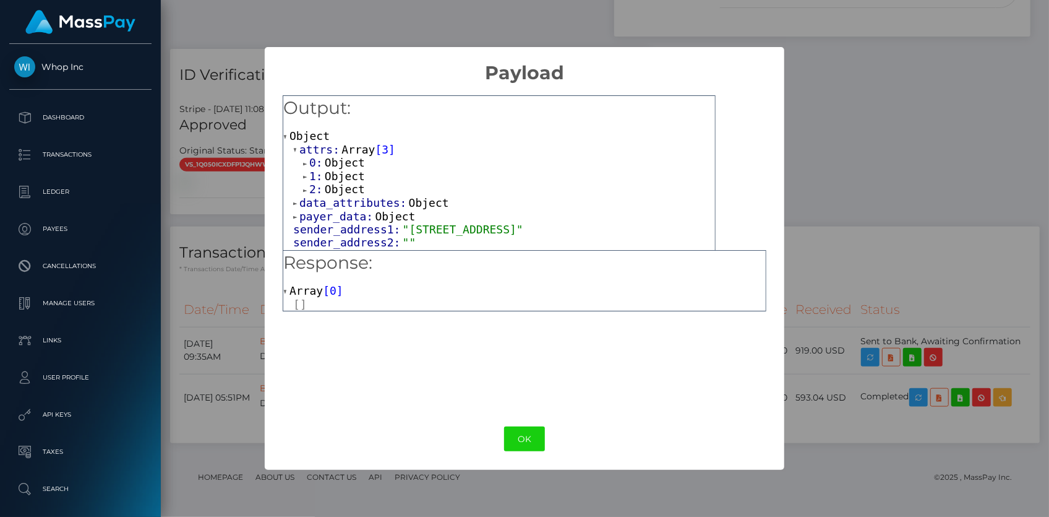
click at [341, 182] on span "Object" at bounding box center [345, 188] width 40 height 13
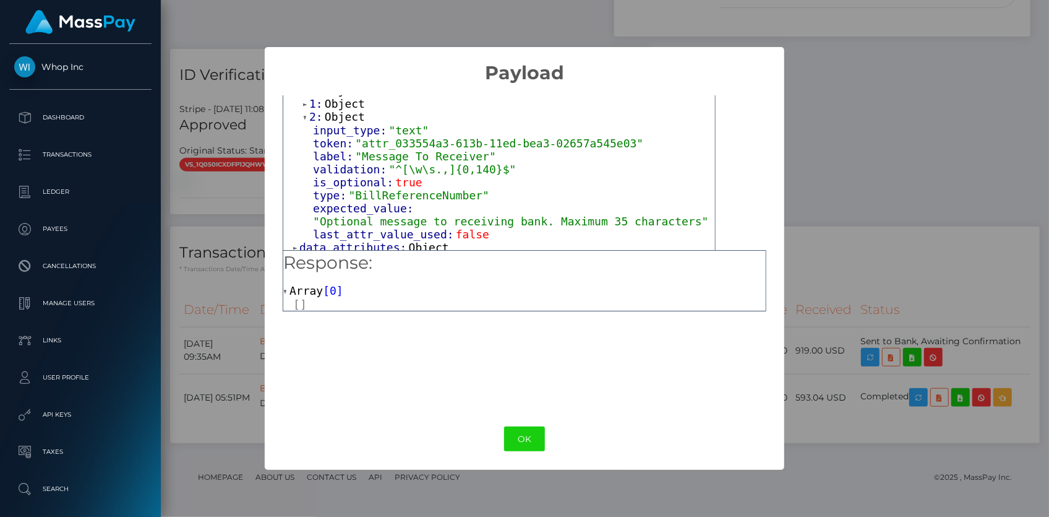
scroll to position [56, 0]
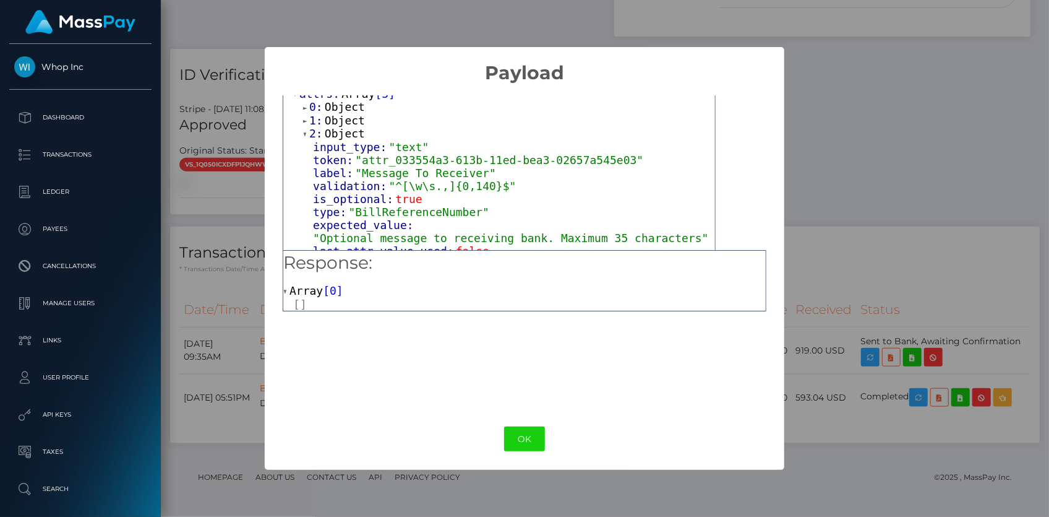
click at [340, 121] on span "Object" at bounding box center [345, 120] width 40 height 13
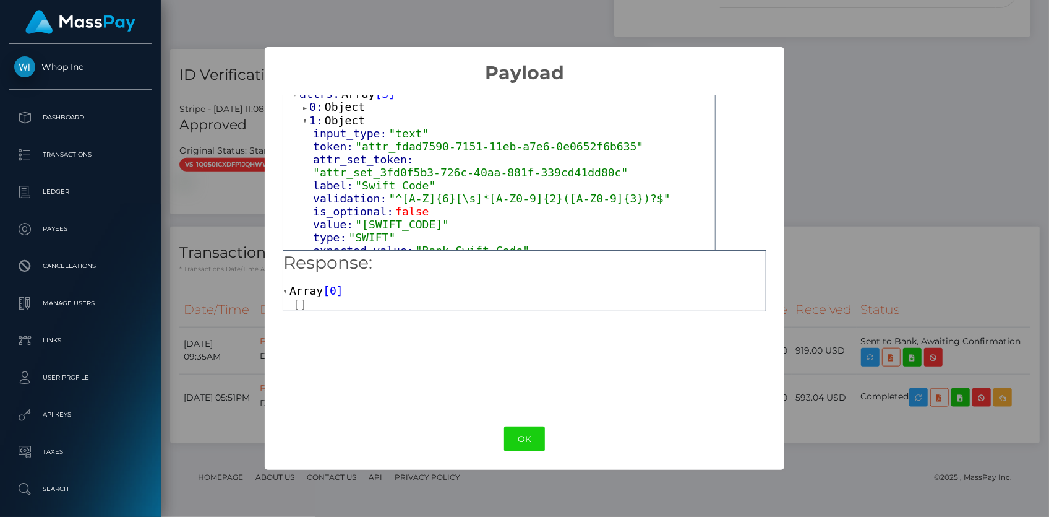
click at [350, 106] on span "Object" at bounding box center [345, 106] width 40 height 13
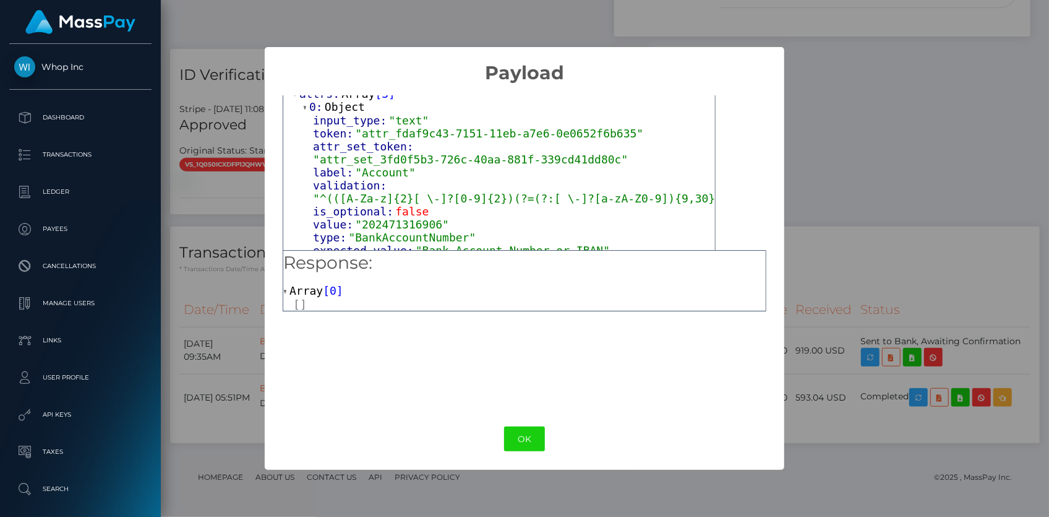
scroll to position [112, 0]
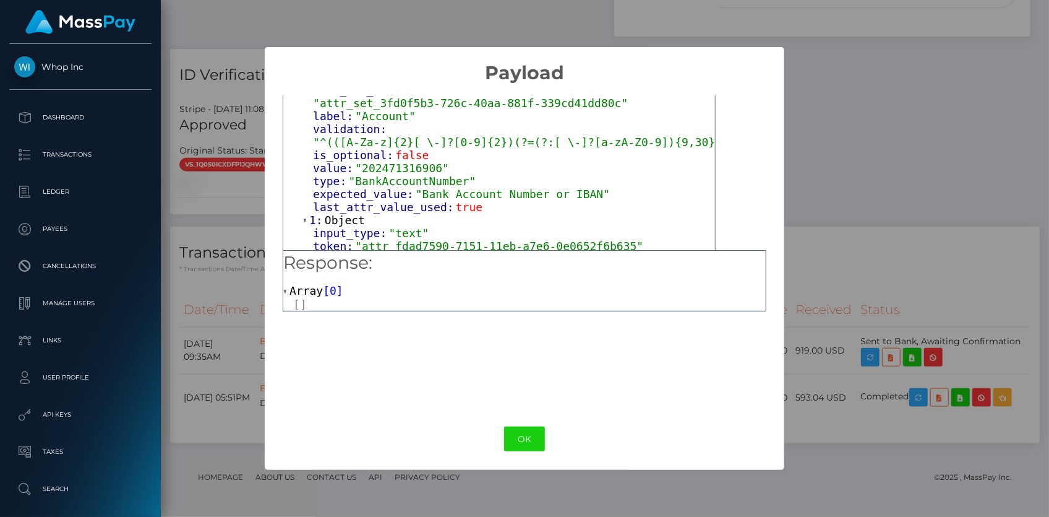
click at [383, 161] on span ""202471316906"" at bounding box center [402, 167] width 94 height 13
copy span "202471316906"
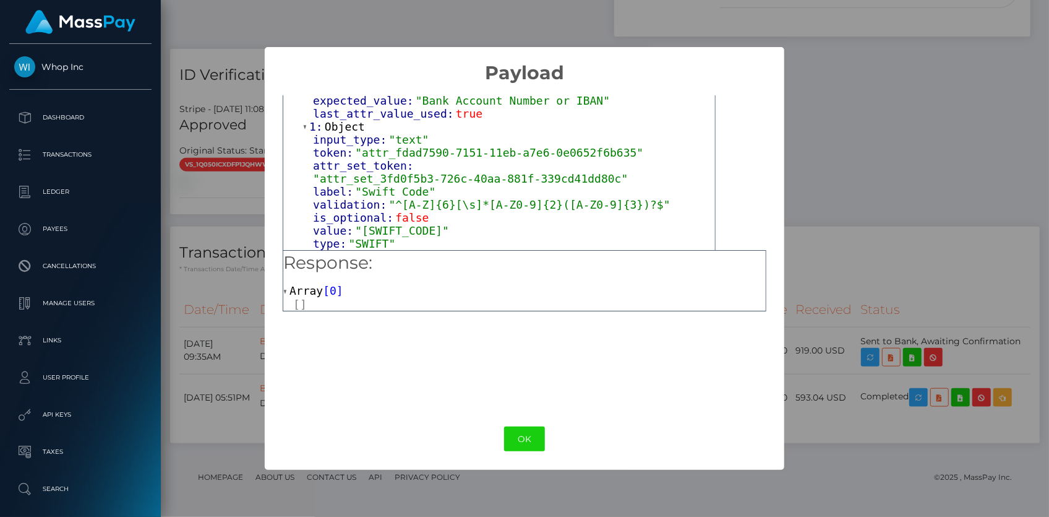
scroll to position [225, 0]
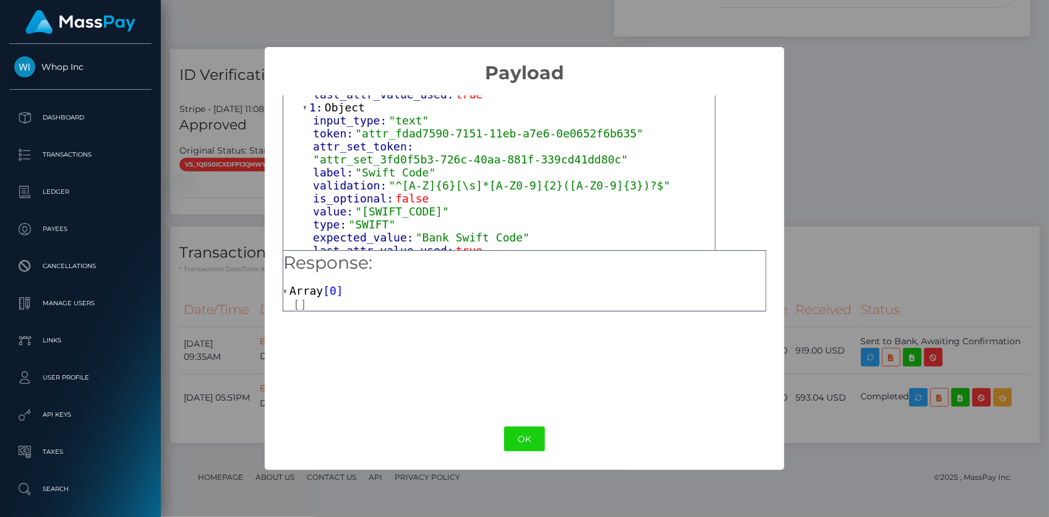
click at [223, 318] on div "× Payload Output: Object attrs: Array [ 3 ] 0: Object input_type: "text" token:…" at bounding box center [524, 258] width 1049 height 517
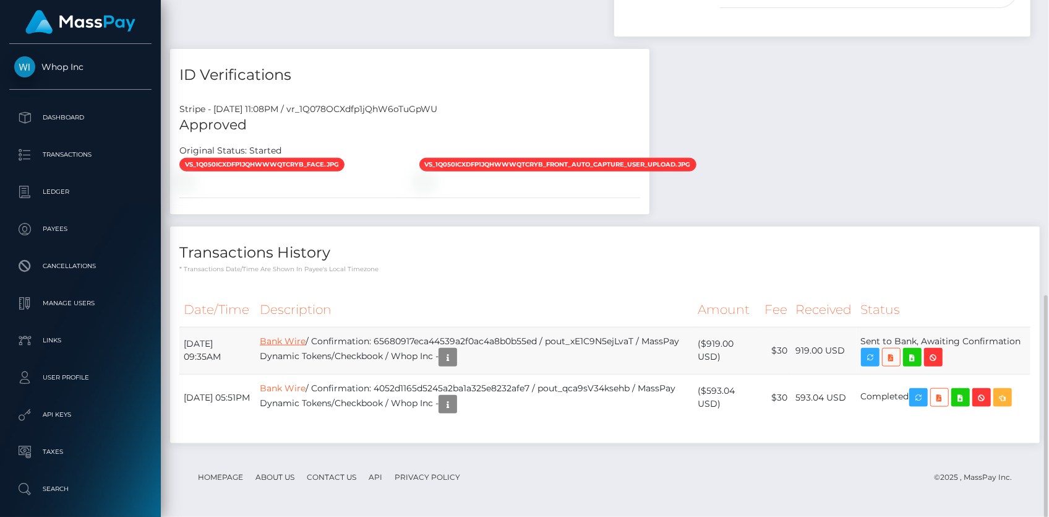
click at [306, 345] on link "Bank Wire" at bounding box center [283, 340] width 46 height 11
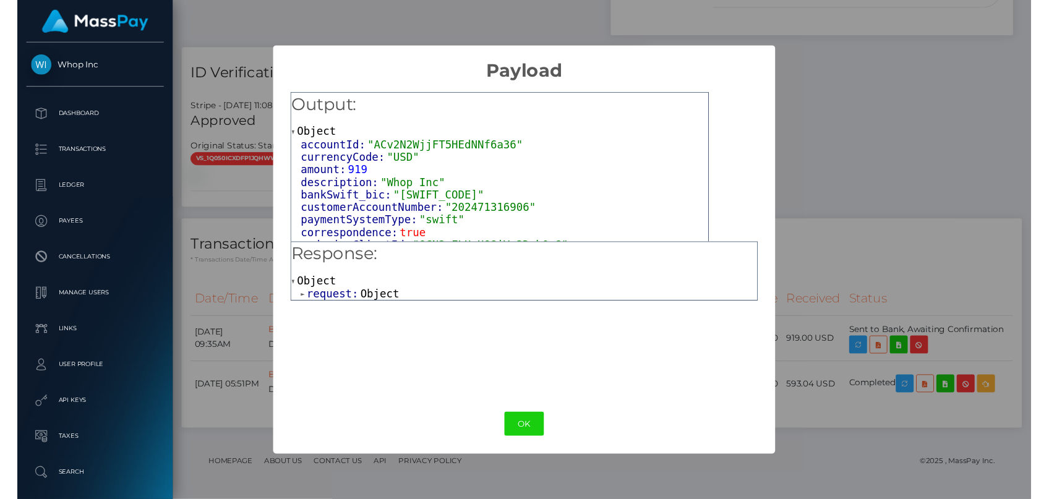
scroll to position [56, 0]
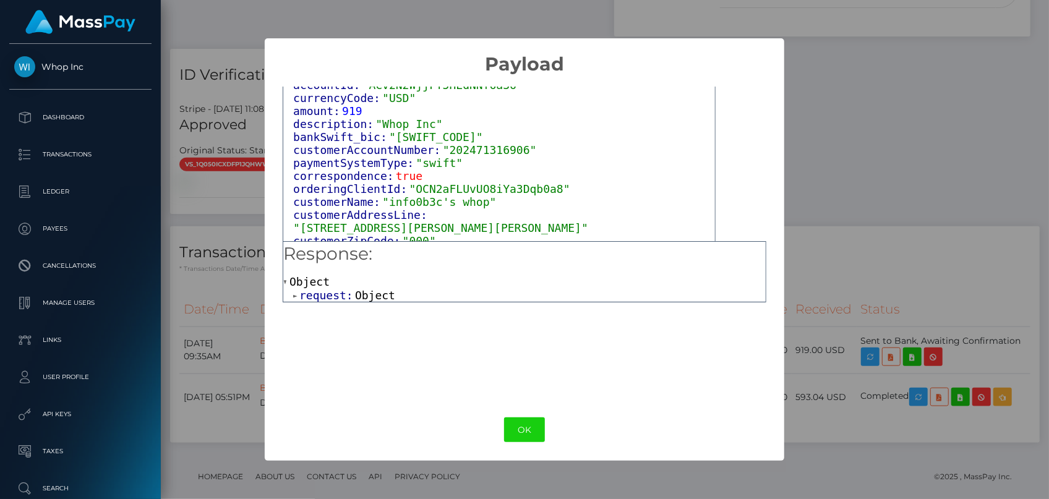
click at [373, 296] on span "Object" at bounding box center [375, 295] width 40 height 13
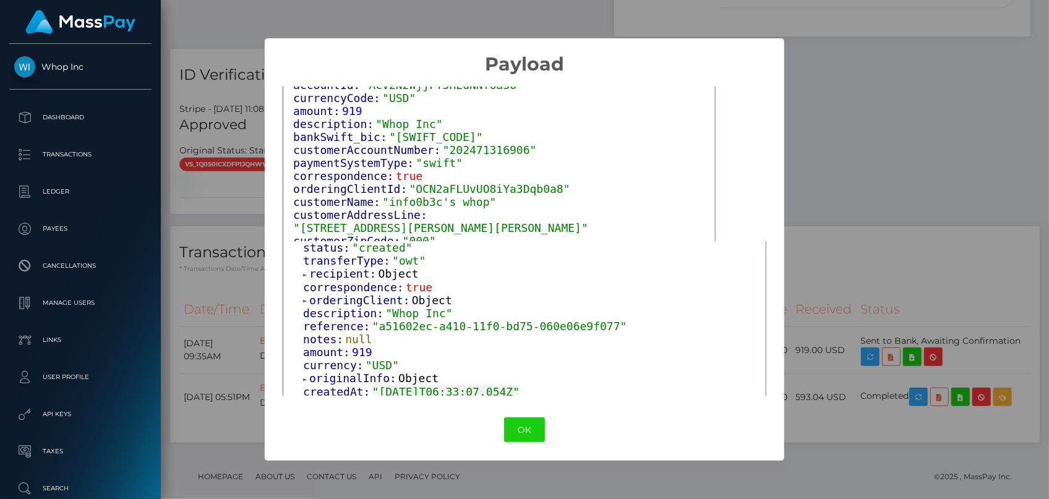
scroll to position [140, 0]
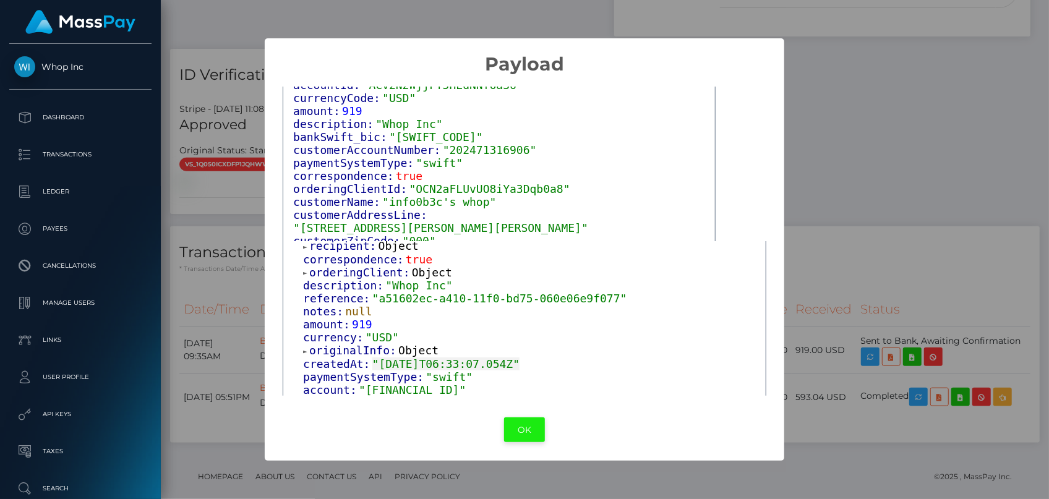
click at [507, 418] on button "OK" at bounding box center [524, 430] width 41 height 25
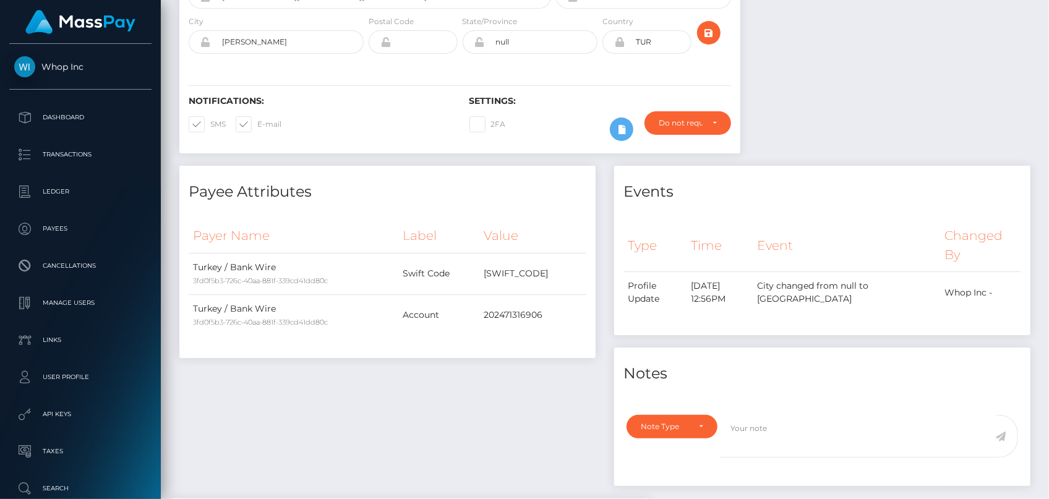
scroll to position [0, 0]
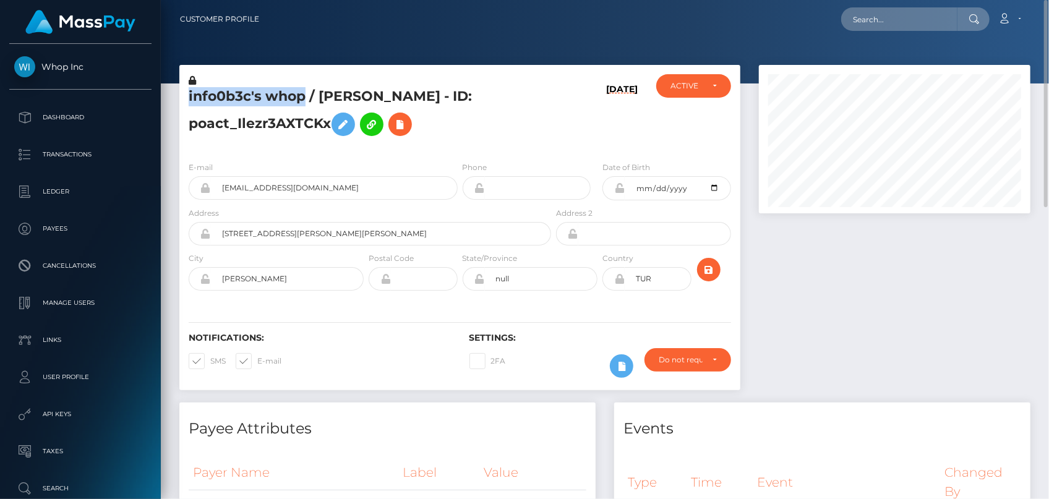
drag, startPoint x: 183, startPoint y: 91, endPoint x: 305, endPoint y: 98, distance: 122.1
click at [305, 98] on div "info0b3c's whop / AIMAN ABDULLATIF - ID: poact_Ilezr3AXTCKx" at bounding box center [366, 112] width 374 height 77
copy h5 "info0b3c's whop"
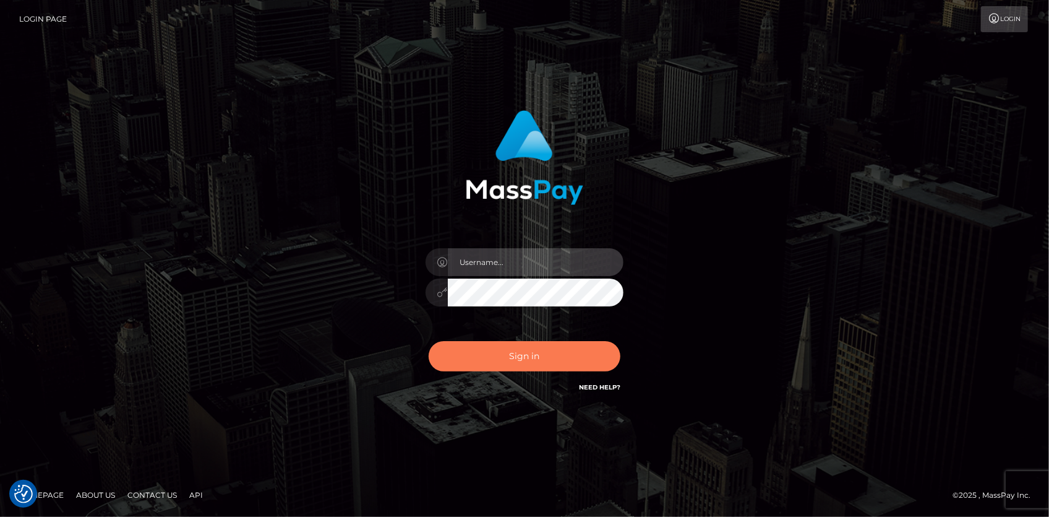
type input "Eduard Gavrilescu"
click at [508, 355] on button "Sign in" at bounding box center [525, 356] width 192 height 30
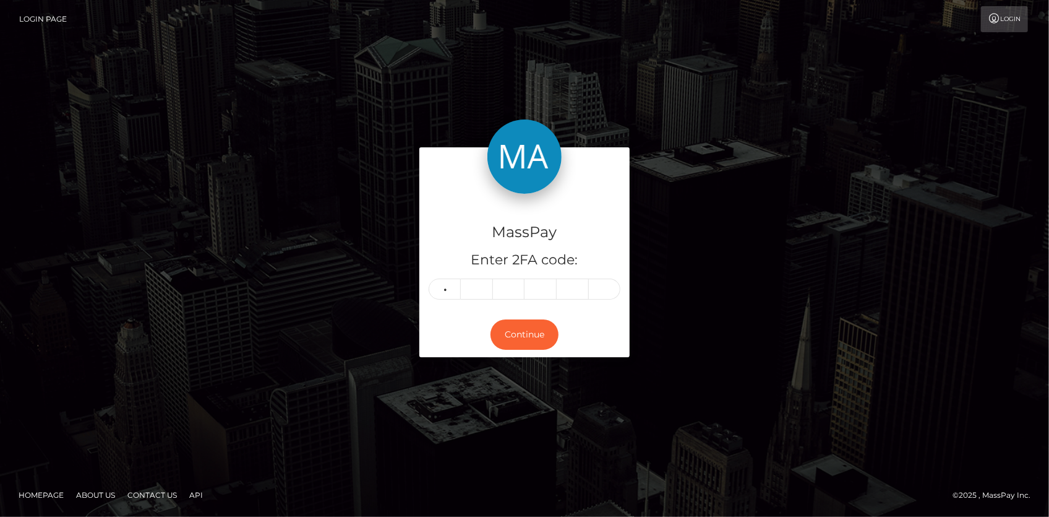
type input "0"
type input "1"
type input "9"
type input "4"
type input "9"
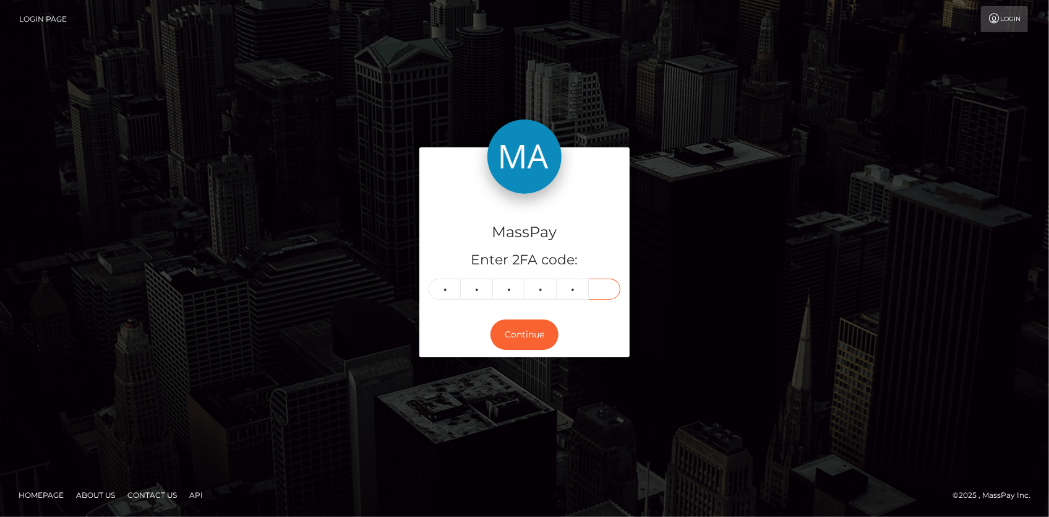
type input "9"
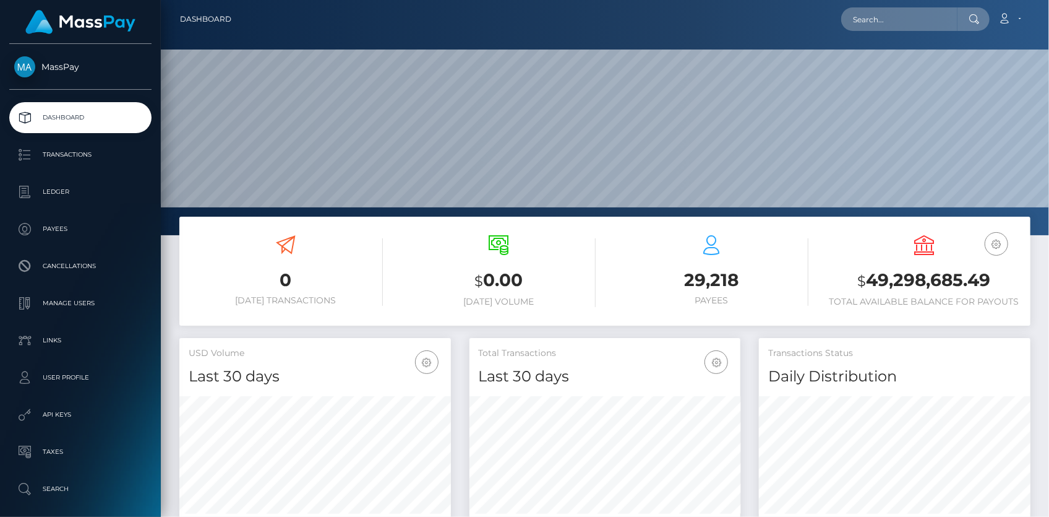
scroll to position [219, 271]
click at [874, 7] on input "text" at bounding box center [899, 19] width 116 height 24
paste input "6f459059-a3bc-11f0-bd75-060e06e9f077"
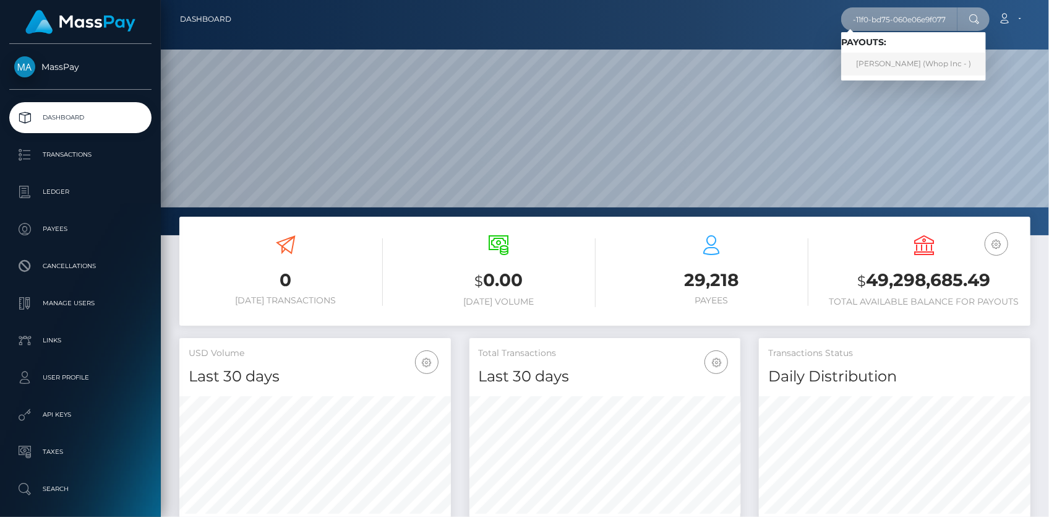
type input "6f459059-a3bc-11f0-bd75-060e06e9f077"
click at [877, 66] on link "LIHLE NJABULO MATHOBELA (Whop Inc - )" at bounding box center [913, 64] width 145 height 23
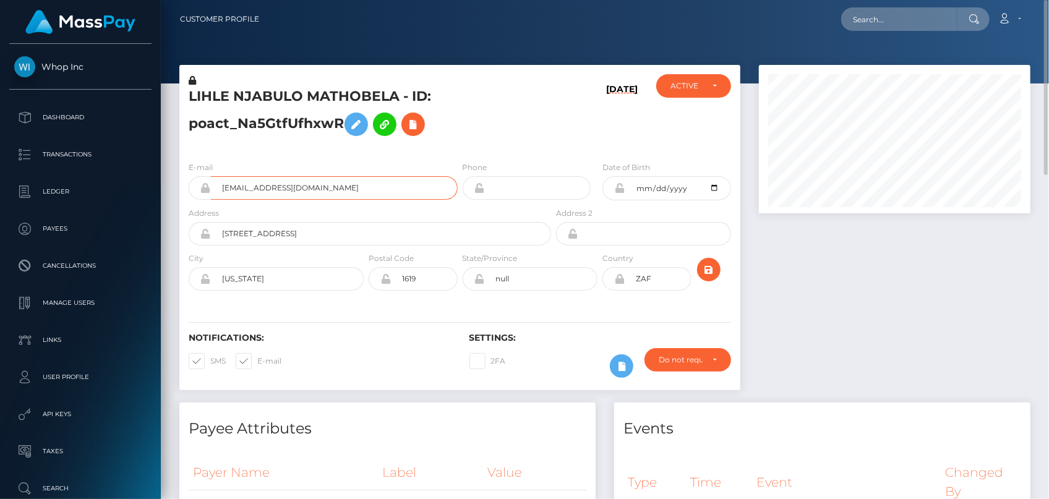
click at [242, 199] on input "[EMAIL_ADDRESS][DOMAIN_NAME]" at bounding box center [334, 188] width 247 height 24
click at [880, 12] on input "text" at bounding box center [899, 19] width 116 height 24
paste input "poact_oWQ2mnhy6UXO"
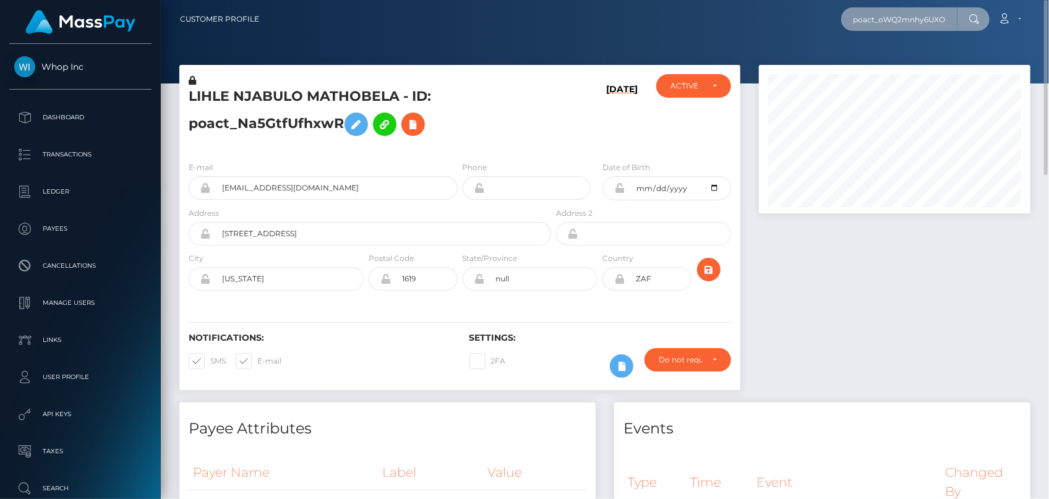
scroll to position [0, 4]
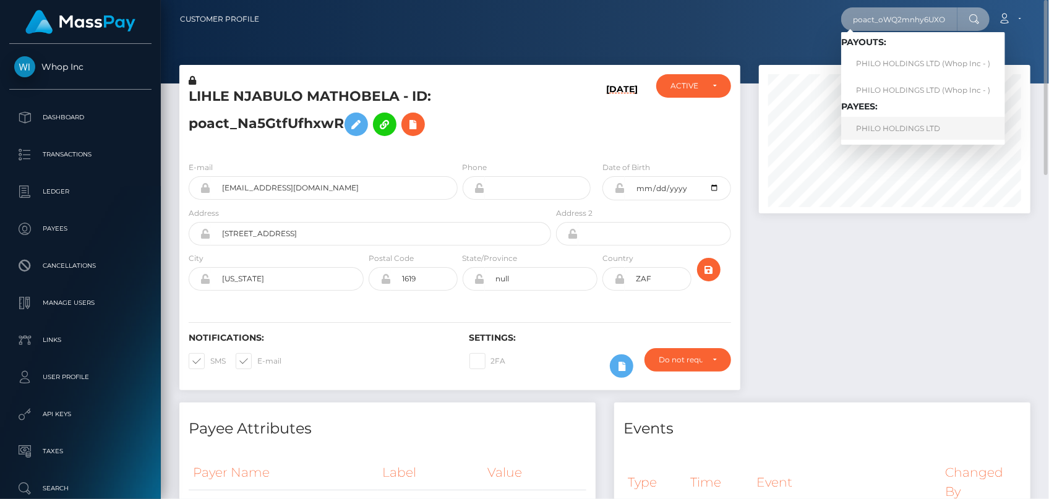
type input "poact_oWQ2mnhy6UXO"
click at [883, 126] on link "PHILO HOLDINGS LTD" at bounding box center [923, 128] width 164 height 23
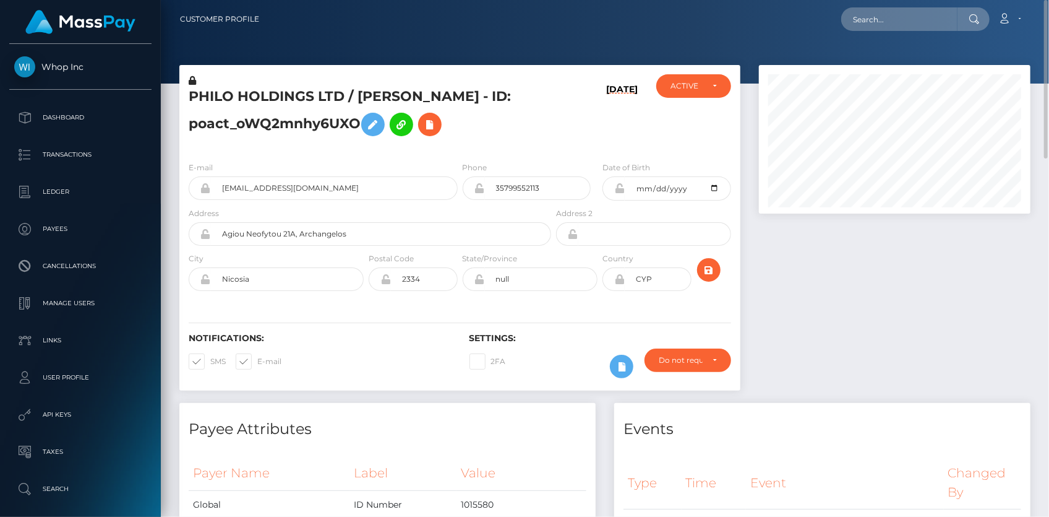
click at [896, 43] on div at bounding box center [605, 42] width 888 height 84
click at [893, 24] on input "text" at bounding box center [899, 19] width 116 height 24
paste input "poact_Q3OBWSDIjVMg"
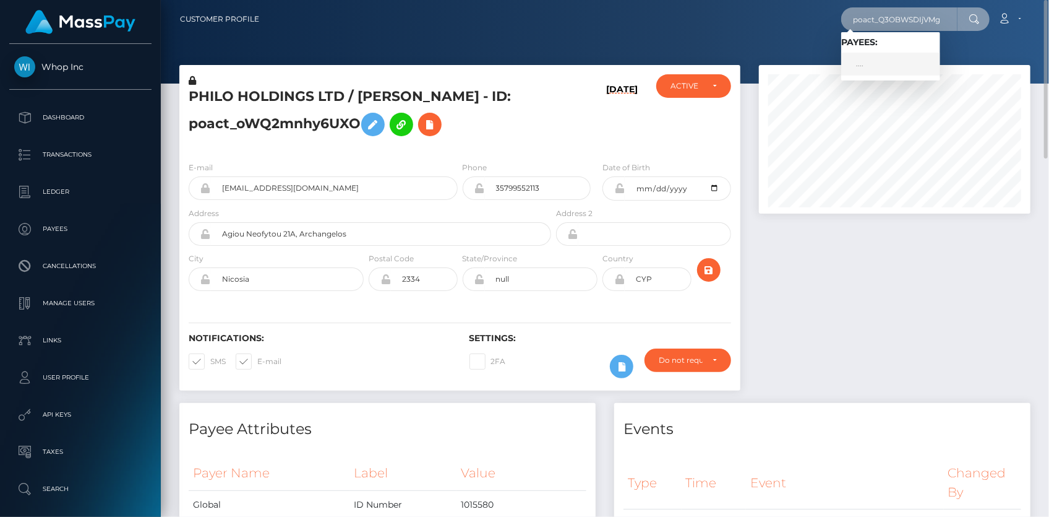
type input "poact_Q3OBWSDIjVMg"
click at [886, 56] on link "...." at bounding box center [890, 64] width 99 height 23
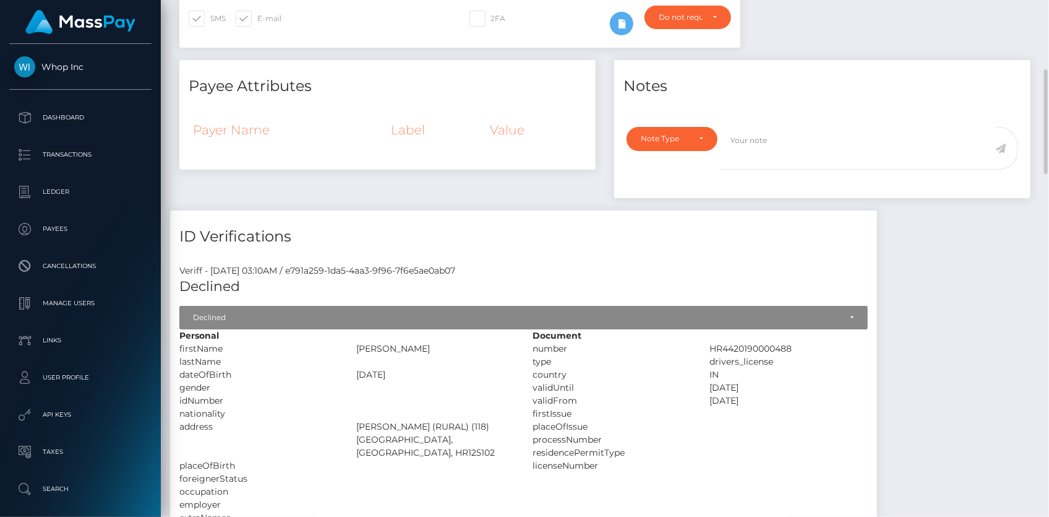
scroll to position [6, 0]
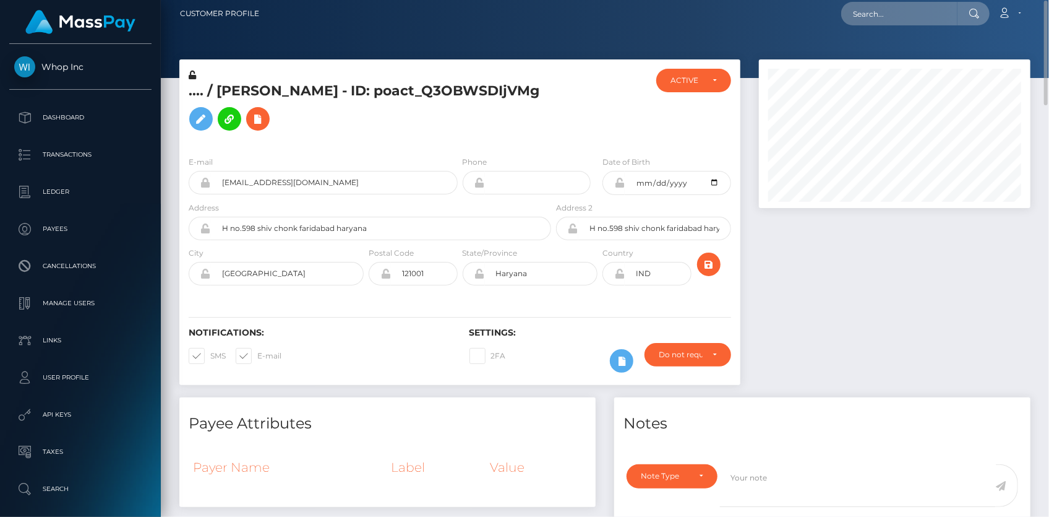
click at [287, 89] on h5 ".... / [PERSON_NAME] - ID: poact_Q3OBWSDIjVMg" at bounding box center [367, 109] width 356 height 55
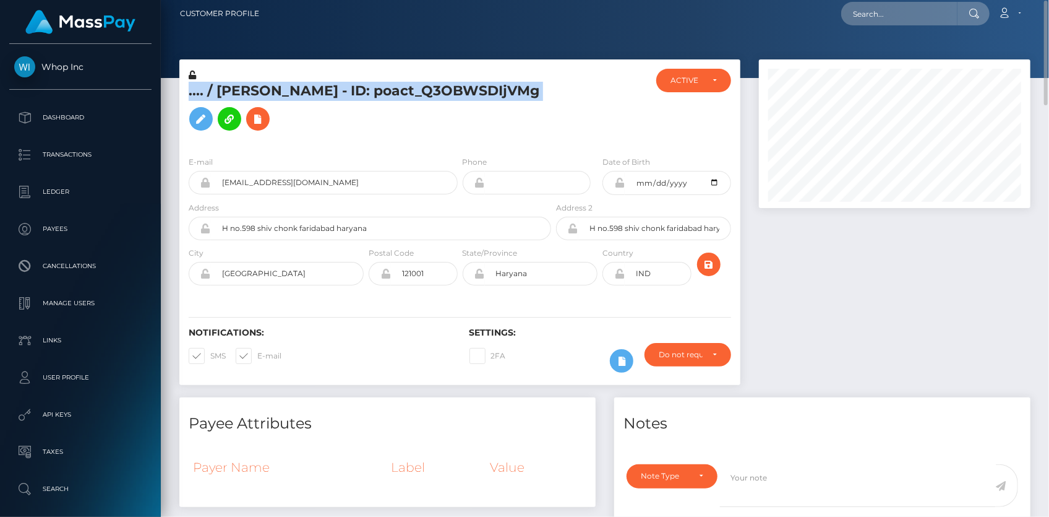
click at [287, 89] on h5 ".... / [PERSON_NAME] - ID: poact_Q3OBWSDIjVMg" at bounding box center [367, 109] width 356 height 55
copy h5 ".... / [PERSON_NAME] - ID: poact_Q3OBWSDIjVMg"
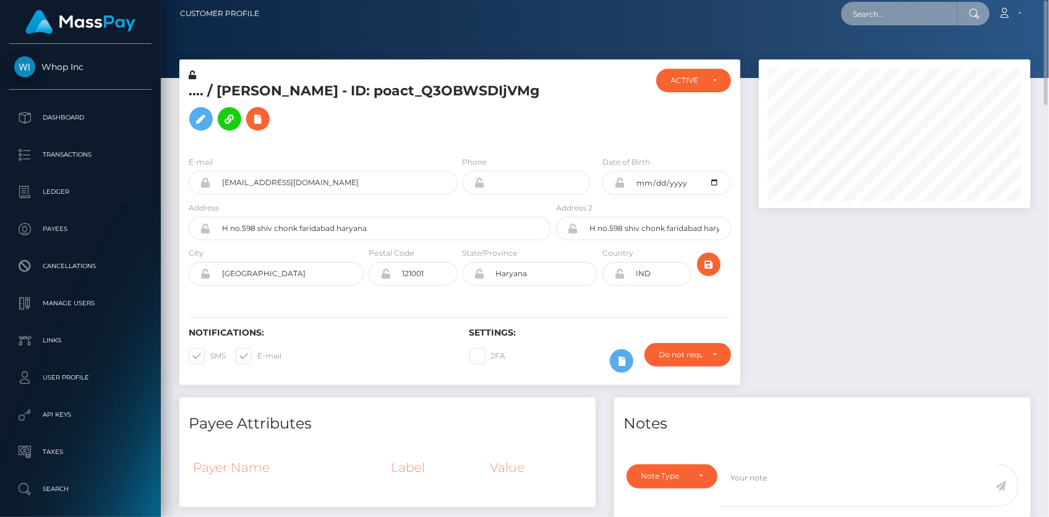
click at [897, 15] on input "text" at bounding box center [899, 14] width 116 height 24
paste input "c3d7f84c a42a-11f0-bd75-060e06e9f077"
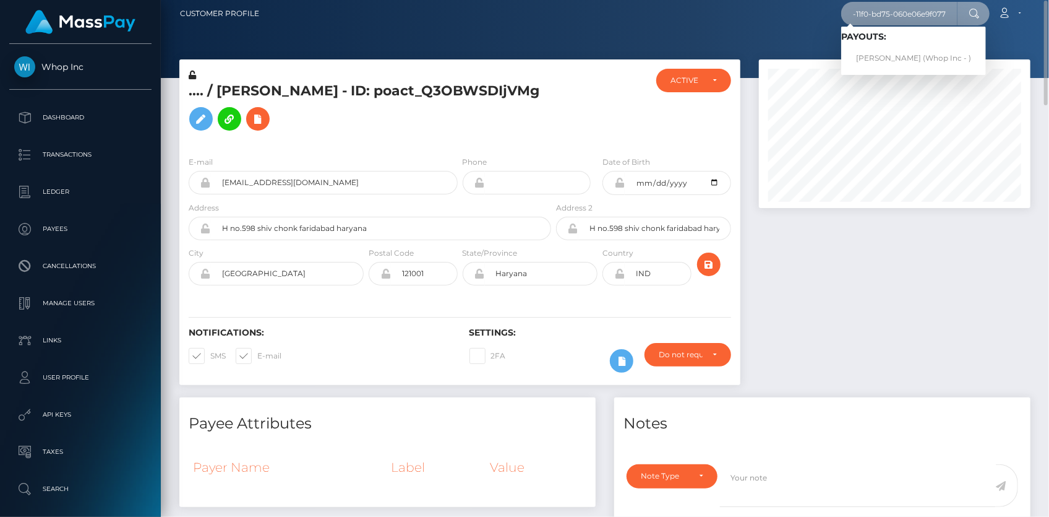
type input "c3d7f84c a42a-11f0-bd75-060e06e9f077"
click at [878, 55] on link "[PERSON_NAME] (Whop Inc - )" at bounding box center [913, 58] width 145 height 23
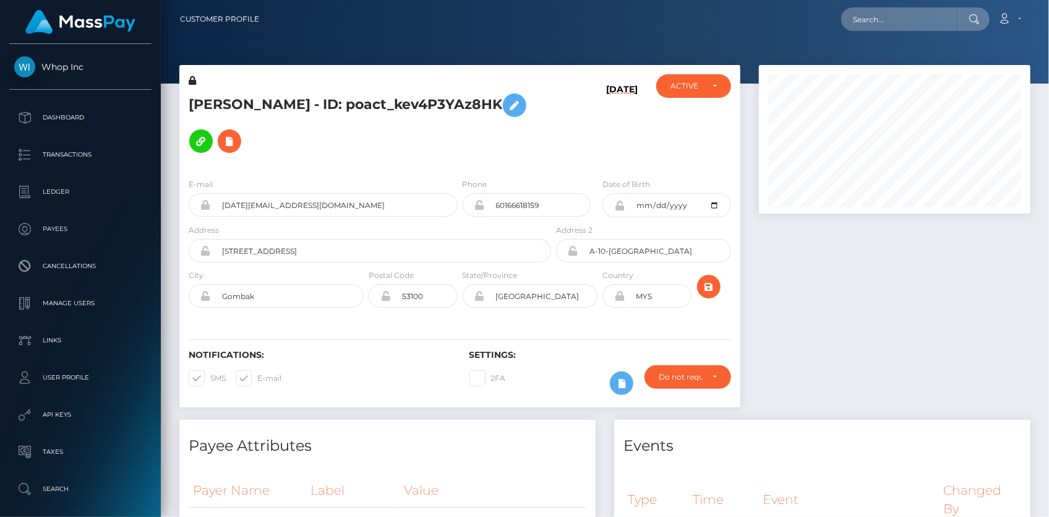
scroll to position [148, 271]
click at [246, 195] on input "zul.malc@gmail.com" at bounding box center [334, 205] width 247 height 24
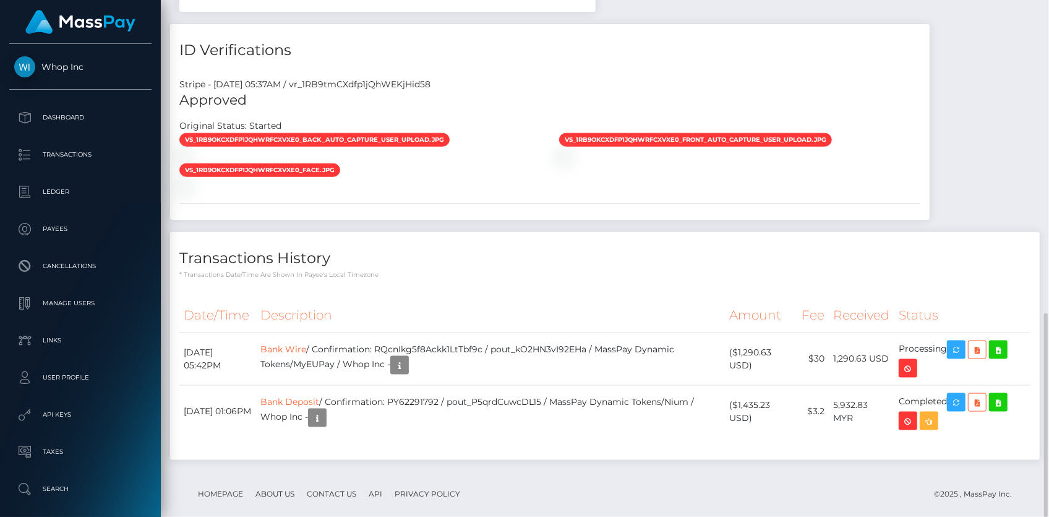
scroll to position [733, 0]
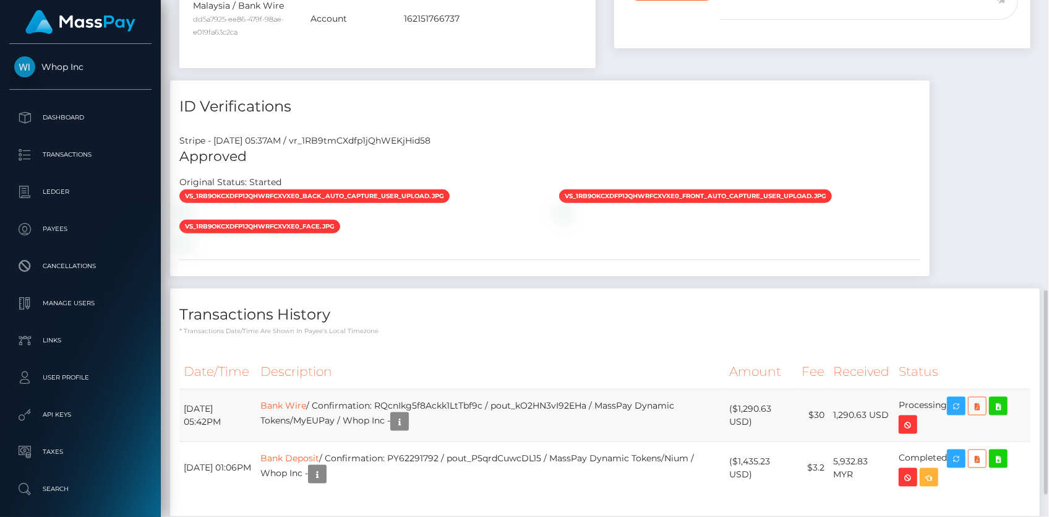
click at [461, 389] on td "Bank Wire / Confirmation: RQcnIkg5f8Ackk1LtTbf9c / pout_kO2HN3vI92EHa / MassPay…" at bounding box center [490, 414] width 469 height 53
copy td "RQcnIkg5f8Ackk1LtTbf9c"
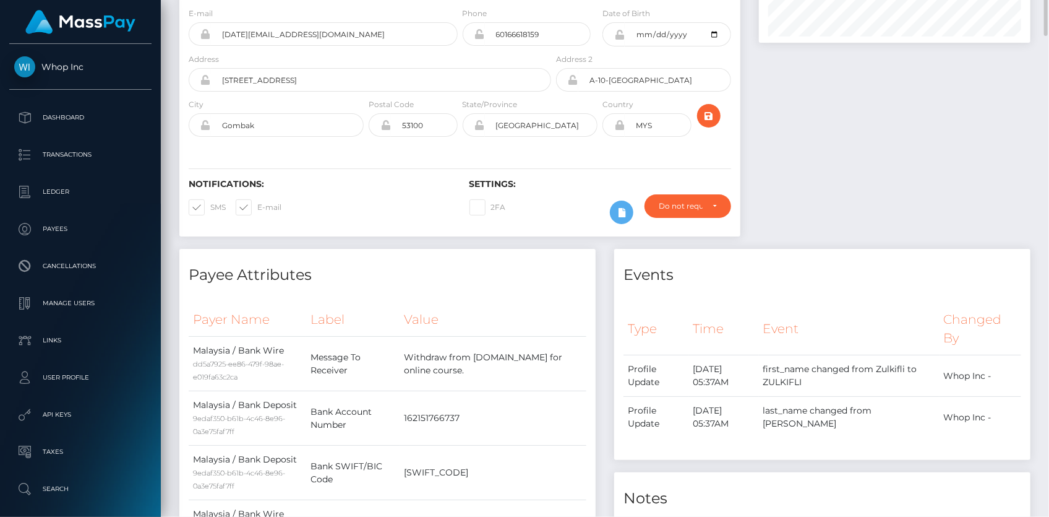
scroll to position [0, 0]
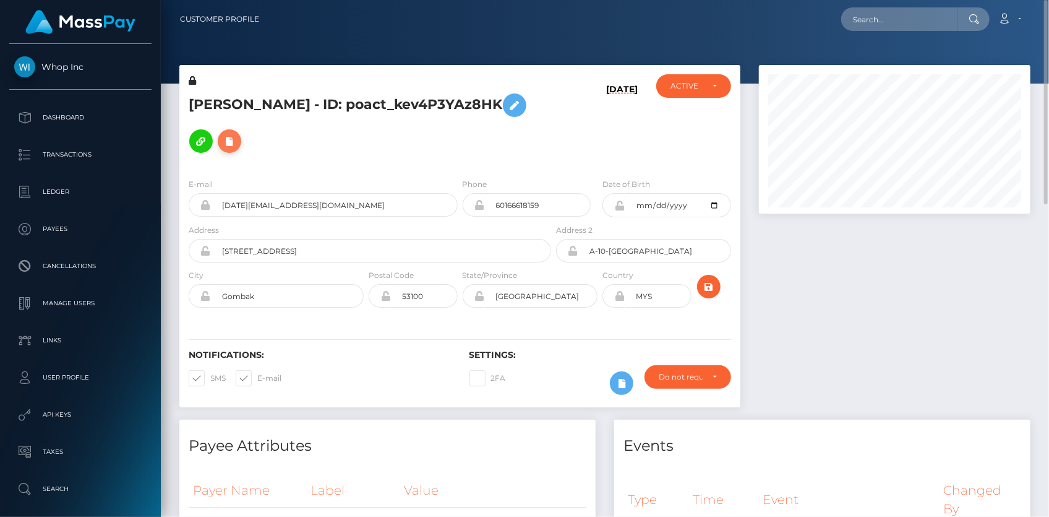
click at [237, 134] on icon at bounding box center [229, 141] width 15 height 15
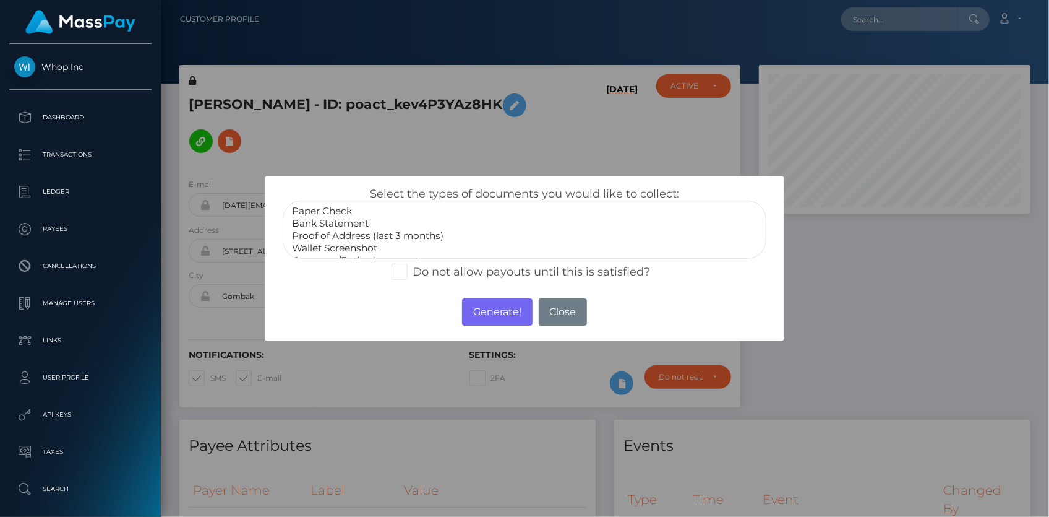
scroll to position [35, 0]
select select "Government issued ID"
click at [345, 233] on option "Government issued ID" at bounding box center [525, 237] width 468 height 12
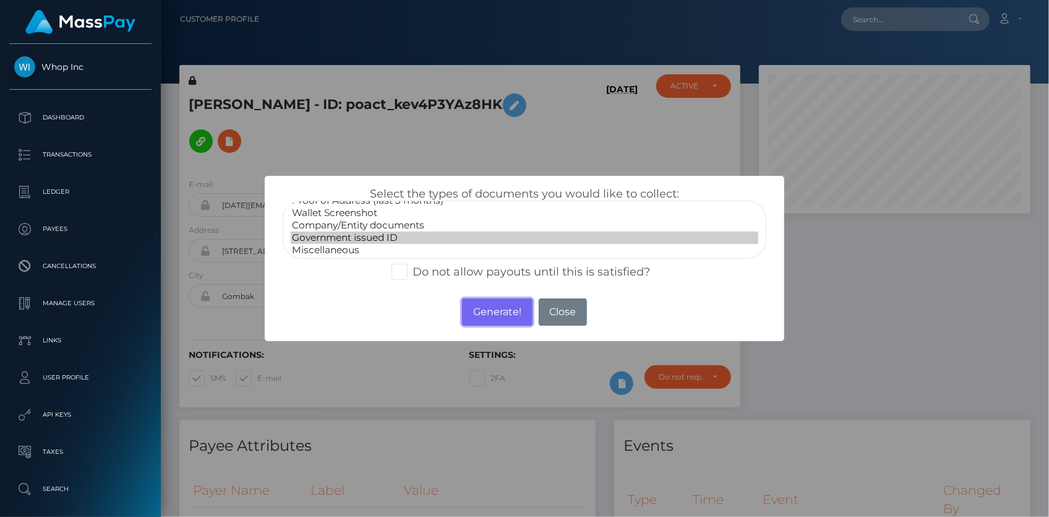
drag, startPoint x: 492, startPoint y: 315, endPoint x: 359, endPoint y: 201, distance: 175.5
click at [492, 314] on button "Generate!" at bounding box center [497, 311] width 70 height 27
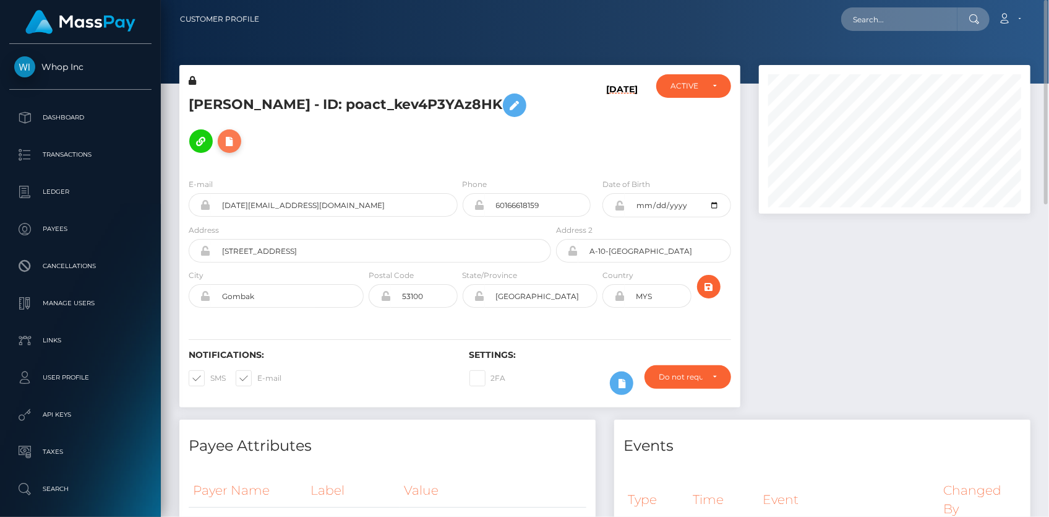
click at [241, 129] on button at bounding box center [230, 141] width 24 height 24
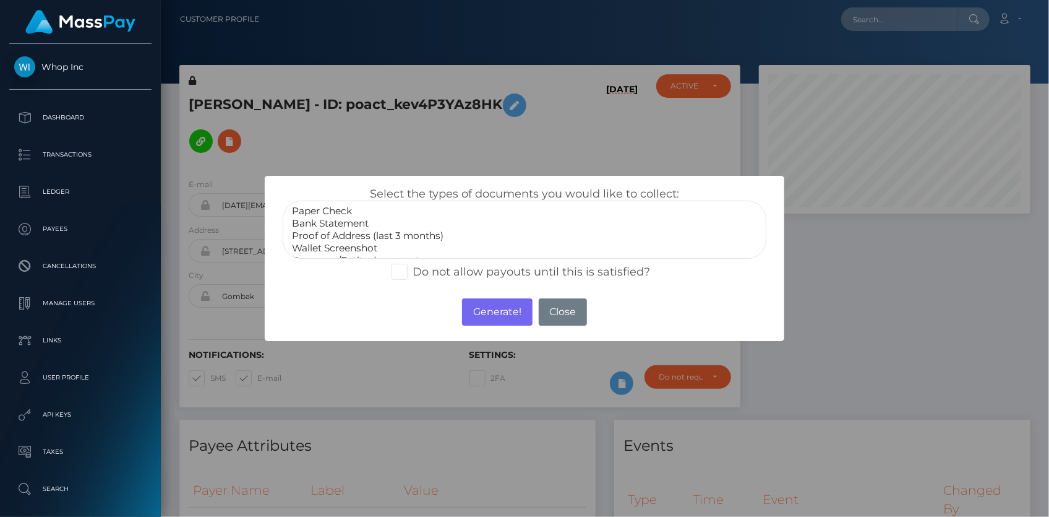
select select "Bank Statement"
click at [365, 223] on option "Bank Statement" at bounding box center [525, 223] width 468 height 12
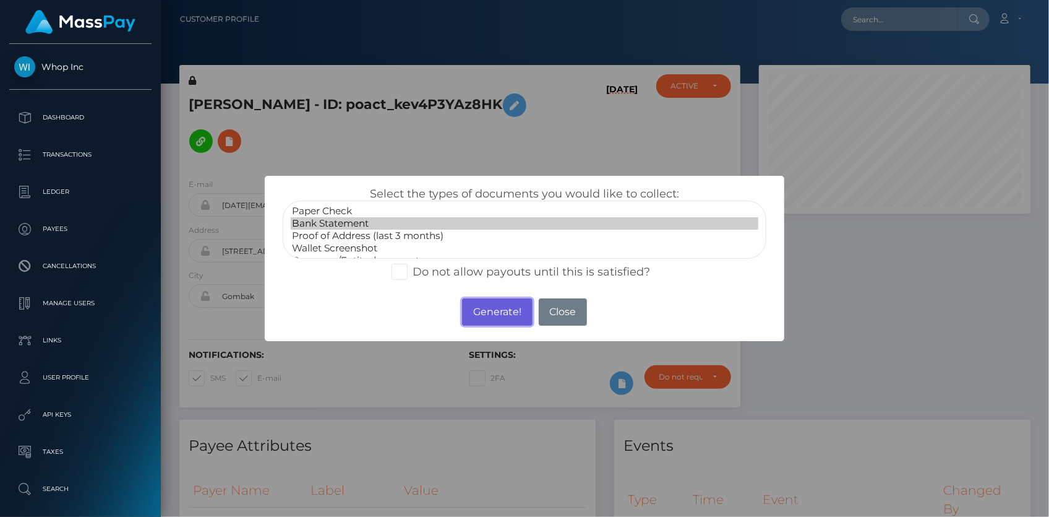
click at [471, 314] on button "Generate!" at bounding box center [497, 311] width 70 height 27
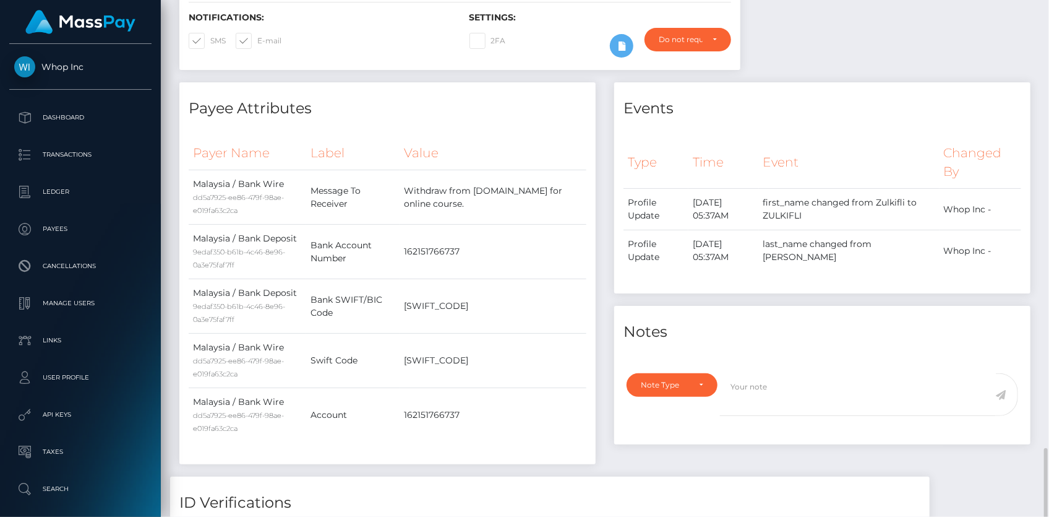
scroll to position [789, 0]
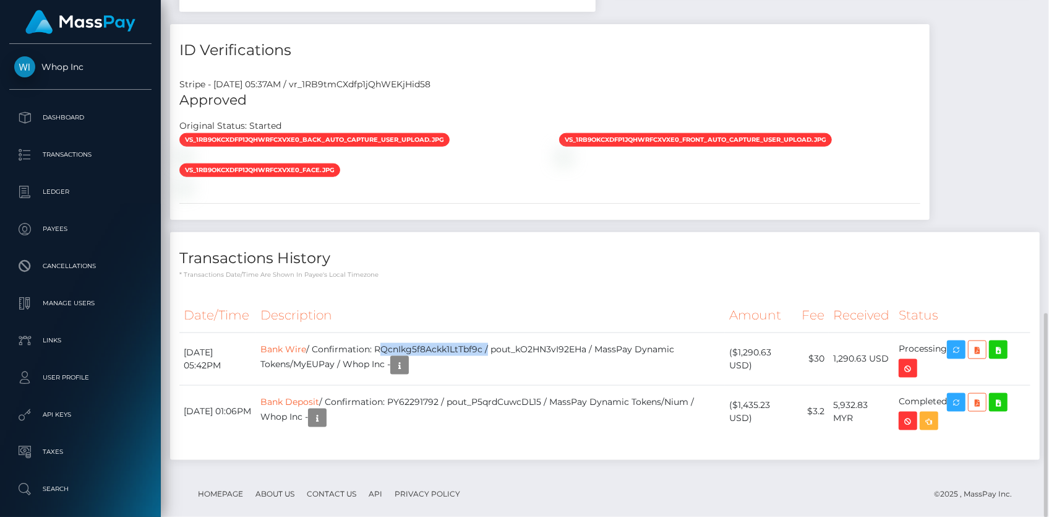
copy td "RQcnIkg5f8Ackk1LtTbf9c"
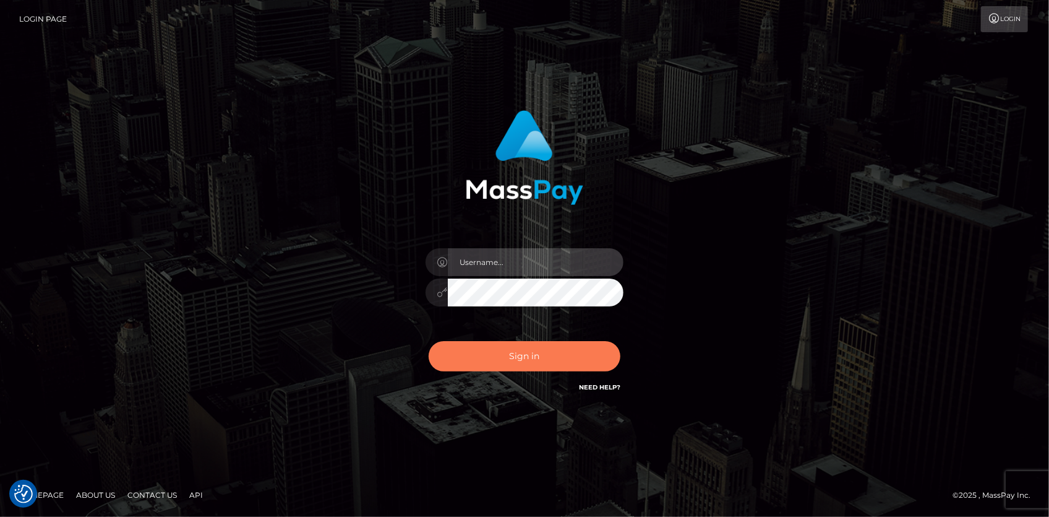
type input "Eduard Gavrilescu"
click at [475, 358] on button "Sign in" at bounding box center [525, 356] width 192 height 30
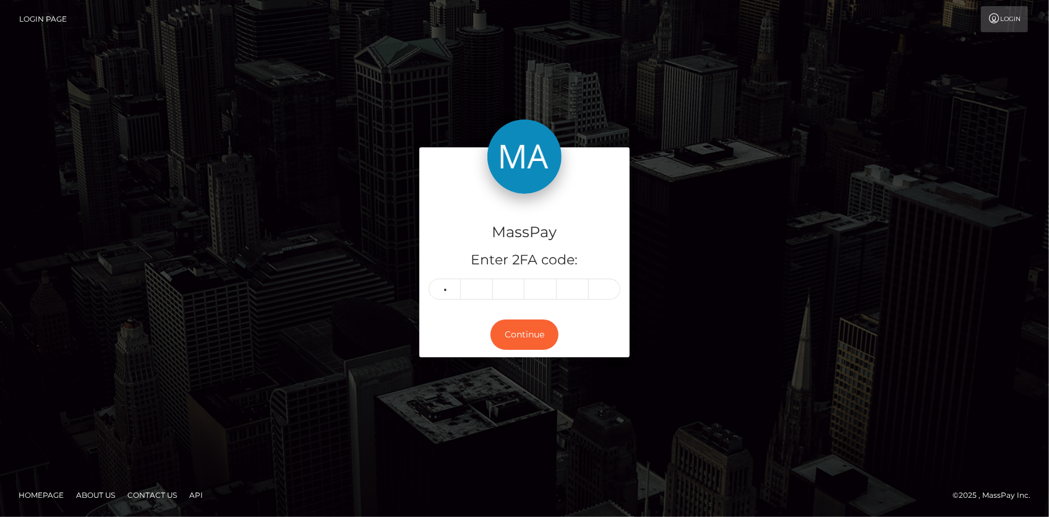
type input "0"
type input "6"
type input "3"
type input "4"
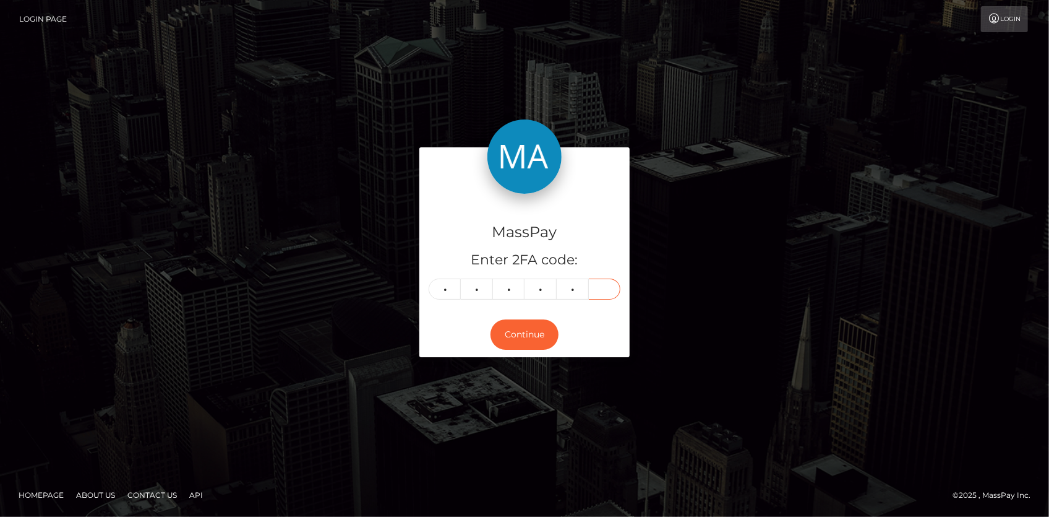
type input "3"
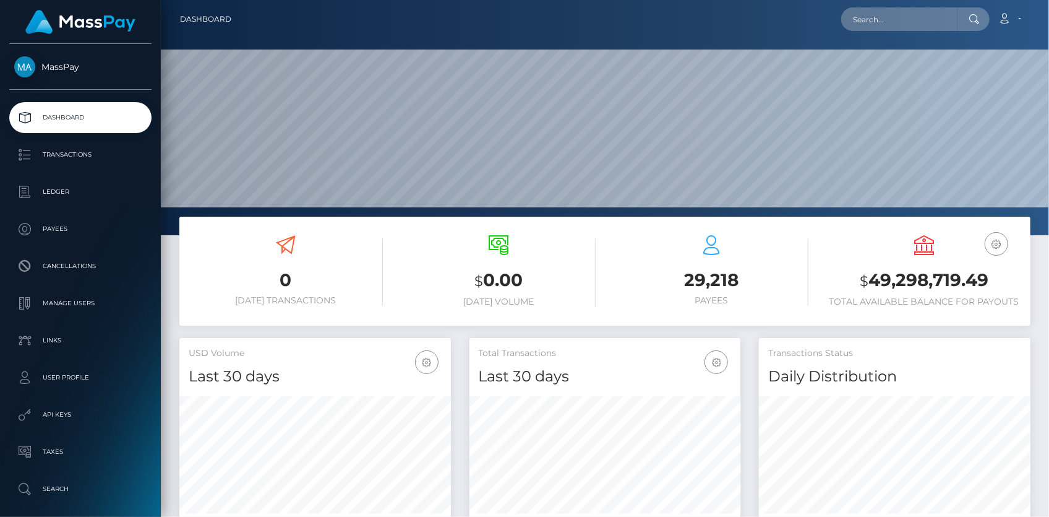
scroll to position [219, 271]
click at [890, 15] on input "text" at bounding box center [899, 19] width 116 height 24
paste input "poact_WoBc2imK4TYv"
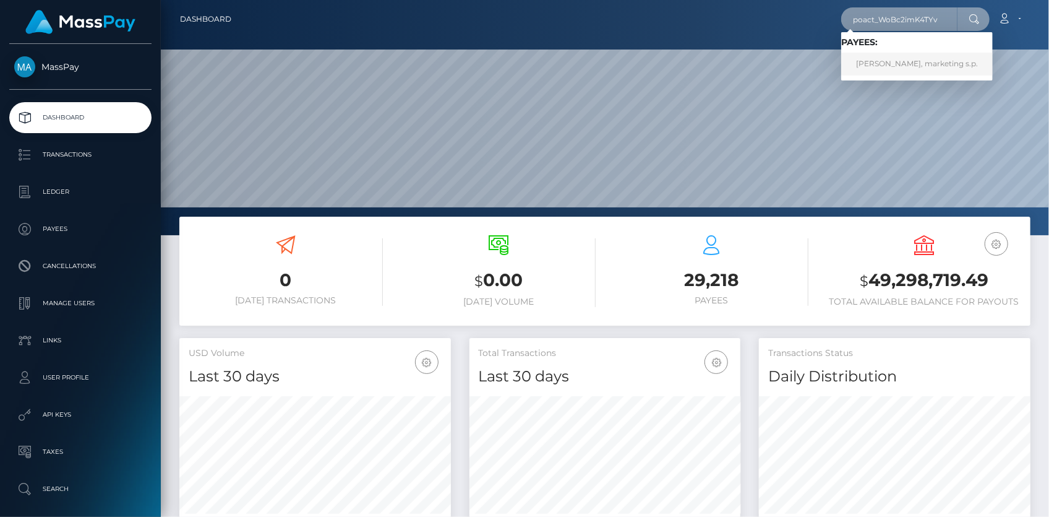
type input "poact_WoBc2imK4TYv"
click at [906, 59] on link "Luka Lorencic, marketing s.p." at bounding box center [917, 64] width 152 height 23
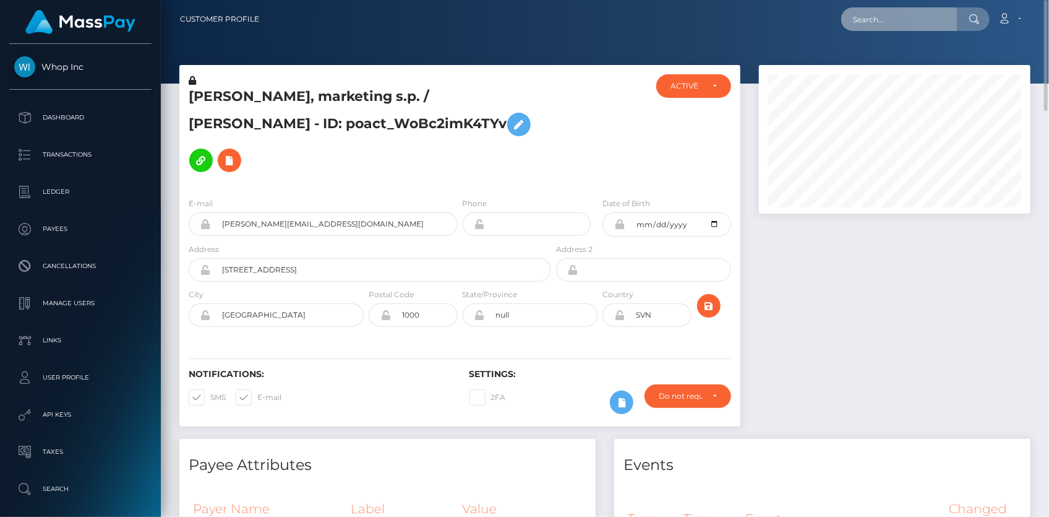
click at [891, 15] on input "text" at bounding box center [899, 19] width 116 height 24
paste input "poact_TEK6kKG0Agc6"
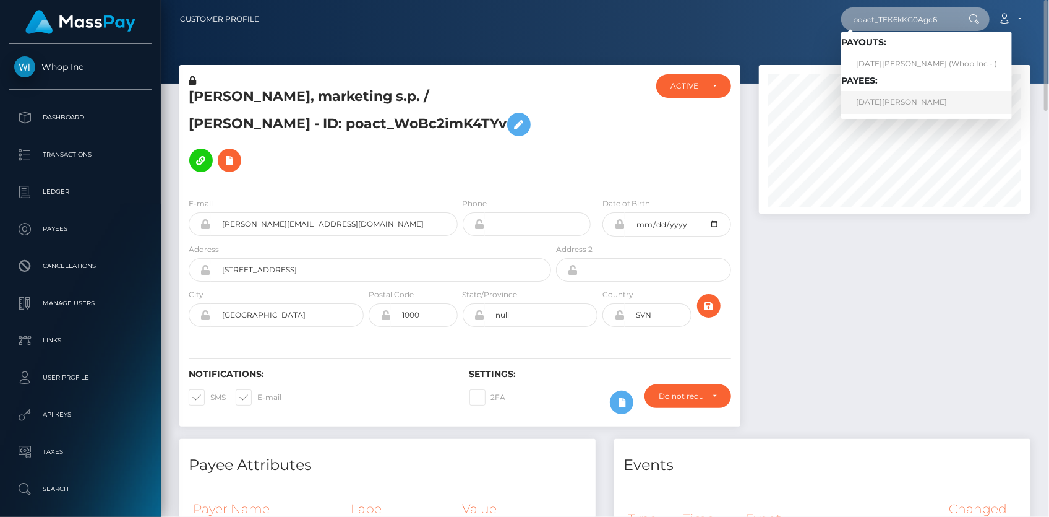
type input "poact_TEK6kKG0Agc6"
click at [882, 102] on link "NOEL MAGNUS KOLBEL" at bounding box center [926, 102] width 171 height 23
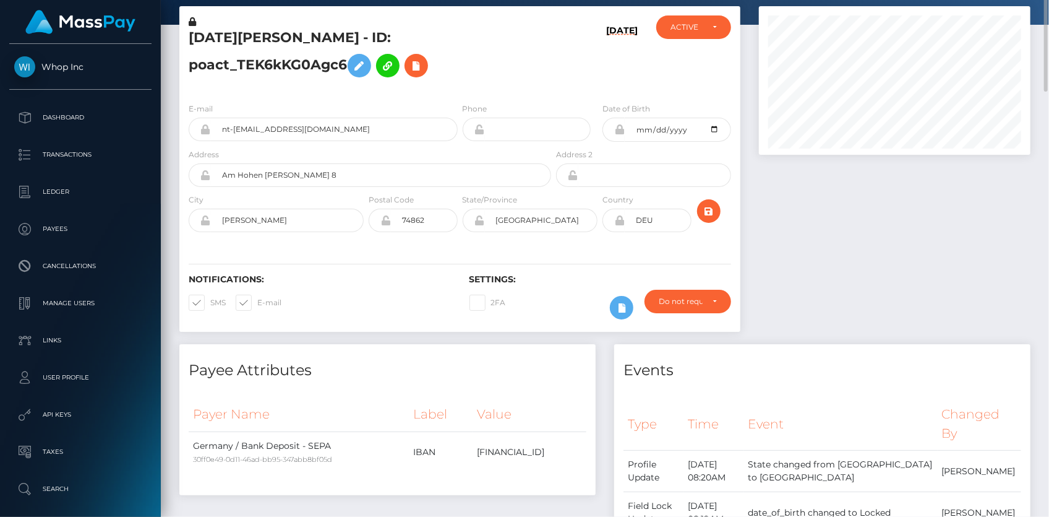
scroll to position [2, 0]
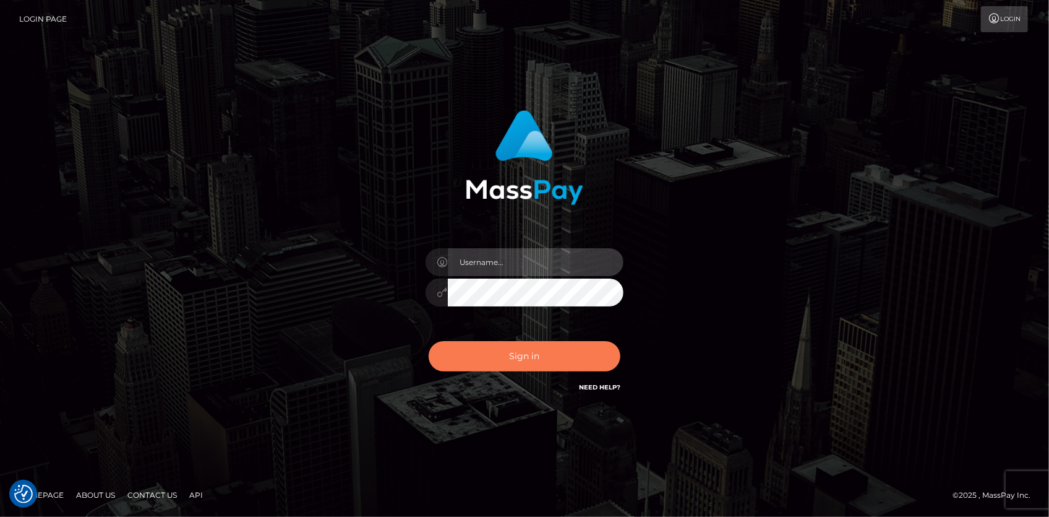
type input "[PERSON_NAME]"
click at [535, 343] on button "Sign in" at bounding box center [525, 356] width 192 height 30
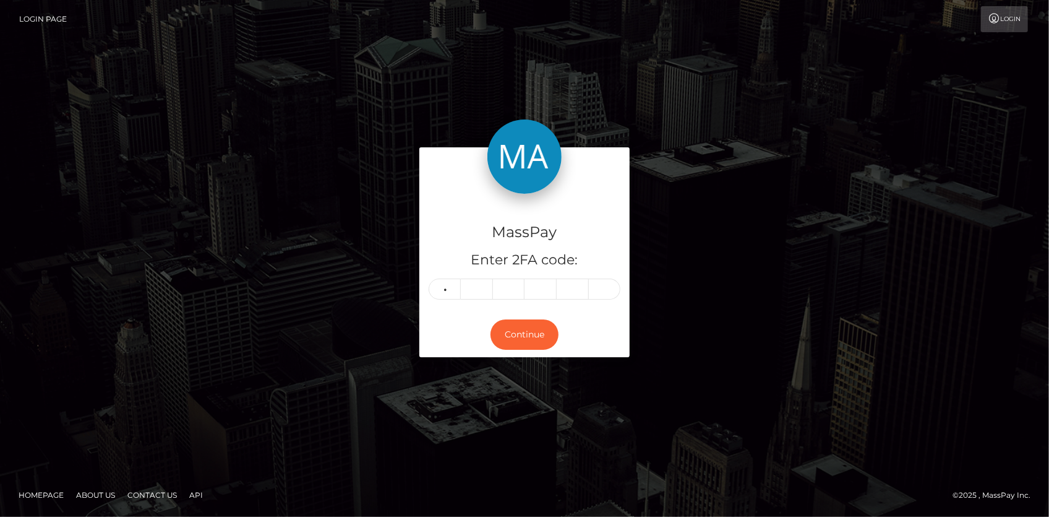
type input "8"
type input "6"
type input "8"
type input "4"
type input "0"
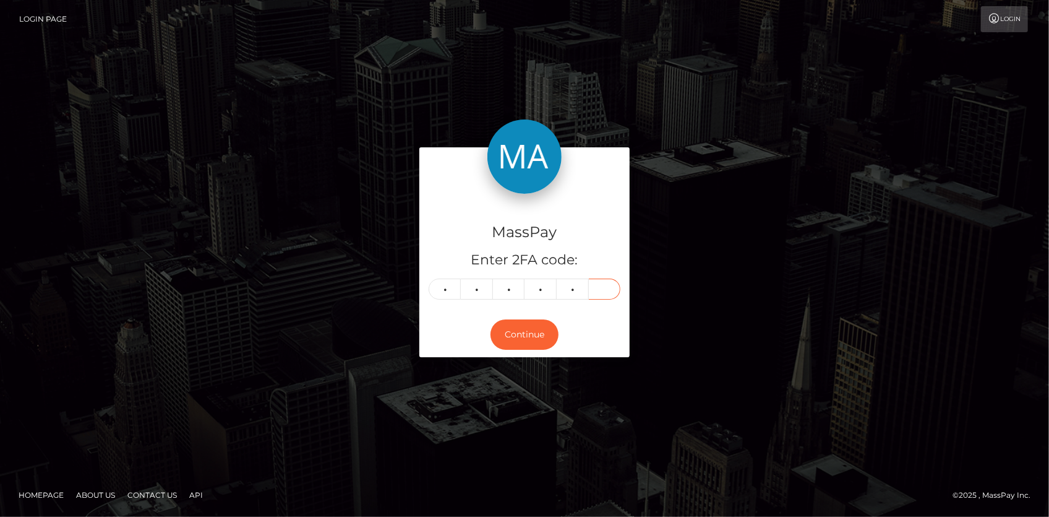
type input "8"
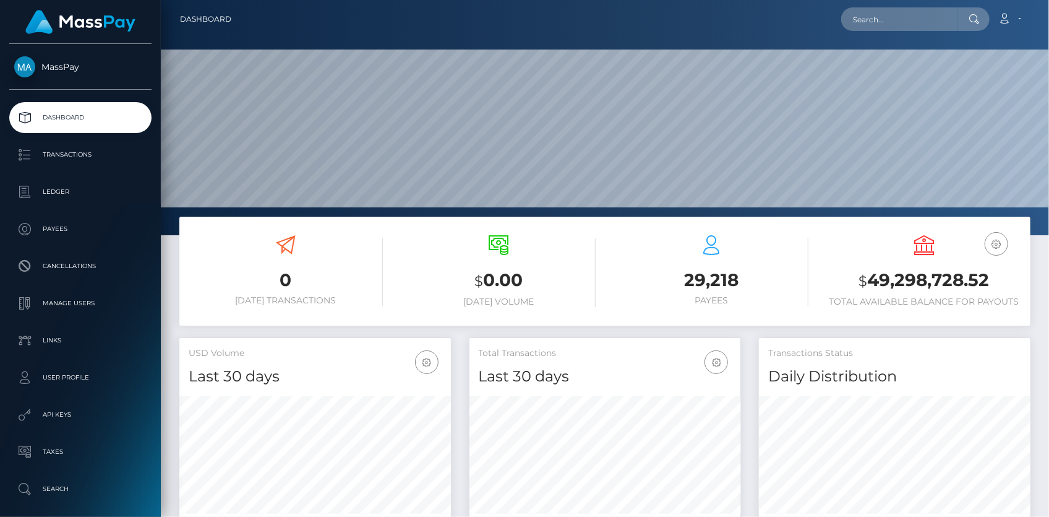
scroll to position [219, 271]
drag, startPoint x: 827, startPoint y: 37, endPoint x: 839, endPoint y: 34, distance: 12.2
click at [833, 35] on nav "Dashboard Loading... Loading... Account Edit Profile" at bounding box center [605, 19] width 888 height 38
click at [885, 21] on input "text" at bounding box center [899, 19] width 116 height 24
paste input "pout_gu3cW6GiCIlKo"
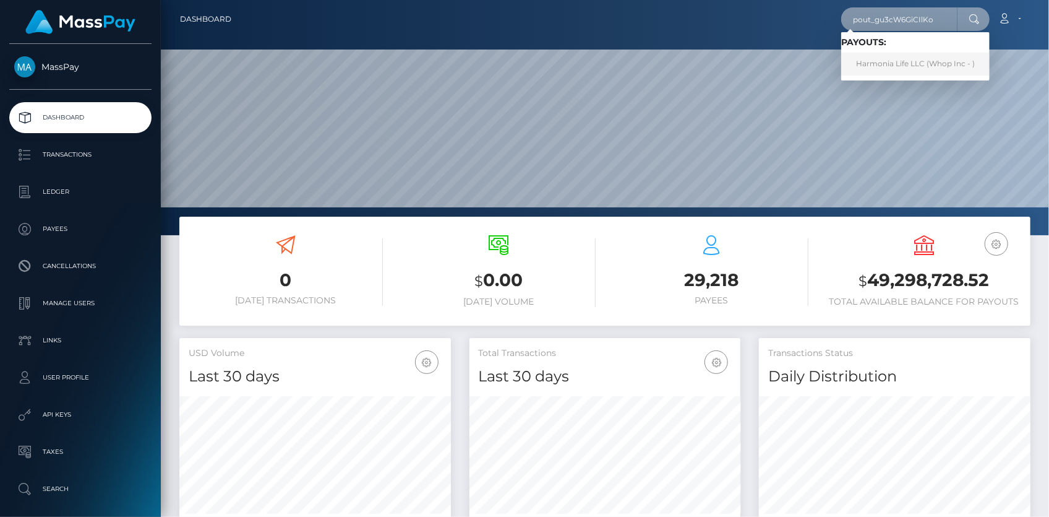
type input "pout_gu3cW6GiCIlKo"
click at [897, 62] on link "Harmonia Life LLC (Whop Inc - )" at bounding box center [915, 64] width 148 height 23
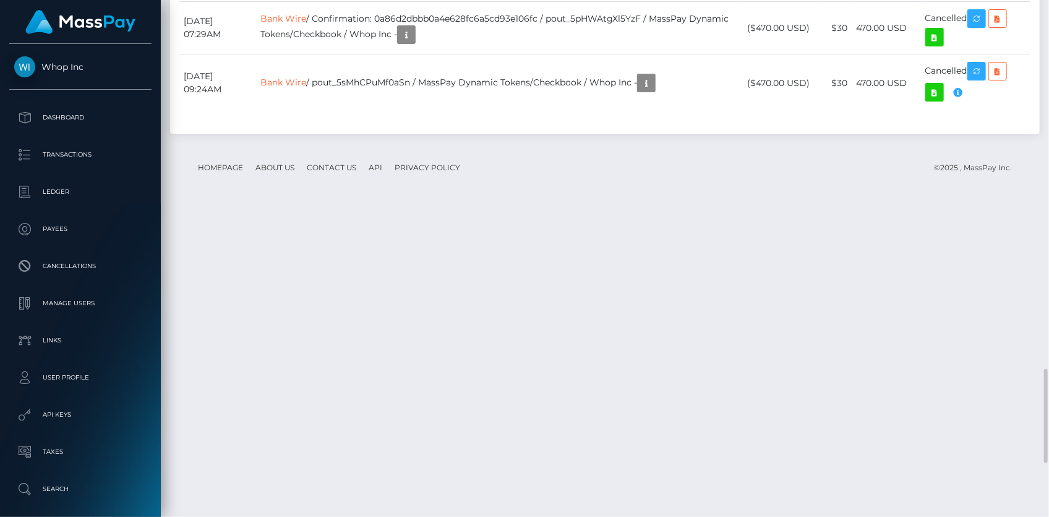
scroll to position [2320, 0]
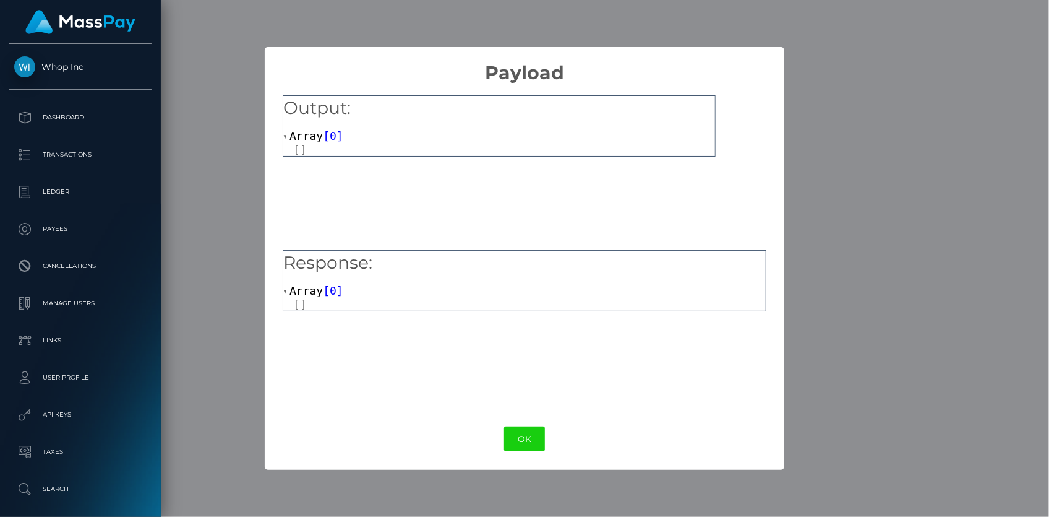
click at [237, 157] on div "× Payload Output: Array [ 0 ] Response: Array [ 0 ] OK No Cancel" at bounding box center [524, 258] width 1049 height 517
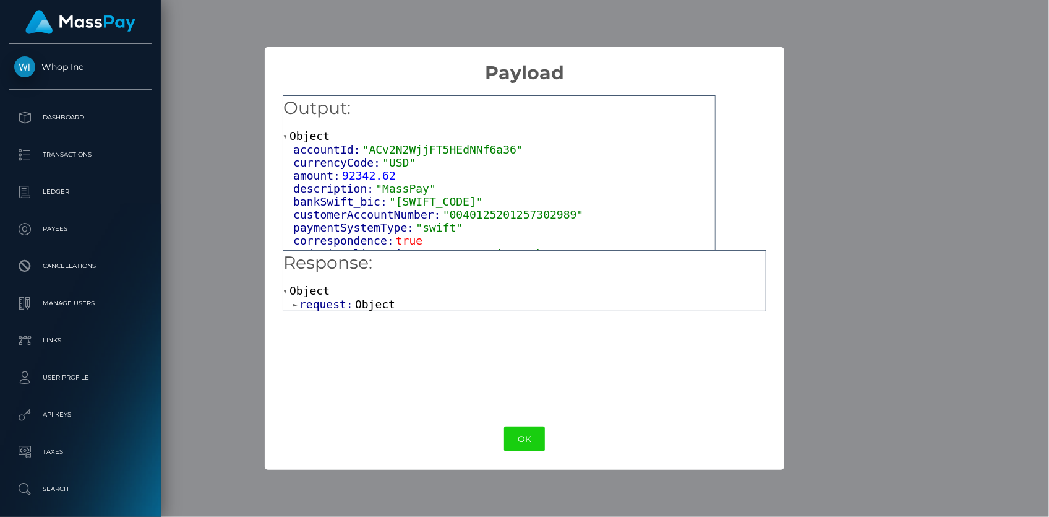
click at [450, 216] on span ""0040125201257302989"" at bounding box center [513, 214] width 141 height 13
click at [356, 307] on span "Object" at bounding box center [375, 304] width 40 height 13
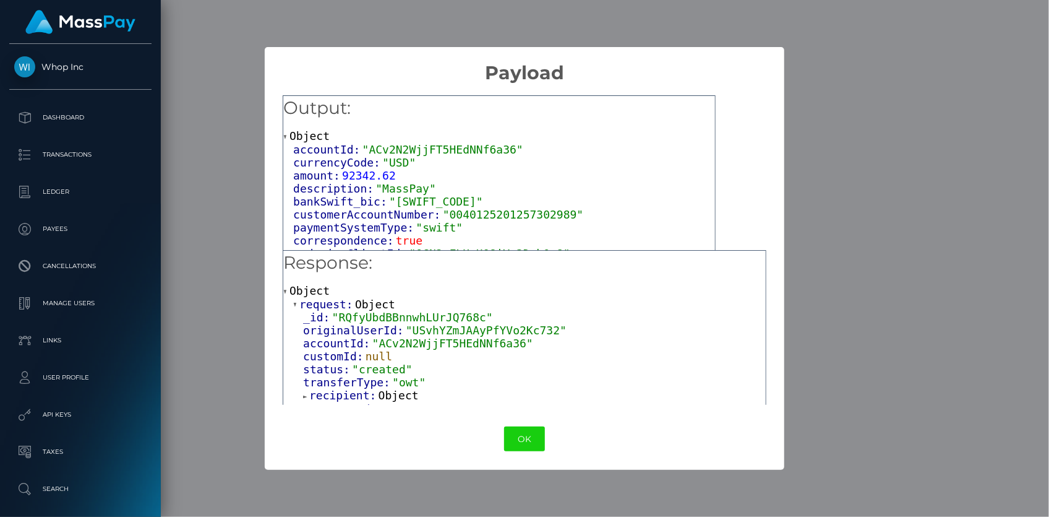
click at [432, 199] on span ""[SWIFT_CODE]"" at bounding box center [436, 201] width 94 height 13
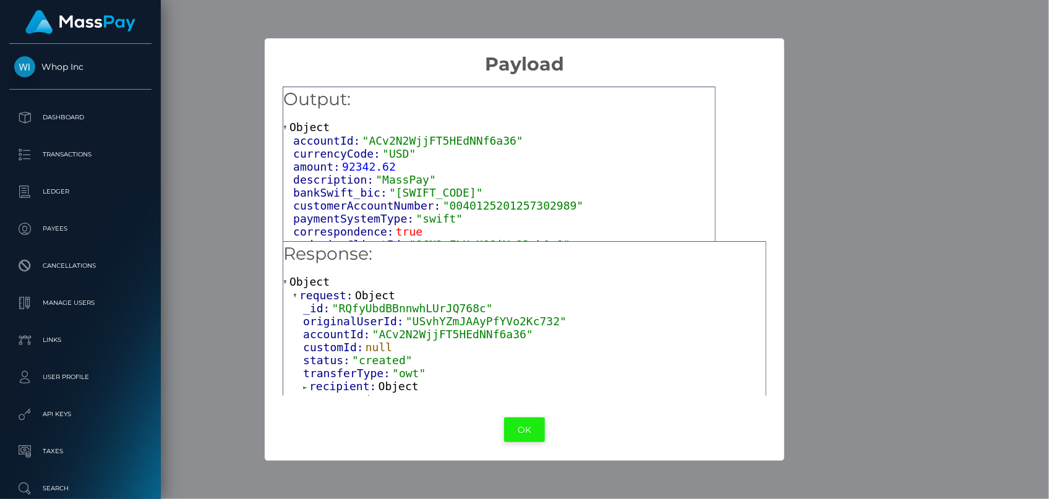
click at [524, 429] on button "OK" at bounding box center [524, 430] width 41 height 25
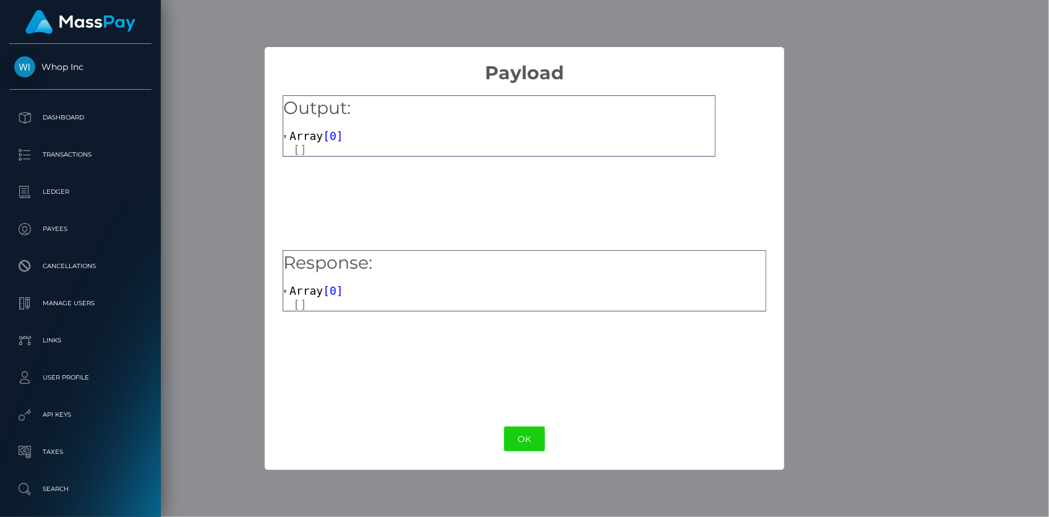
click at [524, 461] on div "× Payload Output: Array [ 0 ] Response: Array [ 0 ] OK No Cancel" at bounding box center [524, 258] width 519 height 423
click at [531, 439] on button "OK" at bounding box center [524, 438] width 41 height 25
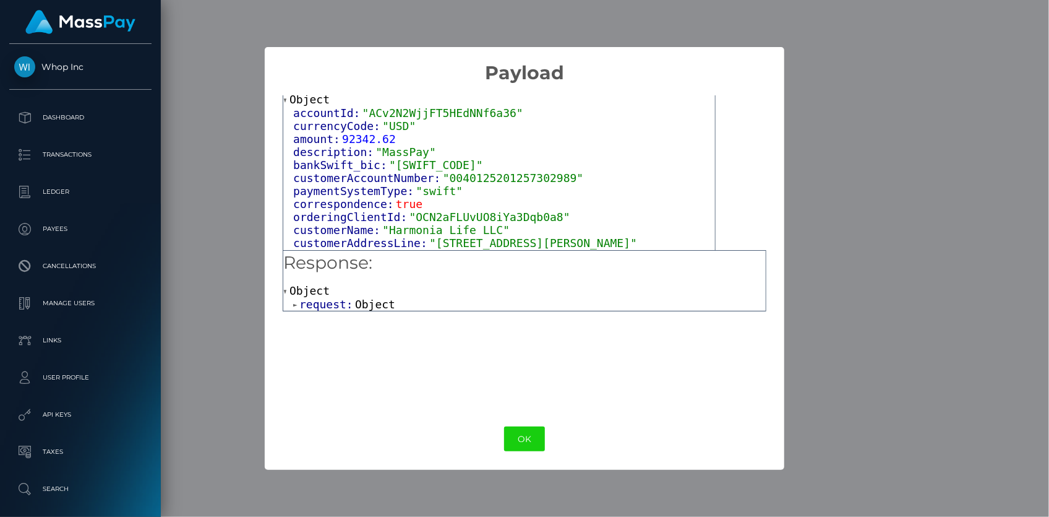
scroll to position [56, 0]
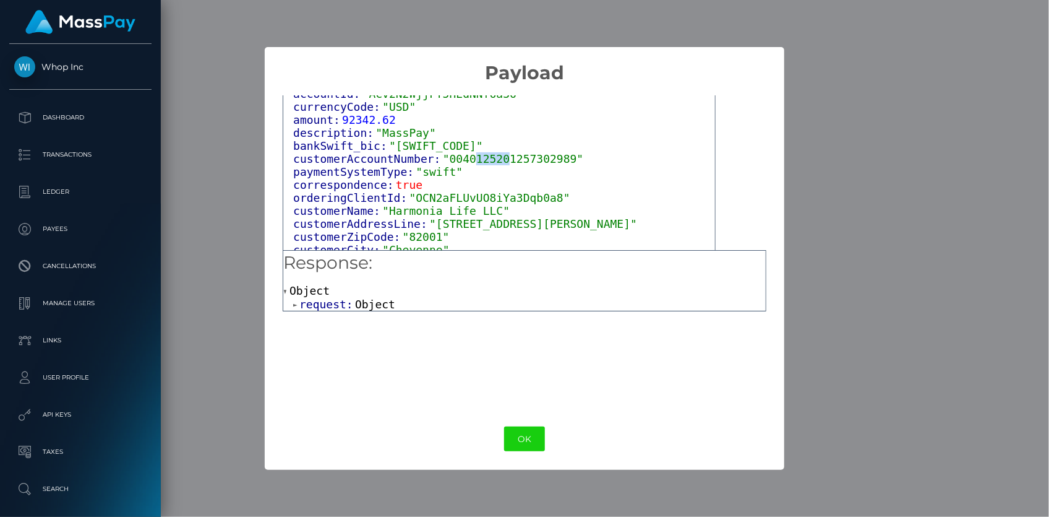
drag, startPoint x: 458, startPoint y: 157, endPoint x: 489, endPoint y: 155, distance: 31.0
click at [489, 155] on span ""0040125201257302989"" at bounding box center [513, 158] width 141 height 13
click at [470, 157] on span ""0040125201257302989"" at bounding box center [513, 158] width 141 height 13
drag, startPoint x: 455, startPoint y: 155, endPoint x: 481, endPoint y: 158, distance: 26.2
click at [481, 158] on span ""0040125201257302989"" at bounding box center [513, 158] width 141 height 13
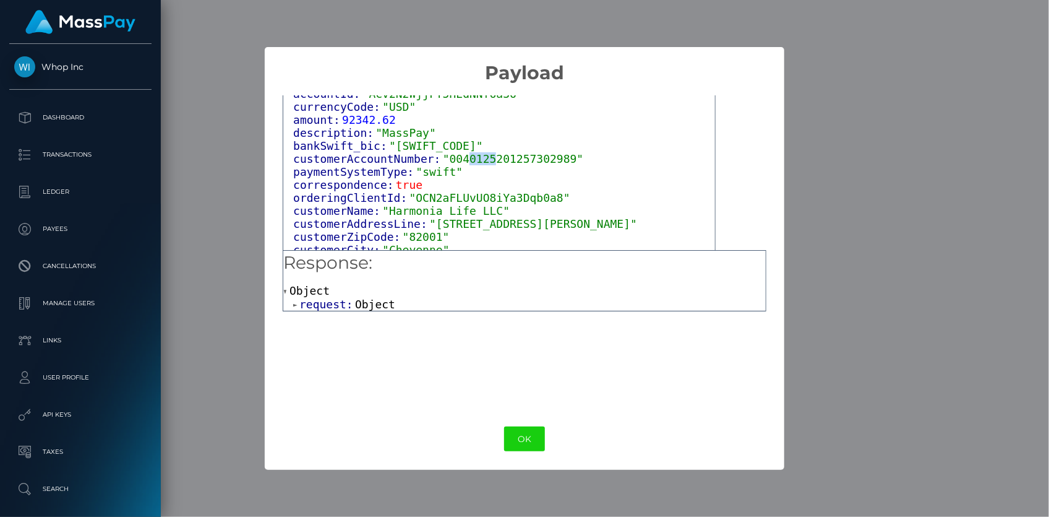
click at [479, 161] on span ""0040125201257302989"" at bounding box center [513, 158] width 141 height 13
click at [462, 157] on span ""0040125201257302989"" at bounding box center [513, 158] width 141 height 13
drag, startPoint x: 458, startPoint y: 157, endPoint x: 478, endPoint y: 158, distance: 19.8
click at [478, 158] on span ""0040125201257302989"" at bounding box center [513, 158] width 141 height 13
click at [460, 160] on span ""0040125201257302989"" at bounding box center [513, 158] width 141 height 13
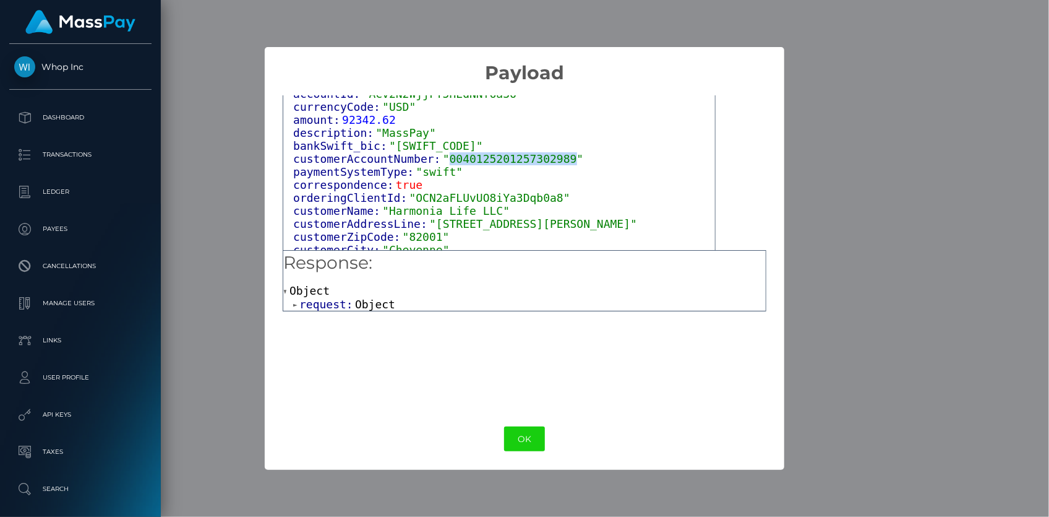
click at [460, 160] on span ""0040125201257302989"" at bounding box center [513, 158] width 141 height 13
click at [460, 155] on span ""0040125201257302989"" at bounding box center [513, 158] width 141 height 13
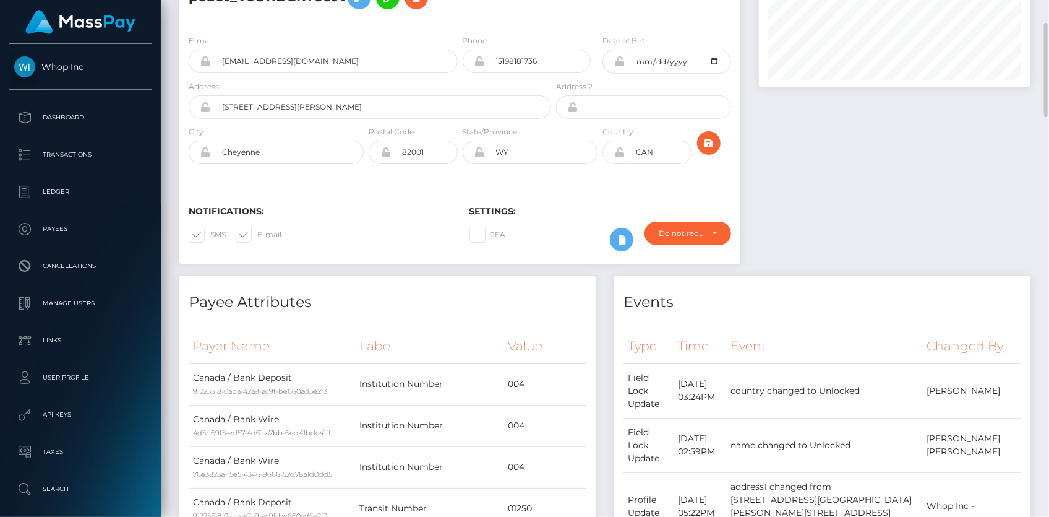
scroll to position [0, 0]
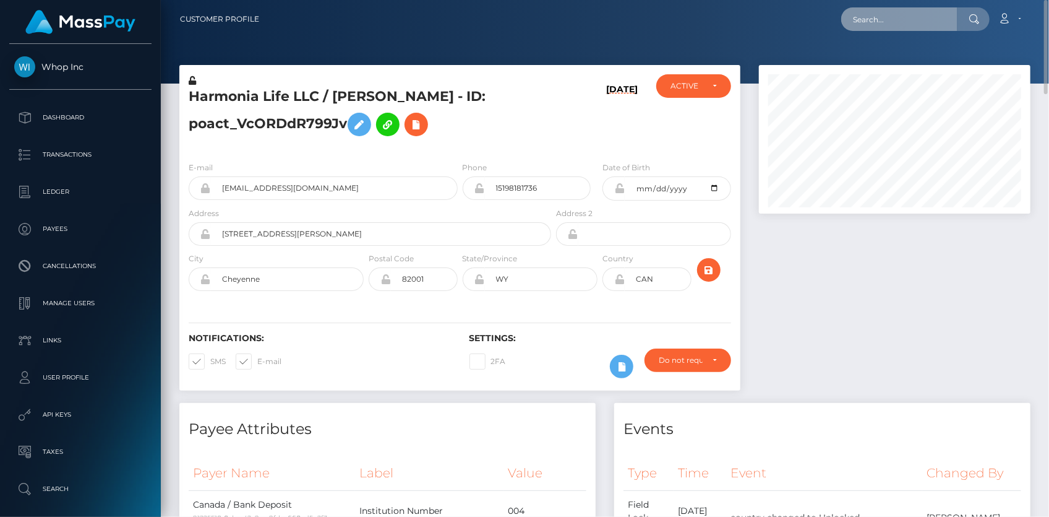
click at [890, 22] on input "text" at bounding box center [899, 19] width 116 height 24
paste input "1100180"
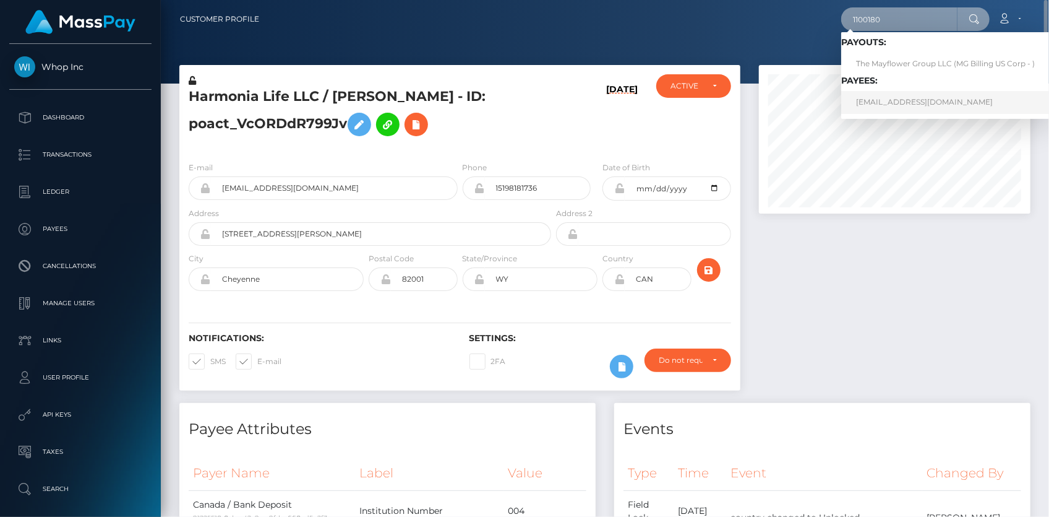
type input "1100180"
click at [872, 100] on link "bassish@gmail.com" at bounding box center [945, 102] width 208 height 23
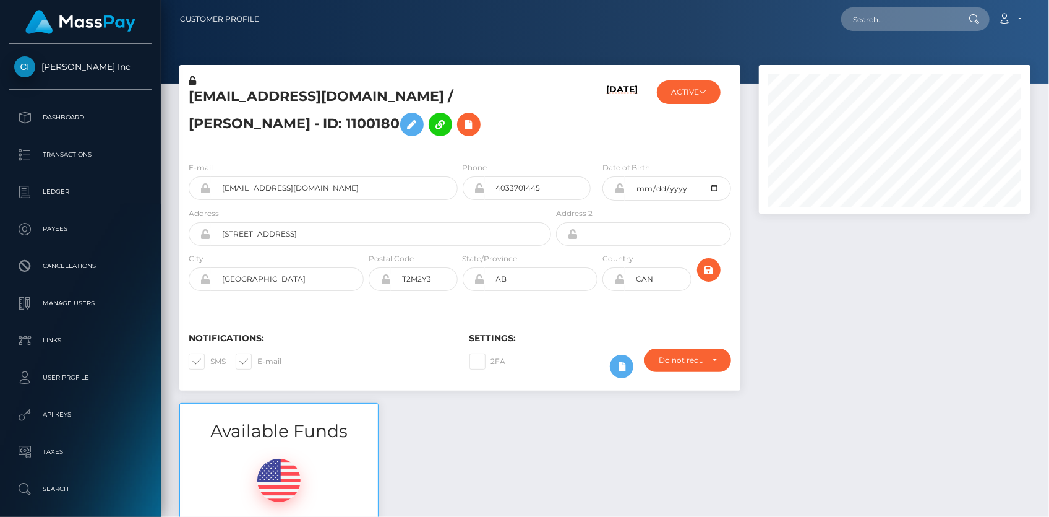
scroll to position [148, 271]
click at [330, 101] on h5 "bassish@gmail.com / Elizabeth Curry - ID: 1100180" at bounding box center [367, 114] width 356 height 55
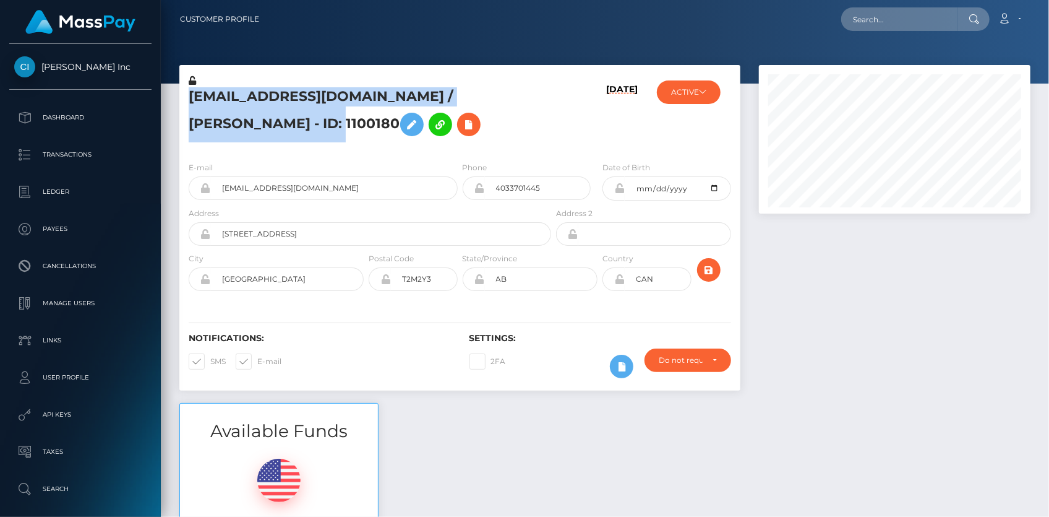
click at [330, 101] on h5 "bassish@gmail.com / Elizabeth Curry - ID: 1100180" at bounding box center [367, 114] width 356 height 55
copy h5 "bassish@gmail.com / Elizabeth Curry - ID: 1100180"
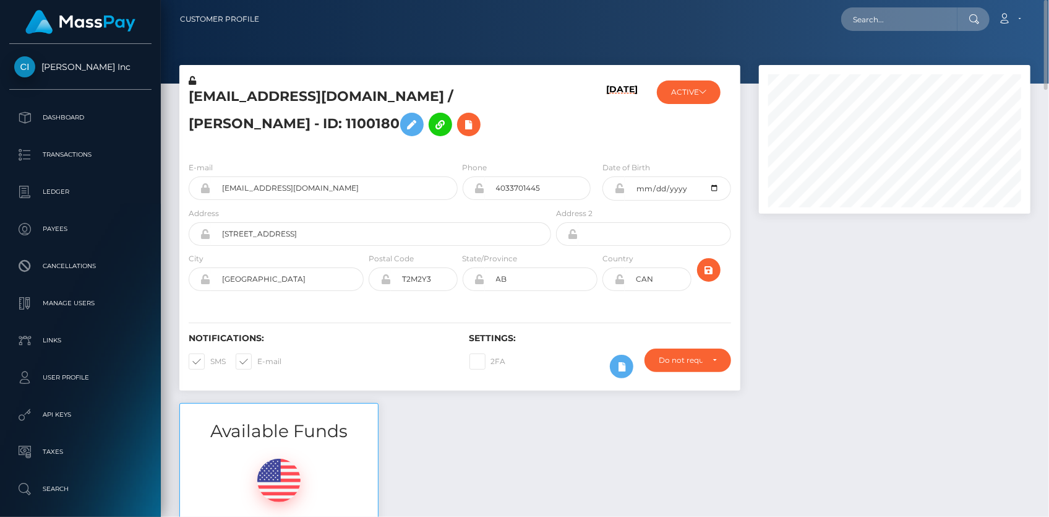
click at [897, 33] on nav "Customer Profile Loading... Loading... Account" at bounding box center [605, 19] width 888 height 38
click at [897, 31] on div "Loading... Loading... Account Edit Profile Logout" at bounding box center [649, 19] width 761 height 26
paste input "poact_cJlBwkSdWWNc"
click at [896, 23] on input "text" at bounding box center [899, 19] width 116 height 24
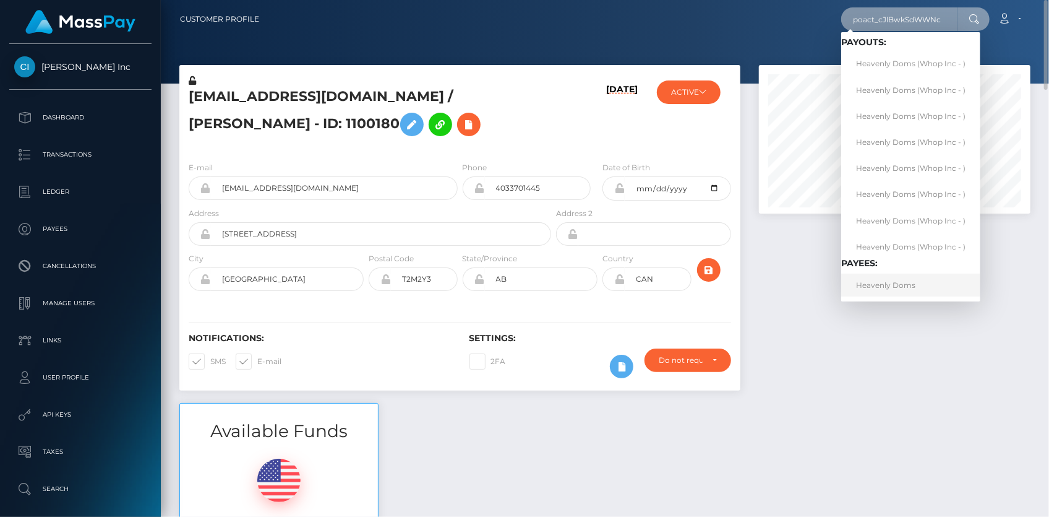
type input "poact_cJlBwkSdWWNc"
click at [895, 273] on link "Heavenly Doms" at bounding box center [910, 284] width 139 height 23
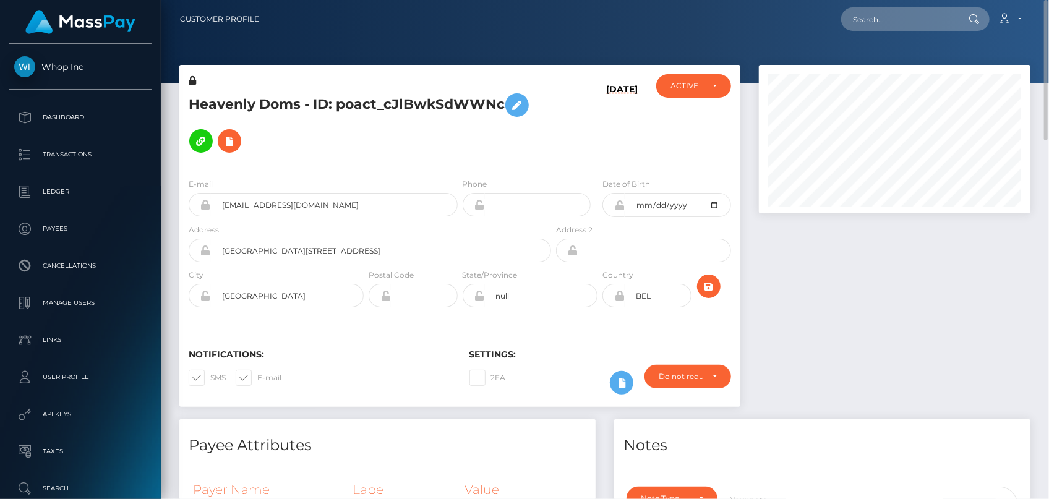
click at [272, 95] on h5 "Heavenly Doms - ID: poact_cJlBwkSdWWNc" at bounding box center [367, 123] width 356 height 72
click at [267, 99] on h5 "Heavenly Doms - ID: poact_cJlBwkSdWWNc" at bounding box center [367, 123] width 356 height 72
copy h5 "Heavenly Doms - ID: poact_cJlBwkSdWWNc"
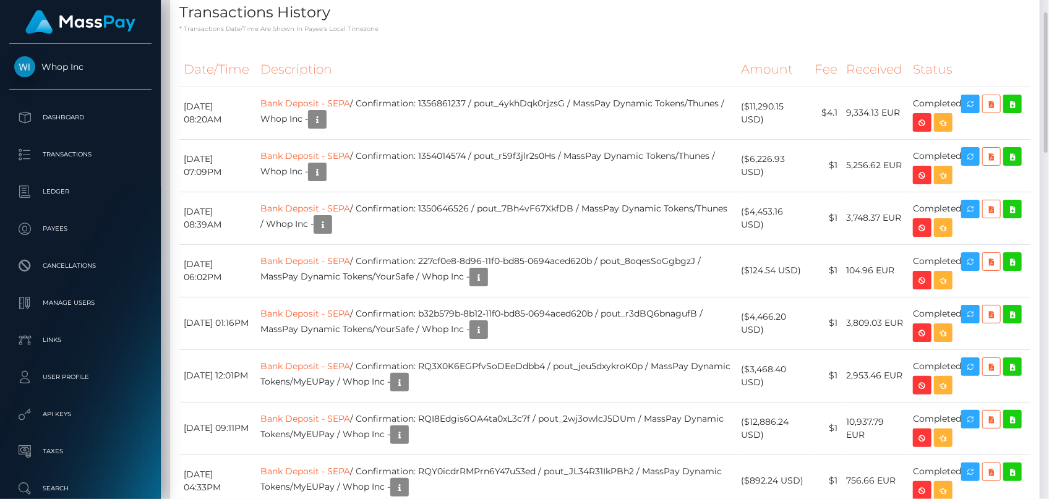
scroll to position [843, 0]
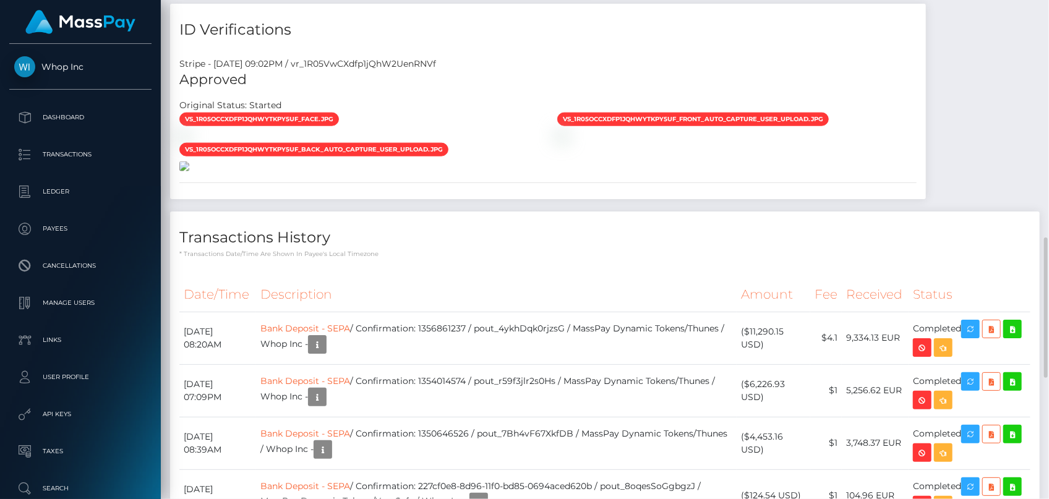
click at [189, 171] on img at bounding box center [184, 166] width 10 height 10
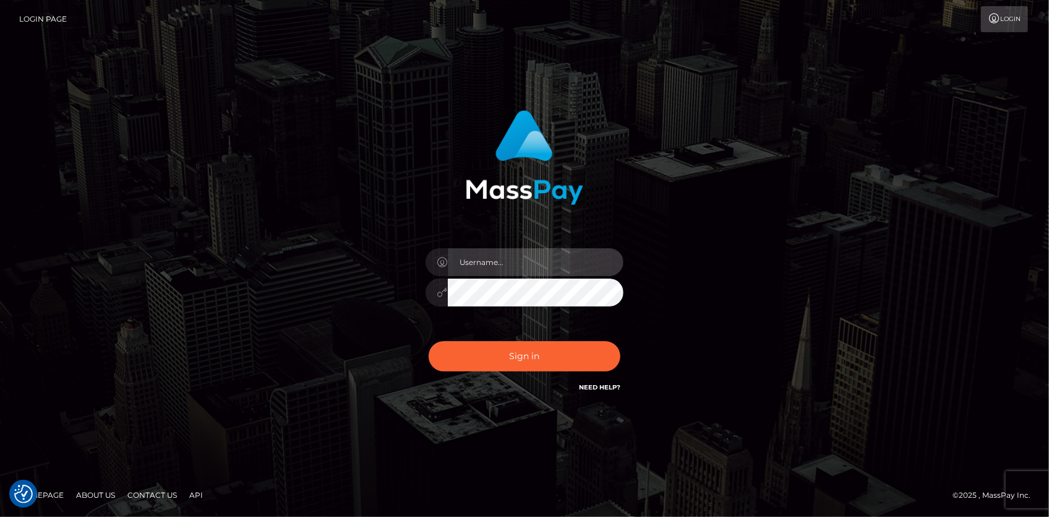
type input "[PERSON_NAME]"
click at [544, 372] on div "Sign in Need Help?" at bounding box center [524, 360] width 217 height 55
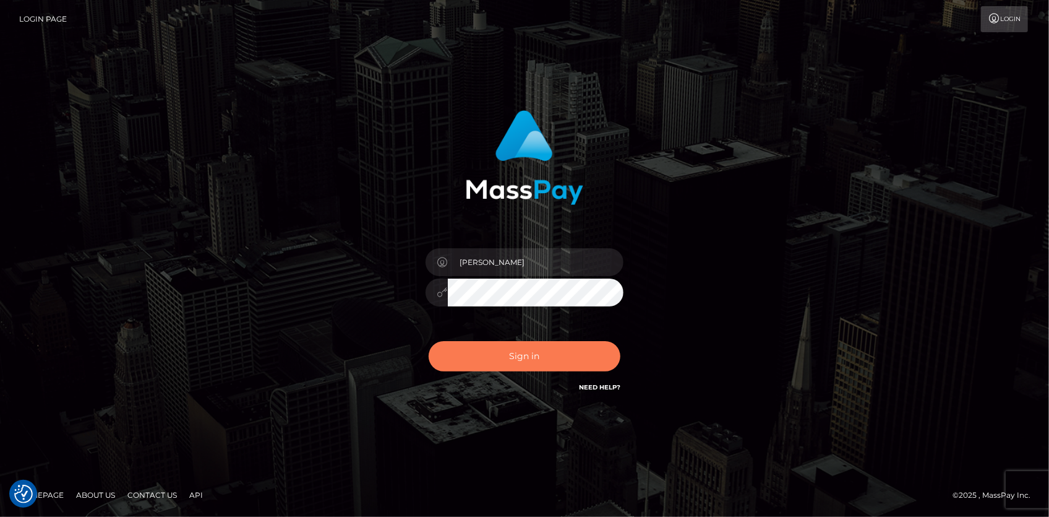
click at [539, 359] on button "Sign in" at bounding box center [525, 356] width 192 height 30
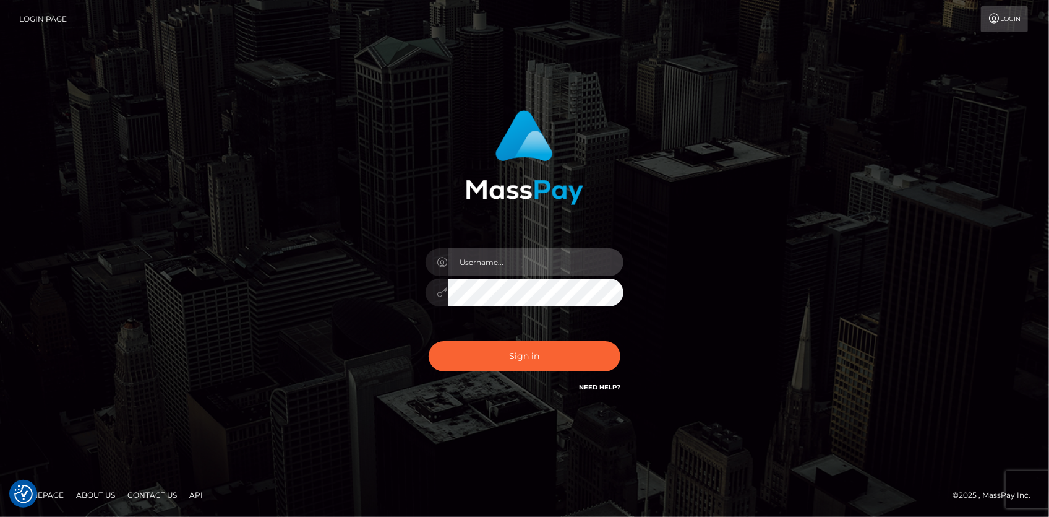
type input "[PERSON_NAME]"
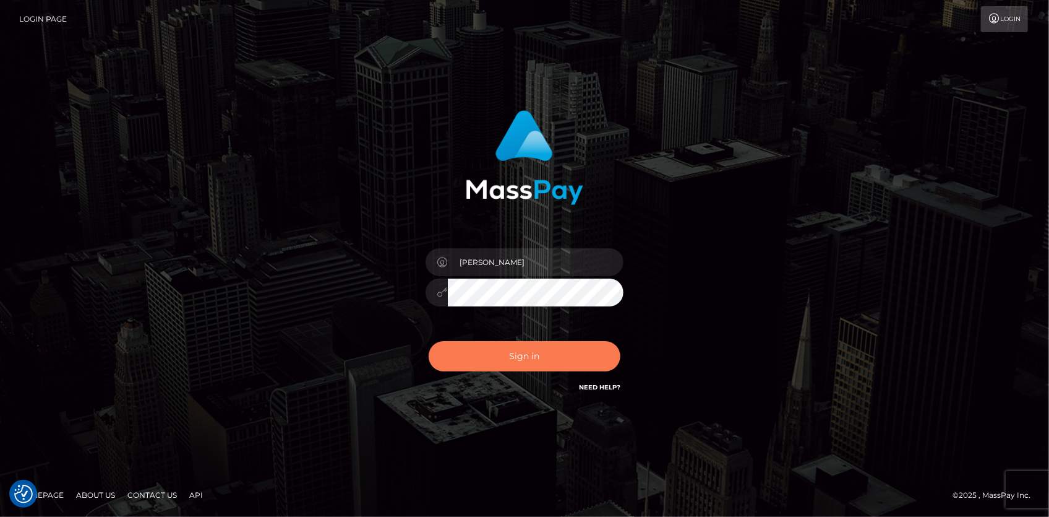
click at [539, 359] on button "Sign in" at bounding box center [525, 356] width 192 height 30
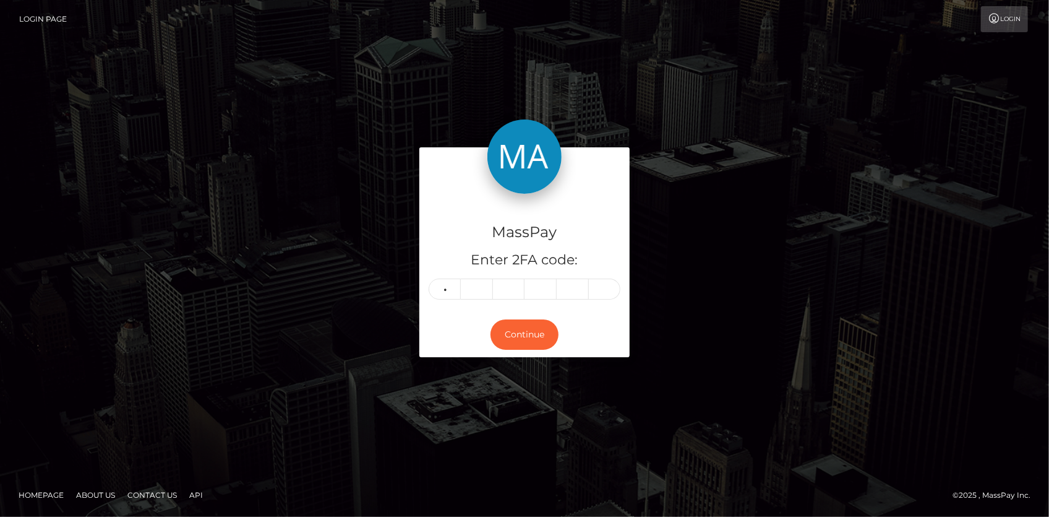
type input "4"
type input "7"
type input "3"
type input "5"
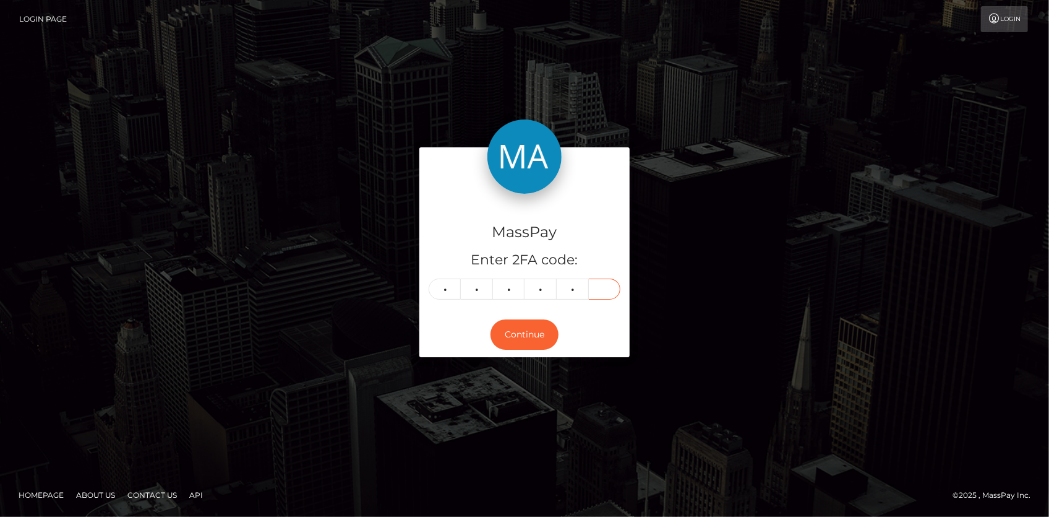
type input "9"
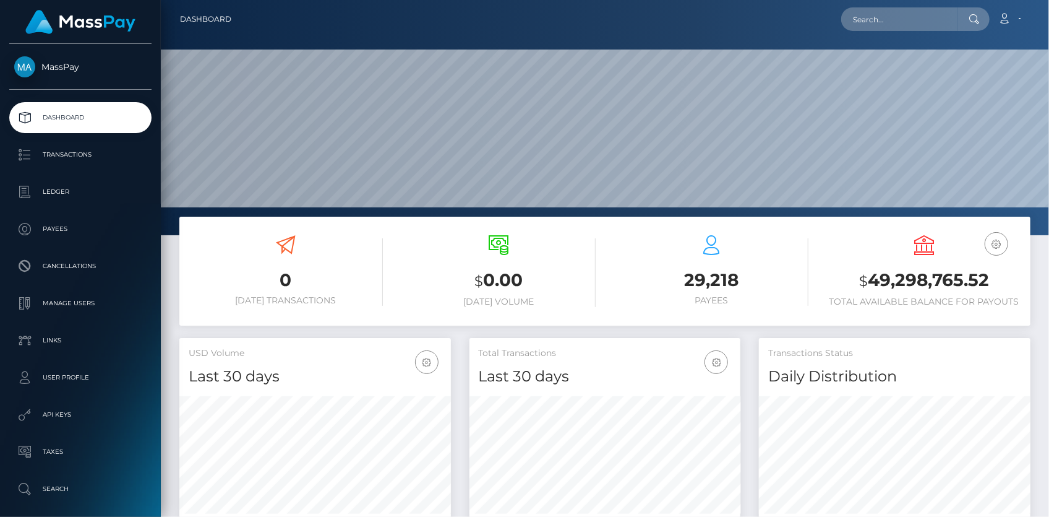
scroll to position [219, 271]
click at [898, 11] on input "text" at bounding box center [899, 19] width 116 height 24
paste input "pout_WhqZaOFu0zmft"
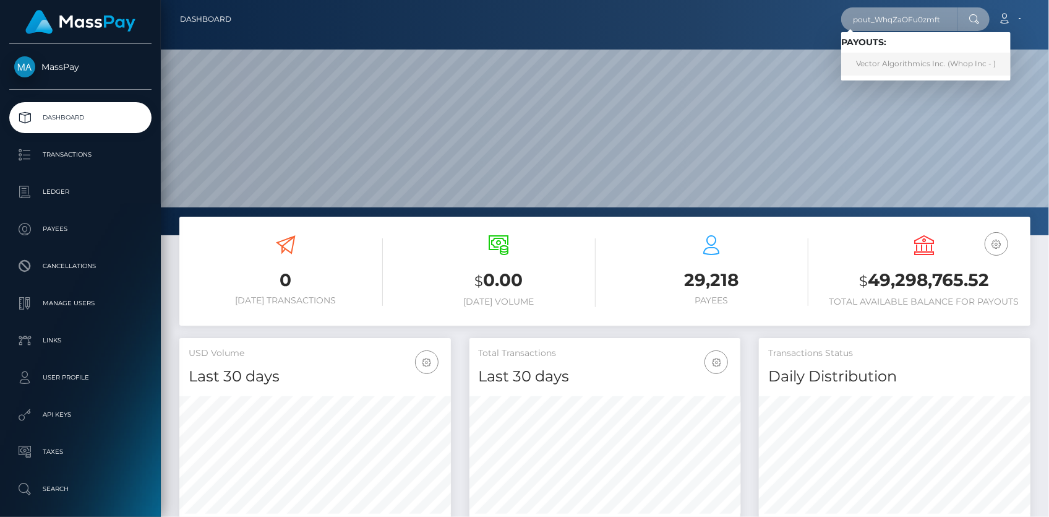
type input "pout_WhqZaOFu0zmft"
click at [878, 66] on link "Vector Algorithmics Inc. (Whop Inc - )" at bounding box center [925, 64] width 169 height 23
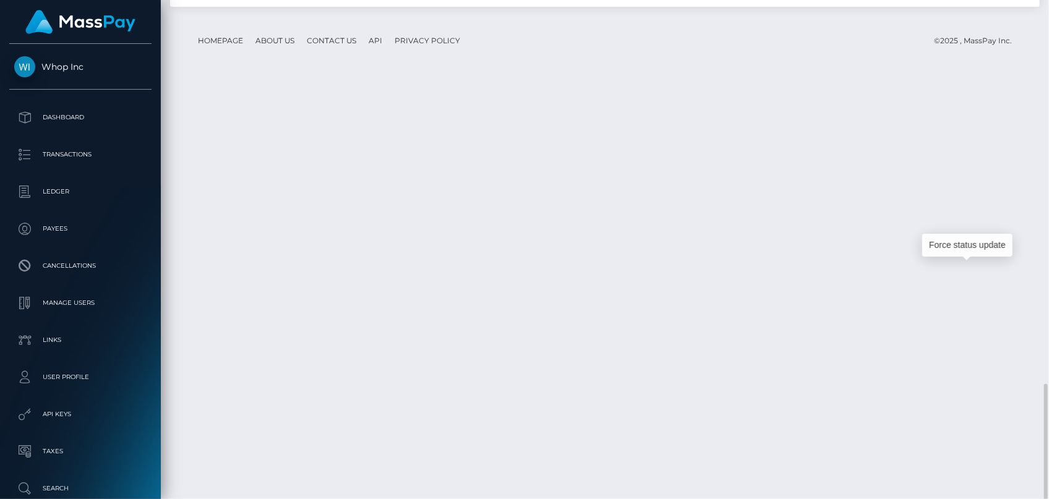
scroll to position [148, 271]
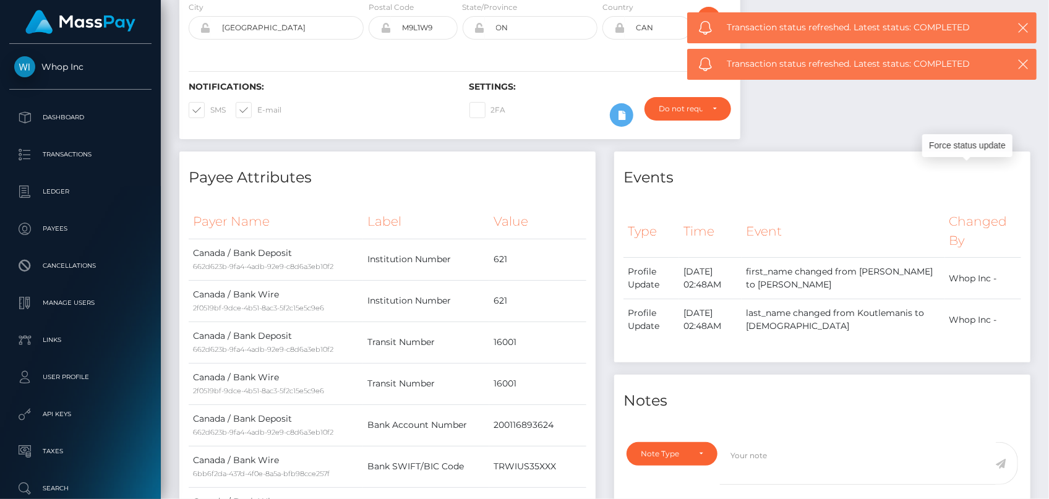
scroll to position [0, 0]
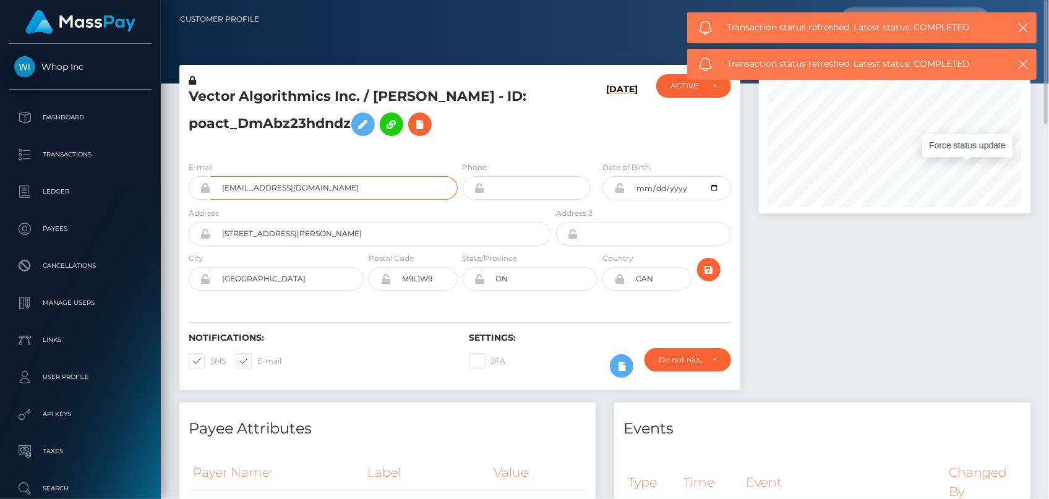
click at [268, 200] on input "[EMAIL_ADDRESS][DOMAIN_NAME]" at bounding box center [334, 188] width 247 height 24
click at [267, 200] on input "[EMAIL_ADDRESS][DOMAIN_NAME]" at bounding box center [334, 188] width 247 height 24
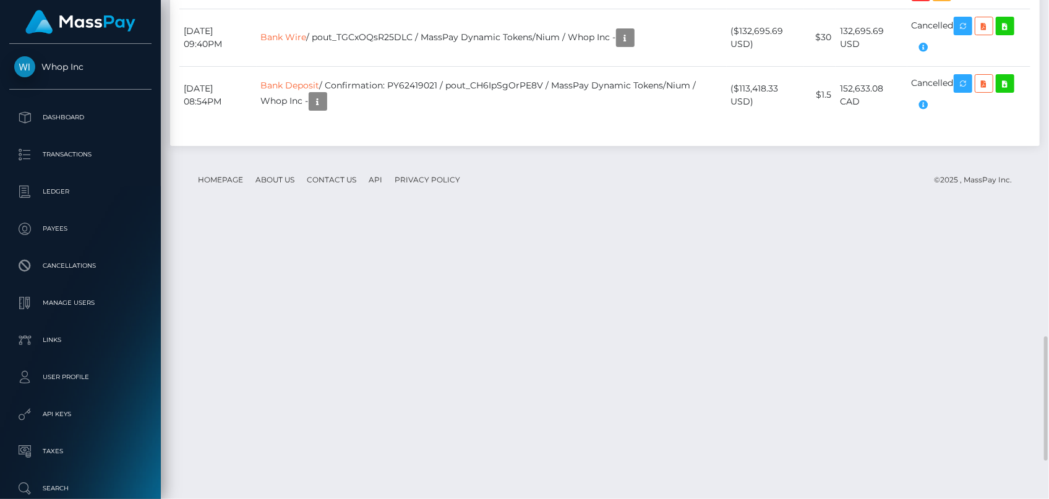
scroll to position [1506, 0]
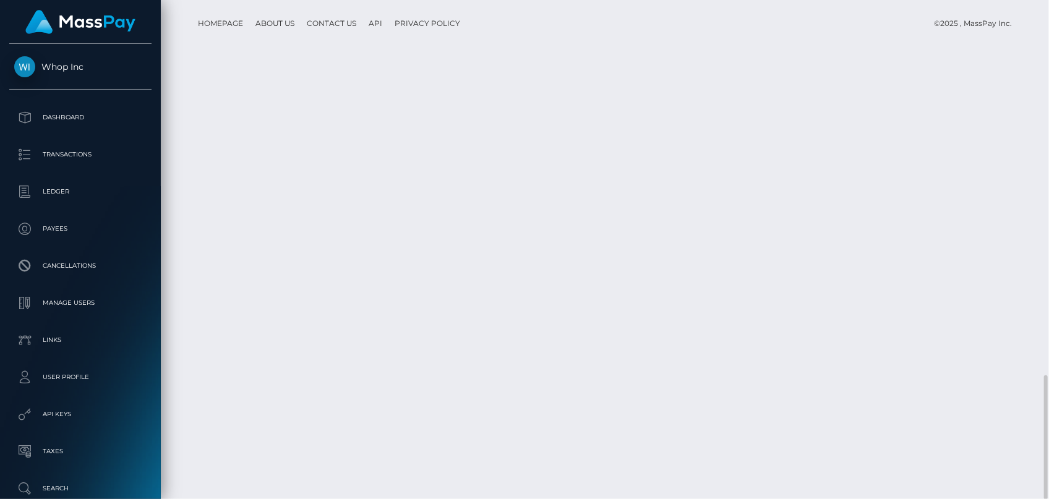
drag, startPoint x: 185, startPoint y: 251, endPoint x: 224, endPoint y: 257, distance: 39.5
copy td "[DATE]"
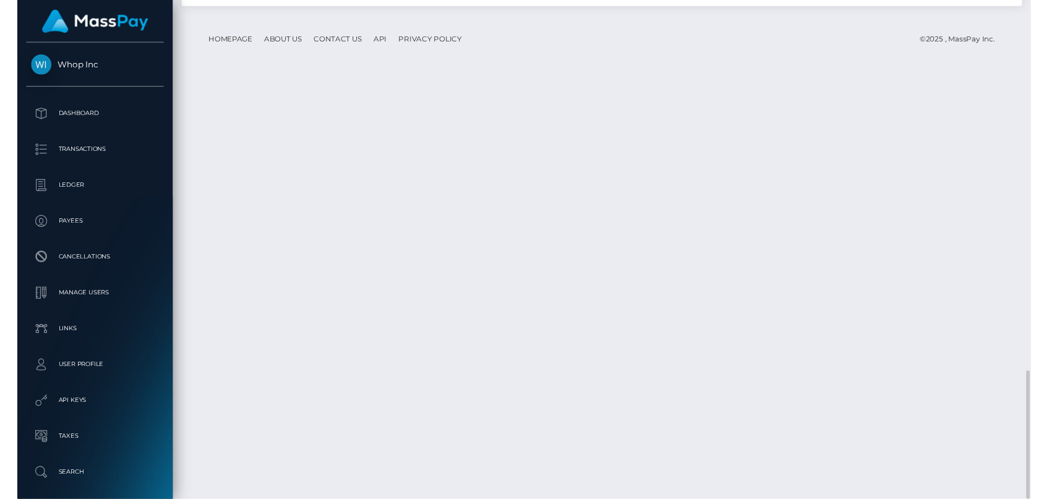
scroll to position [1488, 0]
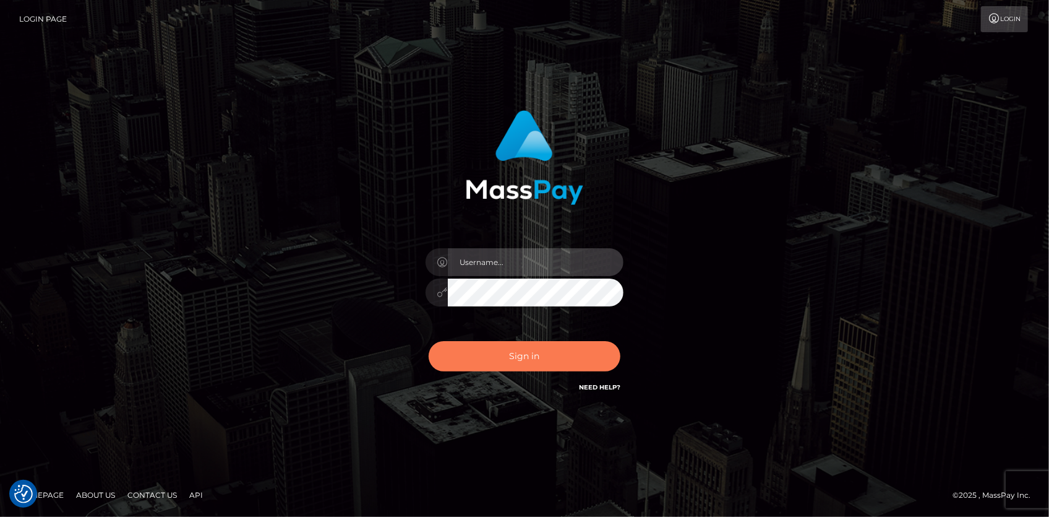
type input "Eduard Gavrilescu"
click at [569, 351] on button "Sign in" at bounding box center [525, 356] width 192 height 30
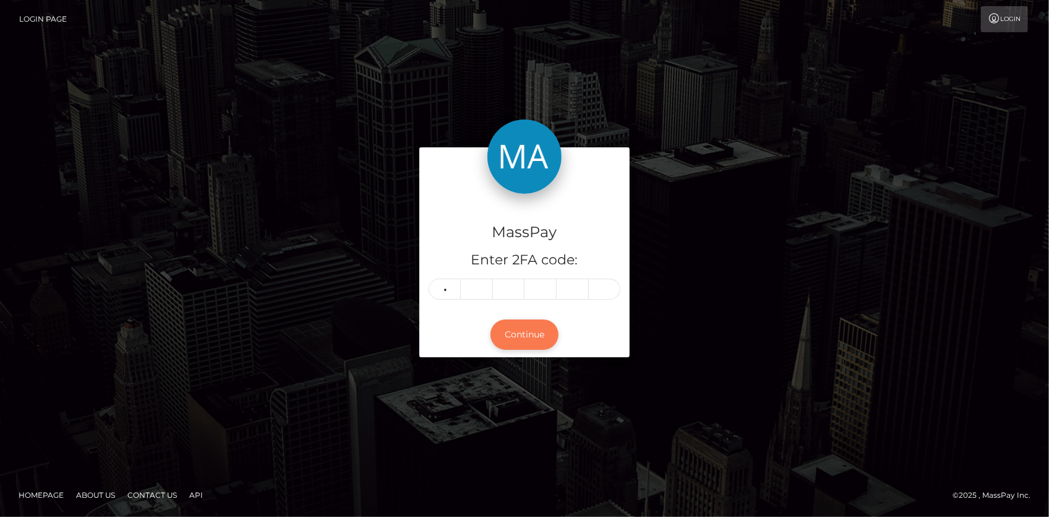
type input "2"
type input "8"
type input "3"
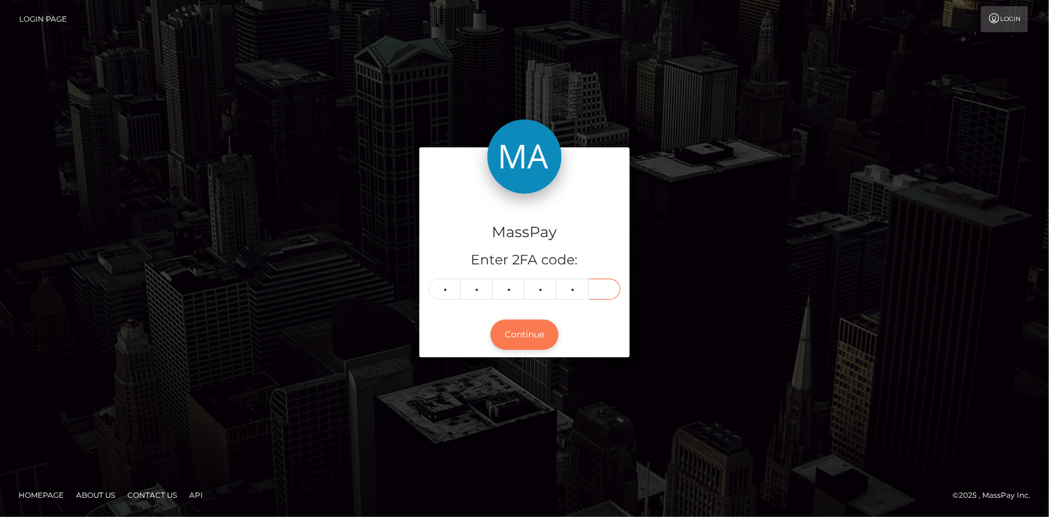
type input "8"
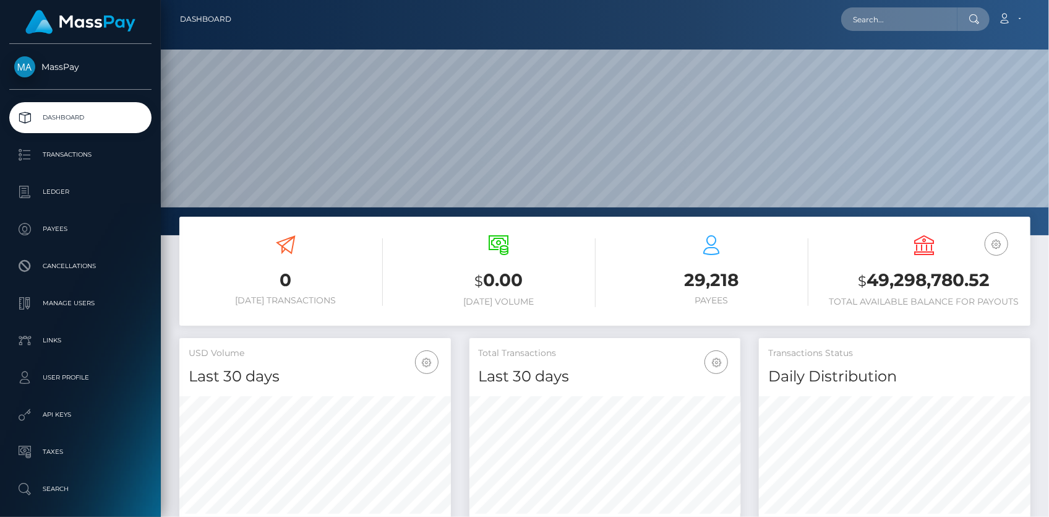
scroll to position [219, 271]
click at [912, 27] on input "text" at bounding box center [899, 19] width 116 height 24
paste input "podst_NJdGJ0hKJAwJ"
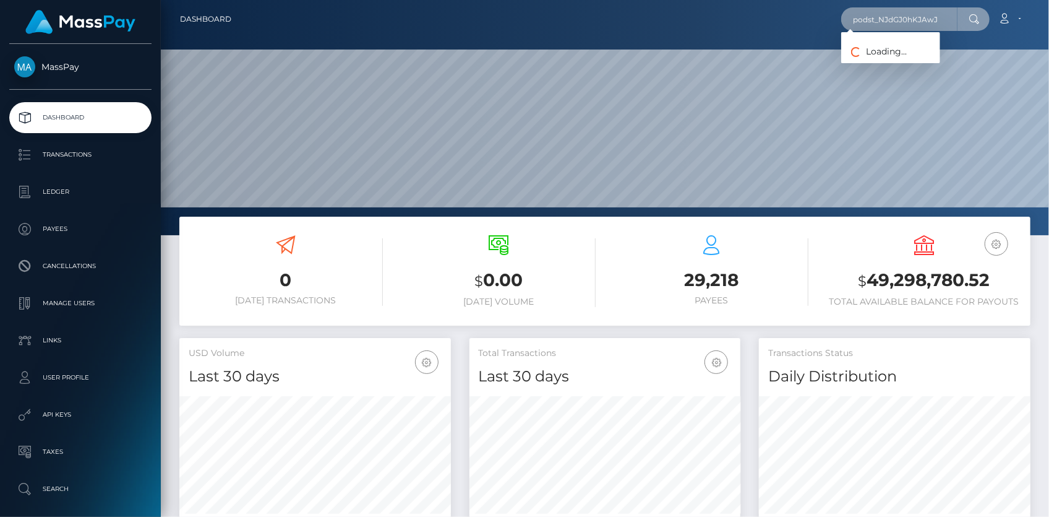
paste input "87b9ceb5-a360-11f0-bd75-060e06e9f077"
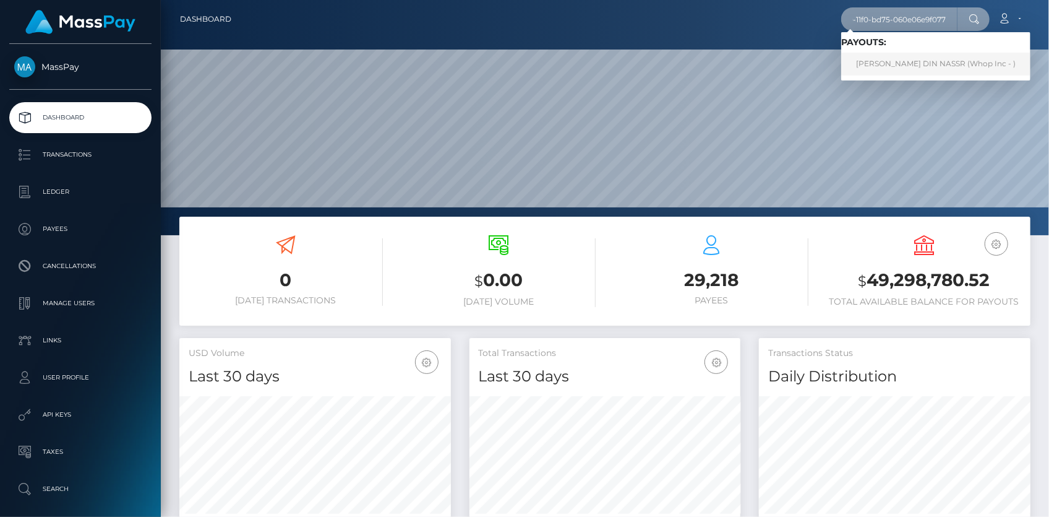
type input "87b9ceb5-a360-11f0-bd75-060e06e9f077"
click at [895, 61] on link "RAMI CHARAF DIN NASSR (Whop Inc - )" at bounding box center [935, 64] width 189 height 23
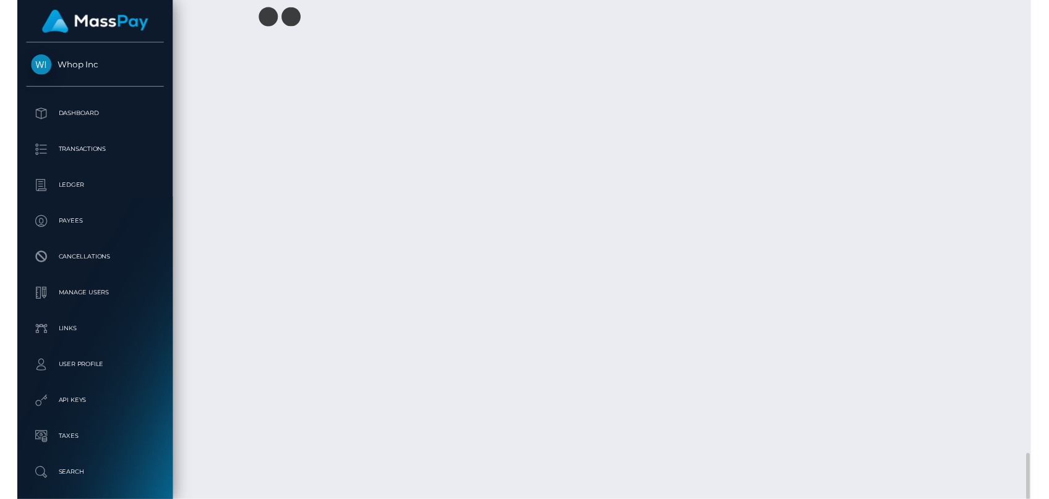
scroll to position [148, 271]
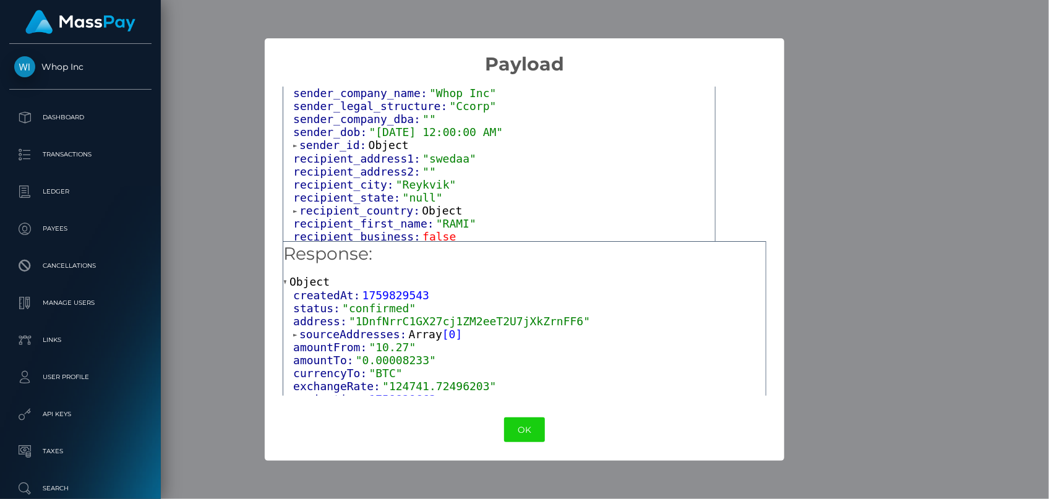
scroll to position [225, 0]
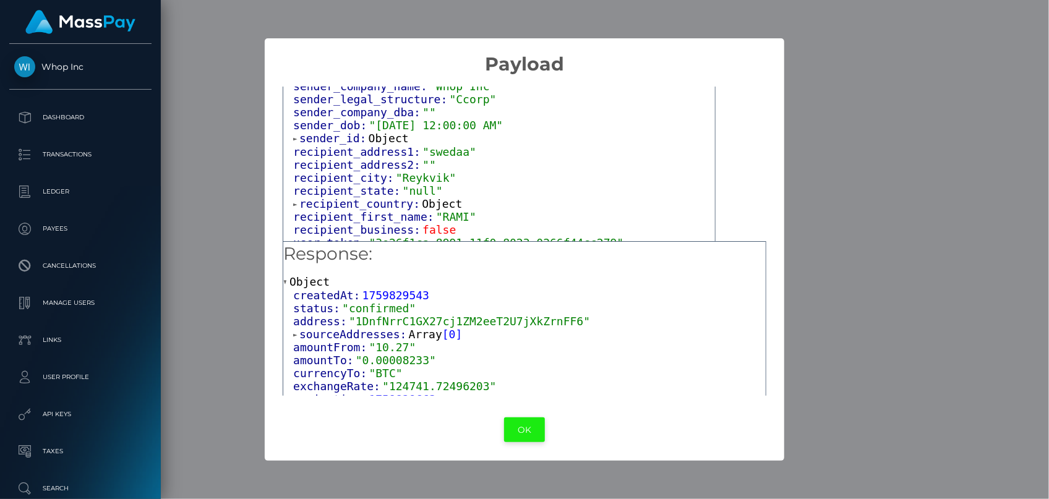
click at [538, 433] on button "OK" at bounding box center [524, 430] width 41 height 25
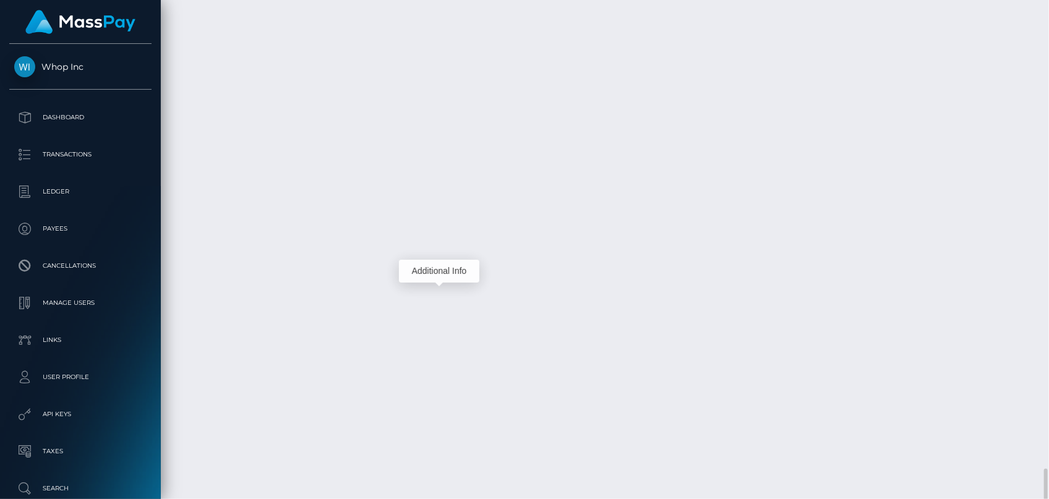
scroll to position [148, 271]
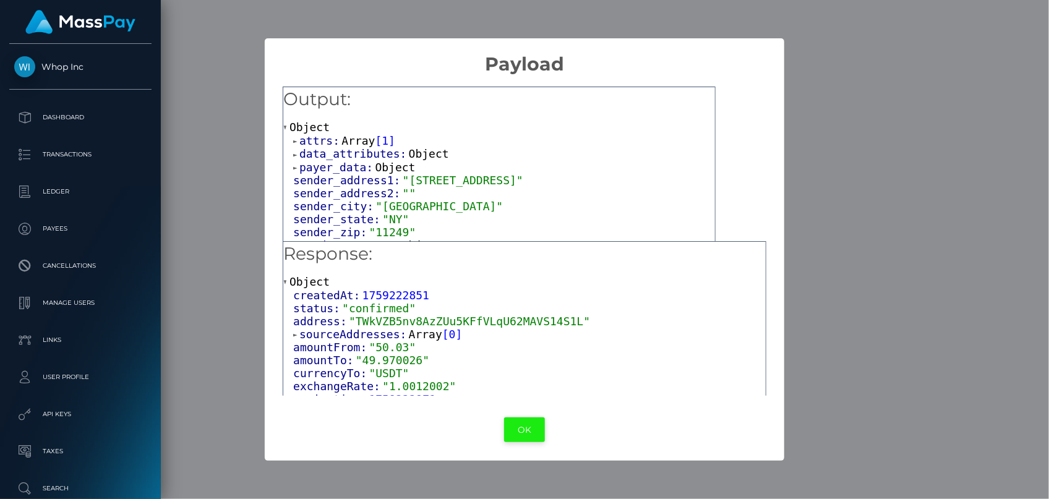
click at [528, 429] on button "OK" at bounding box center [524, 430] width 41 height 25
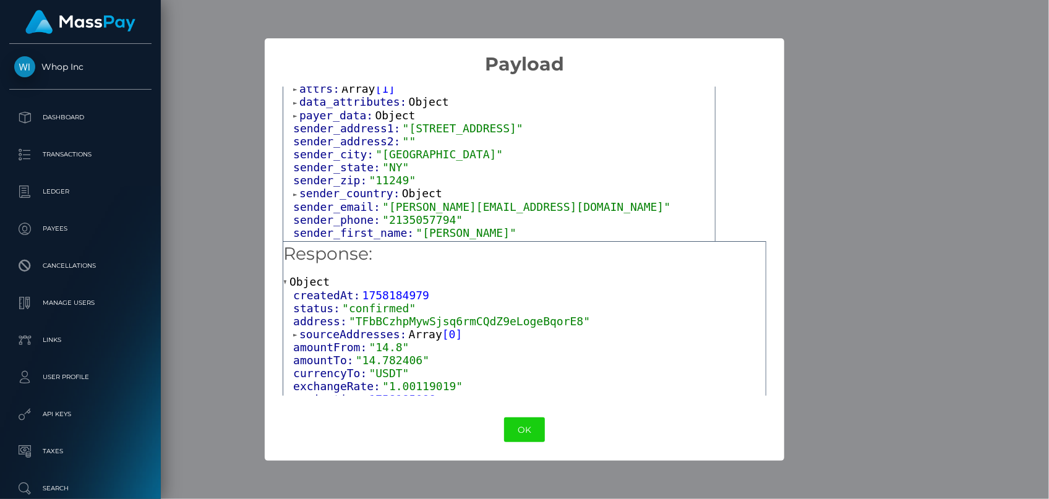
scroll to position [112, 0]
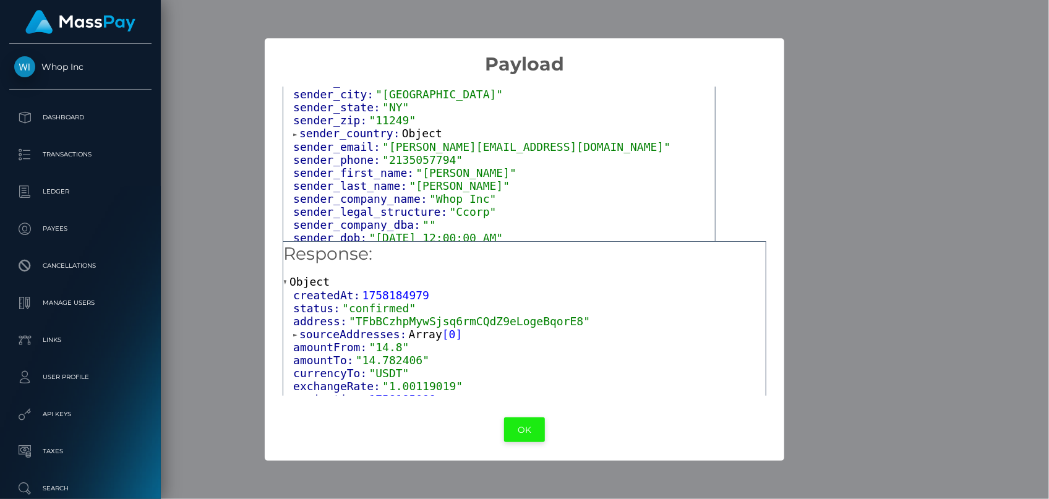
click at [510, 426] on button "OK" at bounding box center [524, 430] width 41 height 25
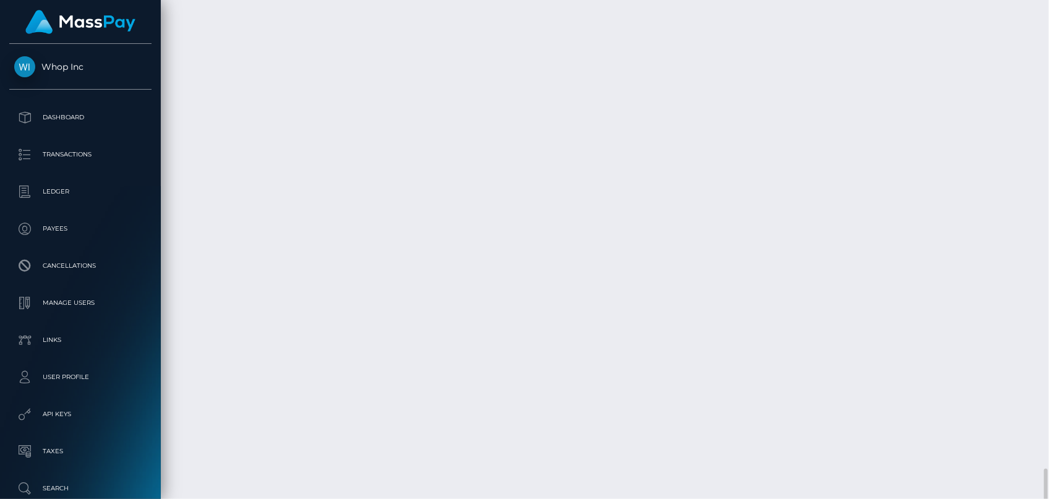
scroll to position [148, 271]
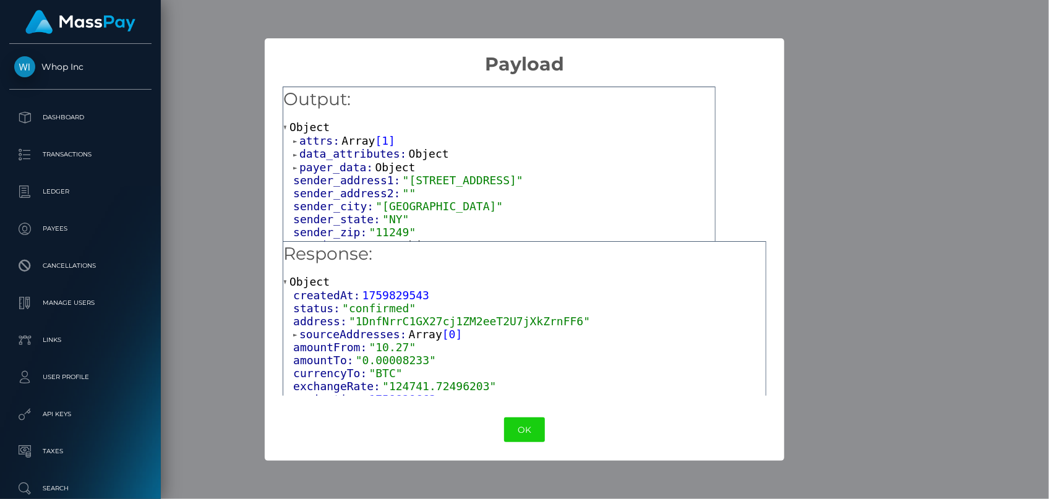
click at [323, 163] on span "payer_data:" at bounding box center [336, 167] width 75 height 13
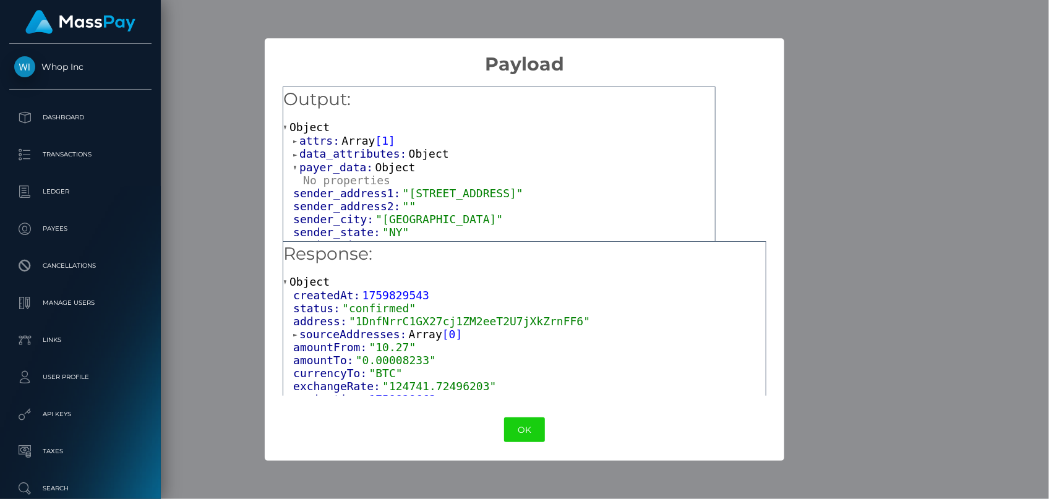
click at [341, 152] on span "data_attributes:" at bounding box center [353, 153] width 109 height 13
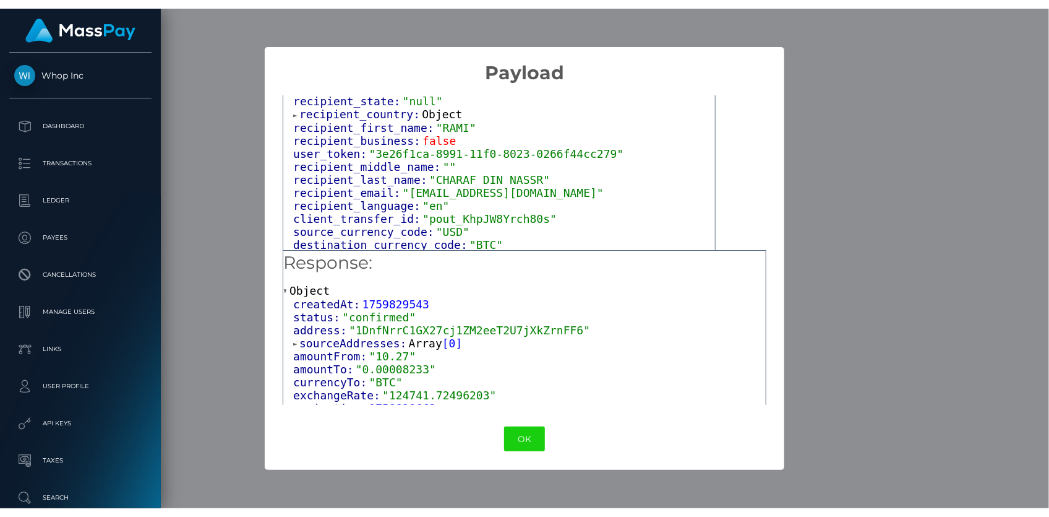
scroll to position [548, 0]
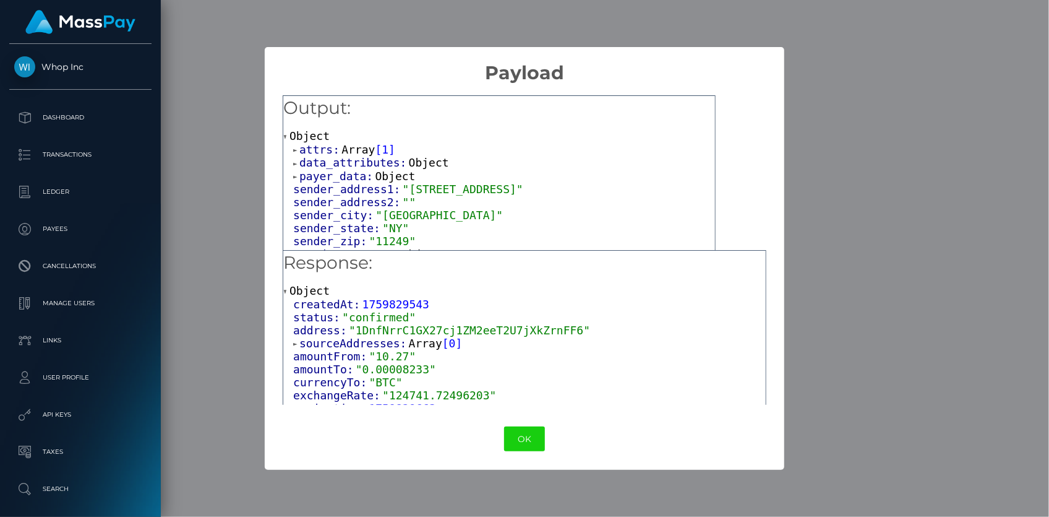
click at [543, 478] on div "× Payload Output: Object attrs: Array [ 1 ] data_attributes: Object payer_data:…" at bounding box center [524, 258] width 1049 height 517
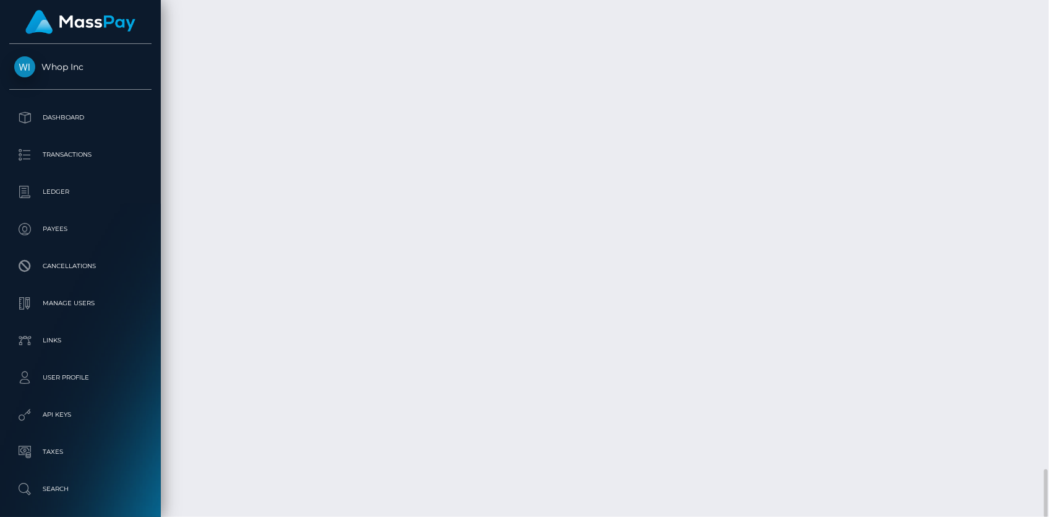
copy td "ostdkw4y46rd"
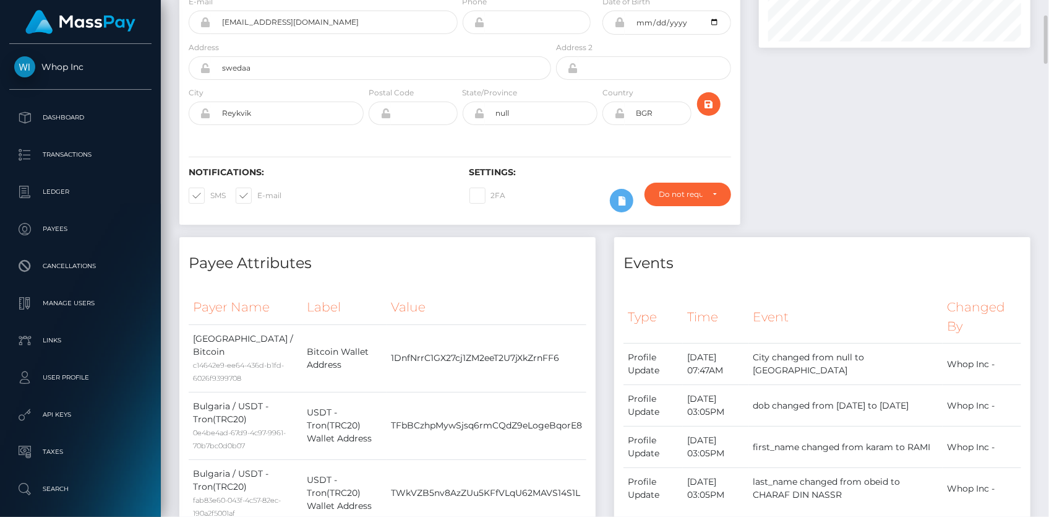
scroll to position [0, 0]
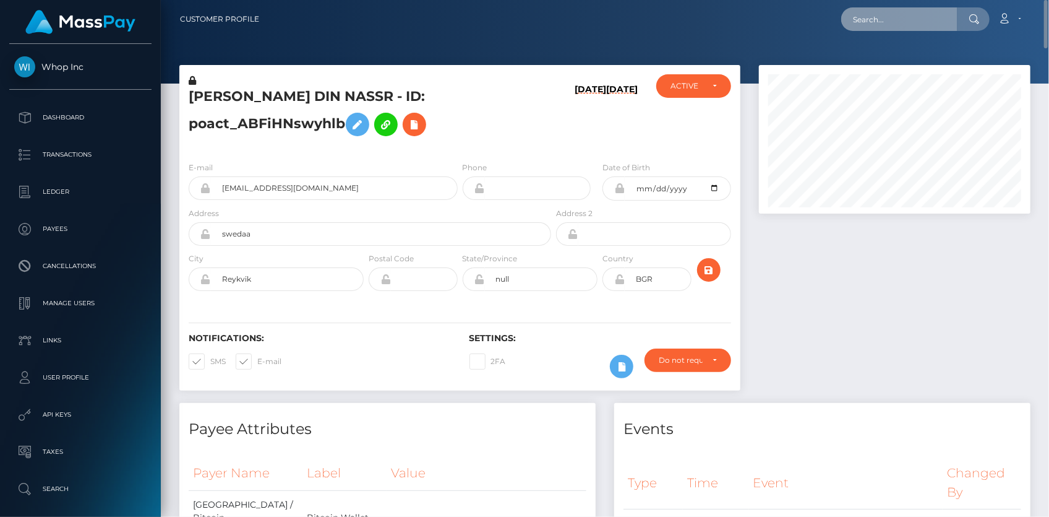
click at [940, 11] on input "text" at bounding box center [899, 19] width 116 height 24
paste input "1746fbfd-9e12-11f0-bd85-0694aced620b"
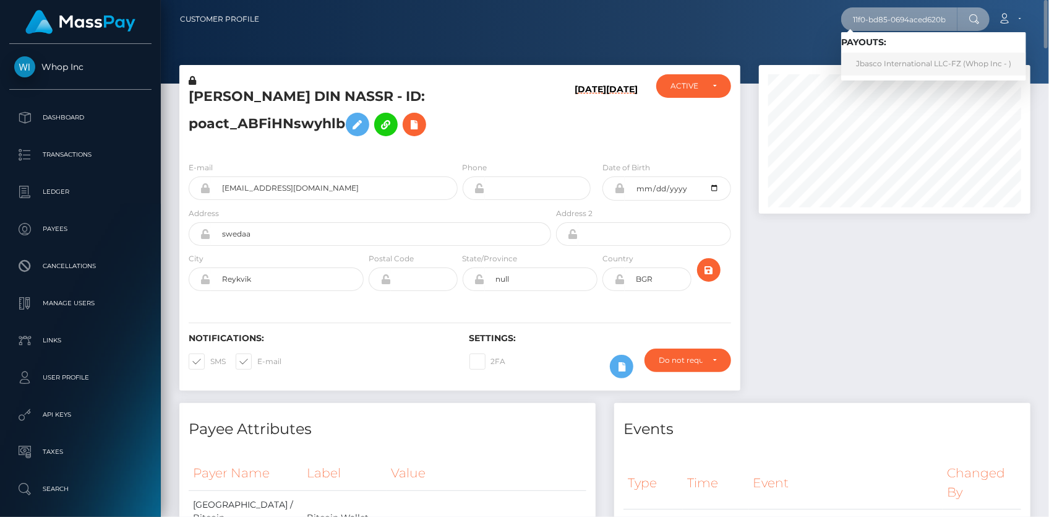
type input "1746fbfd-9e12-11f0-bd85-0694aced620b"
click at [905, 72] on link "Jbasco International LLC-FZ (Whop Inc - )" at bounding box center [933, 64] width 185 height 23
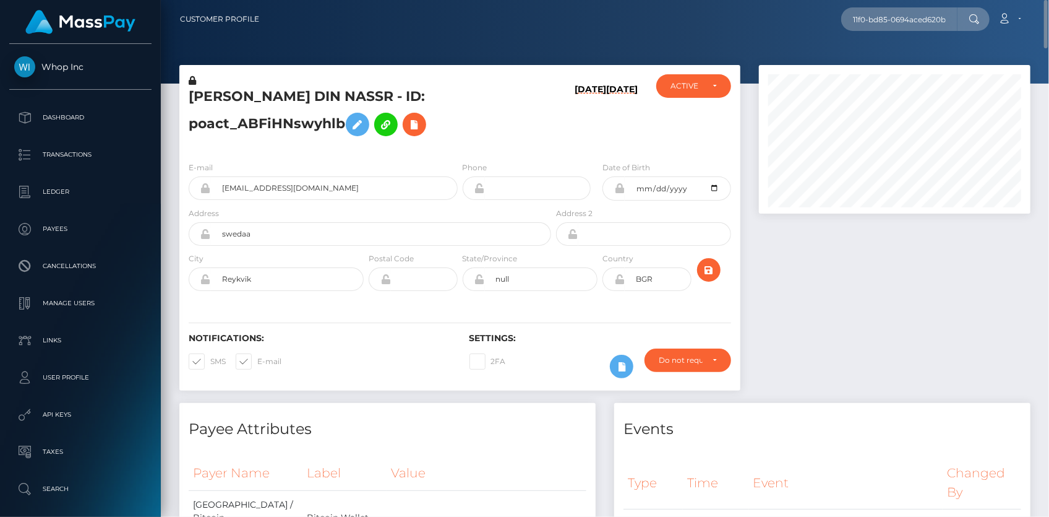
scroll to position [0, 0]
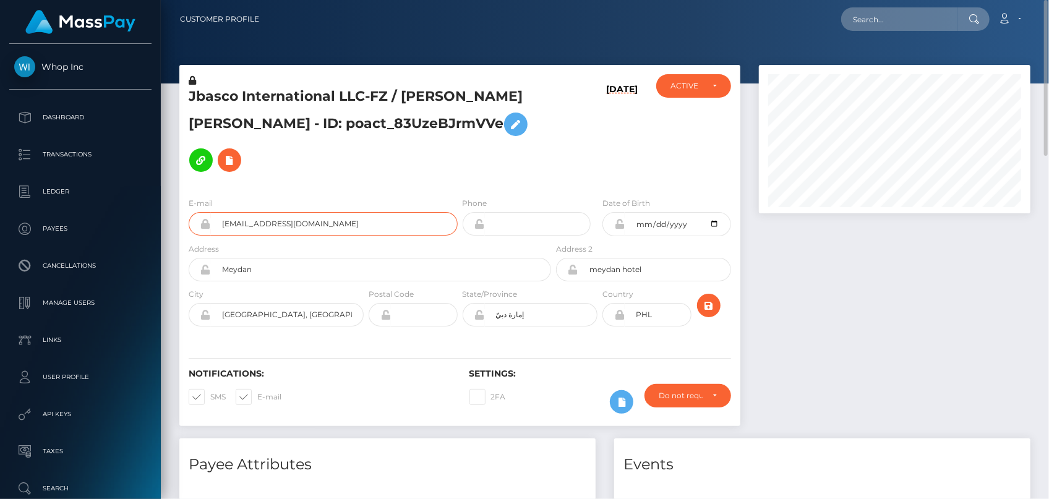
click at [224, 230] on input "[EMAIL_ADDRESS][DOMAIN_NAME]" at bounding box center [334, 224] width 247 height 24
click at [223, 160] on icon at bounding box center [229, 160] width 15 height 15
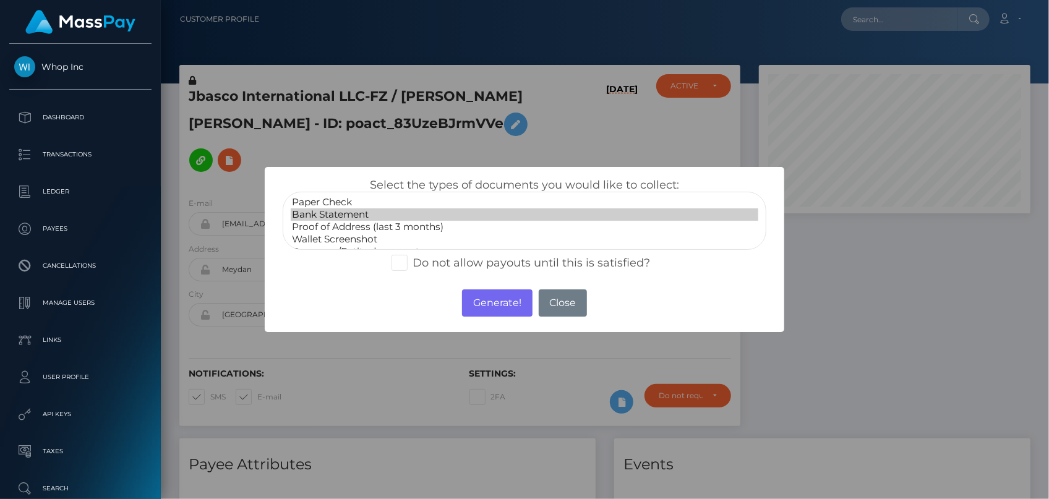
click at [331, 210] on option "Bank Statement" at bounding box center [525, 214] width 468 height 12
select select "Proof of Address (last 3 months)"
click at [371, 230] on option "Proof of Address (last 3 months)" at bounding box center [525, 227] width 468 height 12
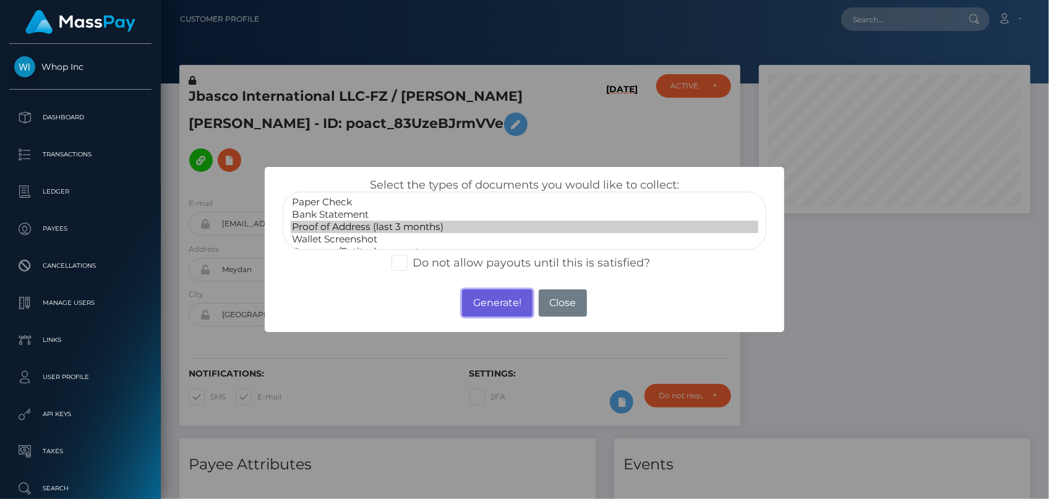
click at [483, 302] on button "Generate!" at bounding box center [497, 303] width 70 height 27
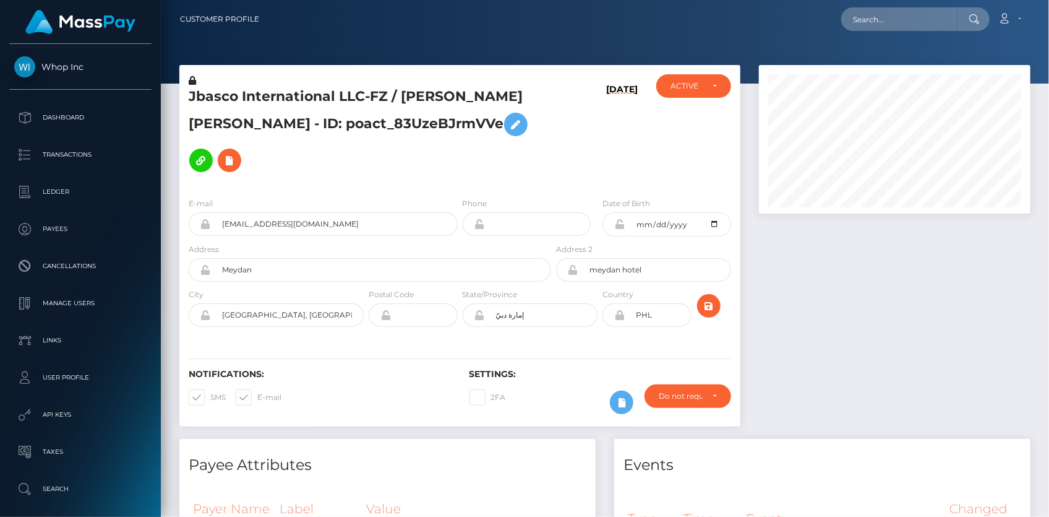
scroll to position [148, 271]
click at [880, 17] on input "text" at bounding box center [899, 19] width 116 height 24
paste input "pout_WhqZaOFu0zmft"
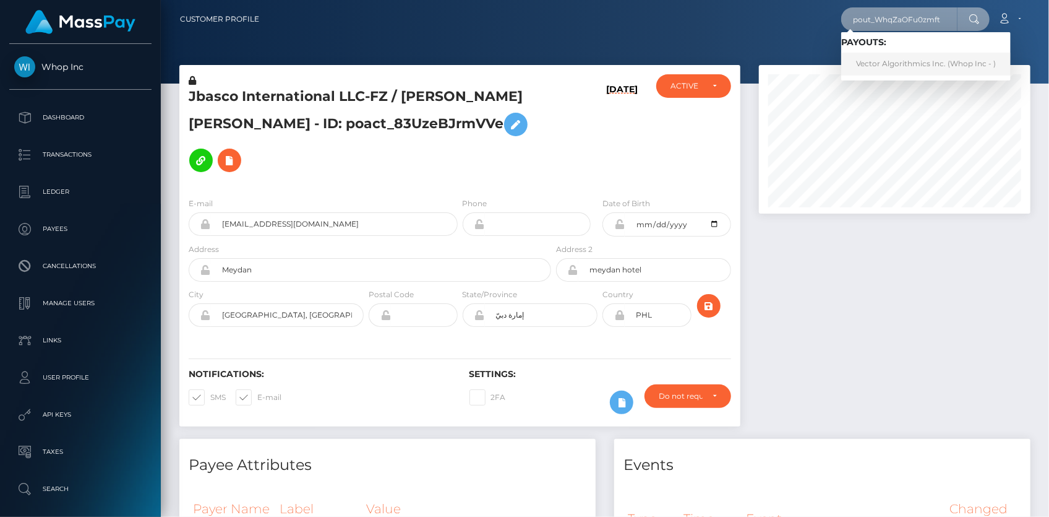
type input "pout_WhqZaOFu0zmft"
click at [917, 61] on link "Vector Algorithmics Inc. (Whop Inc - )" at bounding box center [925, 64] width 169 height 23
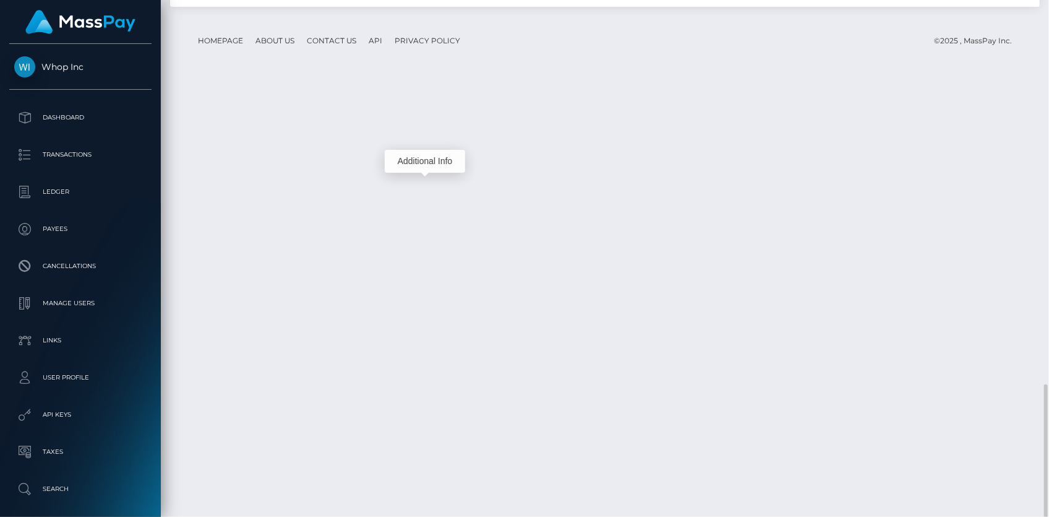
scroll to position [148, 271]
copy td "RQaXO4rd0kEvaIk0aA52ea"
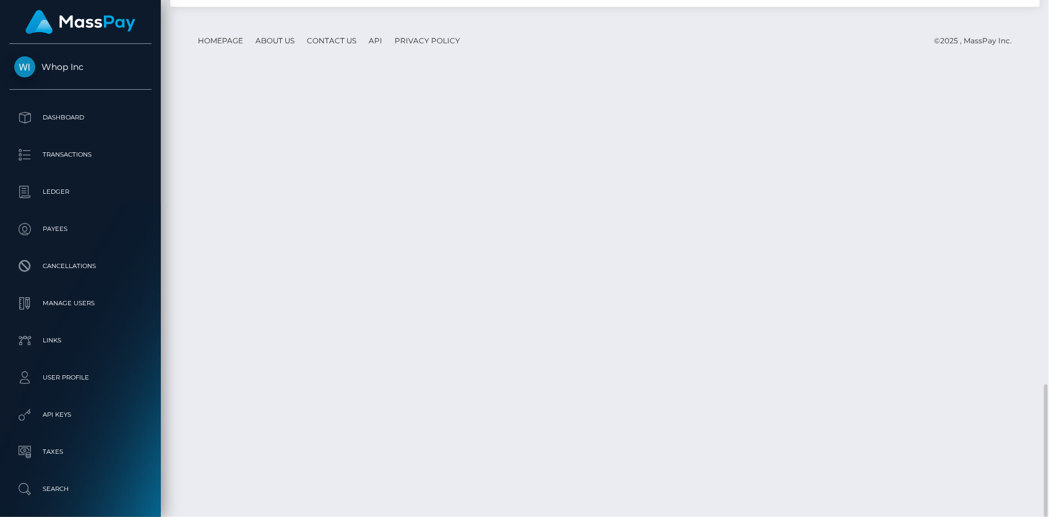
copy td "RQVzRT8afBe74n8zEAd2bd"
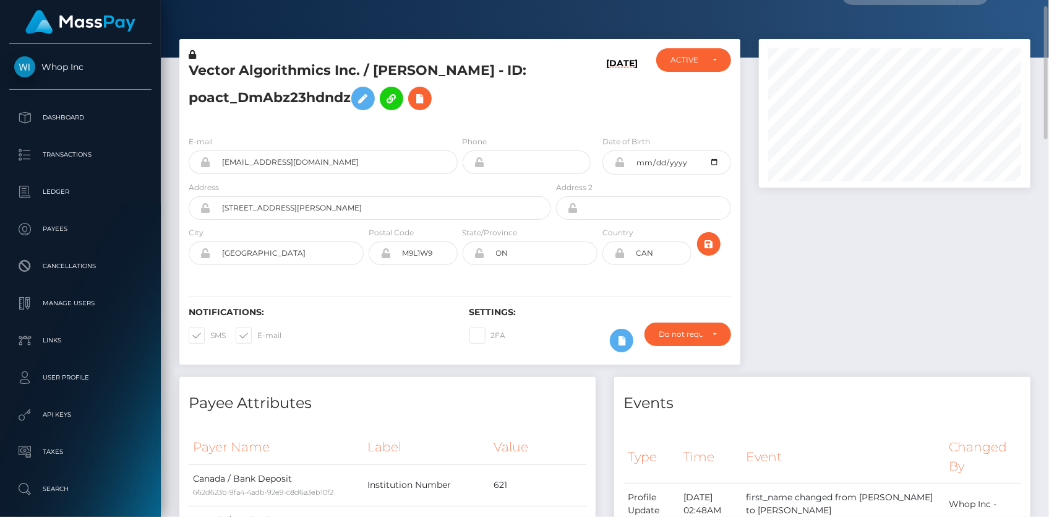
scroll to position [0, 0]
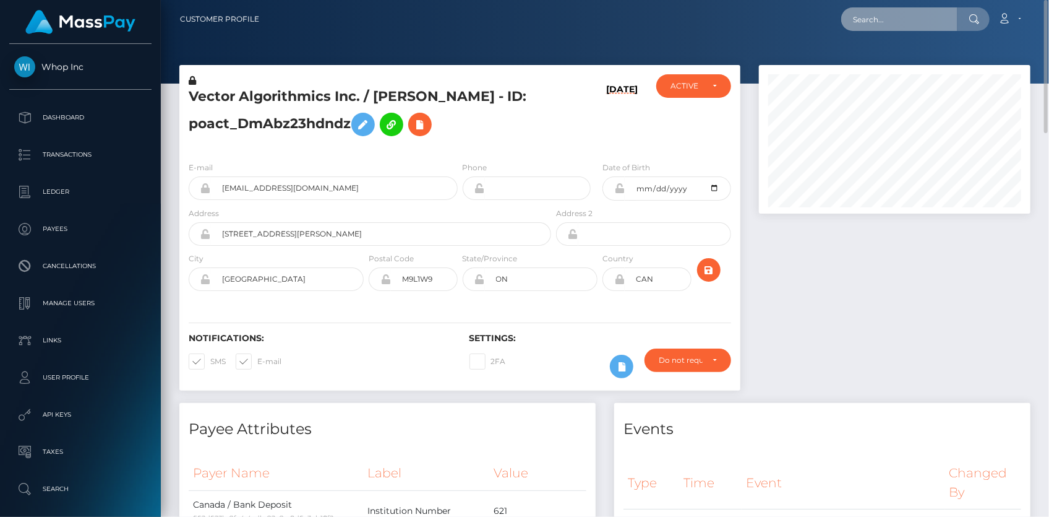
click at [862, 24] on input "text" at bounding box center [899, 19] width 116 height 24
paste input "poact_GpdiDKjBfCl2"
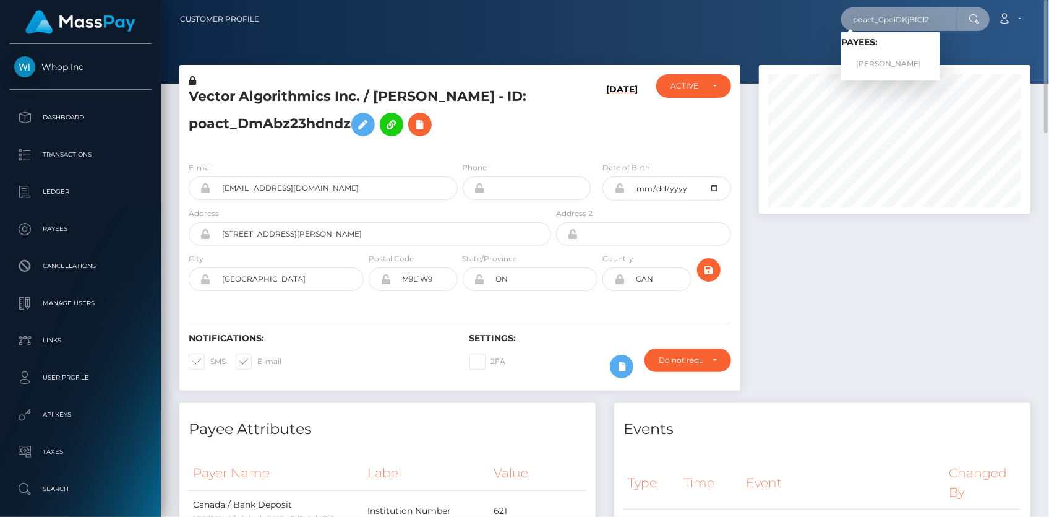
type input "poact_GpdiDKjBfCl2"
click at [880, 63] on link "Rajesh Kumar" at bounding box center [890, 64] width 99 height 23
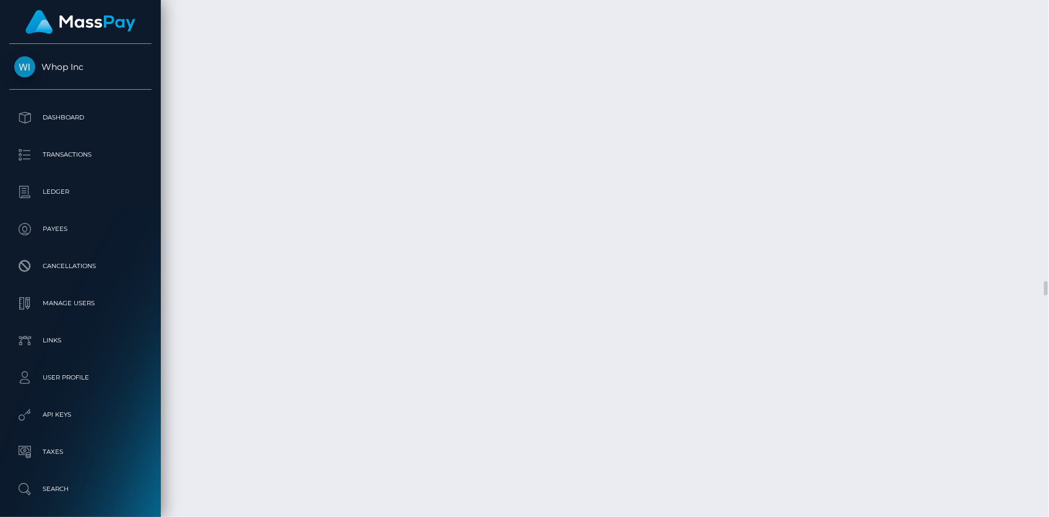
scroll to position [10066, 0]
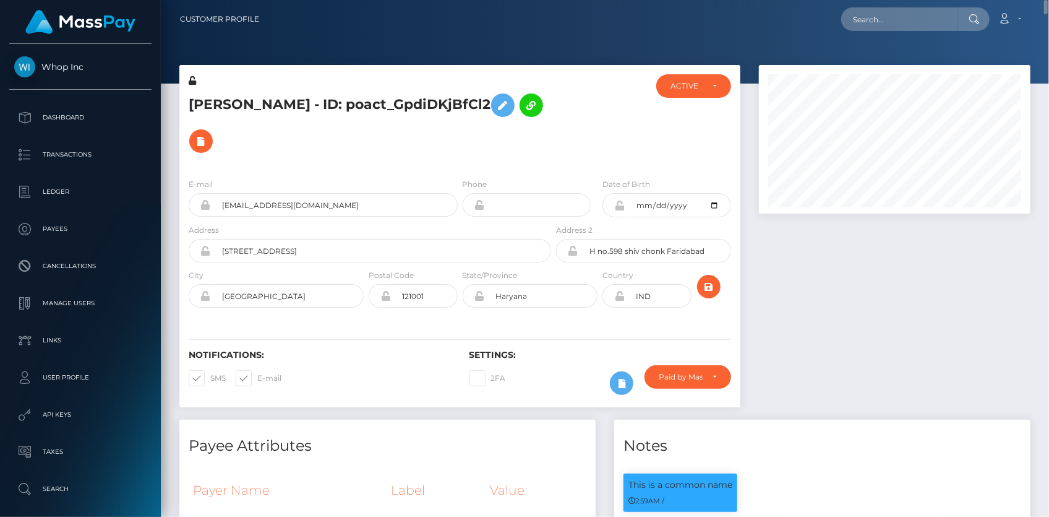
click at [359, 101] on h5 "Rajesh Kumar - ID: poact_GpdiDKjBfCl2" at bounding box center [367, 123] width 356 height 72
copy h5 "Rajesh Kumar - ID: poact_GpdiDKjBfCl2"
click at [856, 37] on nav "Customer Profile Loading... Loading... Account" at bounding box center [605, 19] width 888 height 38
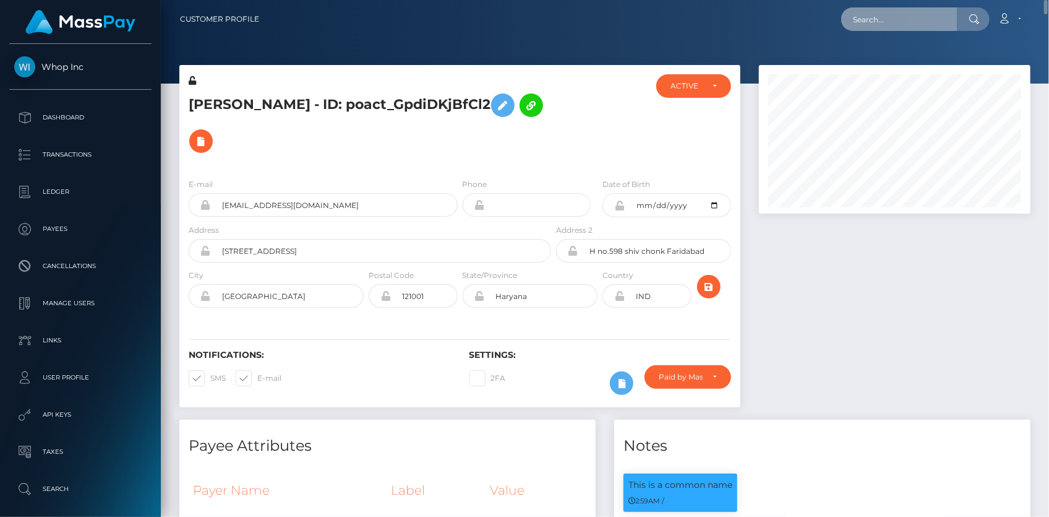
click at [862, 25] on input "text" at bounding box center [899, 19] width 116 height 24
paste input "9000509sunenze1990@gmail.com"
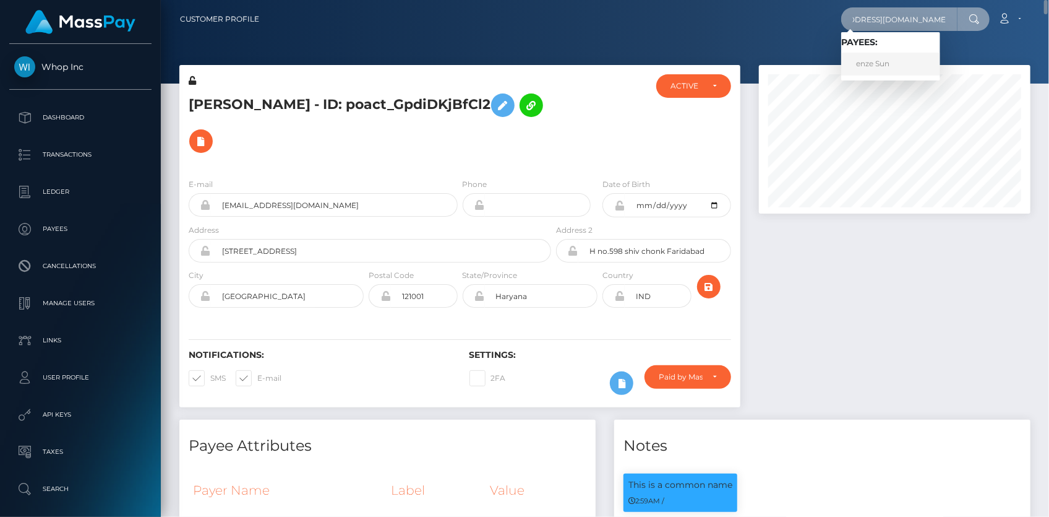
type input "9000509sunenze1990@gmail.com"
click at [875, 59] on link "enze Sun" at bounding box center [890, 64] width 99 height 23
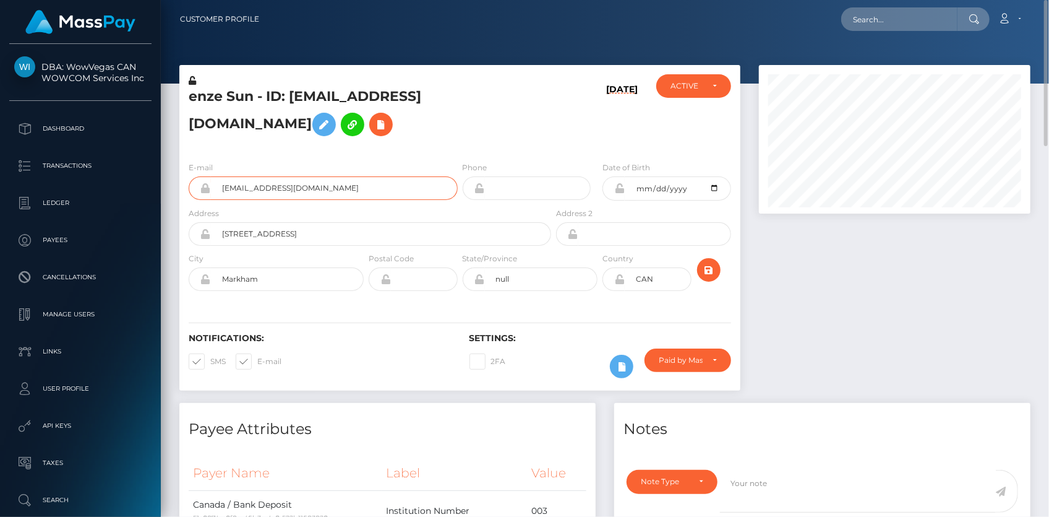
click at [231, 189] on input "[EMAIL_ADDRESS][DOMAIN_NAME]" at bounding box center [334, 188] width 247 height 24
click at [895, 21] on input "text" at bounding box center [899, 19] width 116 height 24
paste input "MSP4b7566b1421e4e3"
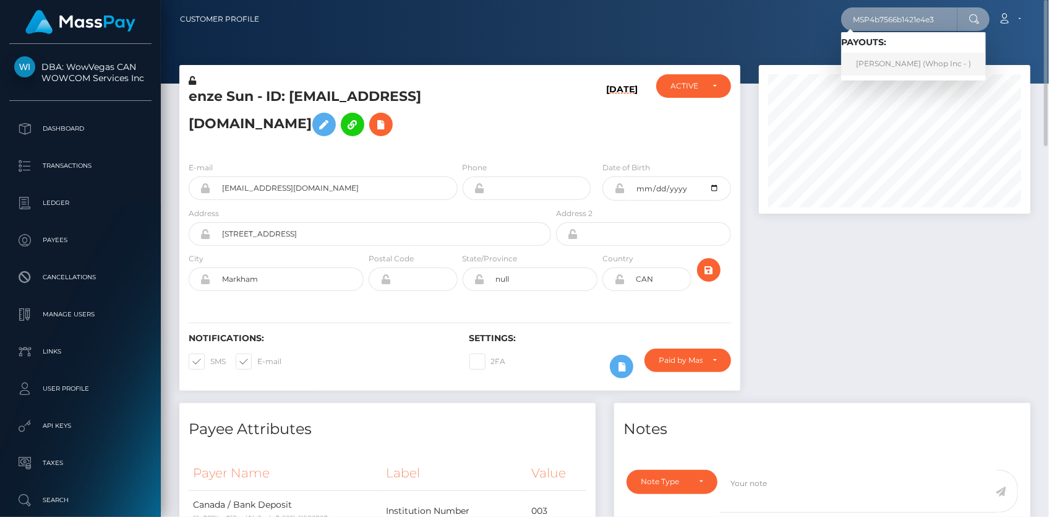
type input "MSP4b7566b1421e4e3"
click at [872, 58] on link "[PERSON_NAME] (Whop Inc - )" at bounding box center [913, 64] width 145 height 23
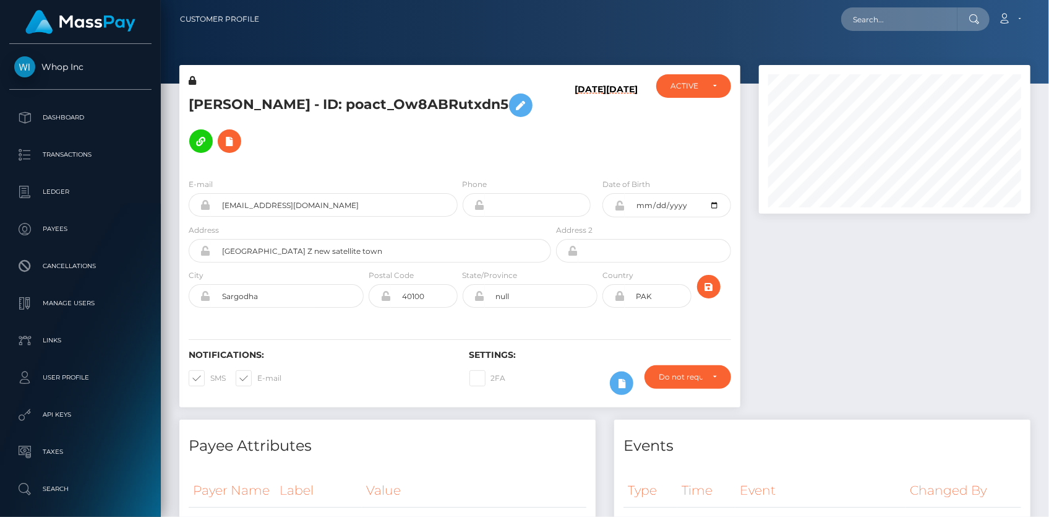
scroll to position [148, 271]
click at [252, 193] on input "[EMAIL_ADDRESS][DOMAIN_NAME]" at bounding box center [334, 205] width 247 height 24
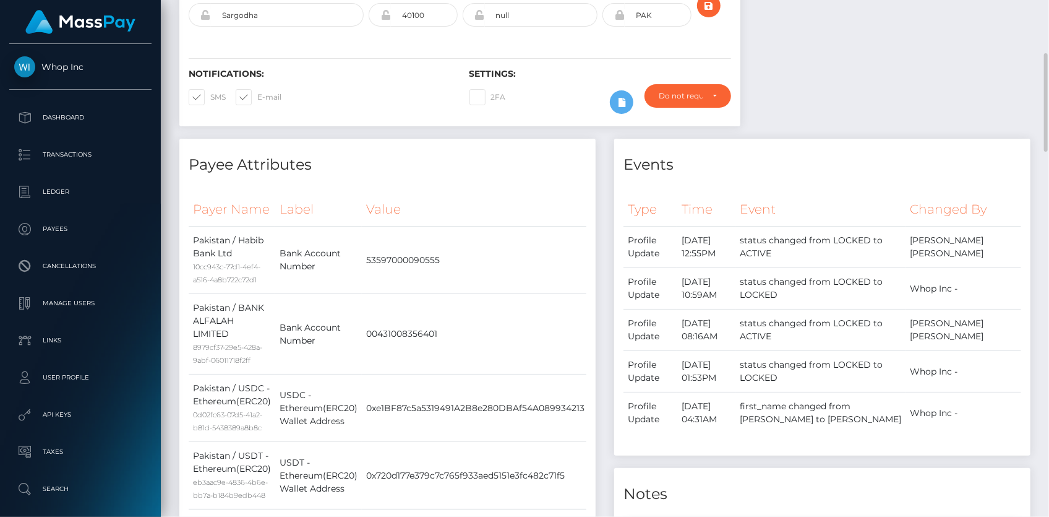
scroll to position [0, 0]
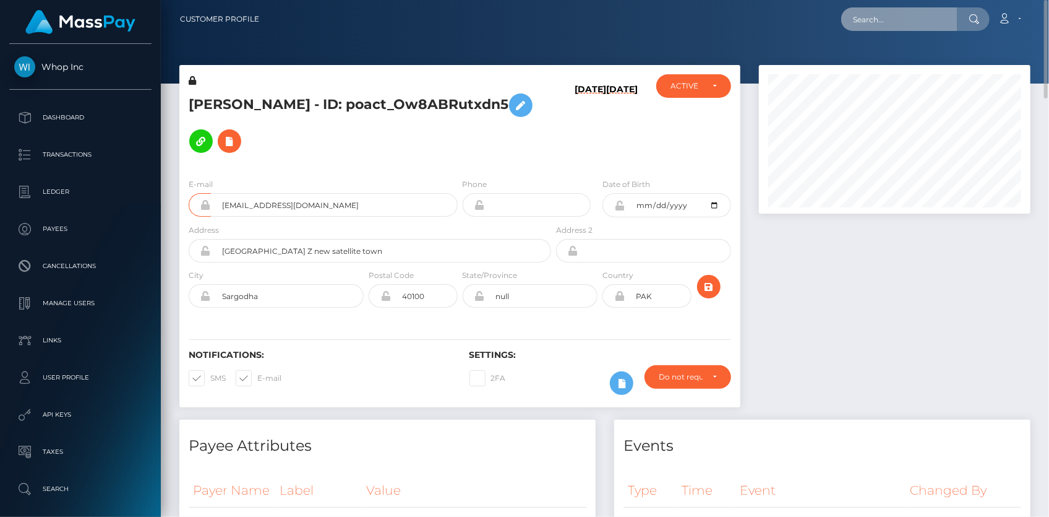
click at [908, 12] on input "text" at bounding box center [899, 19] width 116 height 24
paste input "MSP82705750438ebb5"
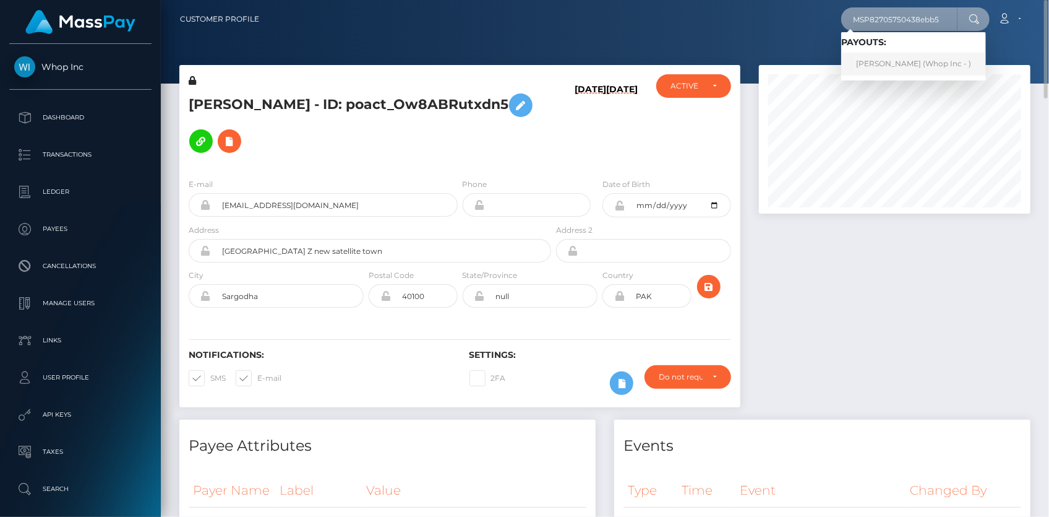
type input "MSP82705750438ebb5"
click at [897, 57] on link "[PERSON_NAME] (Whop Inc - )" at bounding box center [913, 64] width 145 height 23
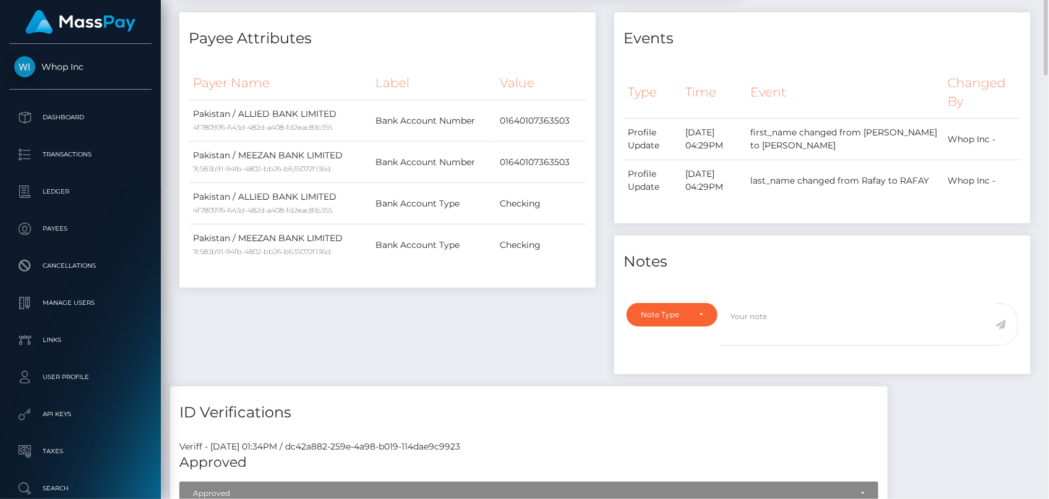
scroll to position [69, 0]
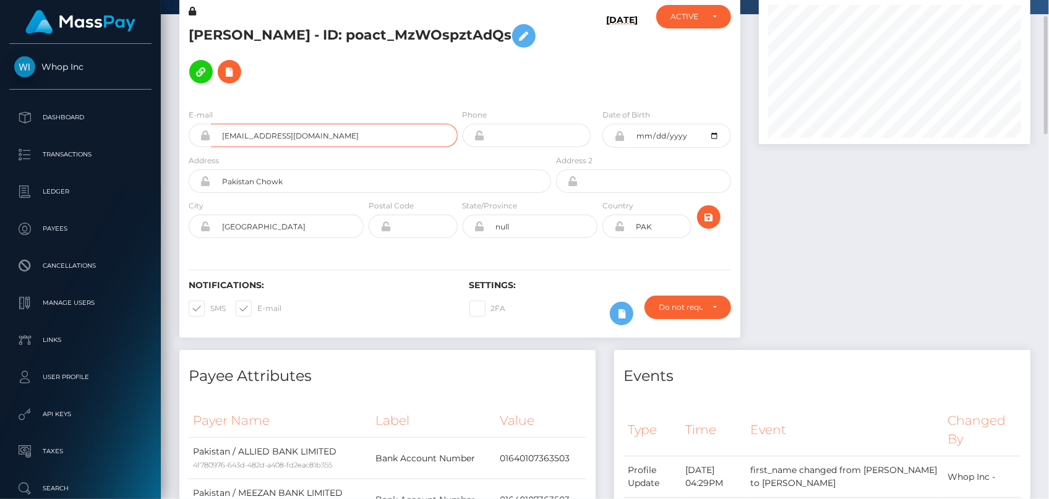
click at [259, 130] on input "abdulrafay9920@gmail.com" at bounding box center [334, 136] width 247 height 24
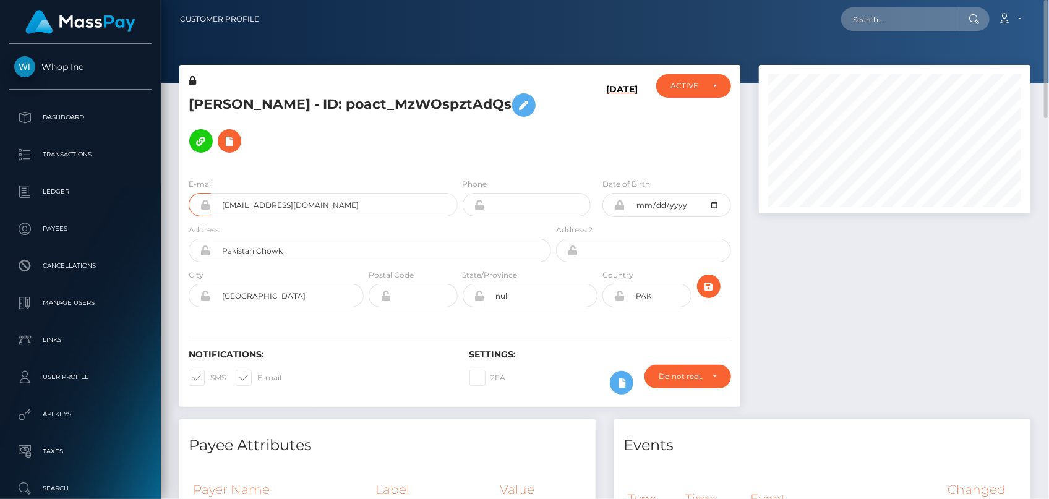
click at [916, 32] on div "Loading... Loading... Account Edit Profile Logout" at bounding box center [649, 19] width 761 height 26
click at [911, 22] on input "text" at bounding box center [899, 19] width 116 height 24
paste input "simplytinaxx@gmail.com"
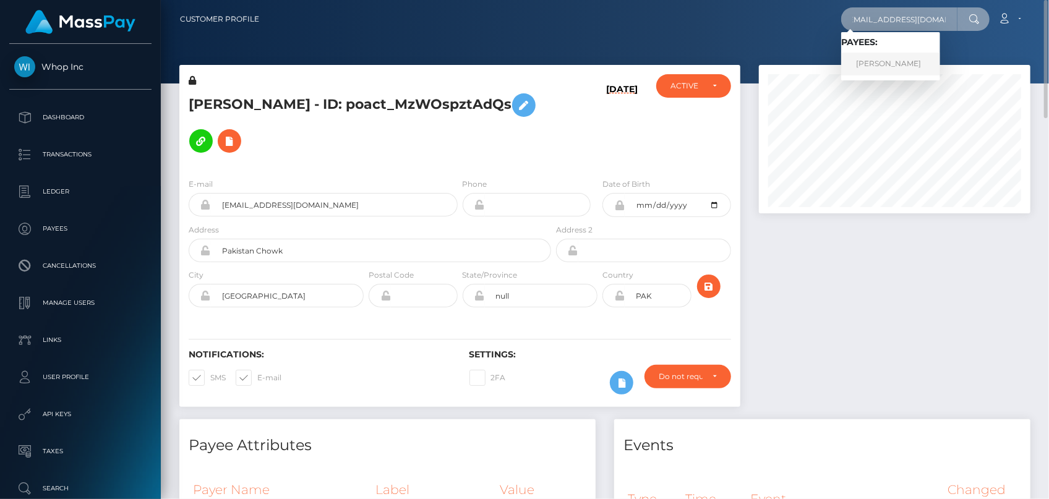
type input "simplytinaxx@gmail.com"
click at [873, 62] on link "TINA NGUYEN" at bounding box center [890, 64] width 99 height 23
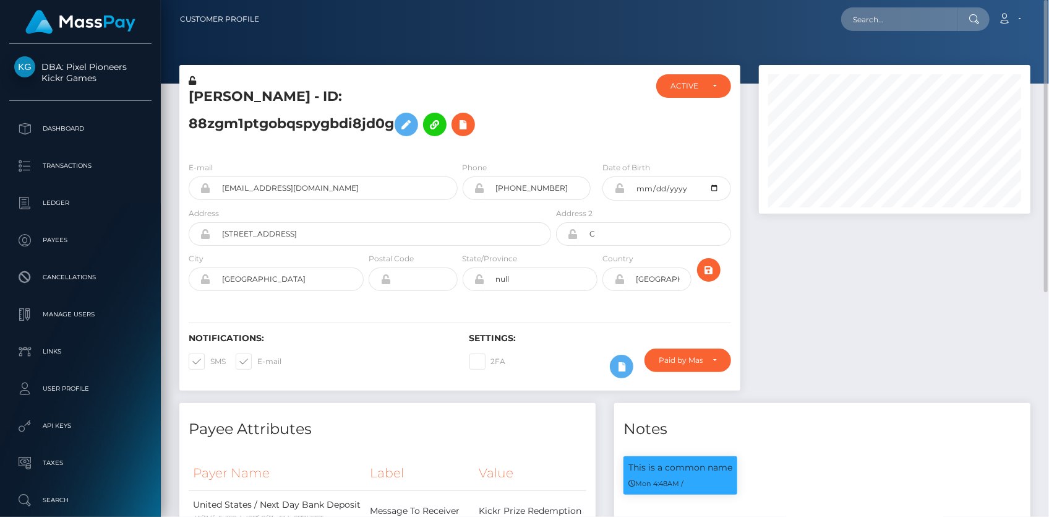
click at [351, 90] on h5 "[PERSON_NAME] - ID: 88zgm1ptgobqspygbdi8jd0g" at bounding box center [367, 114] width 356 height 55
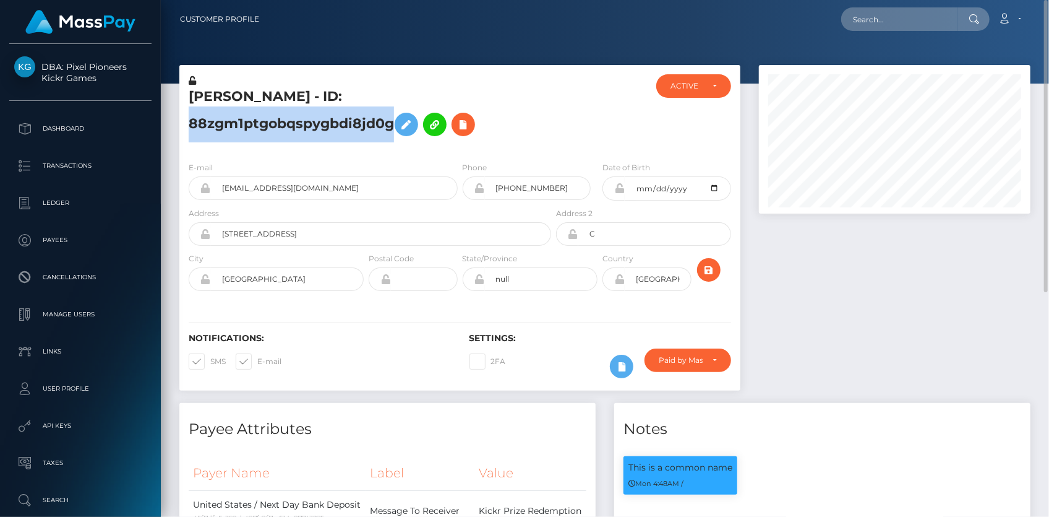
click at [351, 90] on h5 "[PERSON_NAME] - ID: 88zgm1ptgobqspygbdi8jd0g" at bounding box center [367, 114] width 356 height 55
copy h5 "[PERSON_NAME] - ID: 88zgm1ptgobqspygbdi8jd0g"
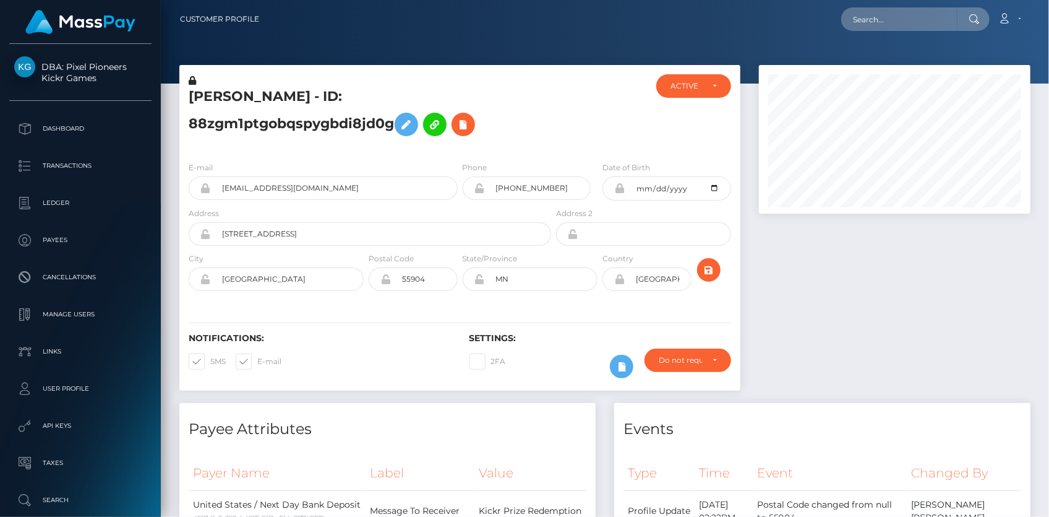
scroll to position [148, 271]
click at [922, 17] on input "text" at bounding box center [899, 19] width 116 height 24
paste input "biz_4zK30ZEND4J8Mz"
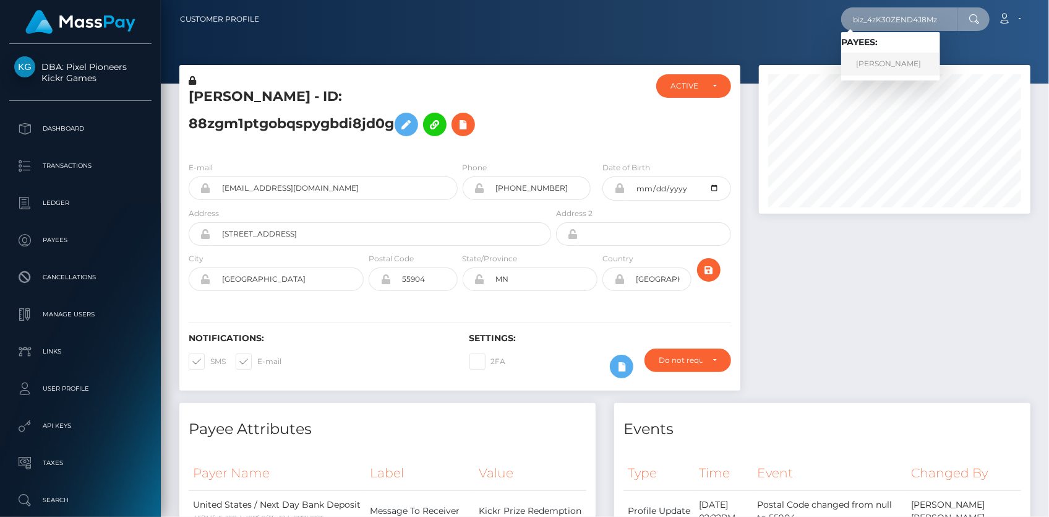
type input "biz_4zK30ZEND4J8Mz"
click at [872, 59] on link "[PERSON_NAME]" at bounding box center [890, 64] width 99 height 23
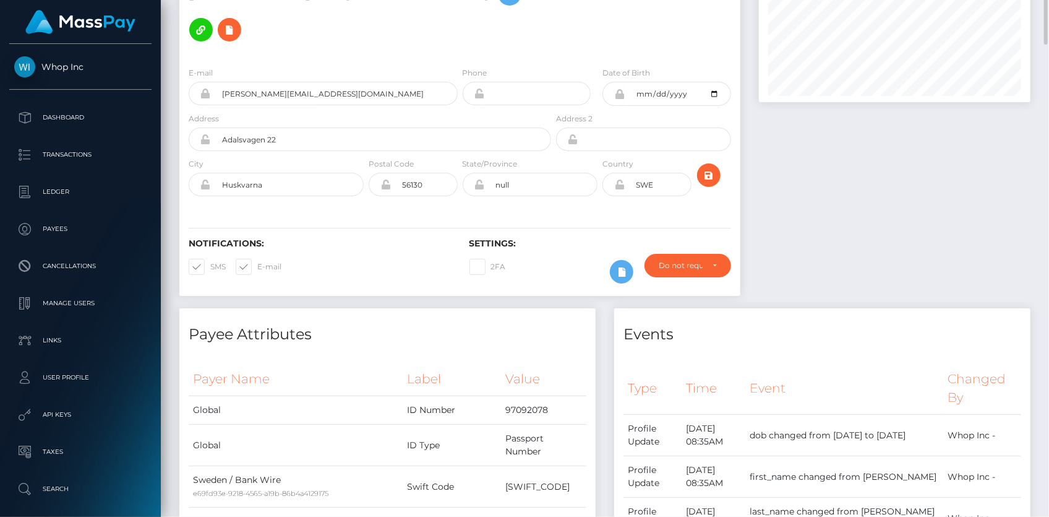
scroll to position [56, 0]
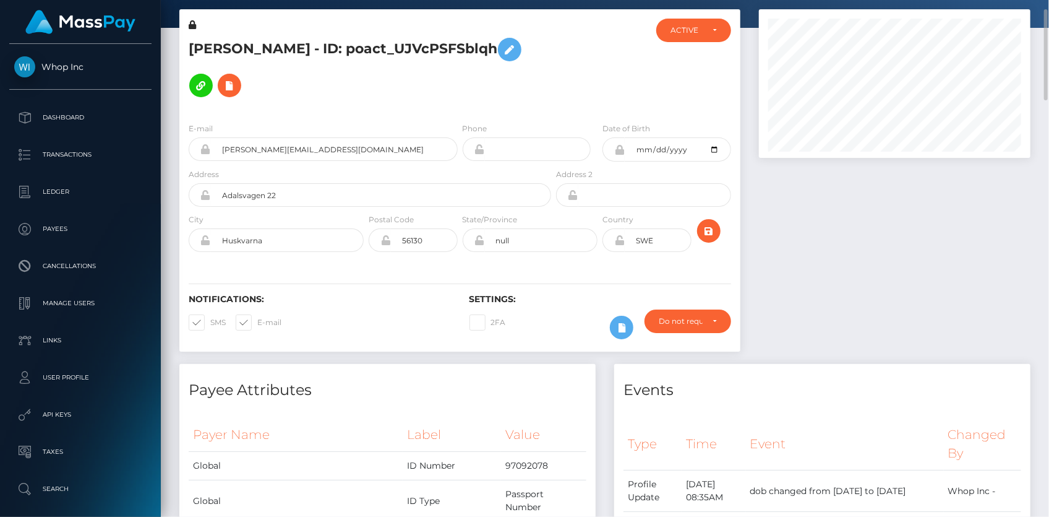
click at [200, 38] on h5 "JOHAN AKE ANDERSSON - ID: poact_UJVcPSFSblqh" at bounding box center [367, 68] width 356 height 72
copy h5 "JOHAN AKE ANDERSSON - ID: poact_UJVcPSFSblqh"
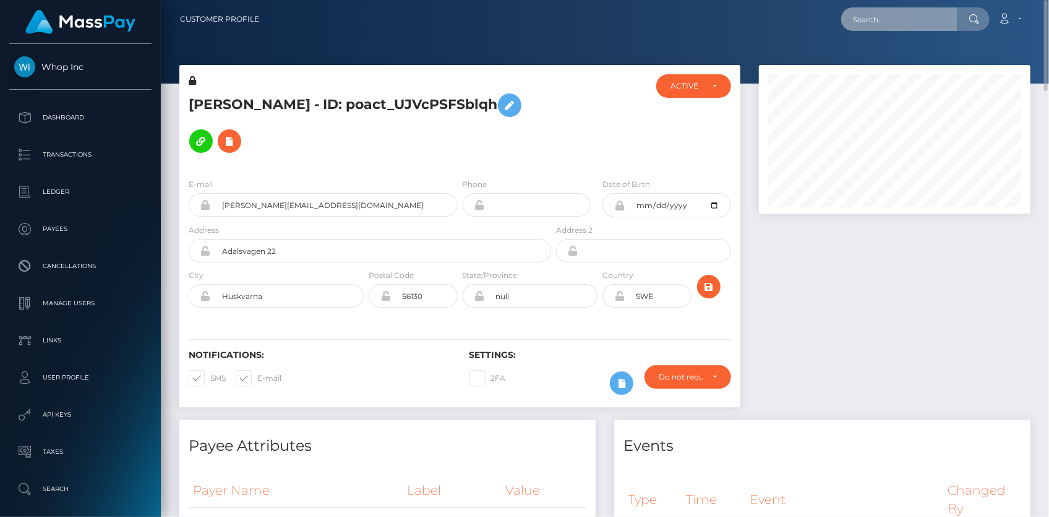
click at [931, 26] on input "text" at bounding box center [899, 19] width 116 height 24
paste input "3289342b-a387-11f0-bd75-060e06e9f077"
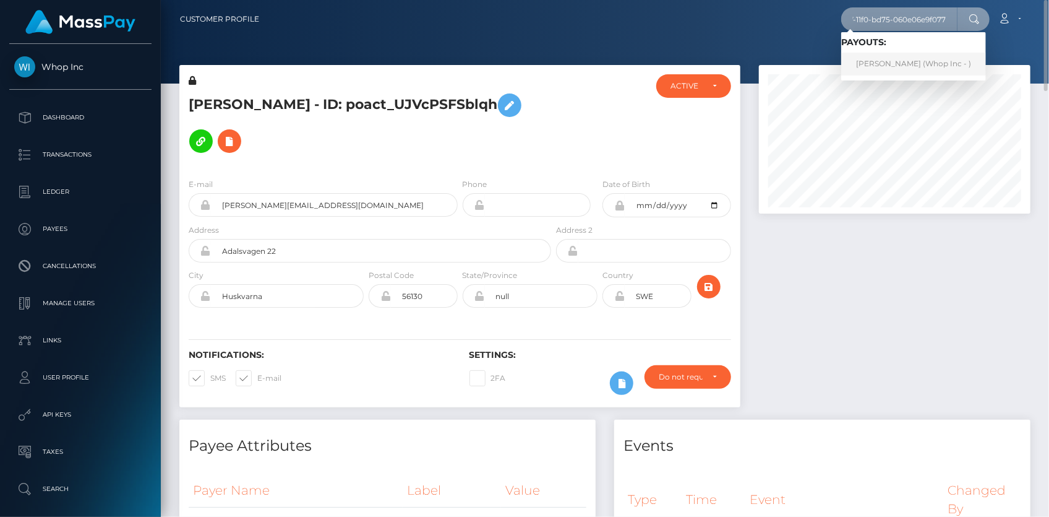
type input "3289342b-a387-11f0-bd75-060e06e9f077"
click at [870, 65] on link "MAREO-JOHN NEL (Whop Inc - )" at bounding box center [913, 64] width 145 height 23
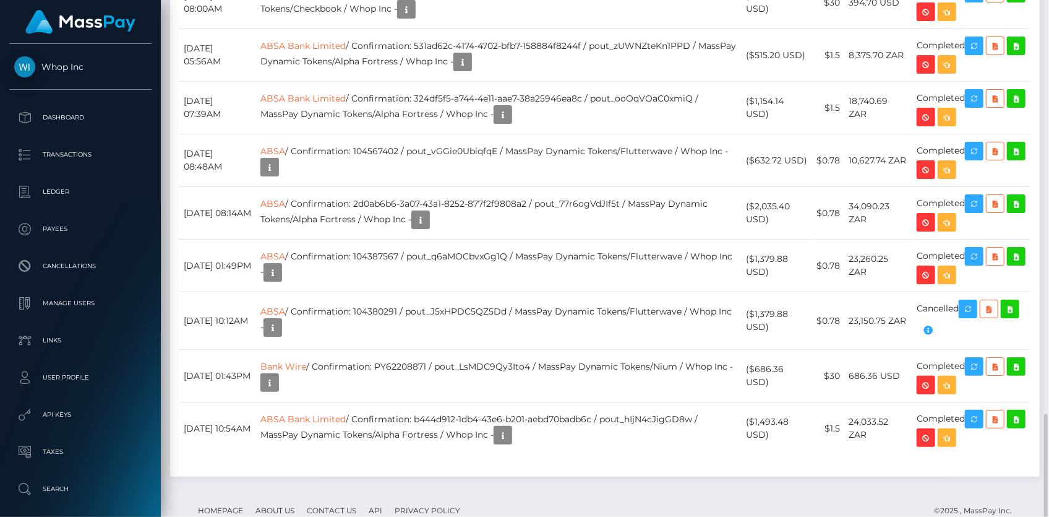
scroll to position [1423, 0]
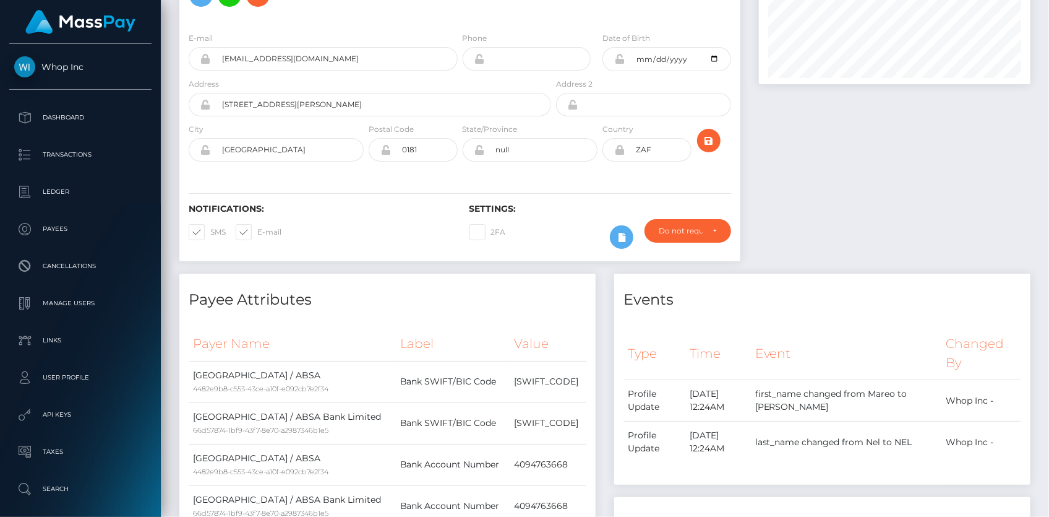
scroll to position [0, 0]
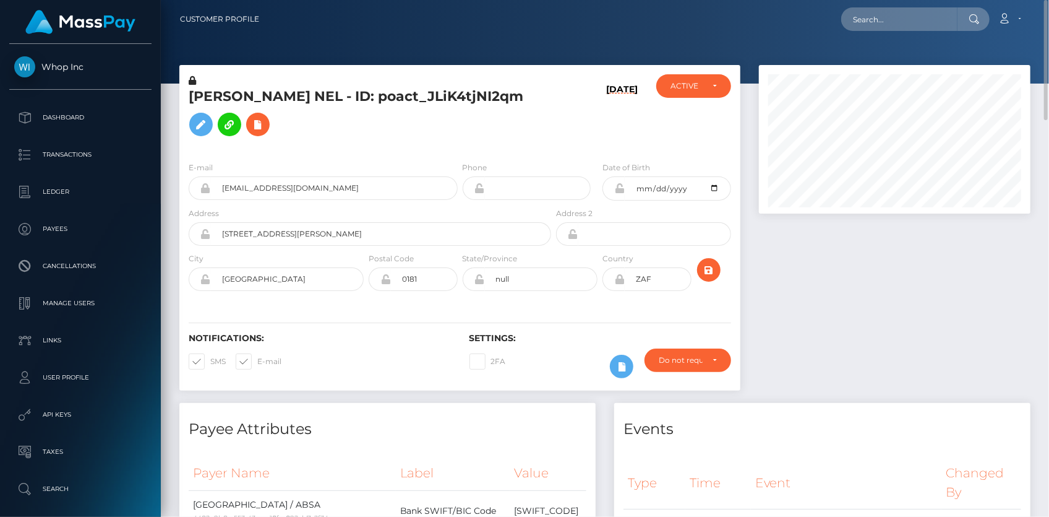
click at [865, 49] on div at bounding box center [605, 42] width 888 height 84
click at [867, 26] on input "text" at bounding box center [899, 19] width 116 height 24
paste input "poact_pn8tTNiaituO"
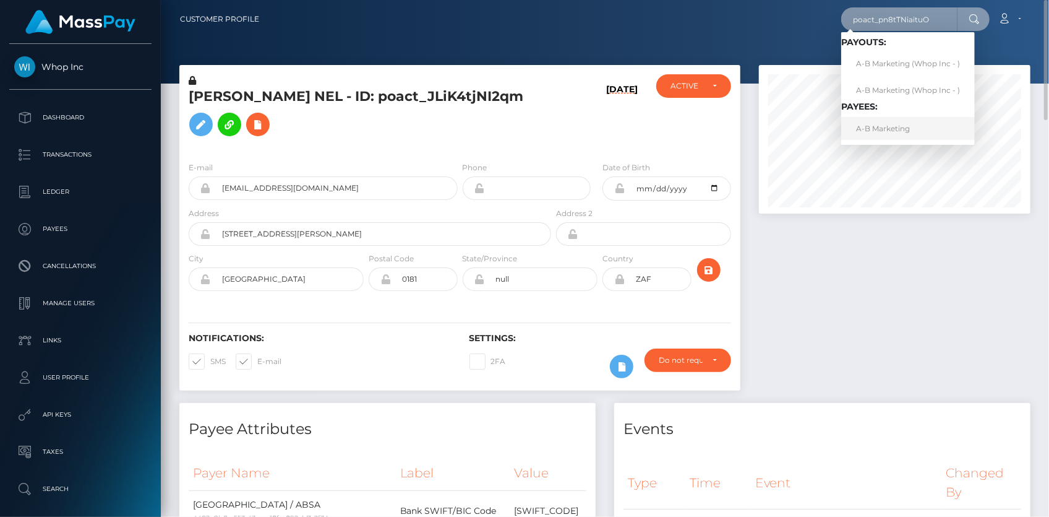
type input "poact_pn8tTNiaituO"
click at [890, 134] on link "A-B Marketing" at bounding box center [908, 128] width 134 height 23
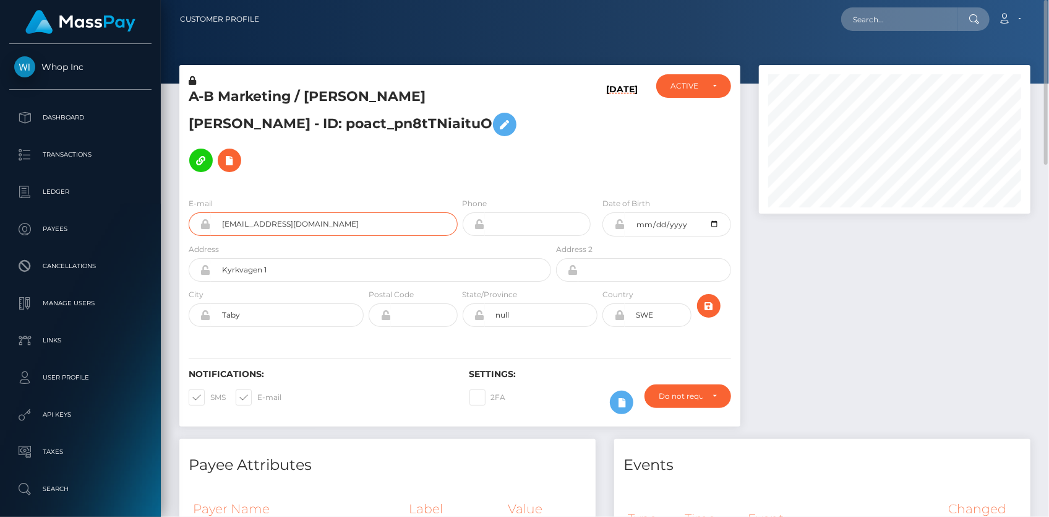
click at [247, 217] on input "[EMAIL_ADDRESS][DOMAIN_NAME]" at bounding box center [334, 224] width 247 height 24
click at [249, 229] on input "[EMAIL_ADDRESS][DOMAIN_NAME]" at bounding box center [334, 224] width 247 height 24
click at [883, 20] on input "text" at bounding box center [899, 19] width 116 height 24
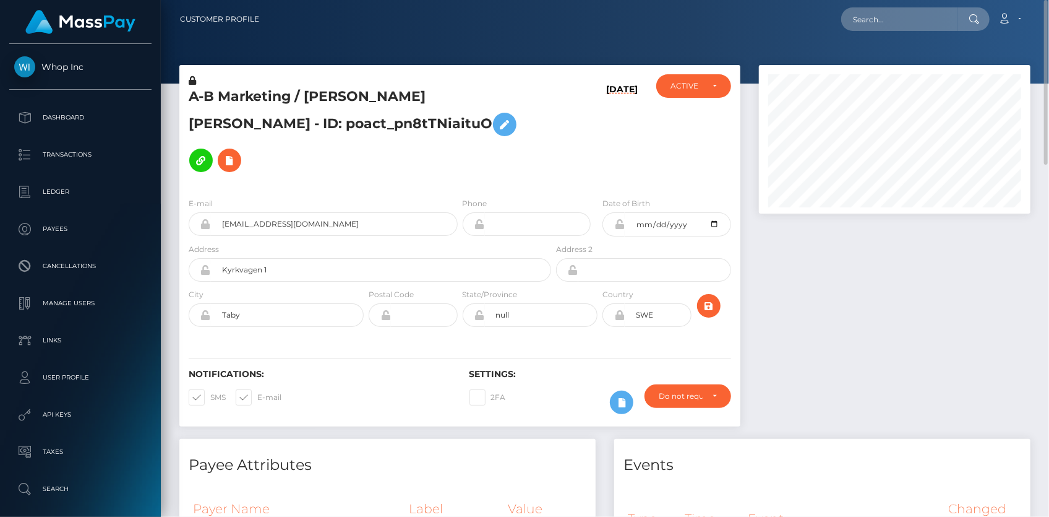
click at [335, 136] on h5 "A-B Marketing / [PERSON_NAME] [PERSON_NAME] - ID: poact_pn8tTNiaituO" at bounding box center [367, 132] width 356 height 91
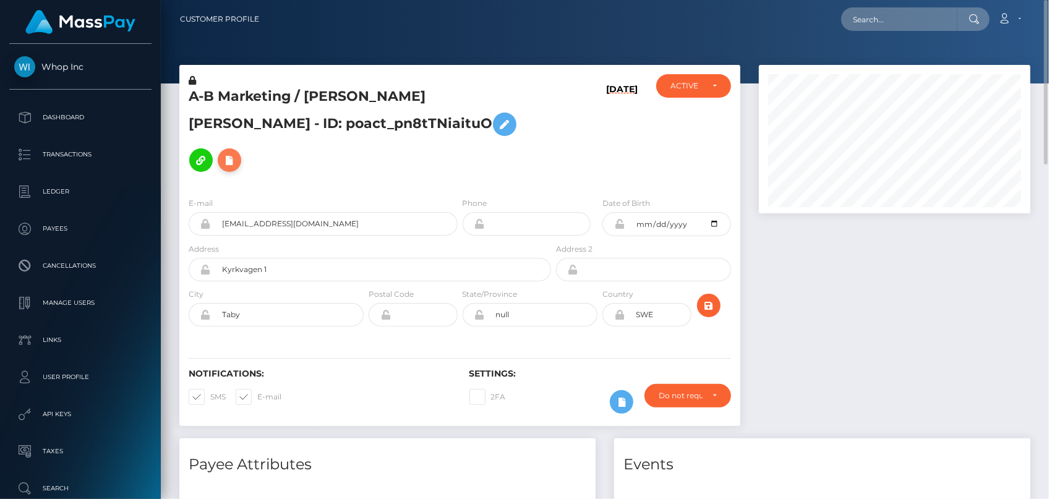
click at [222, 161] on icon at bounding box center [229, 160] width 15 height 15
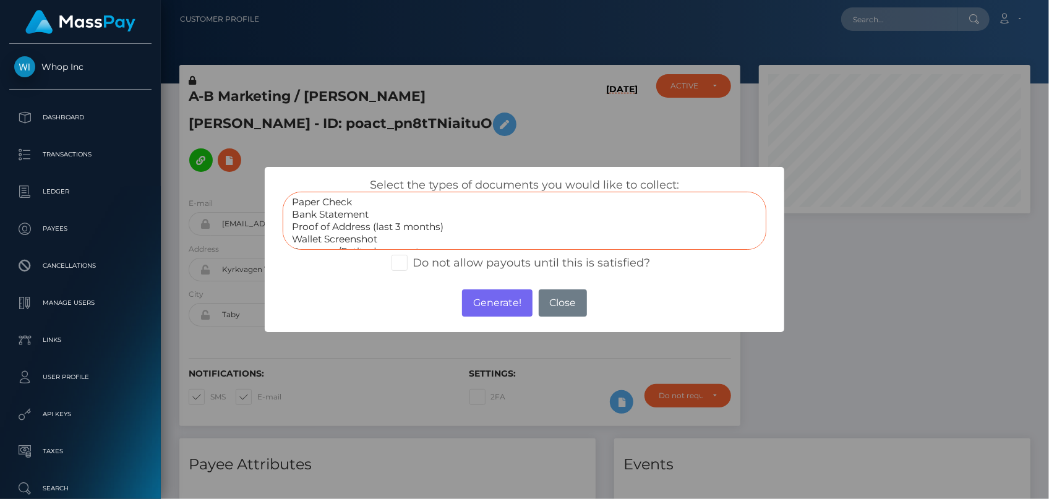
select select "Bank Statement"
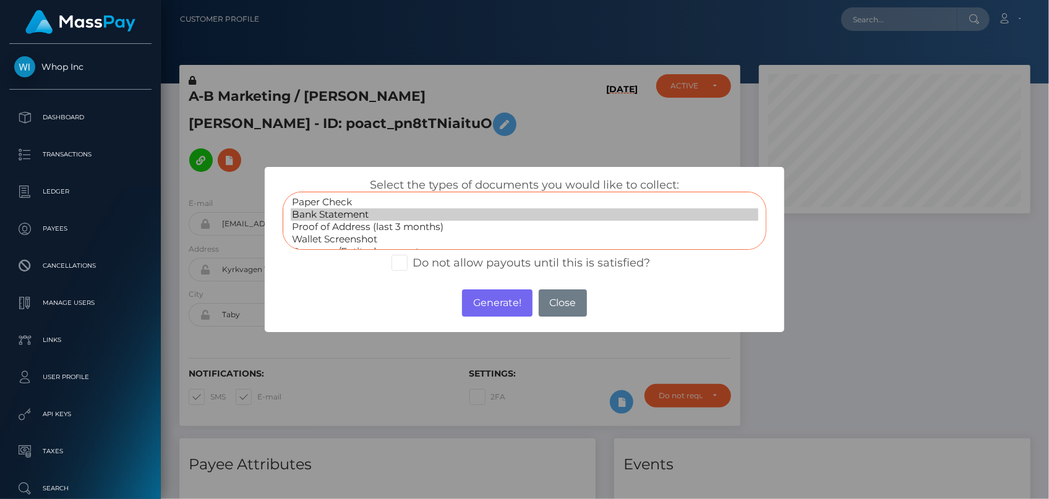
click at [365, 214] on option "Bank Statement" at bounding box center [525, 214] width 468 height 12
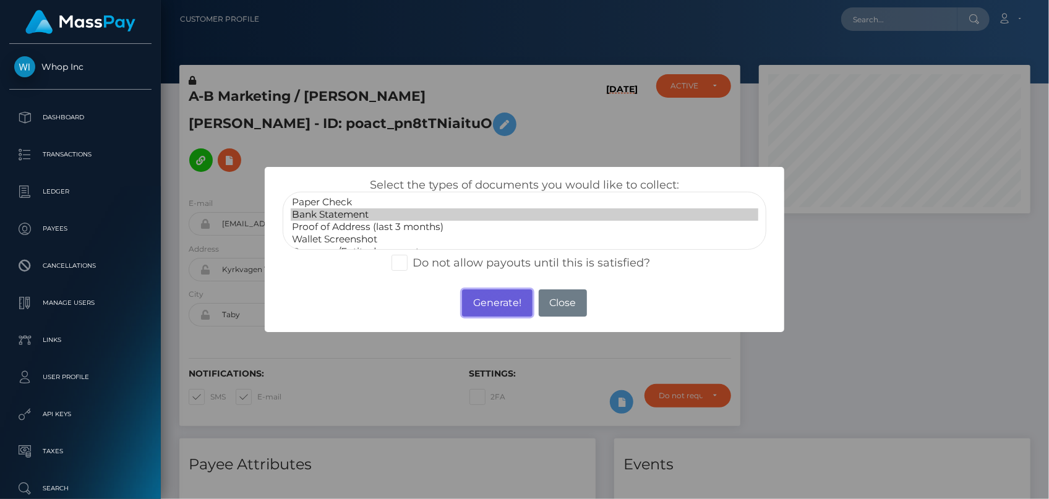
click at [484, 294] on button "Generate!" at bounding box center [497, 303] width 70 height 27
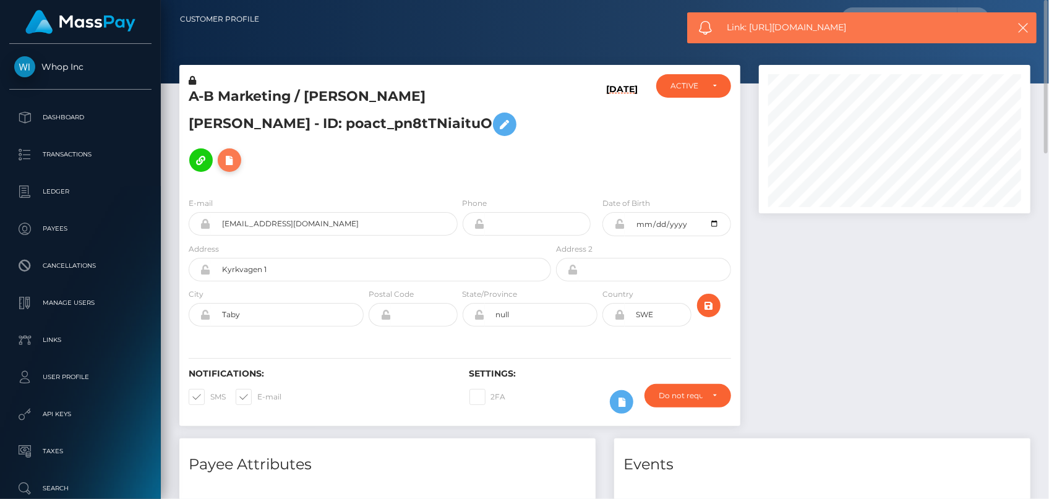
click at [222, 161] on icon at bounding box center [229, 160] width 15 height 15
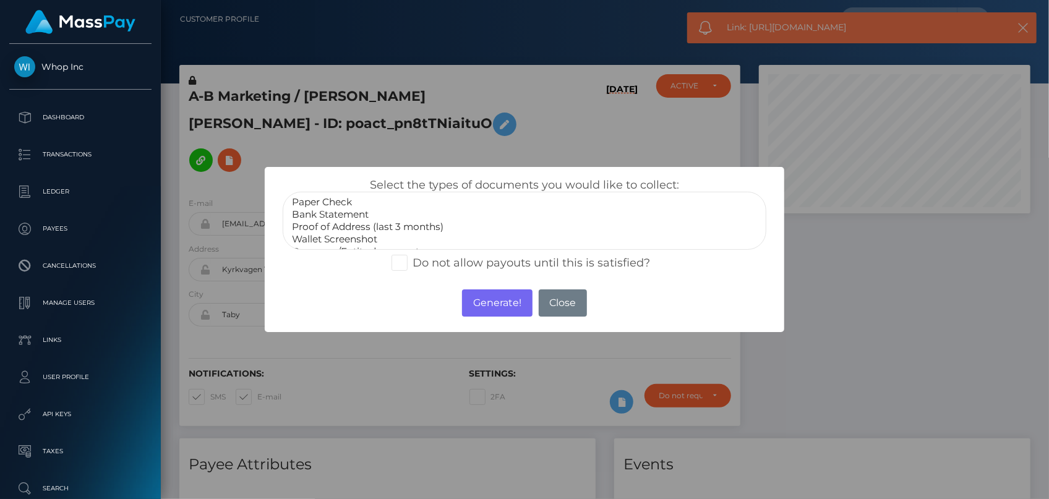
scroll to position [35, 0]
select select "Government issued ID"
click at [346, 226] on option "Government issued ID" at bounding box center [525, 229] width 468 height 12
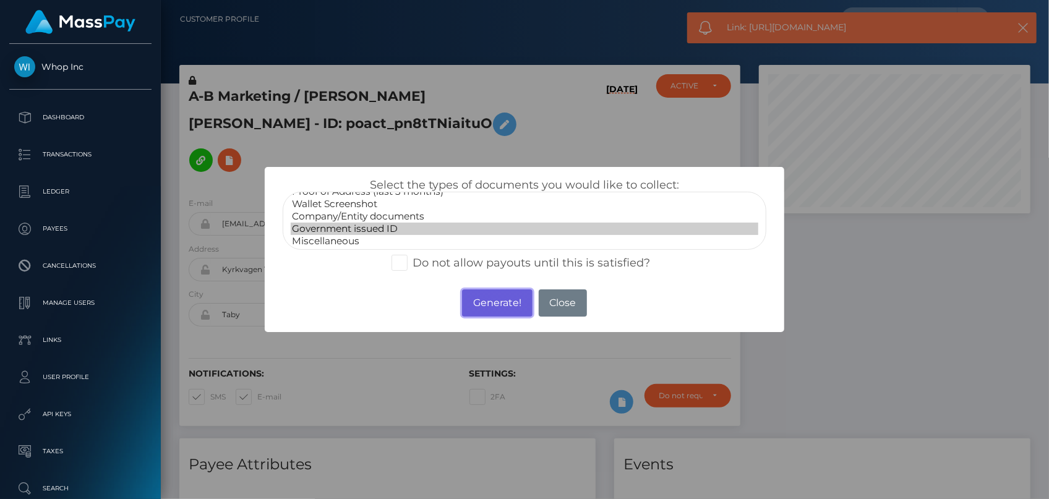
click at [475, 299] on button "Generate!" at bounding box center [497, 303] width 70 height 27
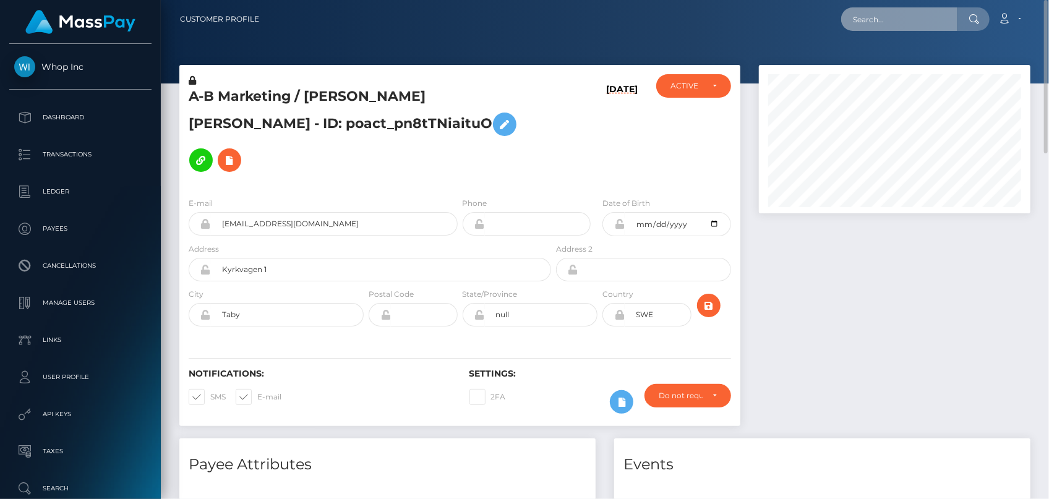
click at [890, 11] on input "text" at bounding box center [899, 19] width 116 height 24
paste input "235469830"
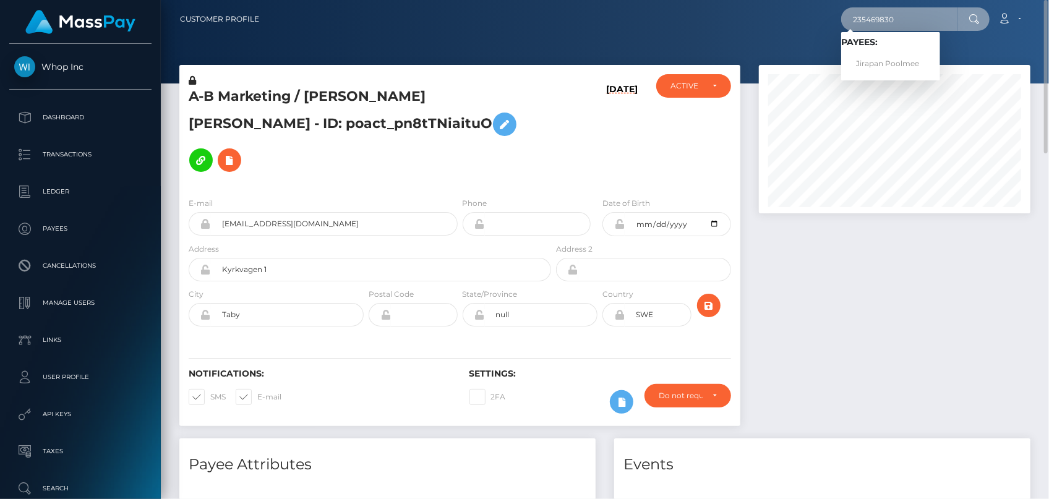
type input "235469830"
click at [888, 59] on link "Jirapan Poolmee" at bounding box center [890, 64] width 99 height 23
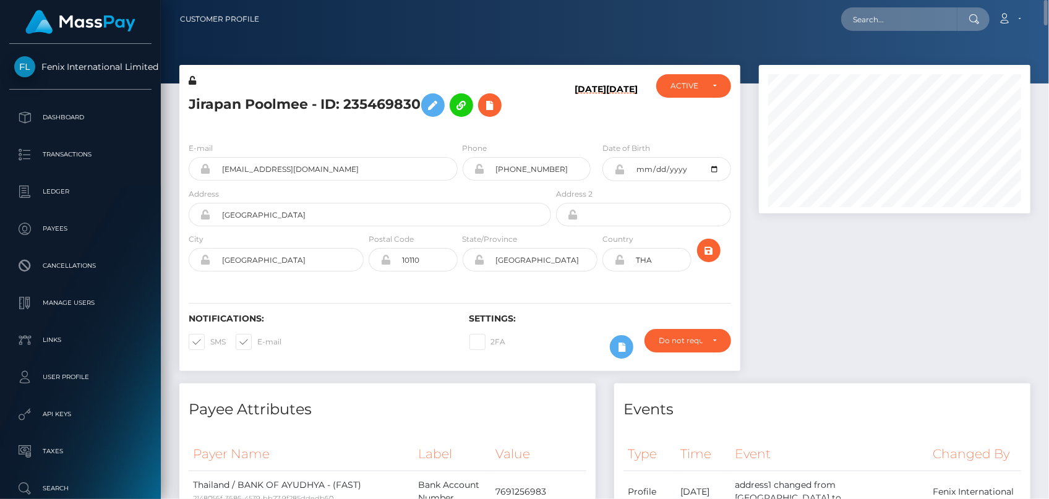
click at [214, 94] on h5 "Jirapan Poolmee - ID: 235469830" at bounding box center [367, 105] width 356 height 36
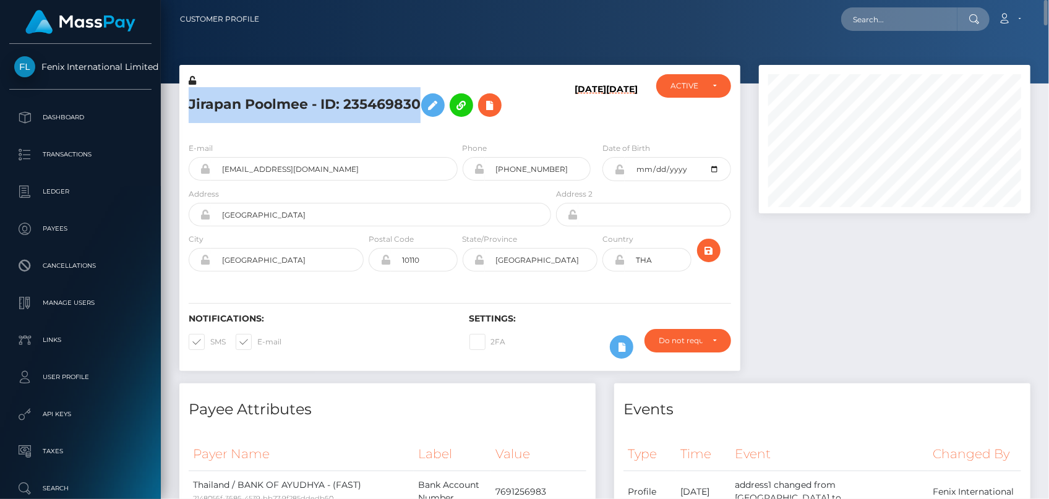
click at [214, 94] on h5 "Jirapan Poolmee - ID: 235469830" at bounding box center [367, 105] width 356 height 36
copy h5 "Jirapan Poolmee - ID: 235469830"
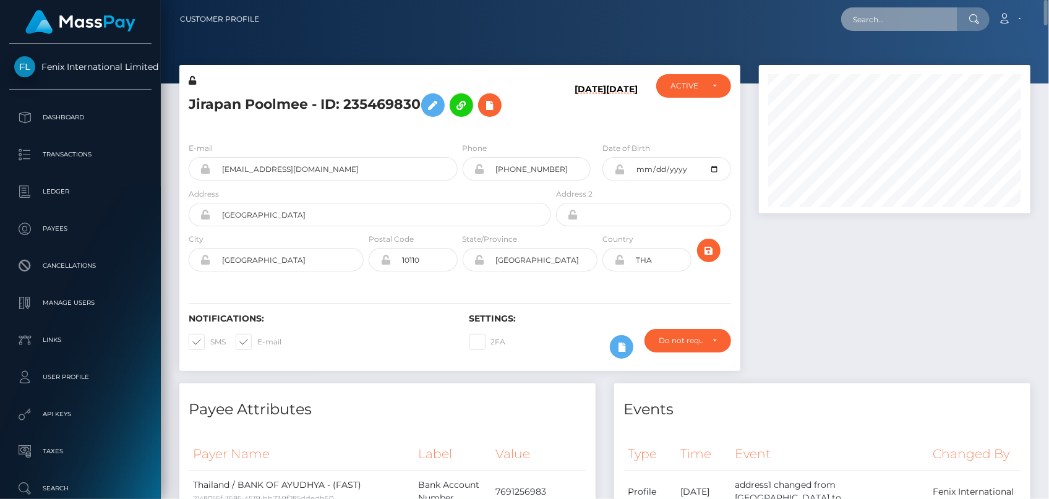
click at [884, 12] on input "text" at bounding box center [899, 19] width 116 height 24
paste input "MSP9fc677b41b82a2b"
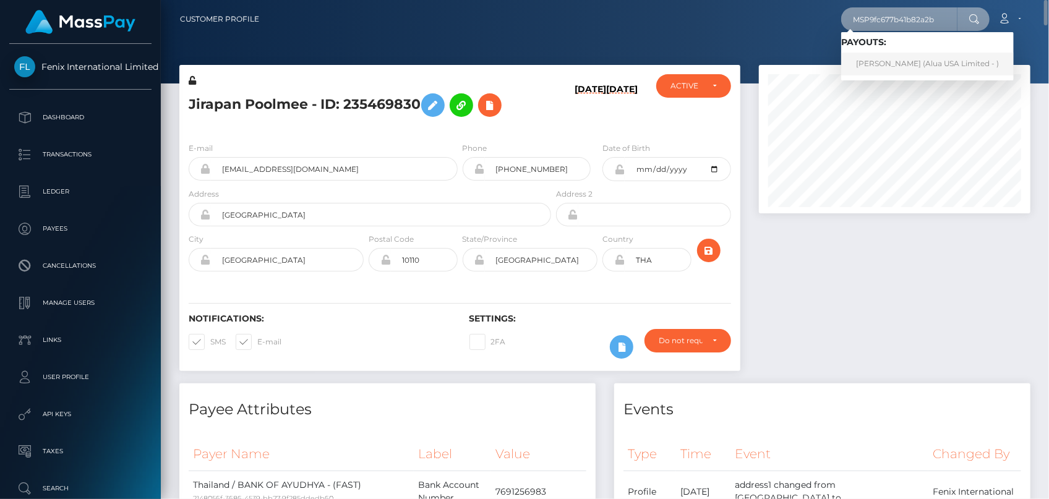
type input "MSP9fc677b41b82a2b"
click at [874, 56] on link "Angelika Gatus (Alua USA Limited - )" at bounding box center [927, 64] width 173 height 23
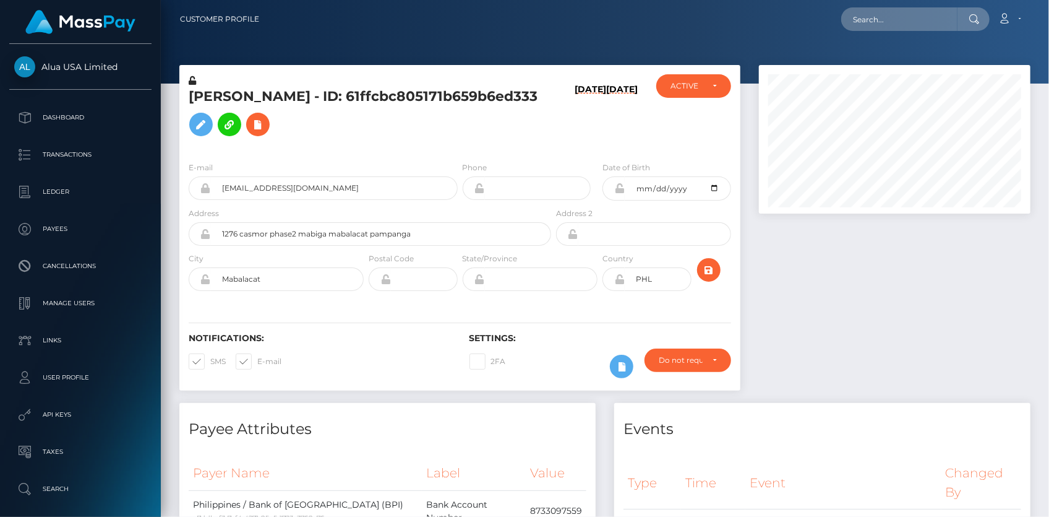
scroll to position [148, 271]
click at [252, 191] on input "[EMAIL_ADDRESS][DOMAIN_NAME]" at bounding box center [334, 188] width 247 height 24
